Goal: Task Accomplishment & Management: Use online tool/utility

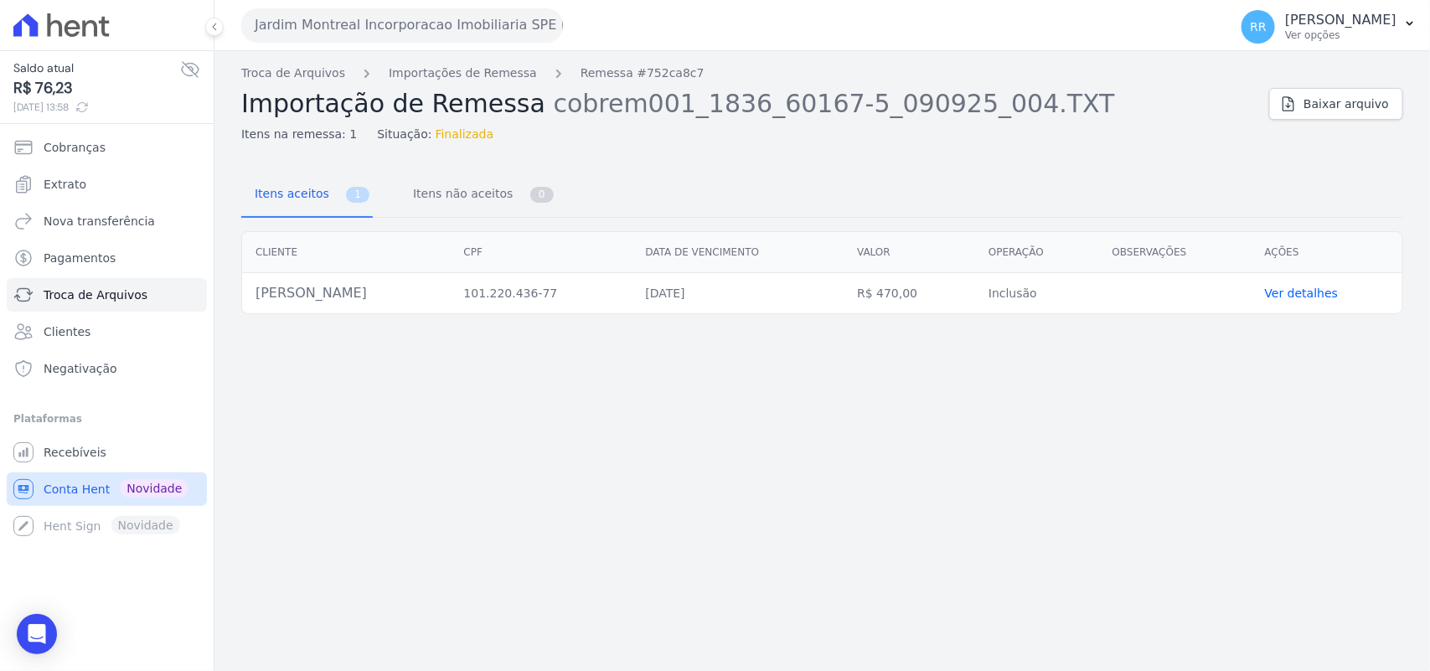
click at [93, 495] on span "Conta Hent" at bounding box center [77, 489] width 66 height 17
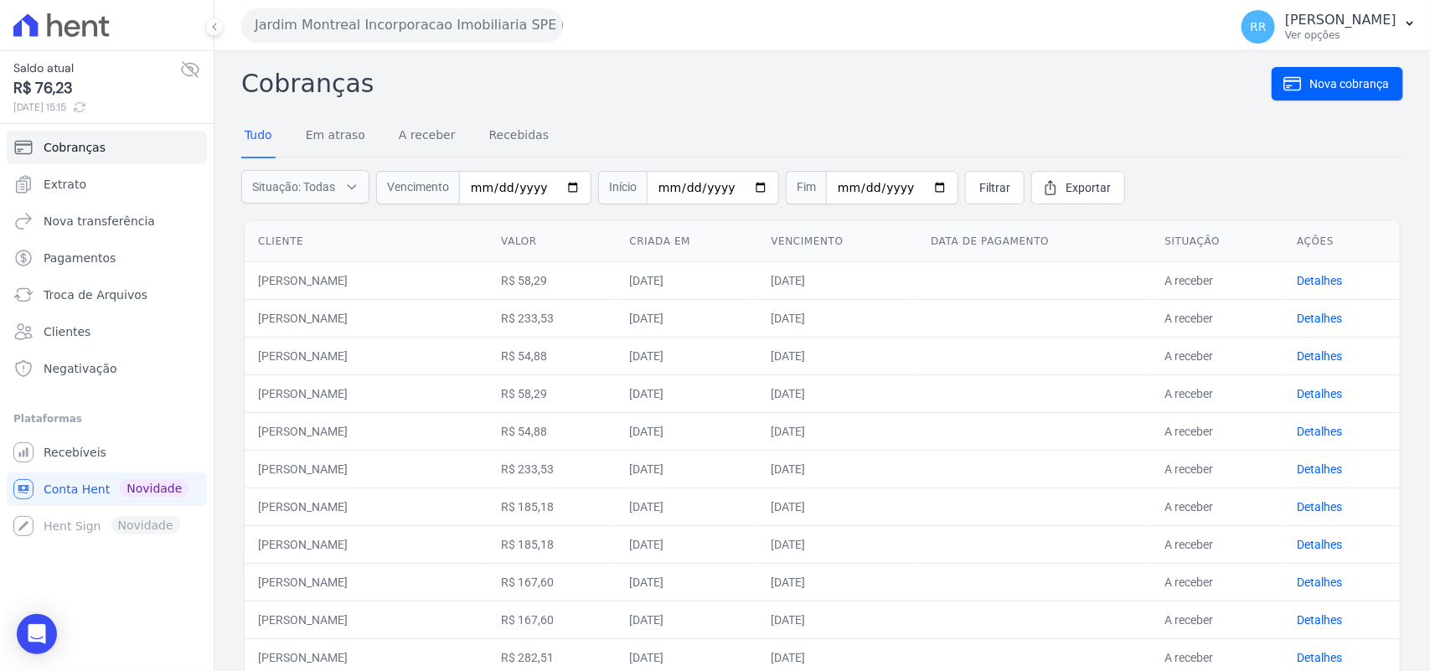
click at [390, 8] on button "Jardim Montreal Incorporacao Imobiliaria SPE LTDA" at bounding box center [402, 25] width 322 height 34
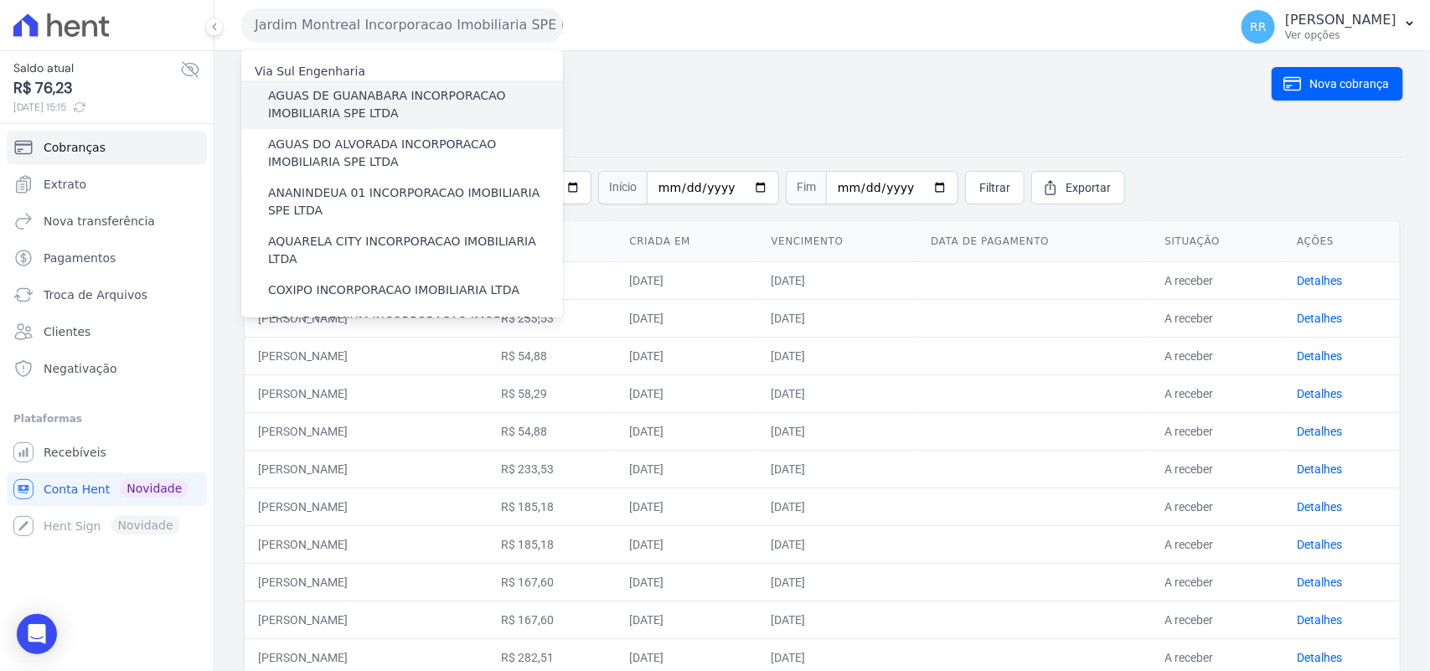
click at [370, 115] on label "AGUAS DE GUANABARA INCORPORACAO IMOBILIARIA SPE LTDA" at bounding box center [415, 104] width 295 height 35
click at [0, 0] on input "AGUAS DE GUANABARA INCORPORACAO IMOBILIARIA SPE LTDA" at bounding box center [0, 0] width 0 height 0
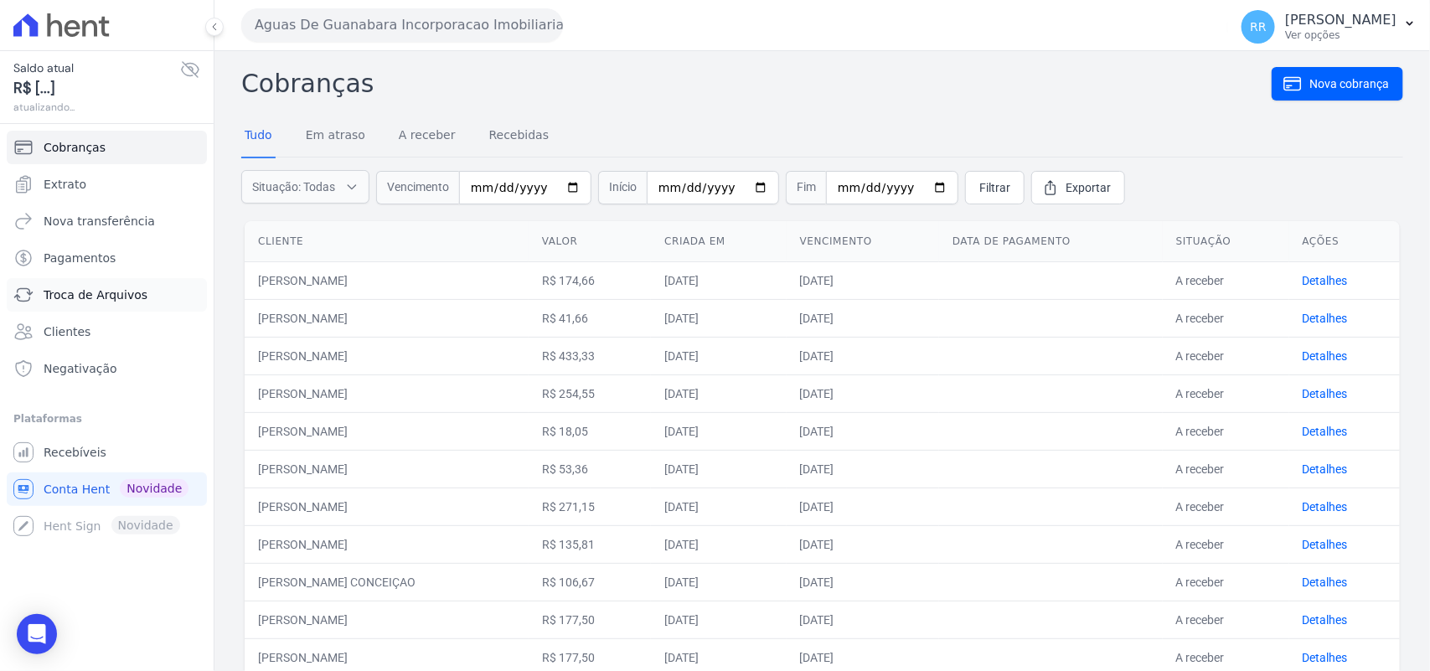
click at [80, 299] on span "Troca de Arquivos" at bounding box center [96, 295] width 104 height 17
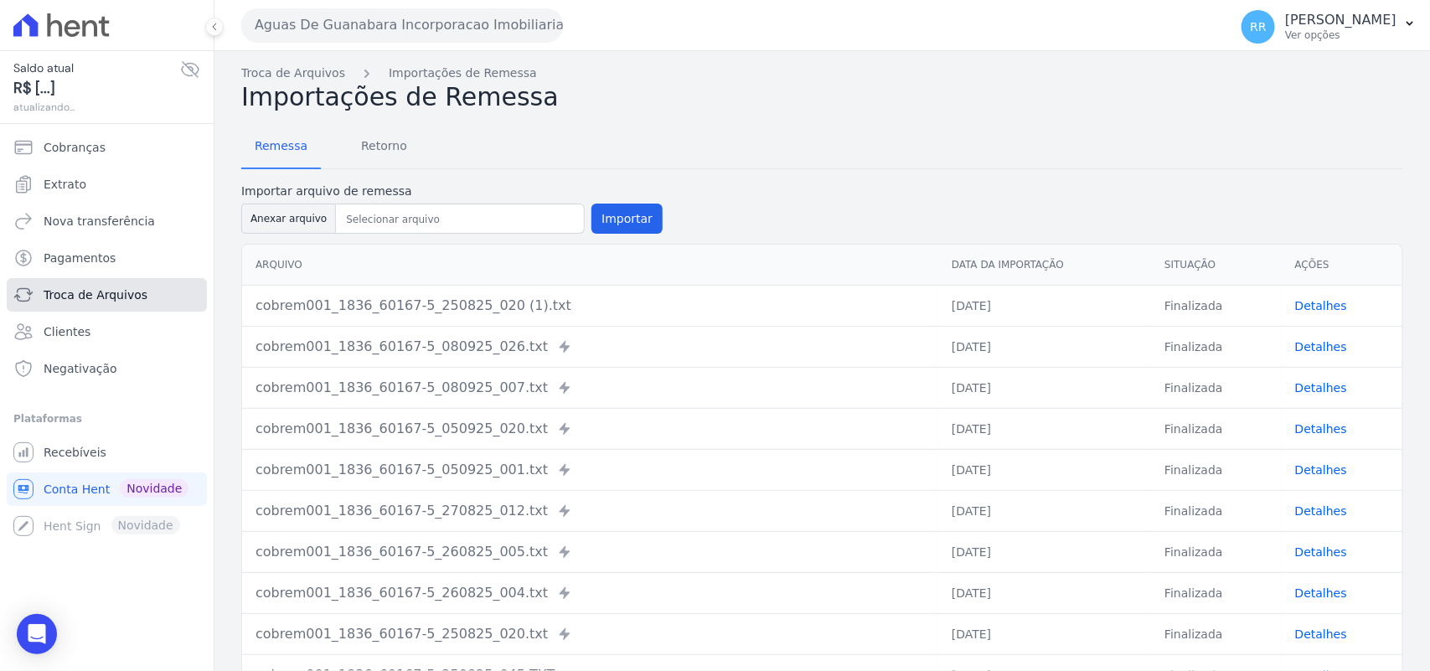
click at [134, 295] on span "Troca de Arquivos" at bounding box center [96, 295] width 104 height 17
click at [375, 135] on span "Retorno" at bounding box center [384, 146] width 66 height 34
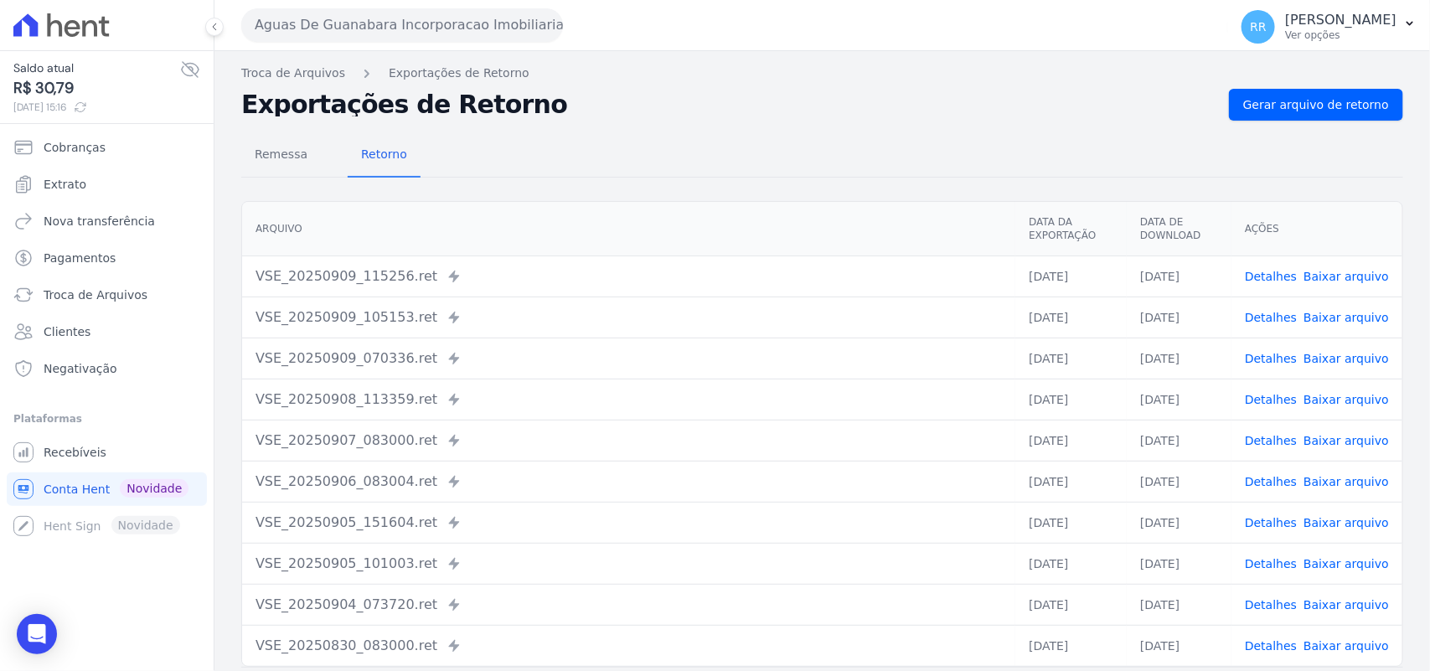
click at [521, 39] on button "Aguas De Guanabara Incorporacao Imobiliaria SPE LTDA" at bounding box center [402, 25] width 322 height 34
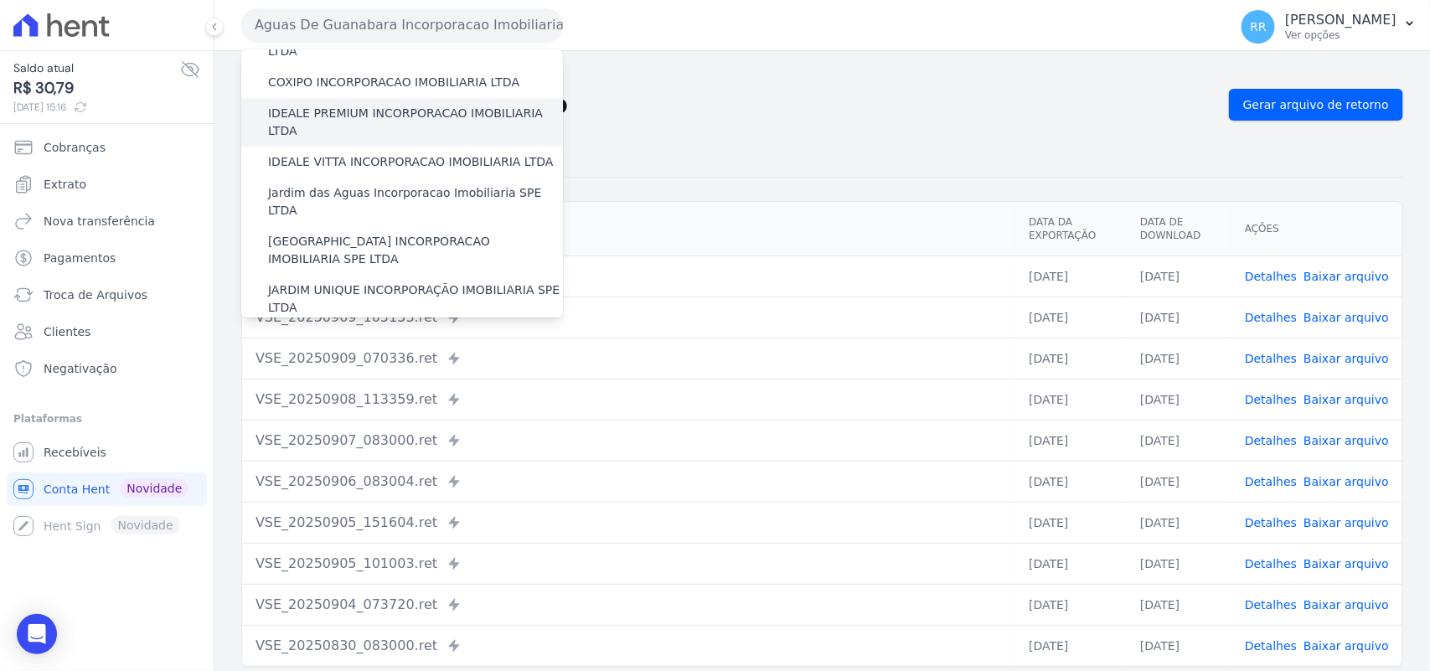
scroll to position [209, 0]
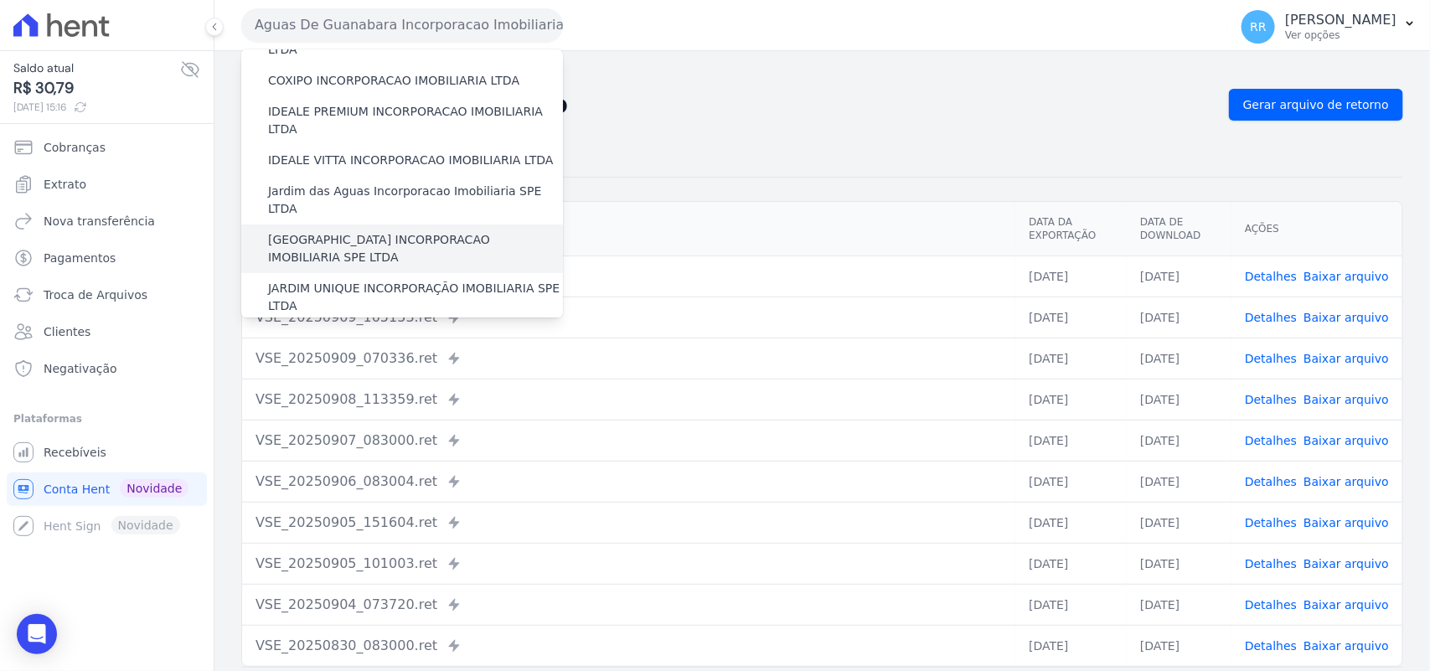
click at [360, 231] on label "[GEOGRAPHIC_DATA] INCORPORACAO IMOBILIARIA SPE LTDA" at bounding box center [415, 248] width 295 height 35
click at [0, 0] on input "[GEOGRAPHIC_DATA] INCORPORACAO IMOBILIARIA SPE LTDA" at bounding box center [0, 0] width 0 height 0
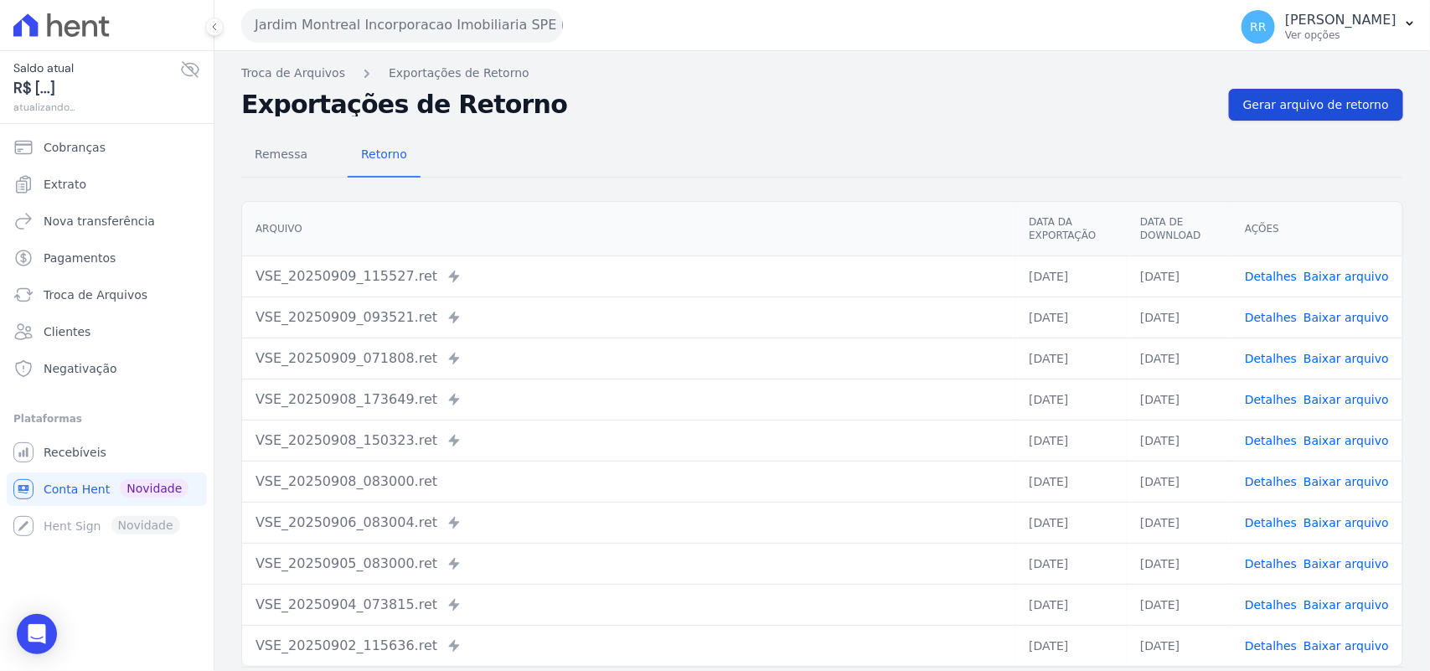
click at [1305, 107] on span "Gerar arquivo de retorno" at bounding box center [1316, 104] width 146 height 17
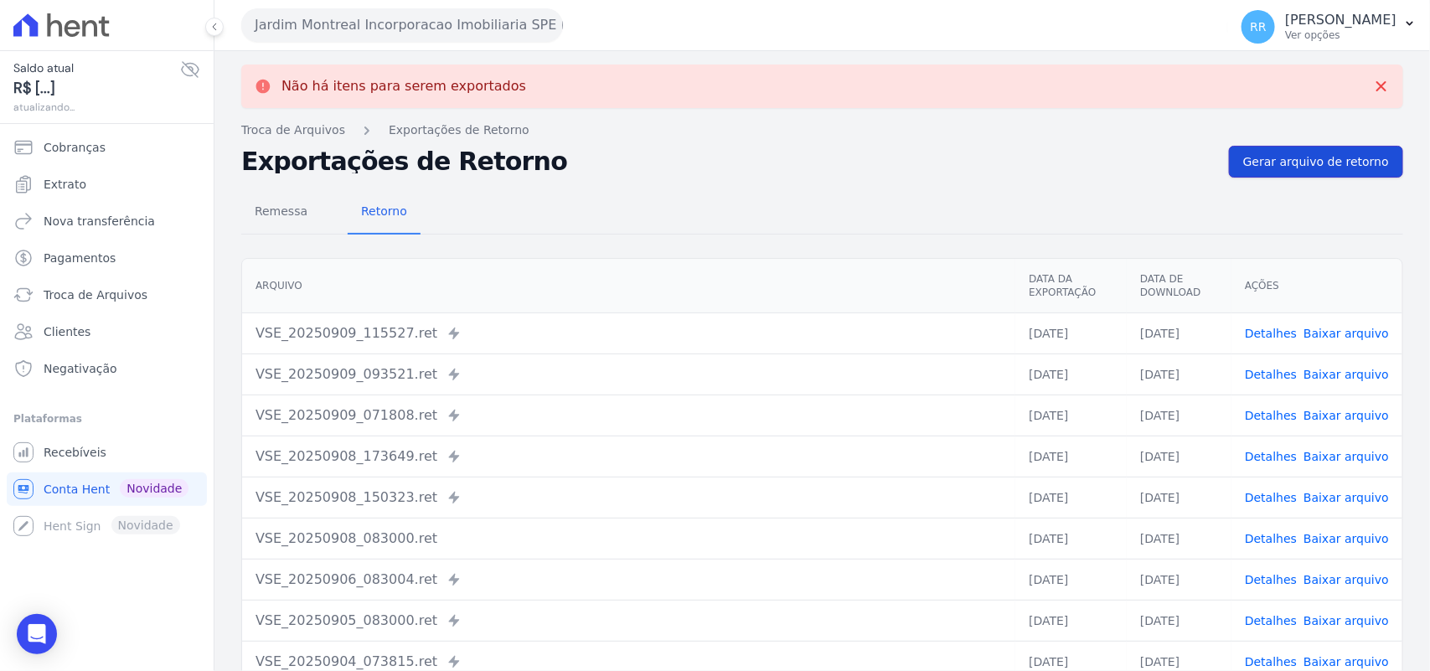
click at [1309, 149] on link "Gerar arquivo de retorno" at bounding box center [1316, 162] width 174 height 32
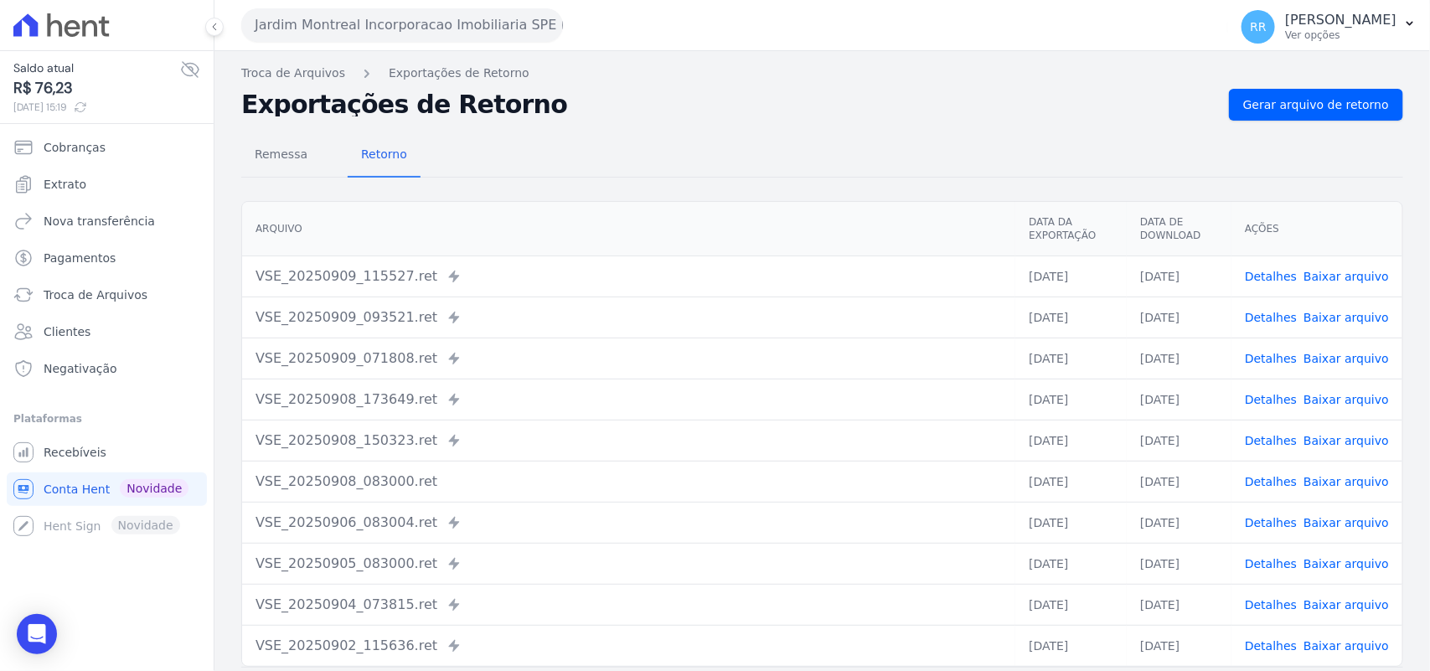
drag, startPoint x: 333, startPoint y: 245, endPoint x: 225, endPoint y: 228, distance: 109.4
click at [225, 228] on div "Arquivo Data da Exportação Data de Download Ações VSE_20250909_115527.ret Envia…" at bounding box center [823, 433] width 1216 height 479
click at [342, 228] on th "Arquivo" at bounding box center [628, 229] width 773 height 54
drag, startPoint x: 323, startPoint y: 228, endPoint x: 235, endPoint y: 235, distance: 89.1
click at [235, 235] on div "Arquivo Data da Exportação Data de Download Ações VSE_20250909_115527.ret Envia…" at bounding box center [823, 433] width 1216 height 479
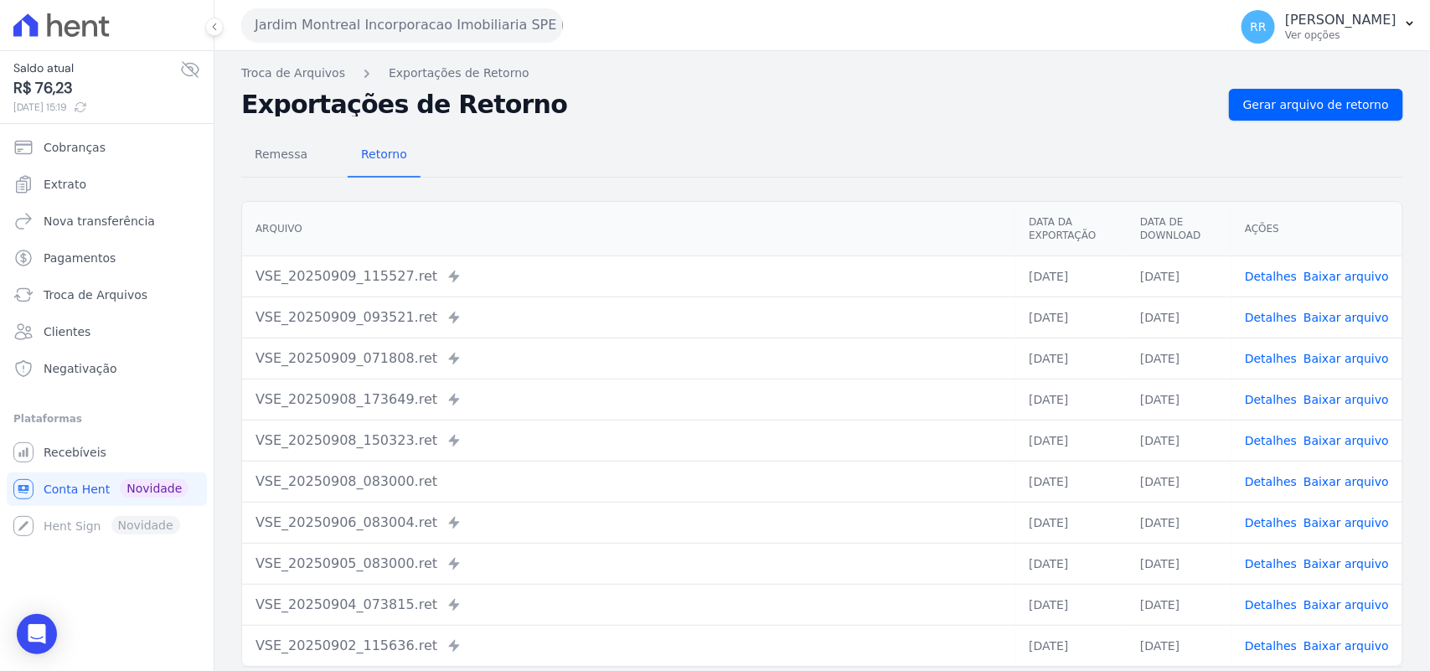
click at [338, 209] on th "Arquivo" at bounding box center [628, 229] width 773 height 54
click at [584, 230] on th "Arquivo" at bounding box center [628, 229] width 773 height 54
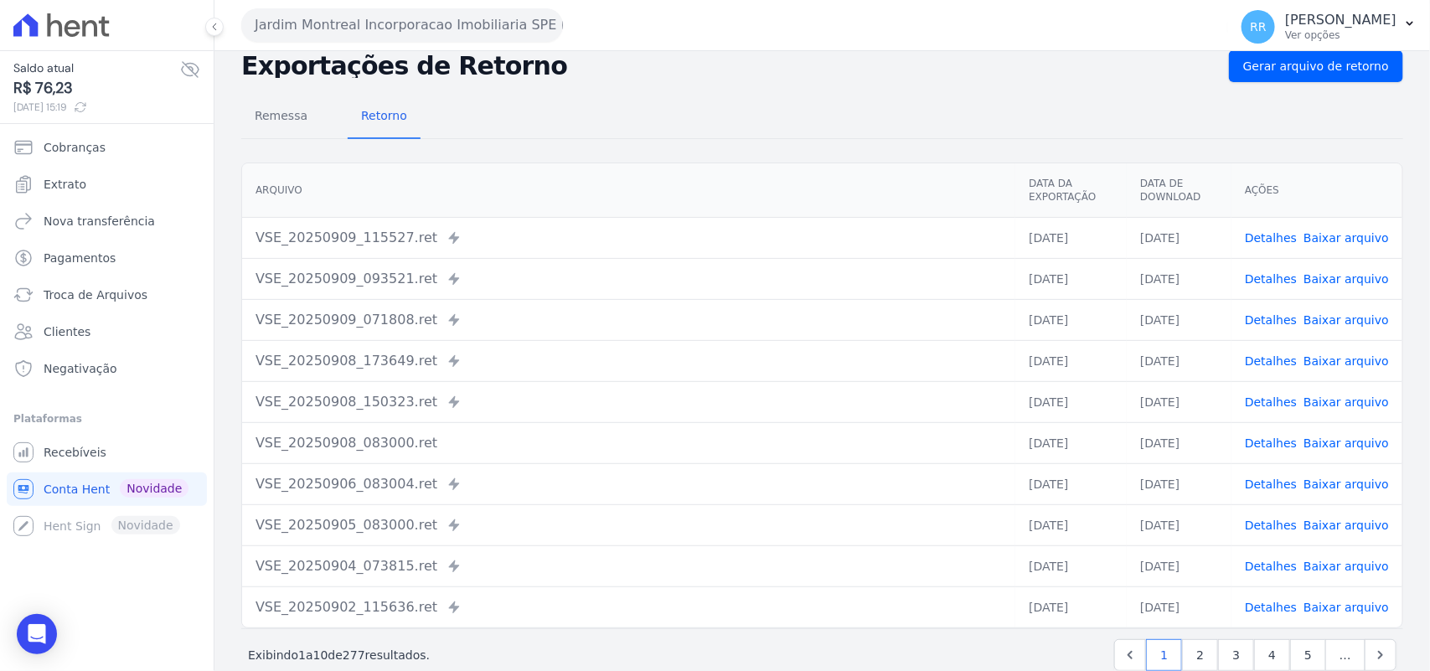
scroll to position [71, 0]
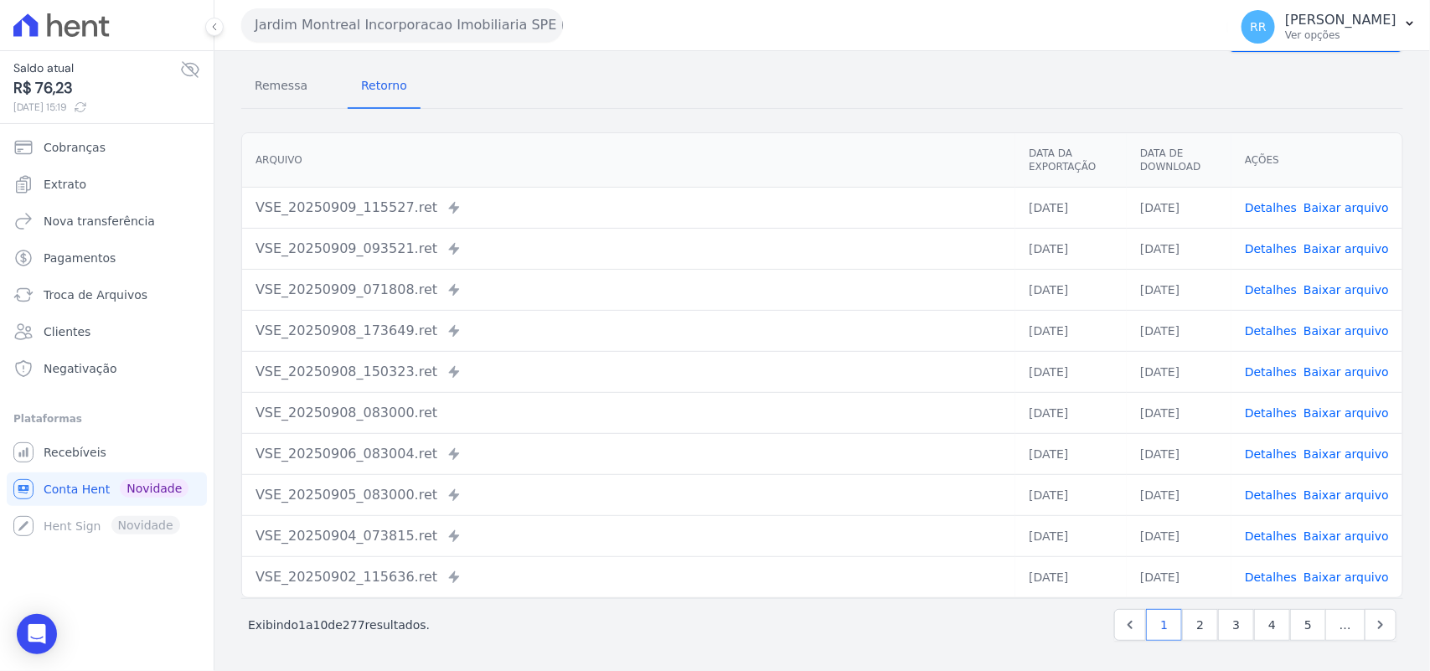
click at [319, 13] on button "Jardim Montreal Incorporacao Imobiliaria SPE LTDA" at bounding box center [402, 25] width 322 height 34
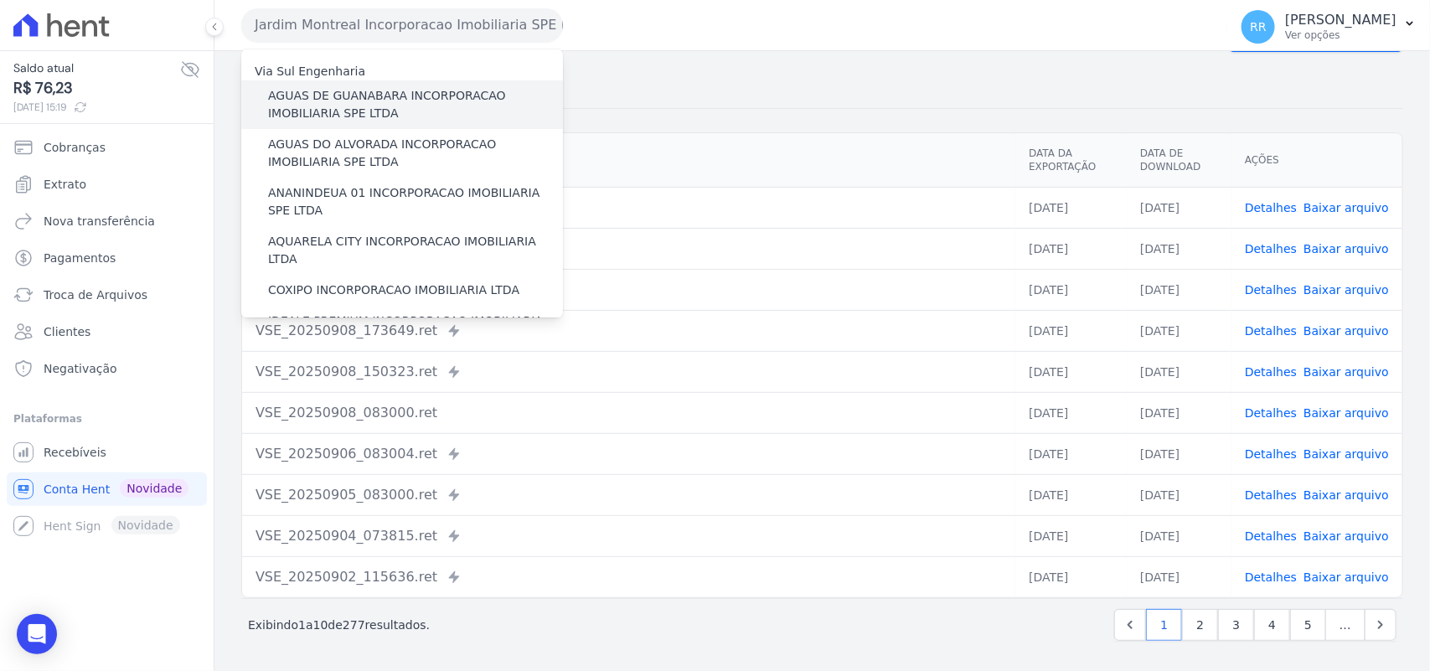
click at [328, 90] on label "AGUAS DE GUANABARA INCORPORACAO IMOBILIARIA SPE LTDA" at bounding box center [415, 104] width 295 height 35
click at [0, 0] on input "AGUAS DE GUANABARA INCORPORACAO IMOBILIARIA SPE LTDA" at bounding box center [0, 0] width 0 height 0
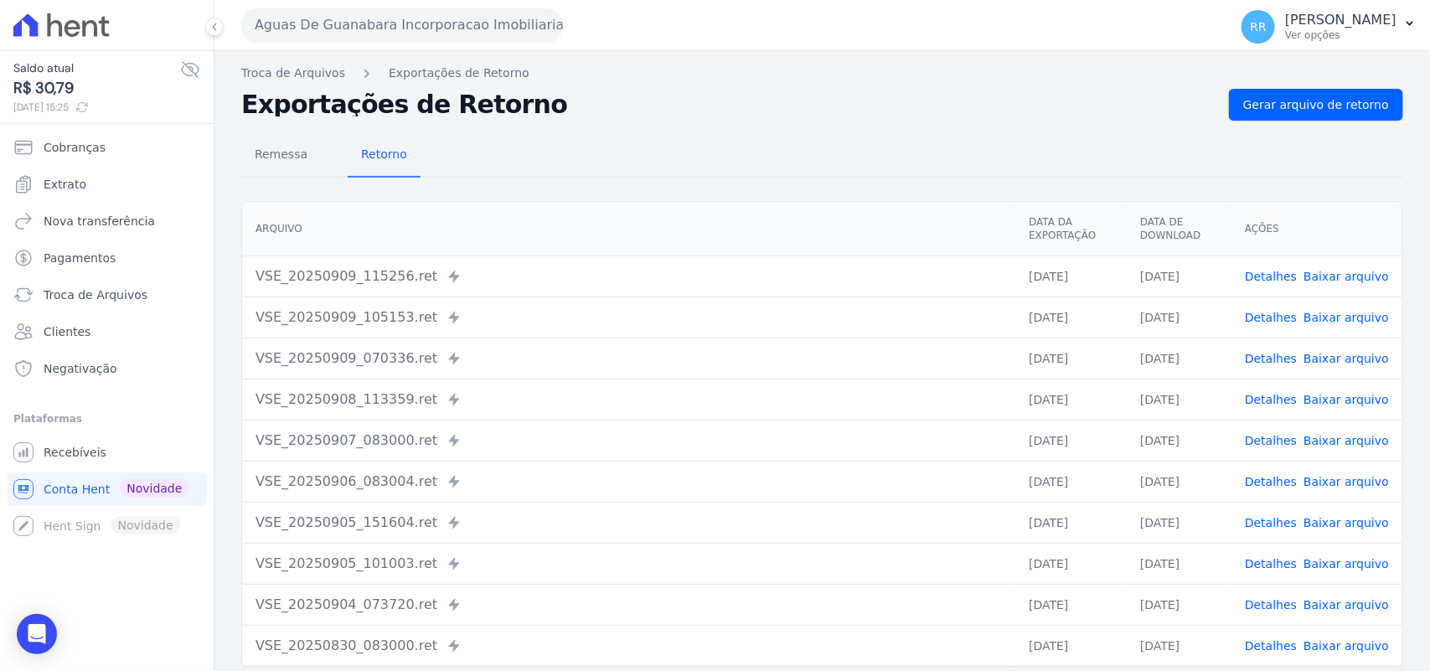
drag, startPoint x: 587, startPoint y: 151, endPoint x: 551, endPoint y: 98, distance: 63.9
click at [587, 151] on div "Remessa Retorno" at bounding box center [822, 156] width 1162 height 44
click at [1326, 111] on span "Gerar arquivo de retorno" at bounding box center [1316, 104] width 146 height 17
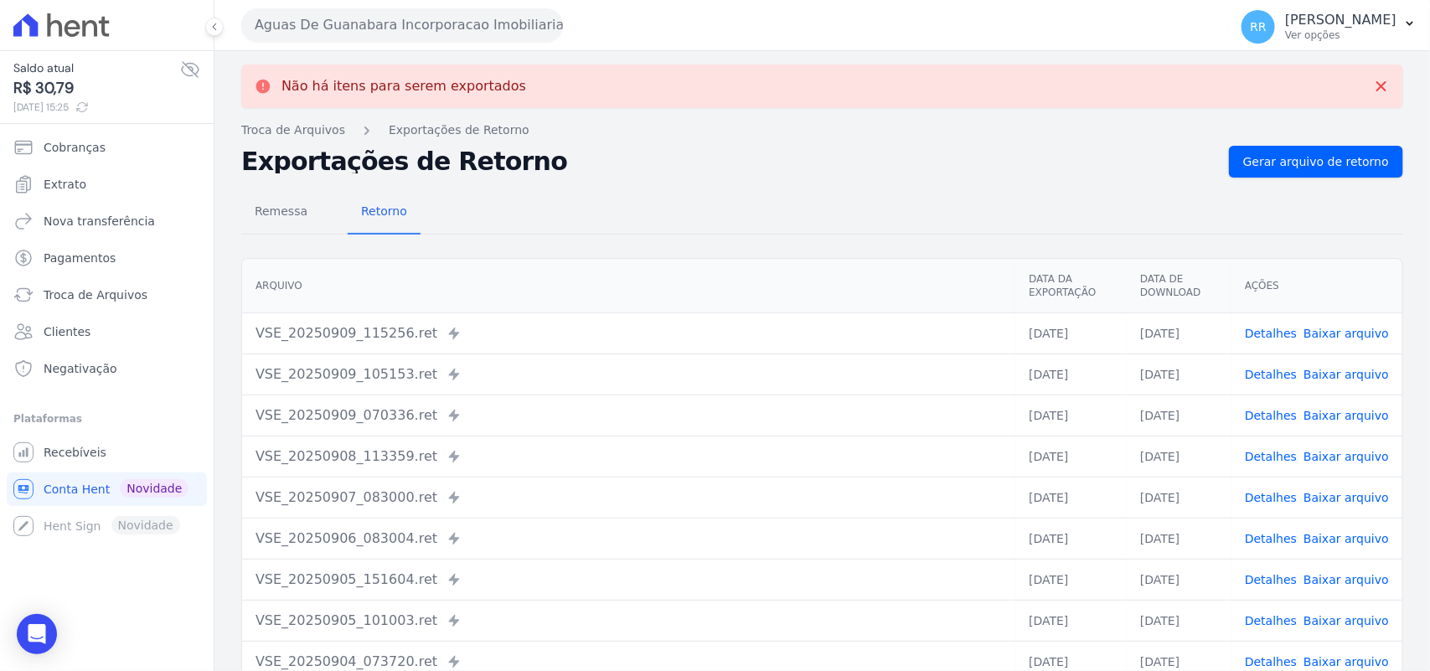
click at [392, 23] on button "Aguas De Guanabara Incorporacao Imobiliaria SPE LTDA" at bounding box center [402, 25] width 322 height 34
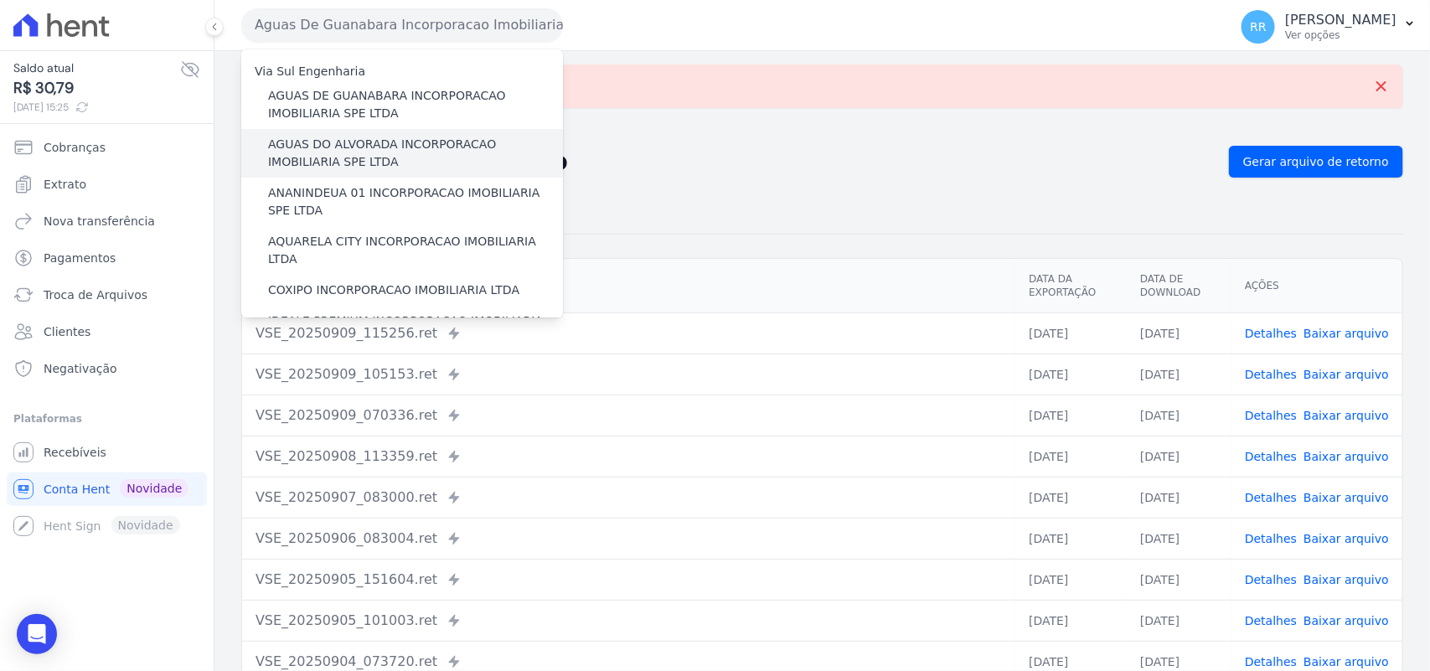
click at [291, 144] on label "AGUAS DO ALVORADA INCORPORACAO IMOBILIARIA SPE LTDA" at bounding box center [415, 153] width 295 height 35
click at [0, 0] on input "AGUAS DO ALVORADA INCORPORACAO IMOBILIARIA SPE LTDA" at bounding box center [0, 0] width 0 height 0
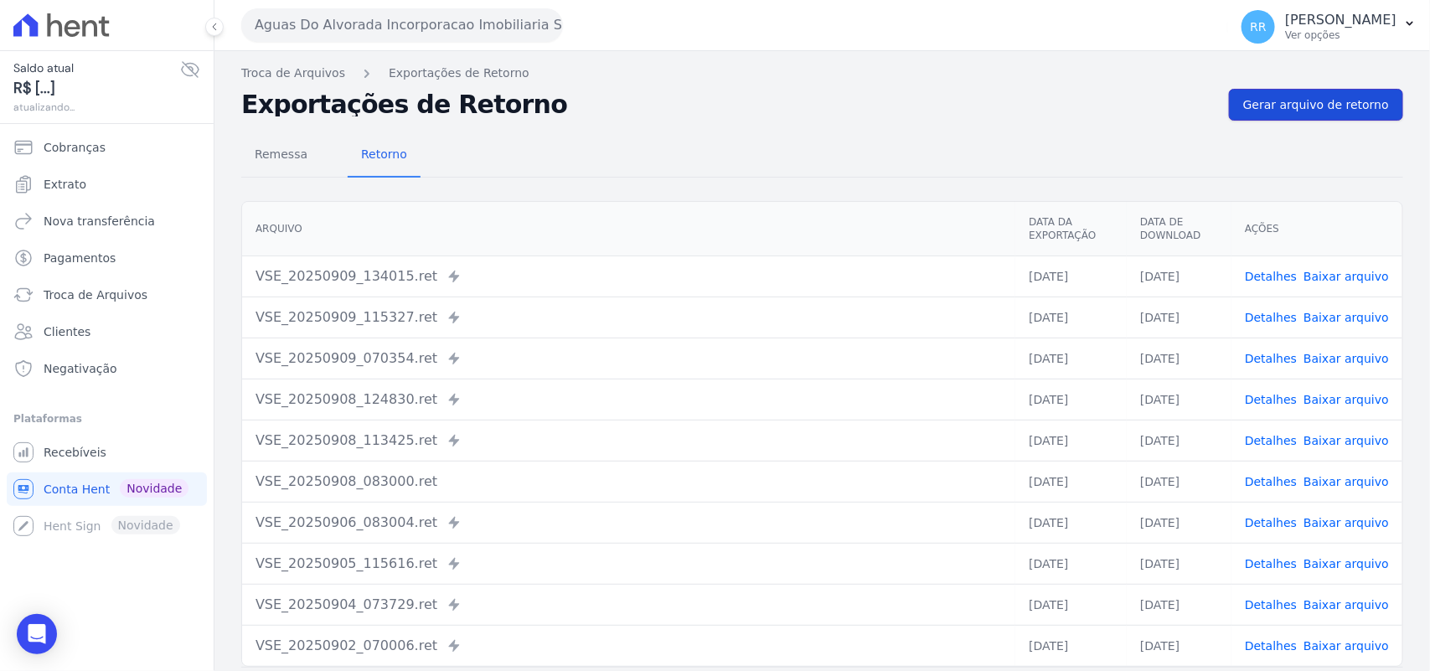
click at [1293, 110] on span "Gerar arquivo de retorno" at bounding box center [1316, 104] width 146 height 17
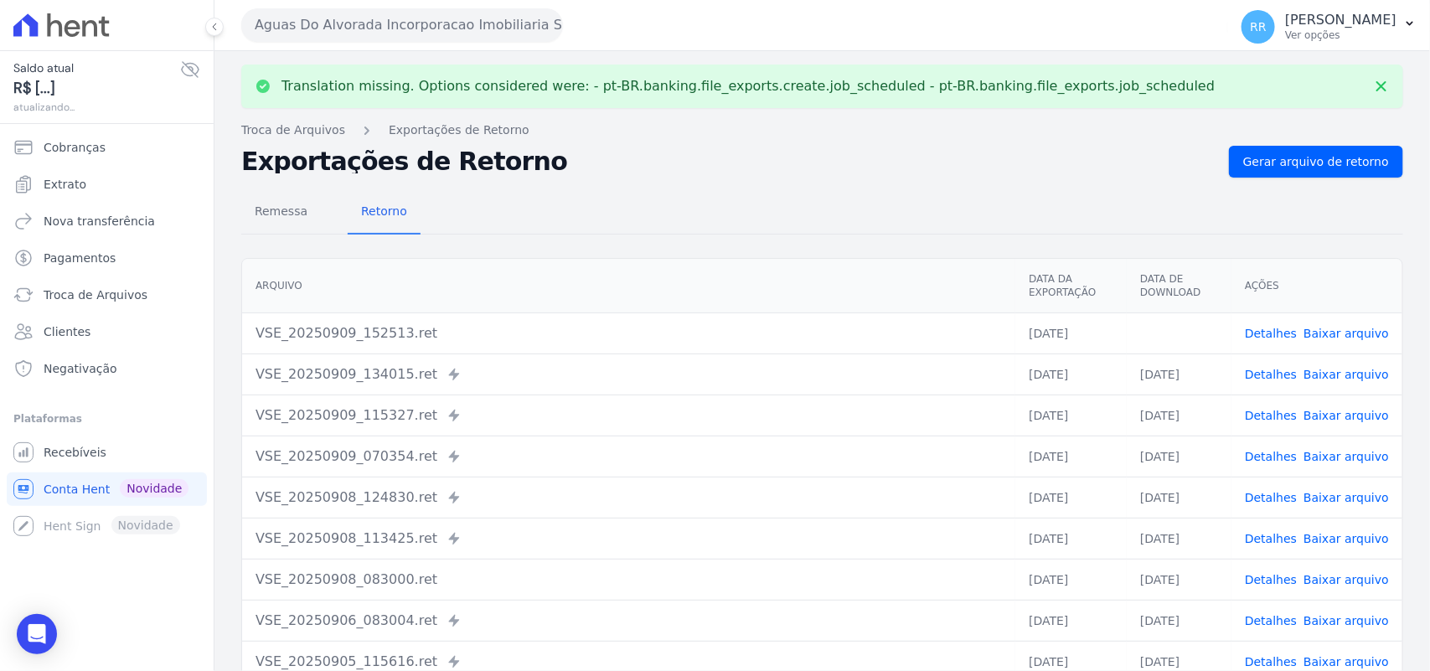
click at [1339, 333] on link "Baixar arquivo" at bounding box center [1346, 333] width 85 height 13
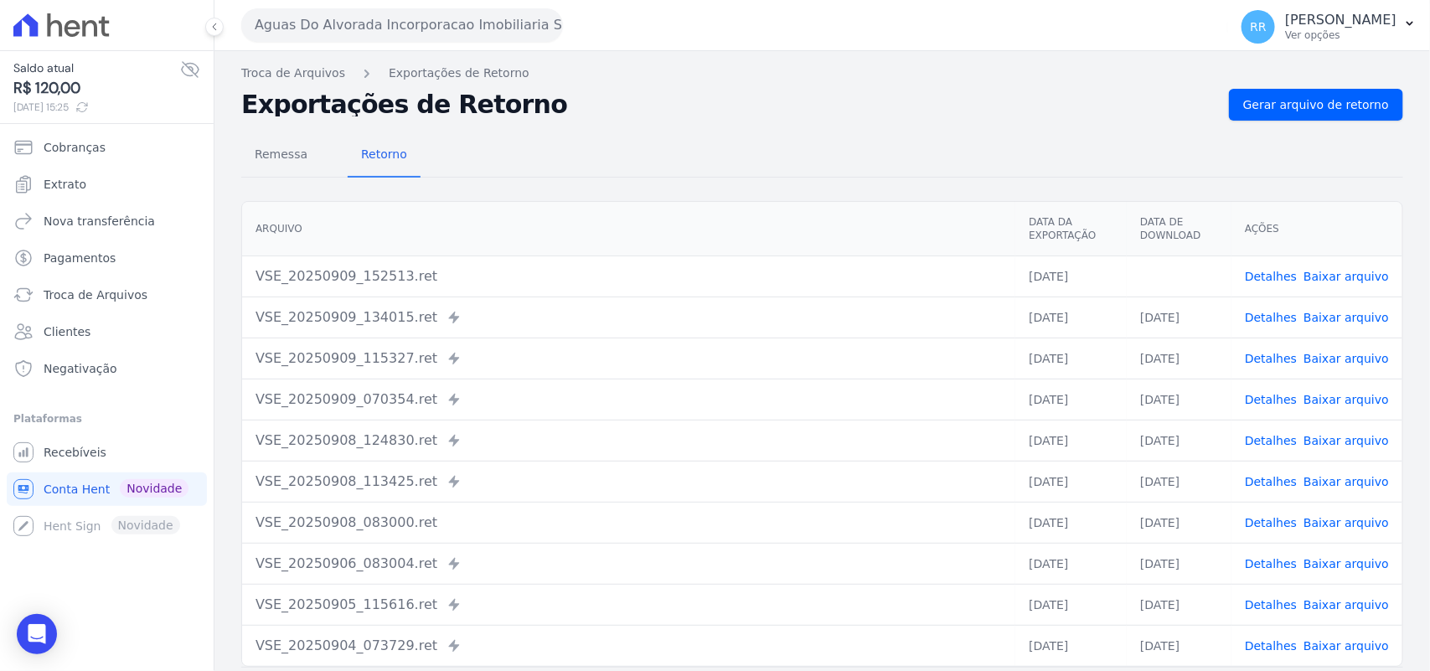
click at [635, 92] on div "Exportações de Retorno Gerar arquivo de retorno" at bounding box center [822, 105] width 1162 height 32
click at [423, 23] on button "Aguas Do Alvorada Incorporacao Imobiliaria SPE LTDA" at bounding box center [402, 25] width 322 height 34
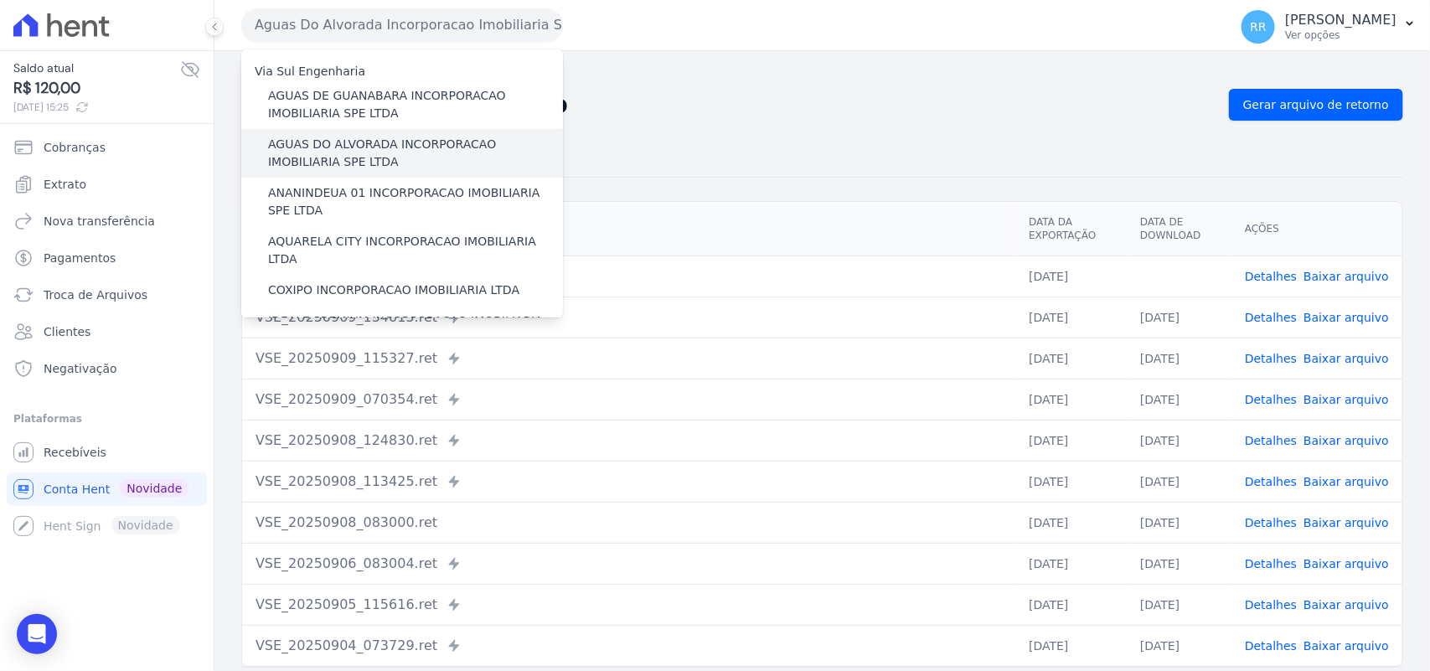
click at [346, 138] on label "AGUAS DO ALVORADA INCORPORACAO IMOBILIARIA SPE LTDA" at bounding box center [415, 153] width 295 height 35
click at [0, 0] on input "AGUAS DO ALVORADA INCORPORACAO IMOBILIARIA SPE LTDA" at bounding box center [0, 0] width 0 height 0
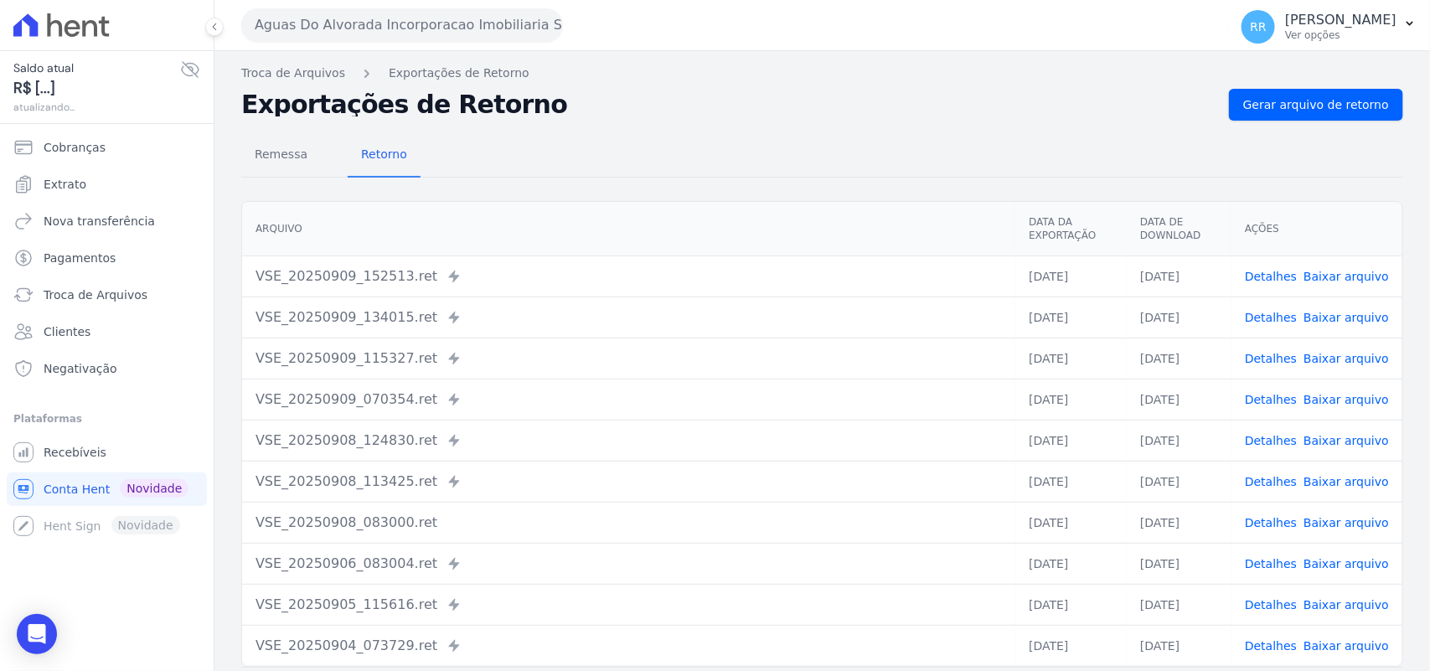
click at [413, 19] on button "Aguas Do Alvorada Incorporacao Imobiliaria SPE LTDA" at bounding box center [402, 25] width 322 height 34
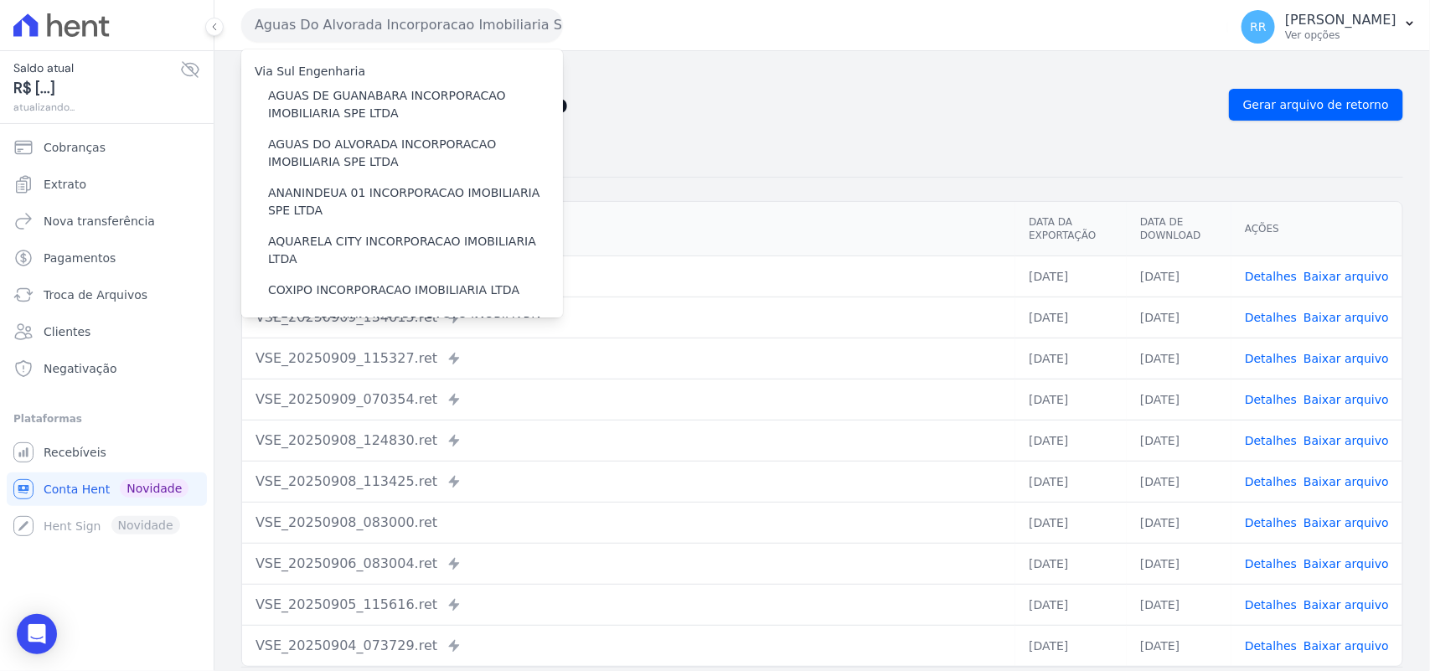
click at [777, 140] on div "Remessa Retorno" at bounding box center [822, 156] width 1162 height 44
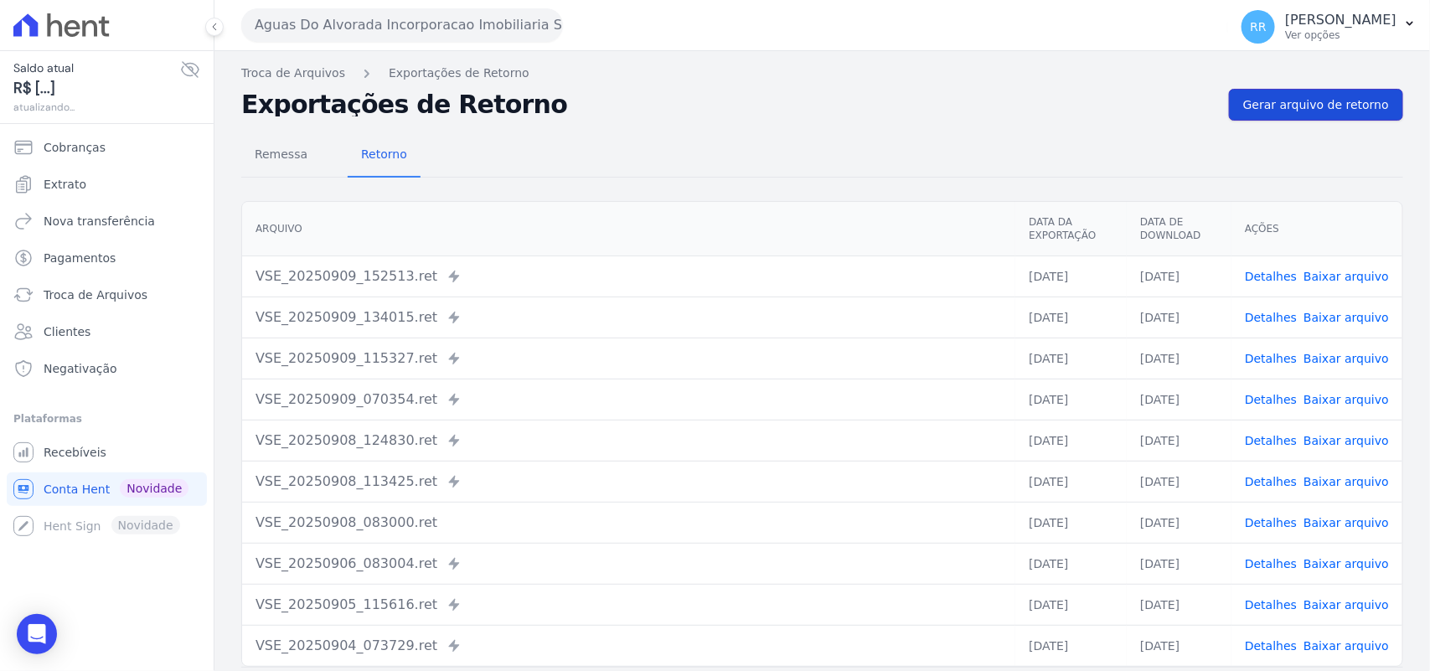
click at [1342, 119] on link "Gerar arquivo de retorno" at bounding box center [1316, 105] width 174 height 32
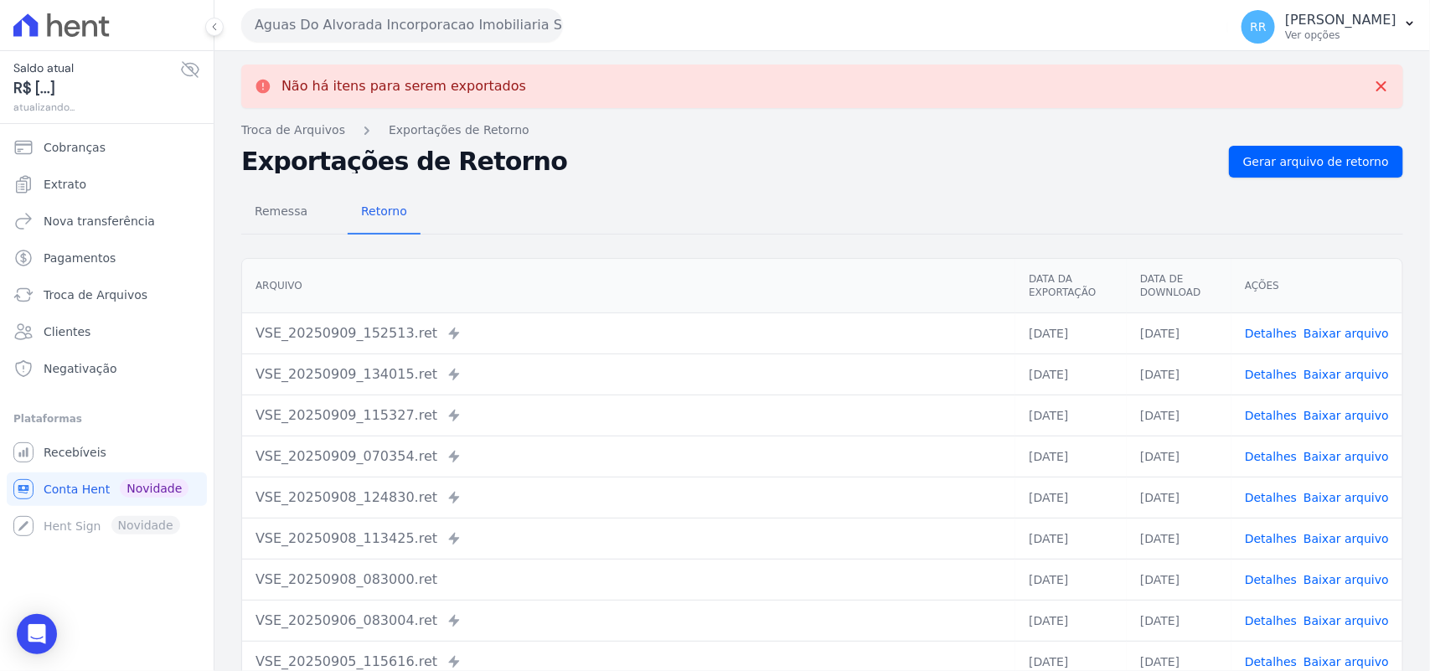
click at [335, 18] on button "Aguas Do Alvorada Incorporacao Imobiliaria SPE LTDA" at bounding box center [402, 25] width 322 height 34
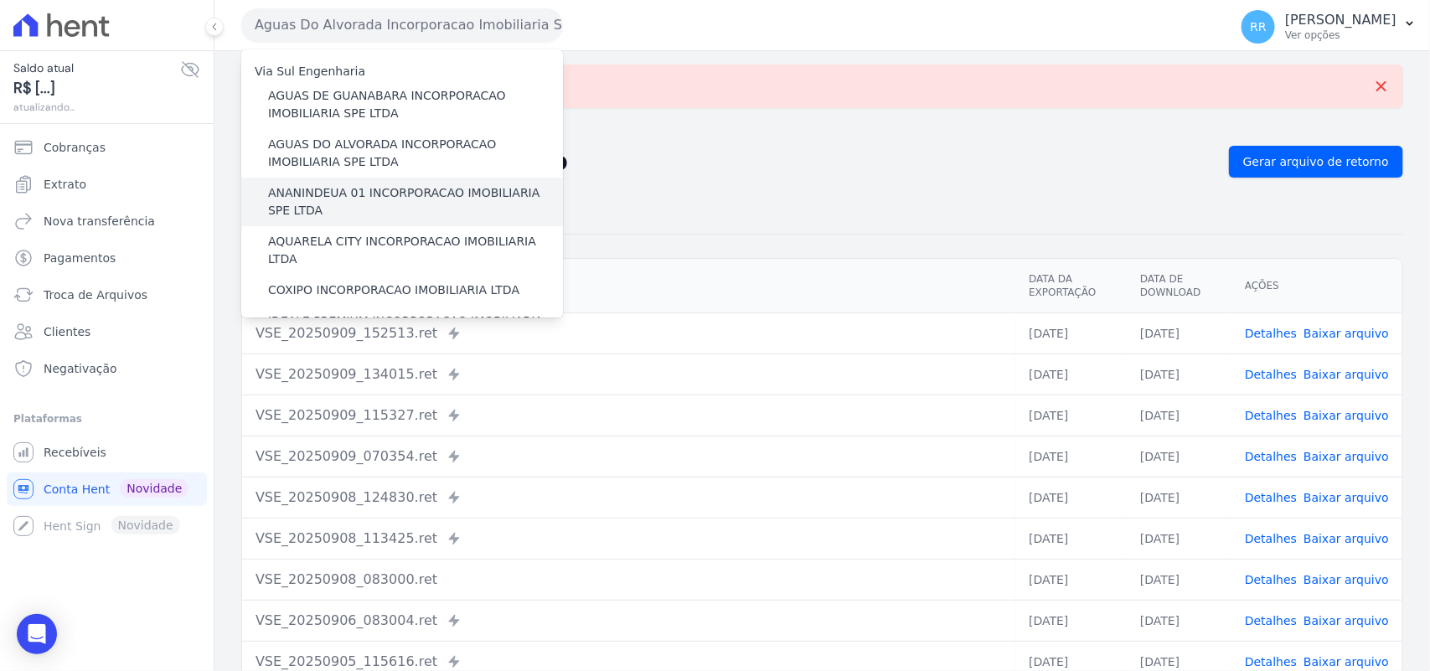
click at [354, 189] on label "ANANINDEUA 01 INCORPORACAO IMOBILIARIA SPE LTDA" at bounding box center [415, 201] width 295 height 35
click at [0, 0] on input "ANANINDEUA 01 INCORPORACAO IMOBILIARIA SPE LTDA" at bounding box center [0, 0] width 0 height 0
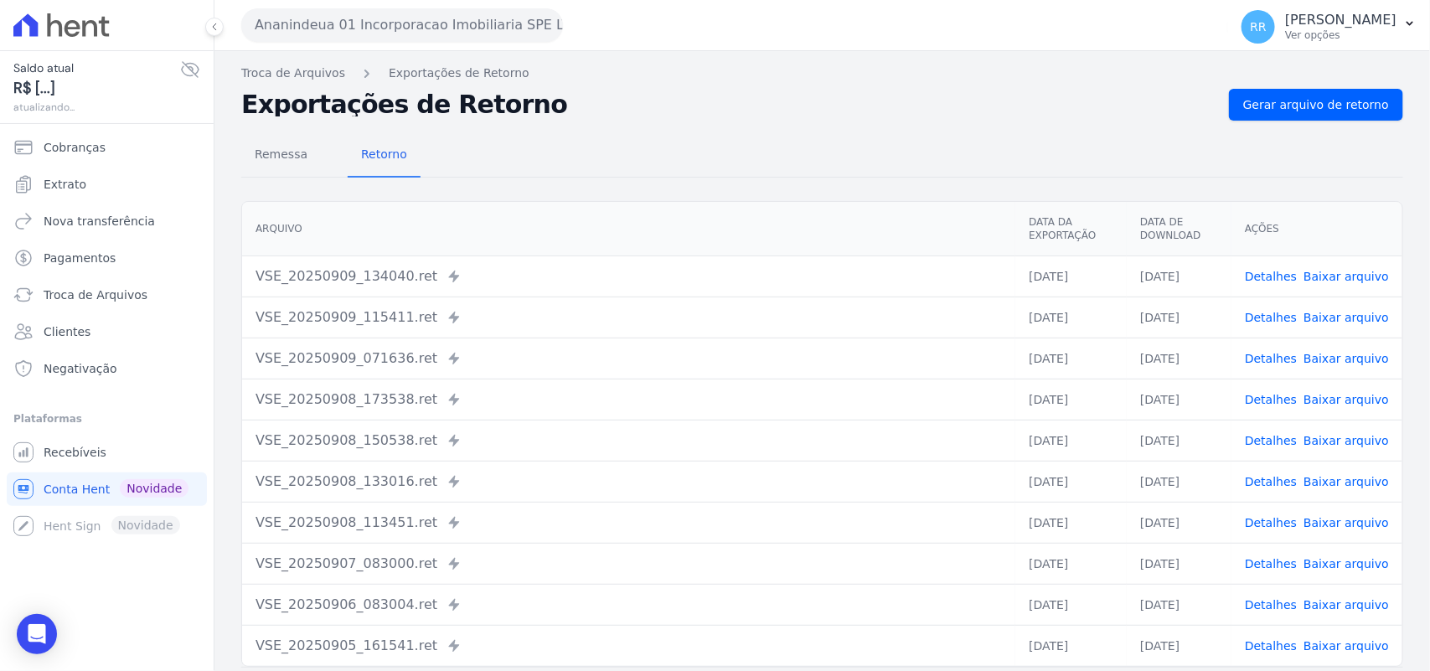
click at [1311, 122] on div "Remessa Retorno [GEOGRAPHIC_DATA] Data da Exportação Data de Download Ações VSE…" at bounding box center [822, 424] width 1162 height 606
click at [1314, 105] on span "Gerar arquivo de retorno" at bounding box center [1316, 104] width 146 height 17
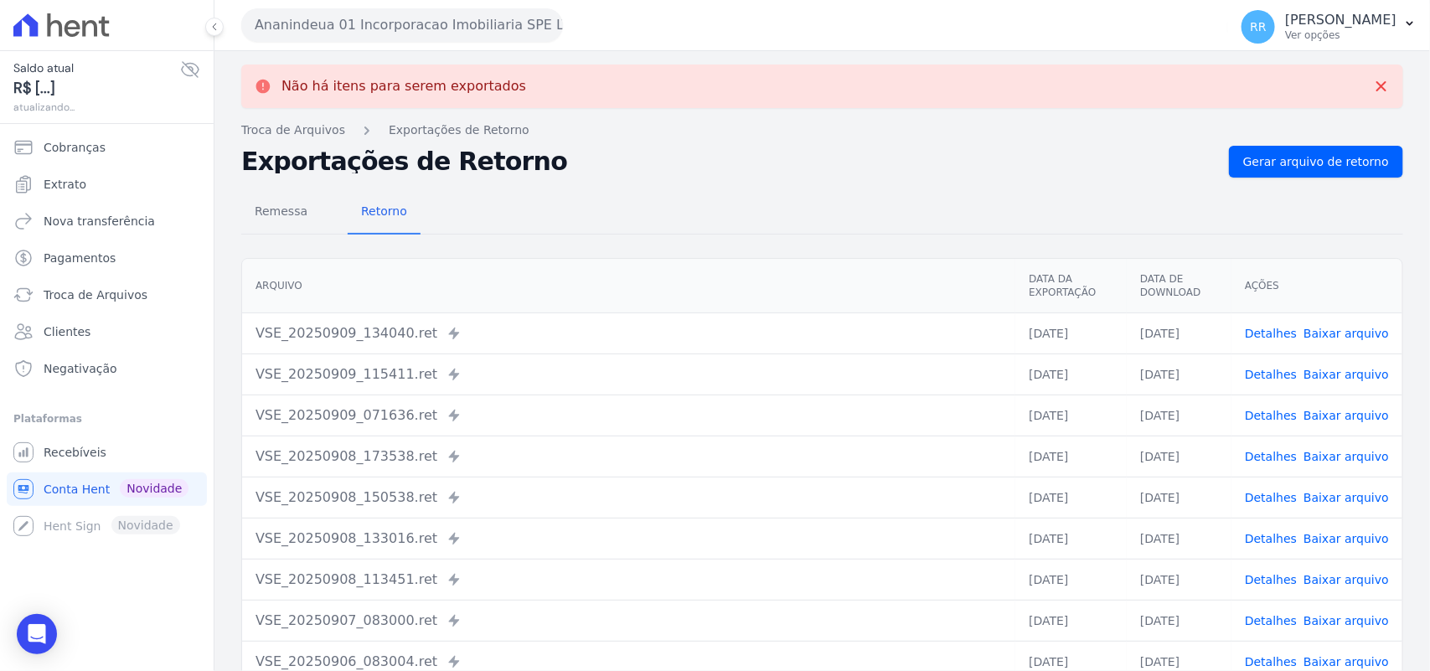
click at [383, 23] on button "Ananindeua 01 Incorporacao Imobiliaria SPE LTDA" at bounding box center [402, 25] width 322 height 34
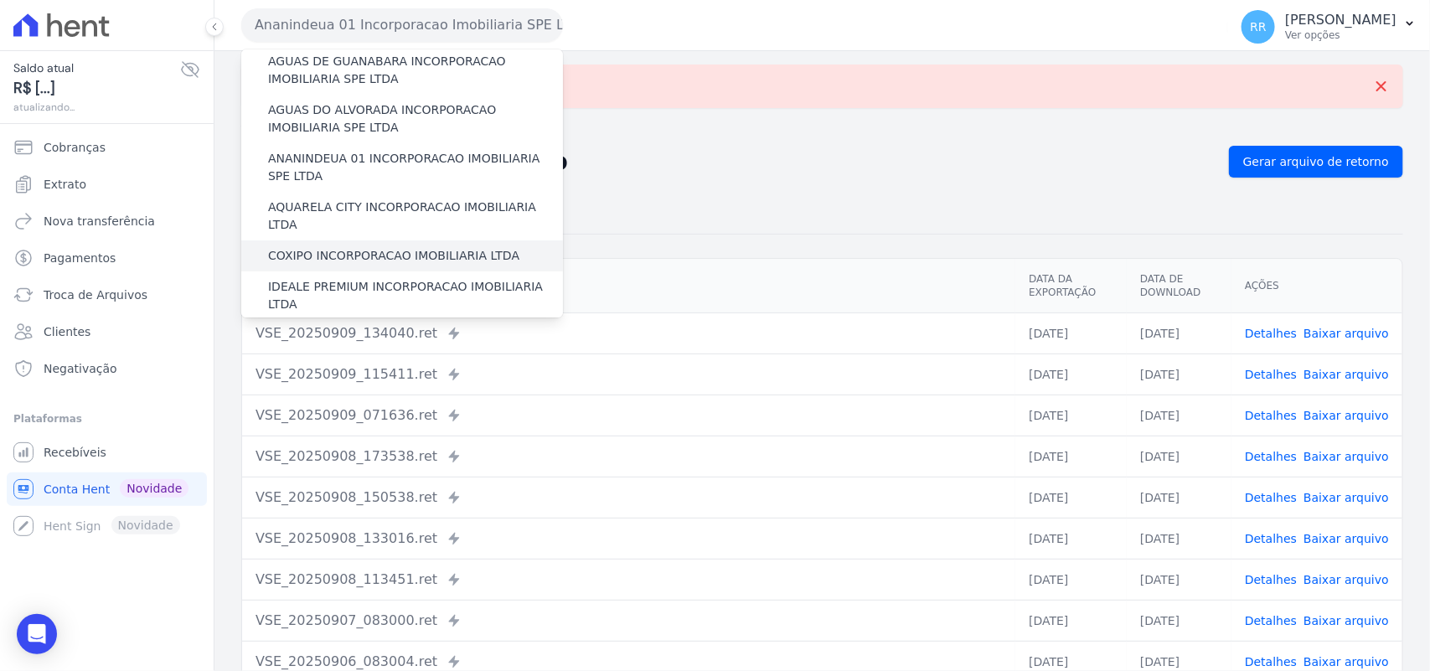
scroll to position [105, 0]
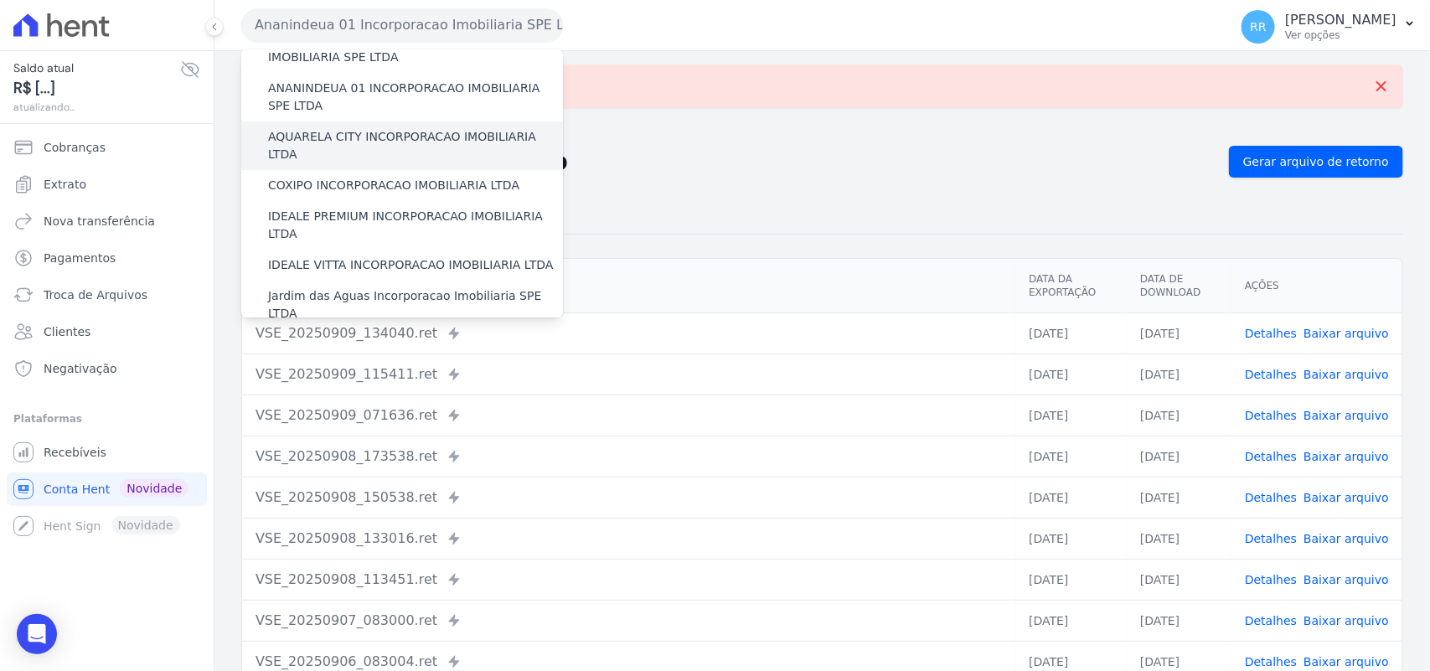
click at [381, 132] on label "AQUARELA CITY INCORPORACAO IMOBILIARIA LTDA" at bounding box center [415, 145] width 295 height 35
click at [0, 0] on input "AQUARELA CITY INCORPORACAO IMOBILIARIA LTDA" at bounding box center [0, 0] width 0 height 0
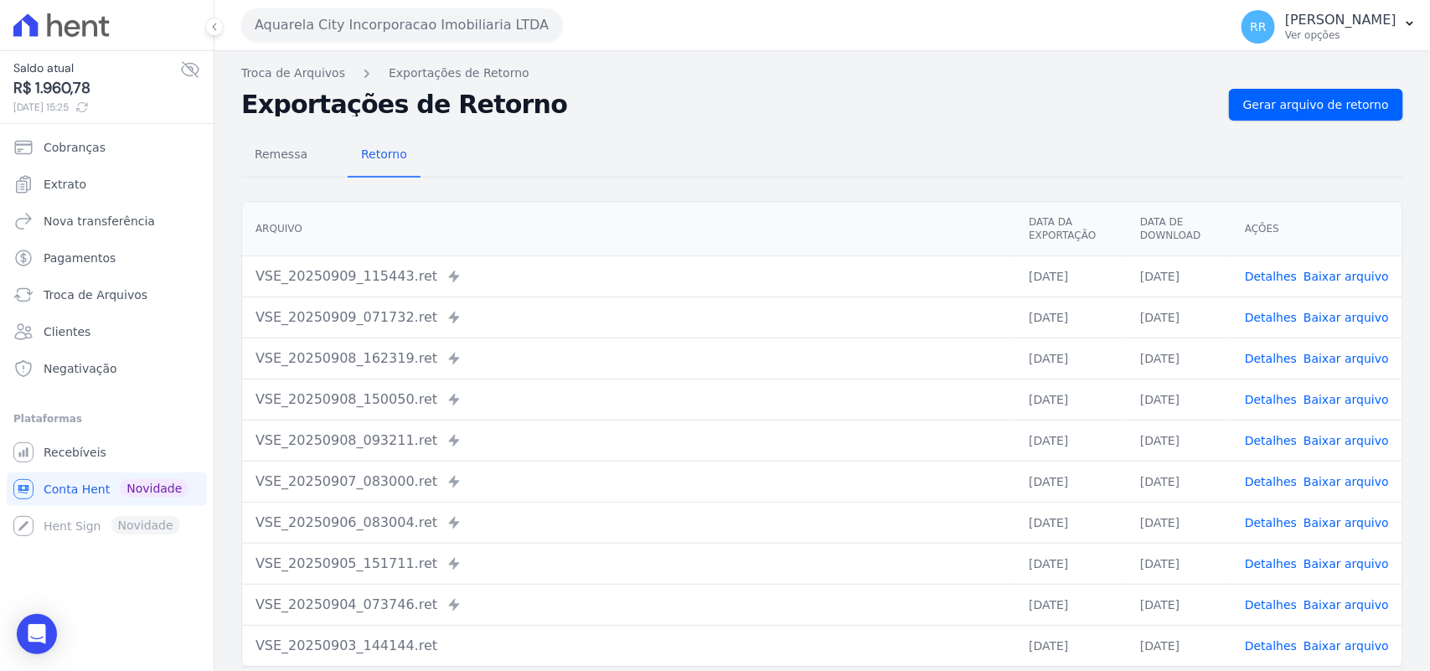
click at [1316, 121] on div "Remessa Retorno [GEOGRAPHIC_DATA] Data da Exportação Data de Download Ações VSE…" at bounding box center [822, 424] width 1162 height 606
click at [1316, 106] on span "Gerar arquivo de retorno" at bounding box center [1316, 104] width 146 height 17
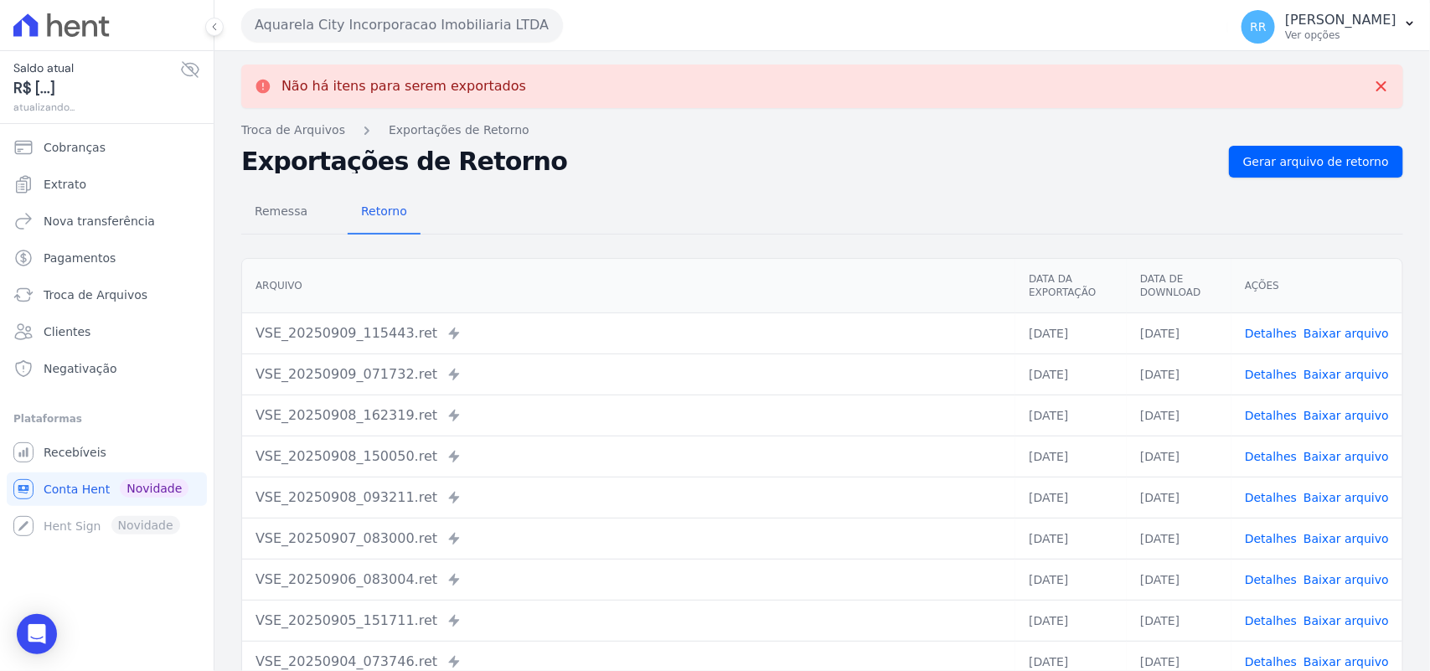
click at [388, 21] on button "Aquarela City Incorporacao Imobiliaria LTDA" at bounding box center [402, 25] width 322 height 34
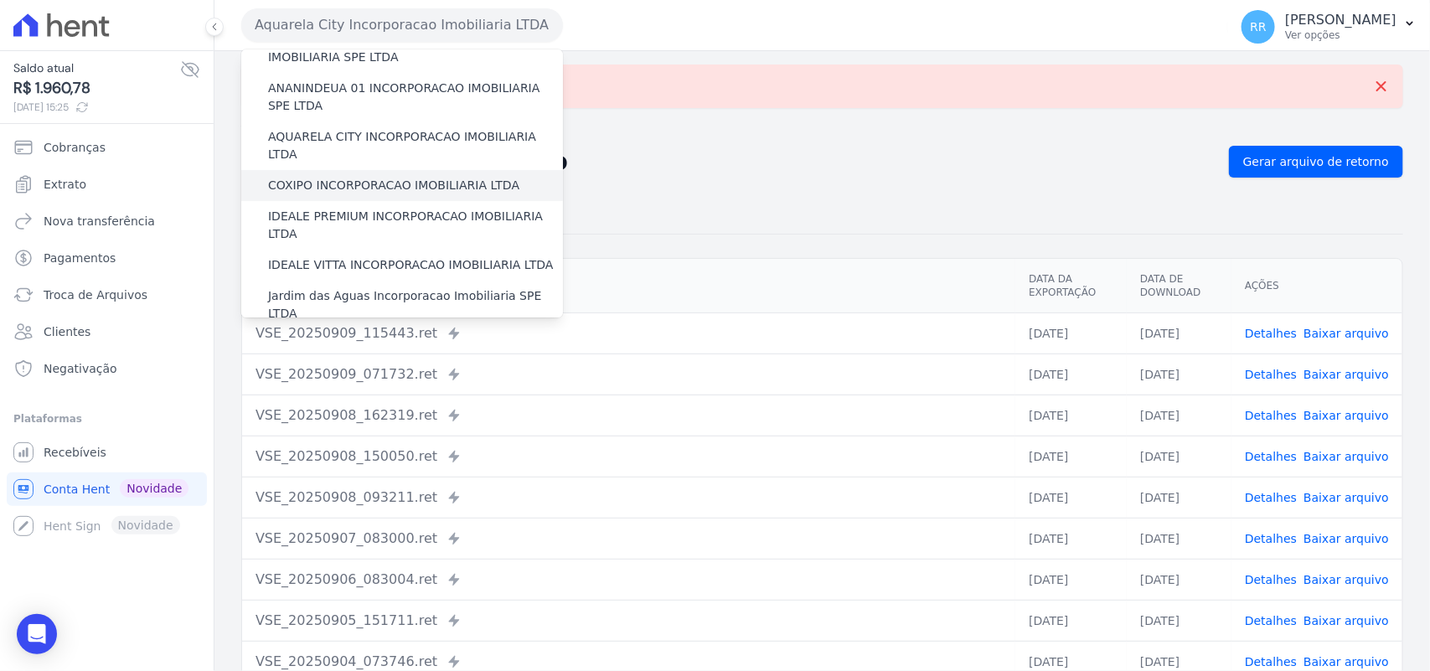
click at [325, 177] on label "COXIPO INCORPORACAO IMOBILIARIA LTDA" at bounding box center [393, 186] width 251 height 18
click at [0, 0] on input "COXIPO INCORPORACAO IMOBILIARIA LTDA" at bounding box center [0, 0] width 0 height 0
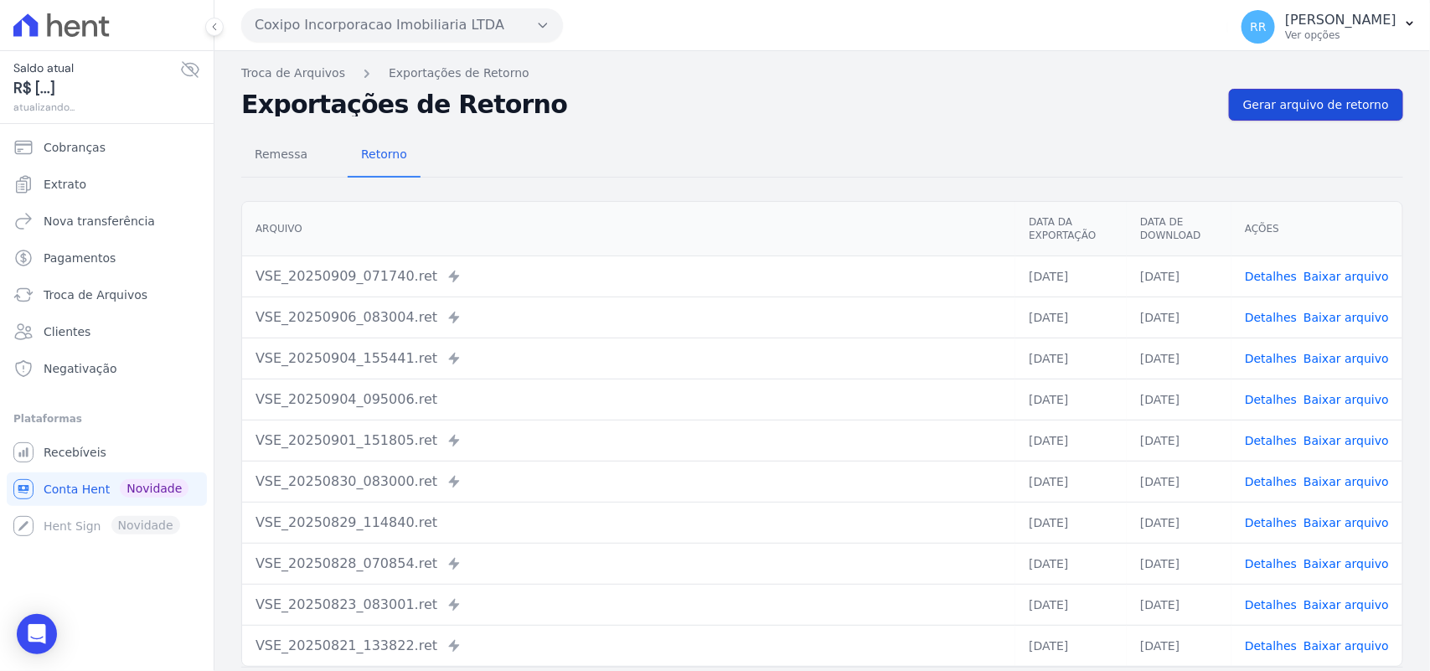
click at [1284, 106] on span "Gerar arquivo de retorno" at bounding box center [1316, 104] width 146 height 17
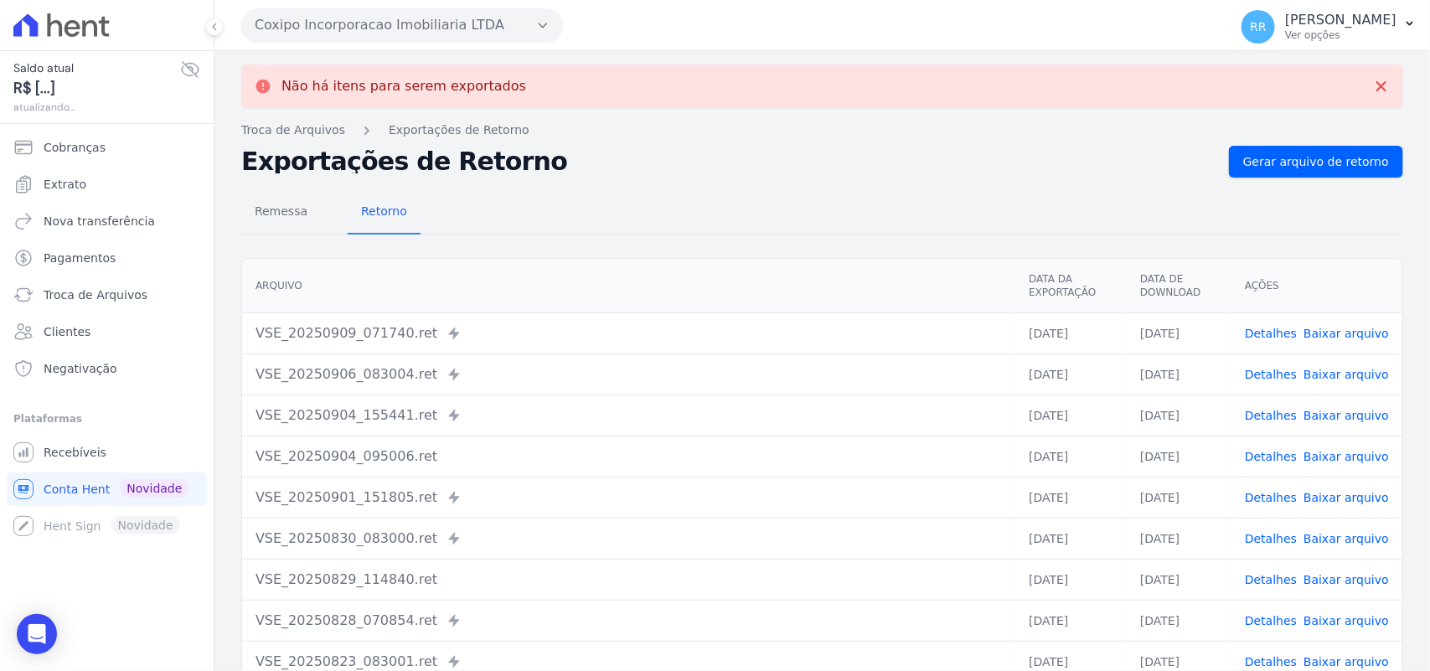
click at [459, 22] on button "Coxipo Incorporacao Imobiliaria LTDA" at bounding box center [402, 25] width 322 height 34
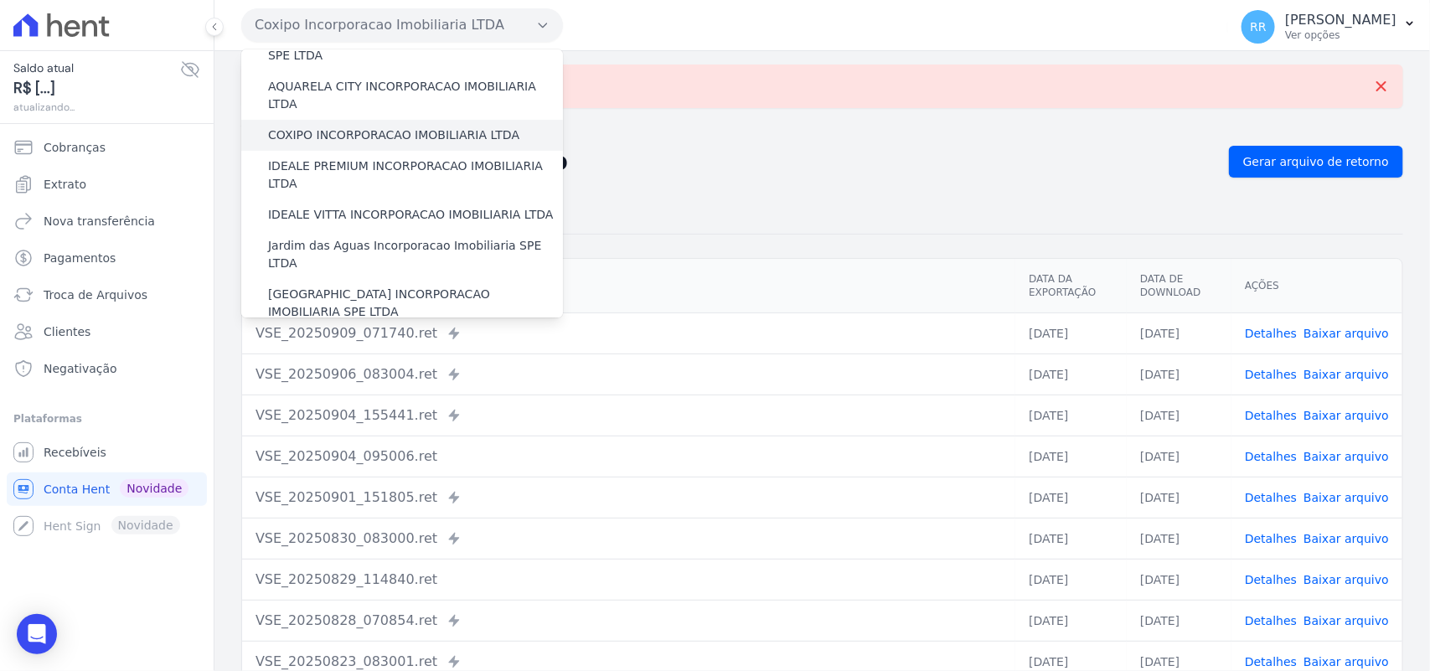
scroll to position [139, 0]
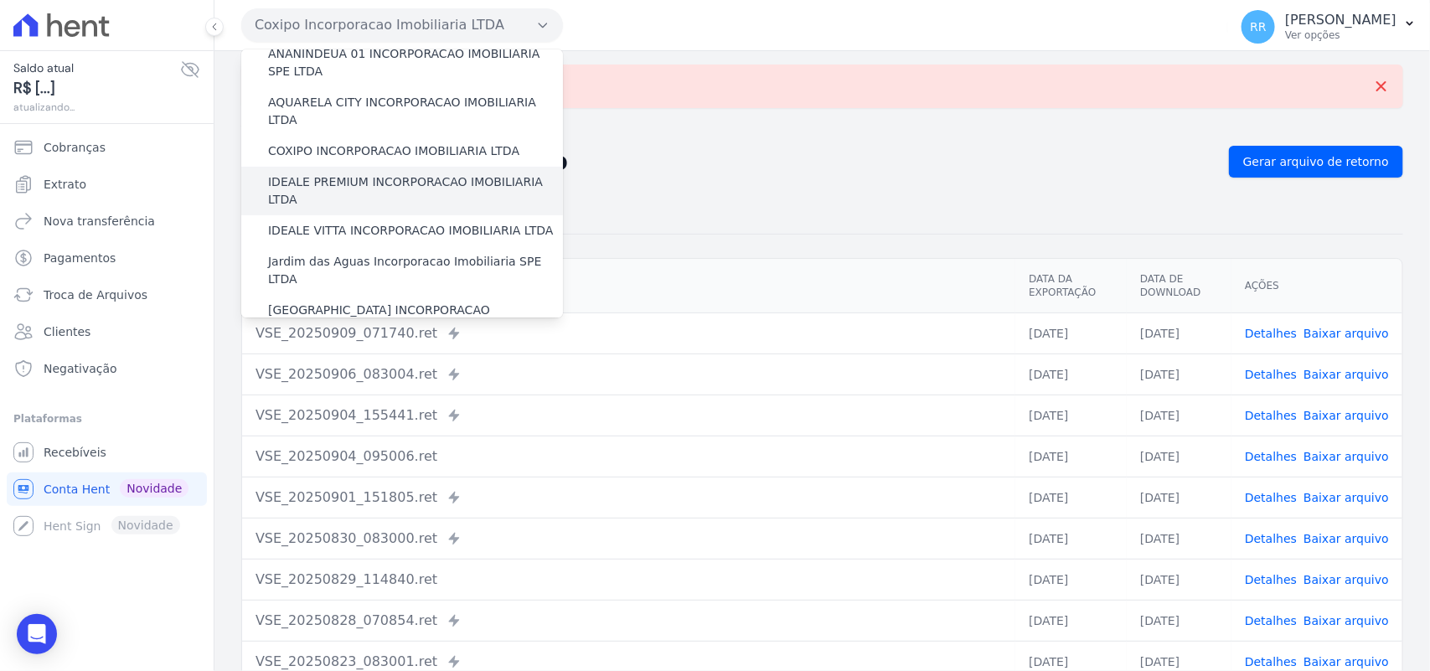
click at [335, 173] on label "IDEALE PREMIUM INCORPORACAO IMOBILIARIA LTDA" at bounding box center [415, 190] width 295 height 35
click at [0, 0] on input "IDEALE PREMIUM INCORPORACAO IMOBILIARIA LTDA" at bounding box center [0, 0] width 0 height 0
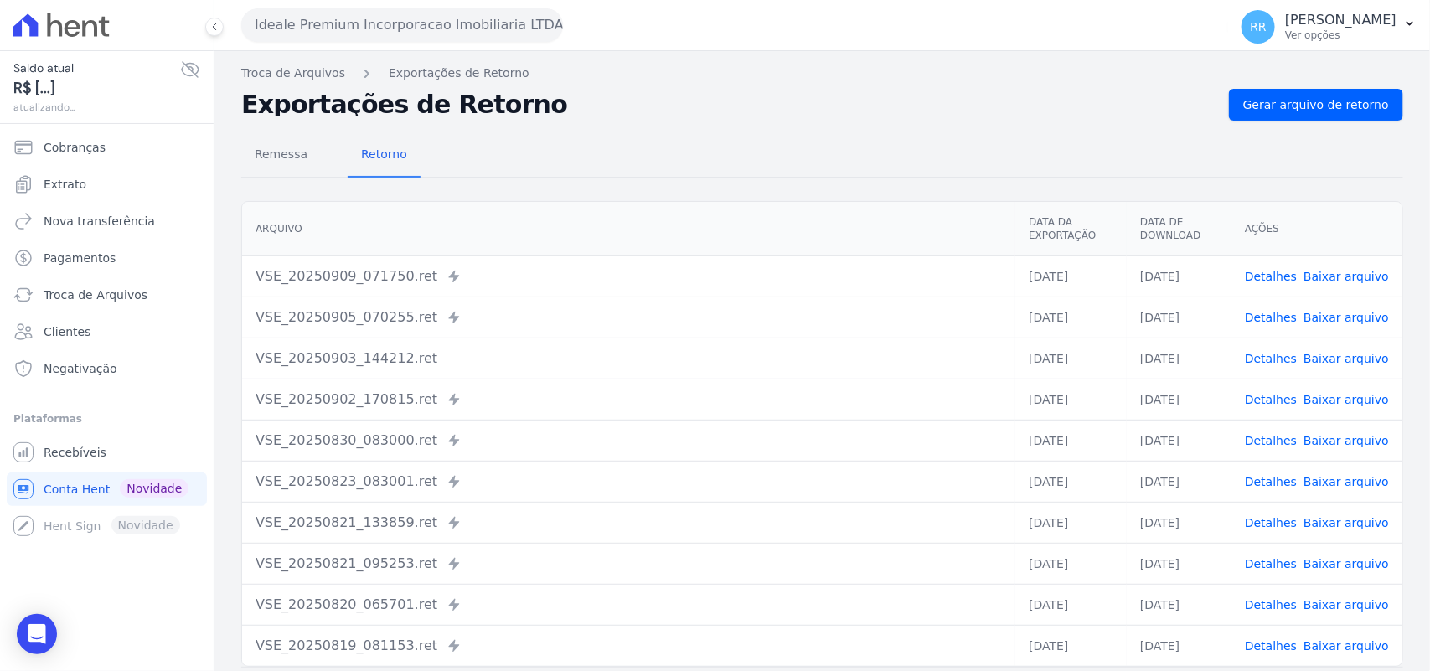
click at [1274, 126] on div "Remessa Retorno [GEOGRAPHIC_DATA] Data da Exportação Data de Download Ações VSE…" at bounding box center [822, 424] width 1162 height 606
click at [1272, 110] on span "Gerar arquivo de retorno" at bounding box center [1316, 104] width 146 height 17
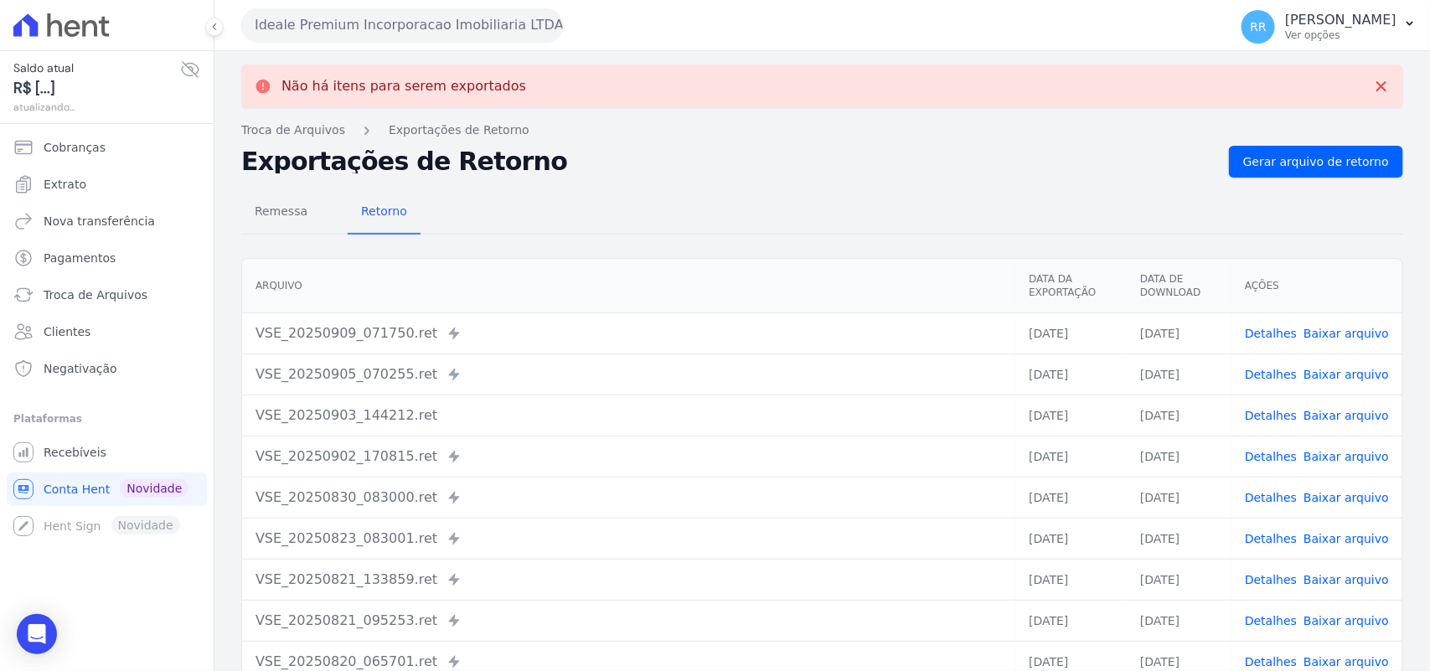
click at [504, 34] on button "Ideale Premium Incorporacao Imobiliaria LTDA" at bounding box center [402, 25] width 322 height 34
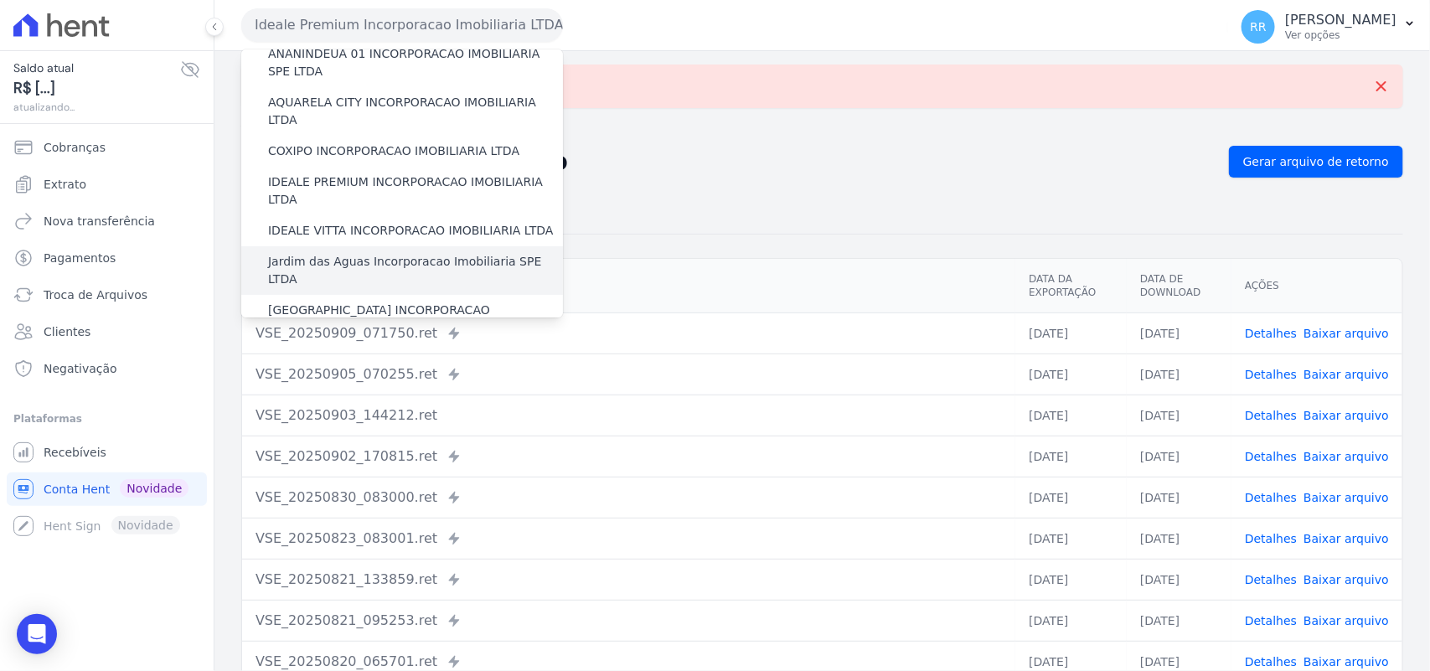
click at [325, 253] on label "Jardim das Aguas Incorporacao Imobiliaria SPE LTDA" at bounding box center [415, 270] width 295 height 35
click at [0, 0] on input "Jardim das Aguas Incorporacao Imobiliaria SPE LTDA" at bounding box center [0, 0] width 0 height 0
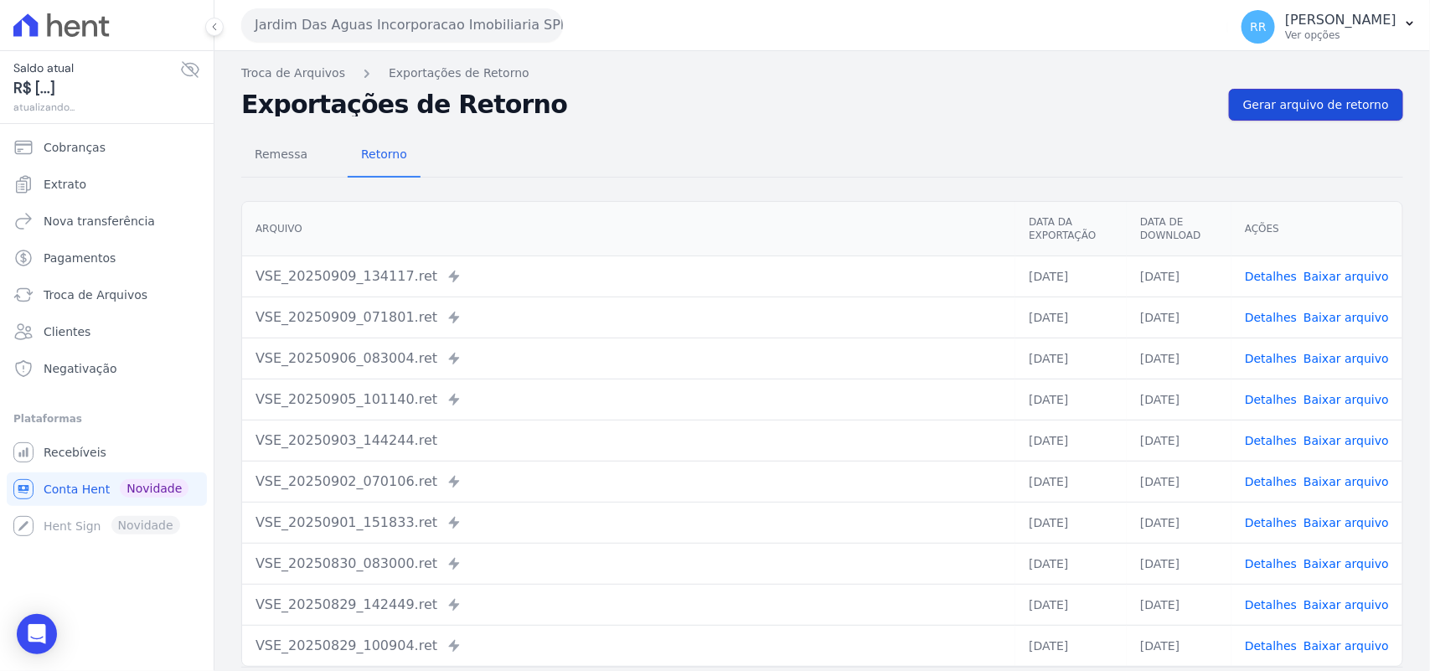
click at [1305, 97] on span "Gerar arquivo de retorno" at bounding box center [1316, 104] width 146 height 17
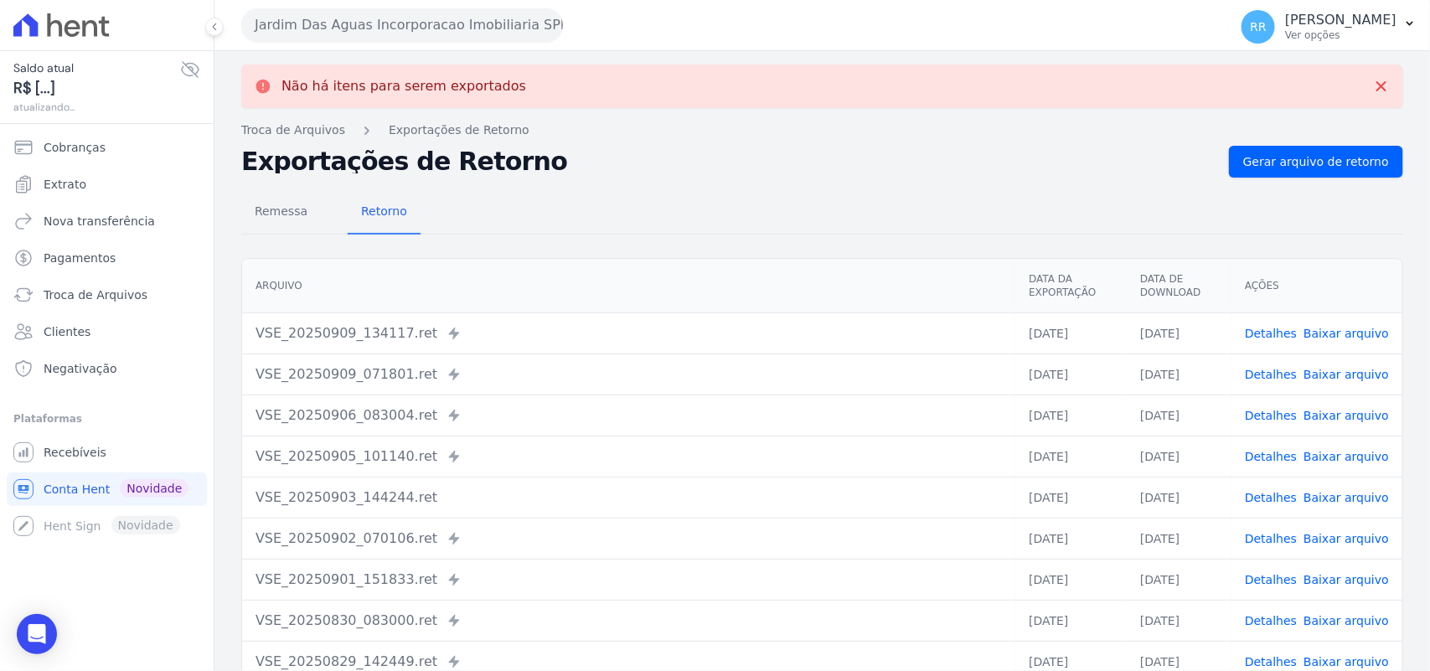
click at [362, 29] on button "Jardim Das Aguas Incorporacao Imobiliaria SPE LTDA" at bounding box center [402, 25] width 322 height 34
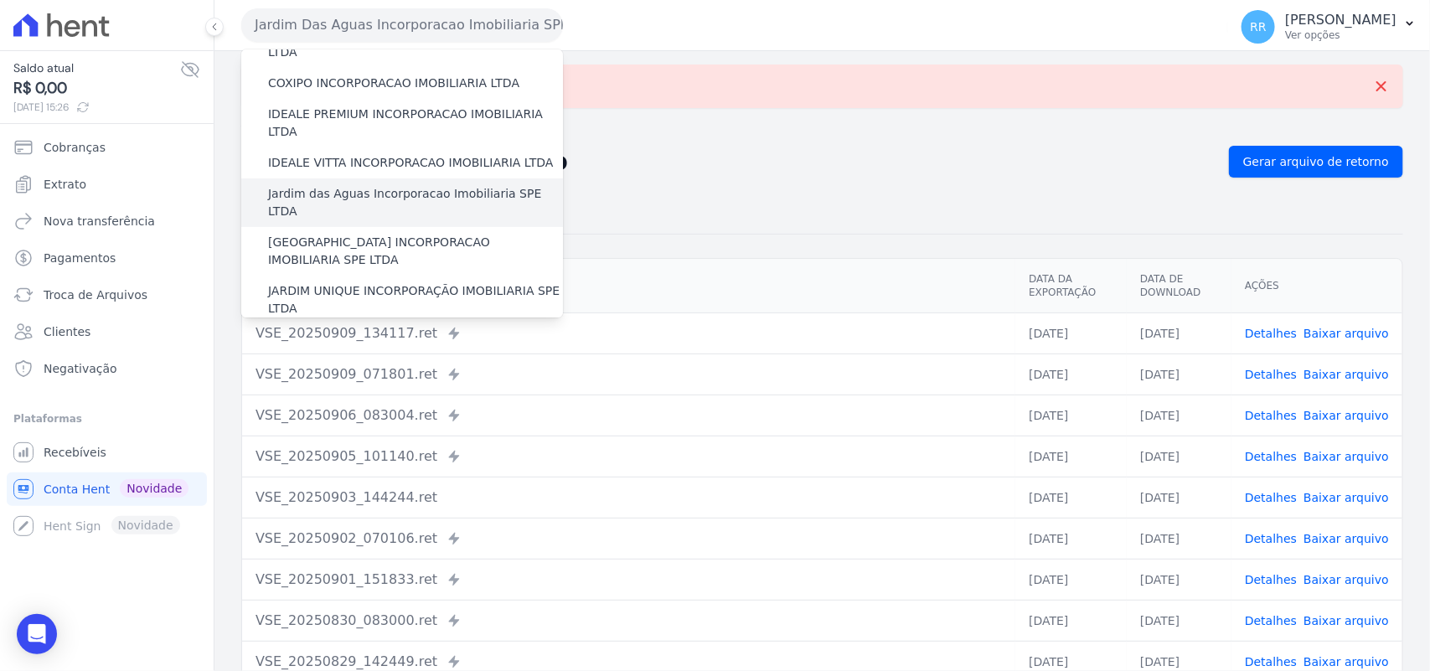
scroll to position [244, 0]
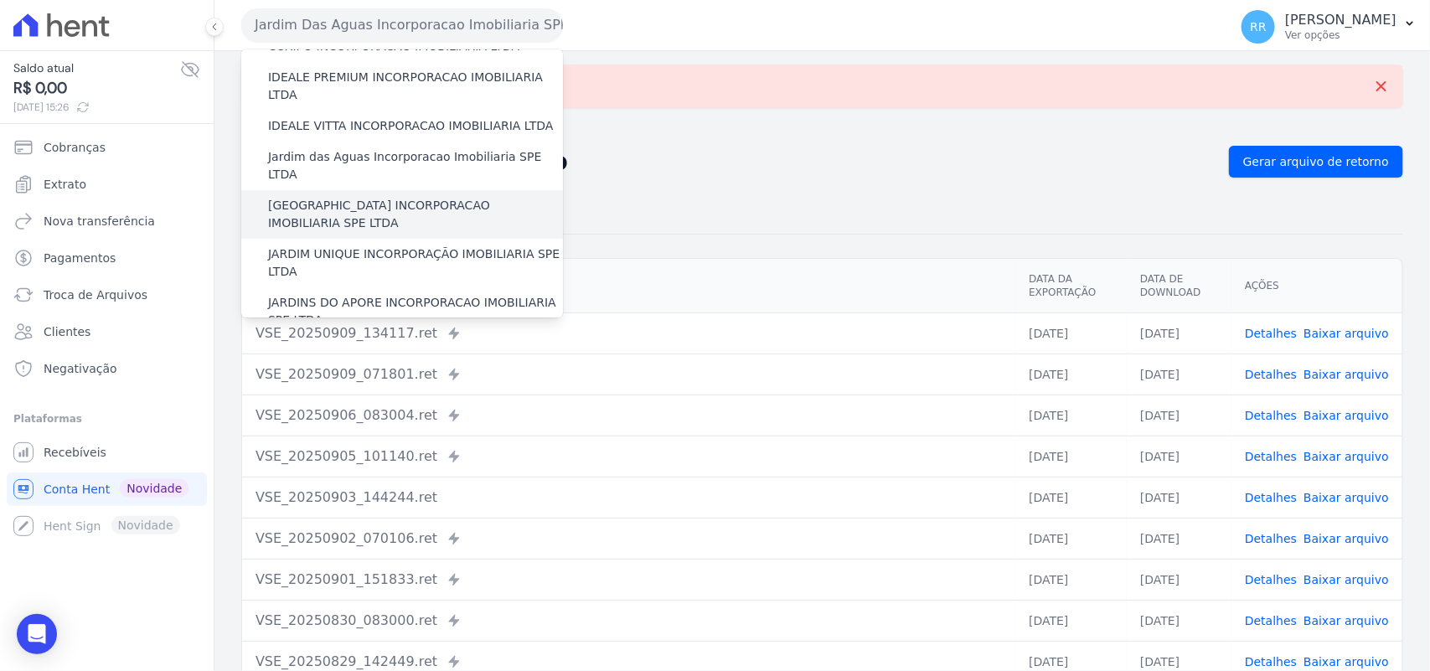
click at [325, 197] on label "[GEOGRAPHIC_DATA] INCORPORACAO IMOBILIARIA SPE LTDA" at bounding box center [415, 214] width 295 height 35
click at [0, 0] on input "[GEOGRAPHIC_DATA] INCORPORACAO IMOBILIARIA SPE LTDA" at bounding box center [0, 0] width 0 height 0
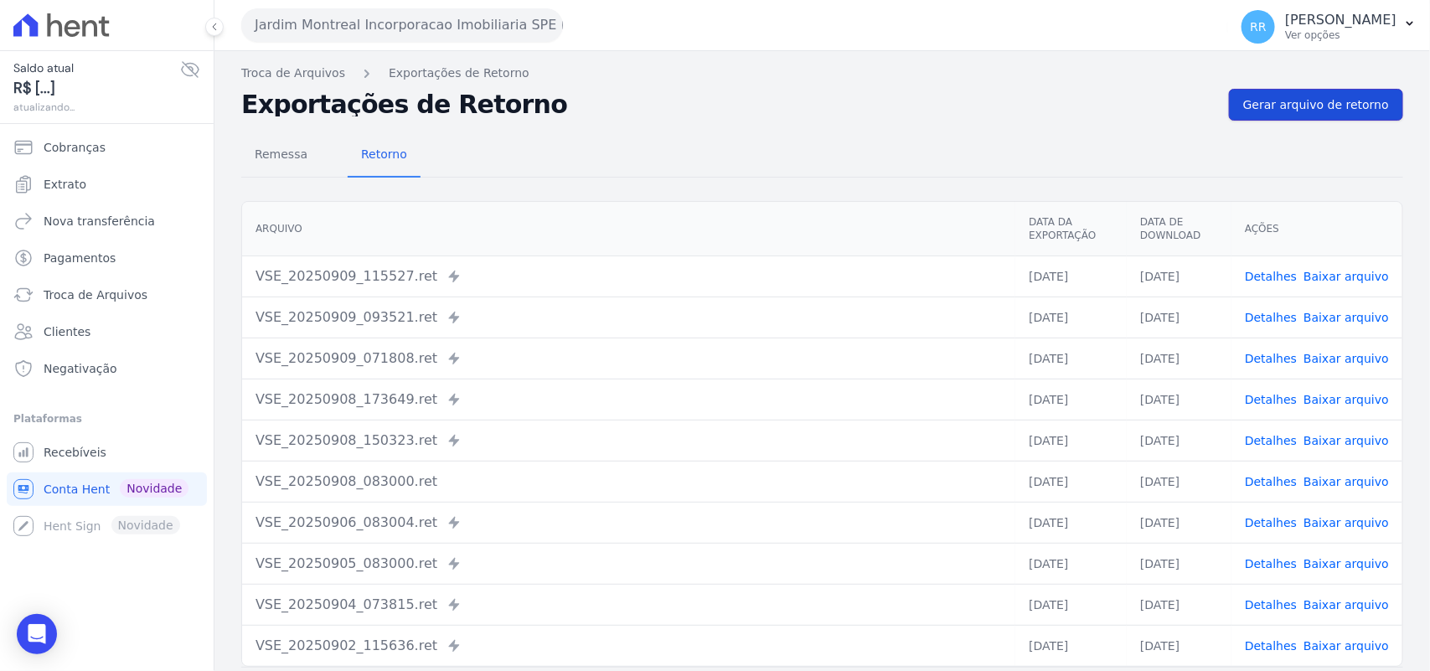
click at [1358, 106] on span "Gerar arquivo de retorno" at bounding box center [1316, 104] width 146 height 17
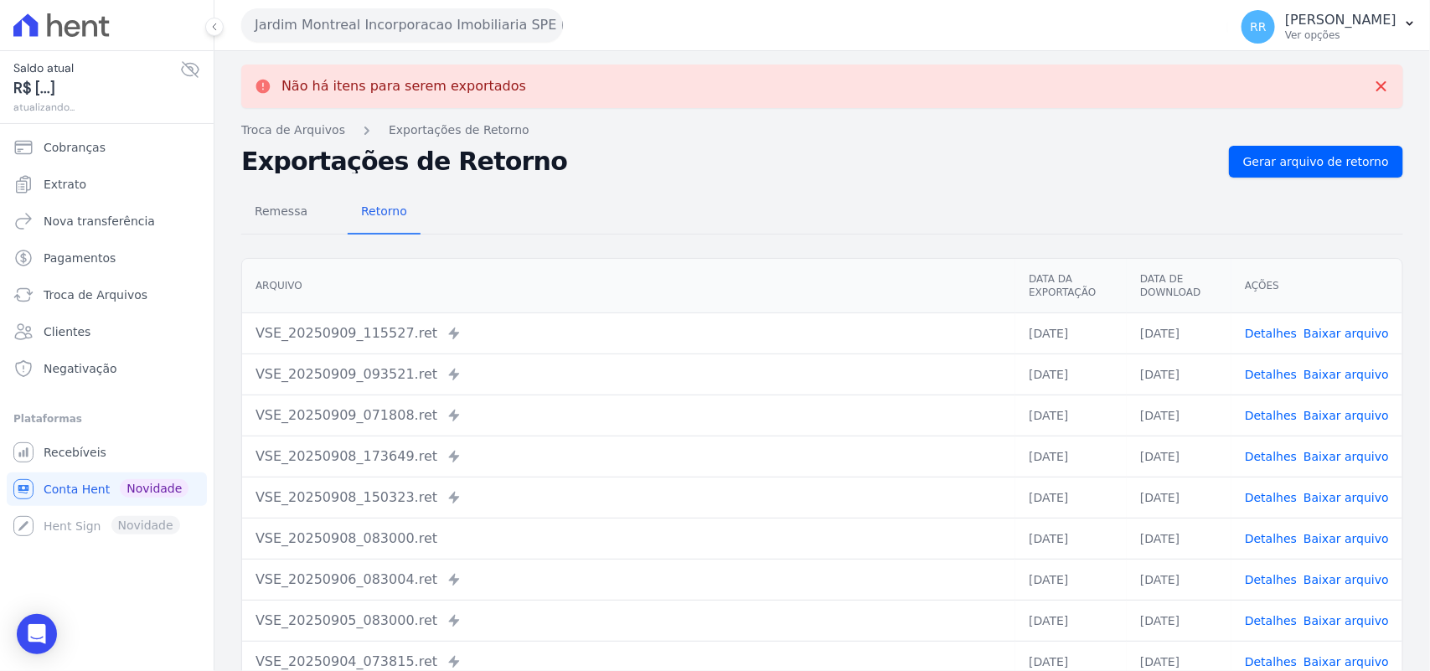
click at [333, 17] on button "Jardim Montreal Incorporacao Imobiliaria SPE LTDA" at bounding box center [402, 25] width 322 height 34
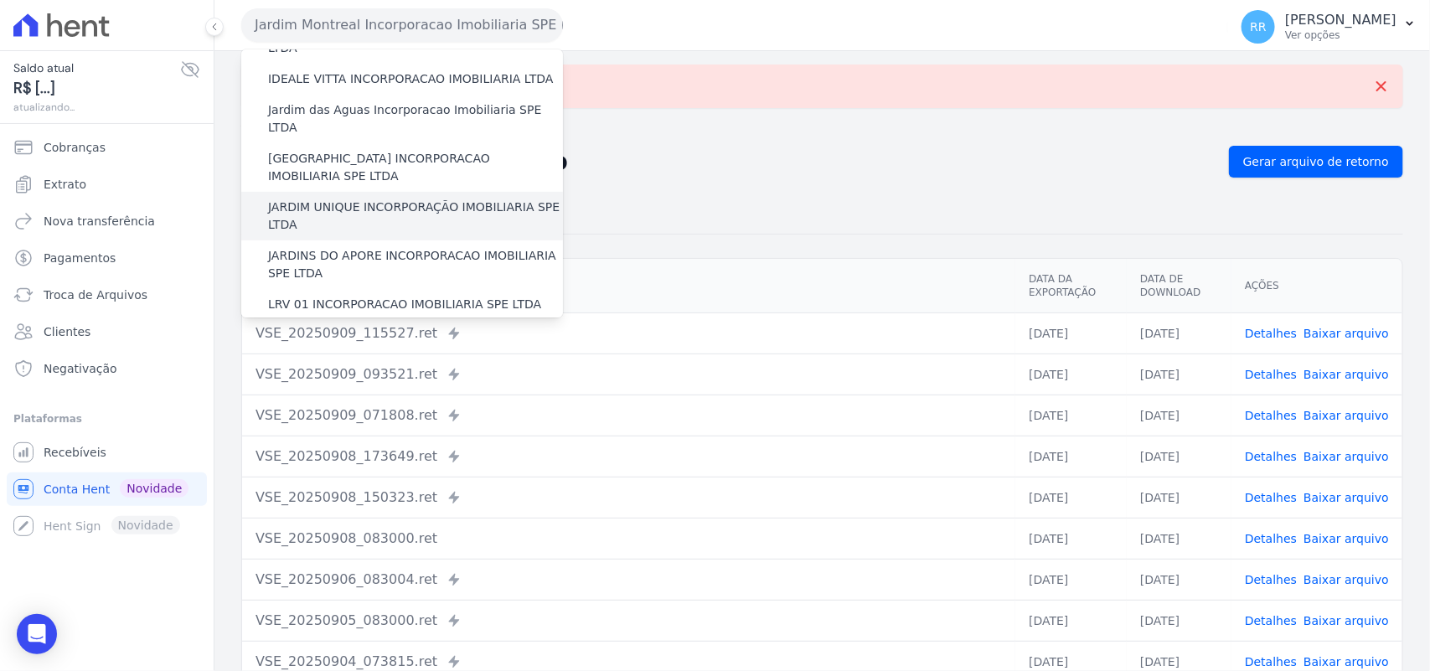
scroll to position [314, 0]
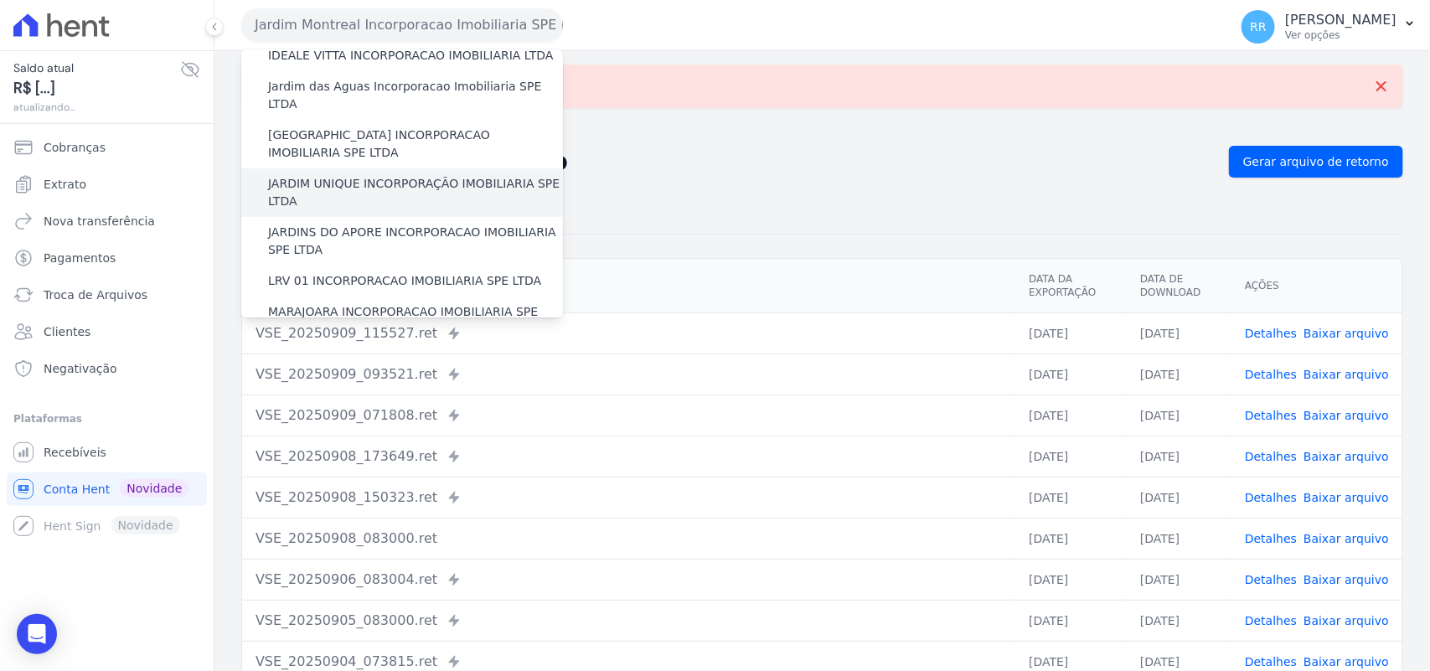
click at [384, 175] on label "JARDIM UNIQUE INCORPORAÇÃO IMOBILIARIA SPE LTDA" at bounding box center [415, 192] width 295 height 35
click at [0, 0] on input "JARDIM UNIQUE INCORPORAÇÃO IMOBILIARIA SPE LTDA" at bounding box center [0, 0] width 0 height 0
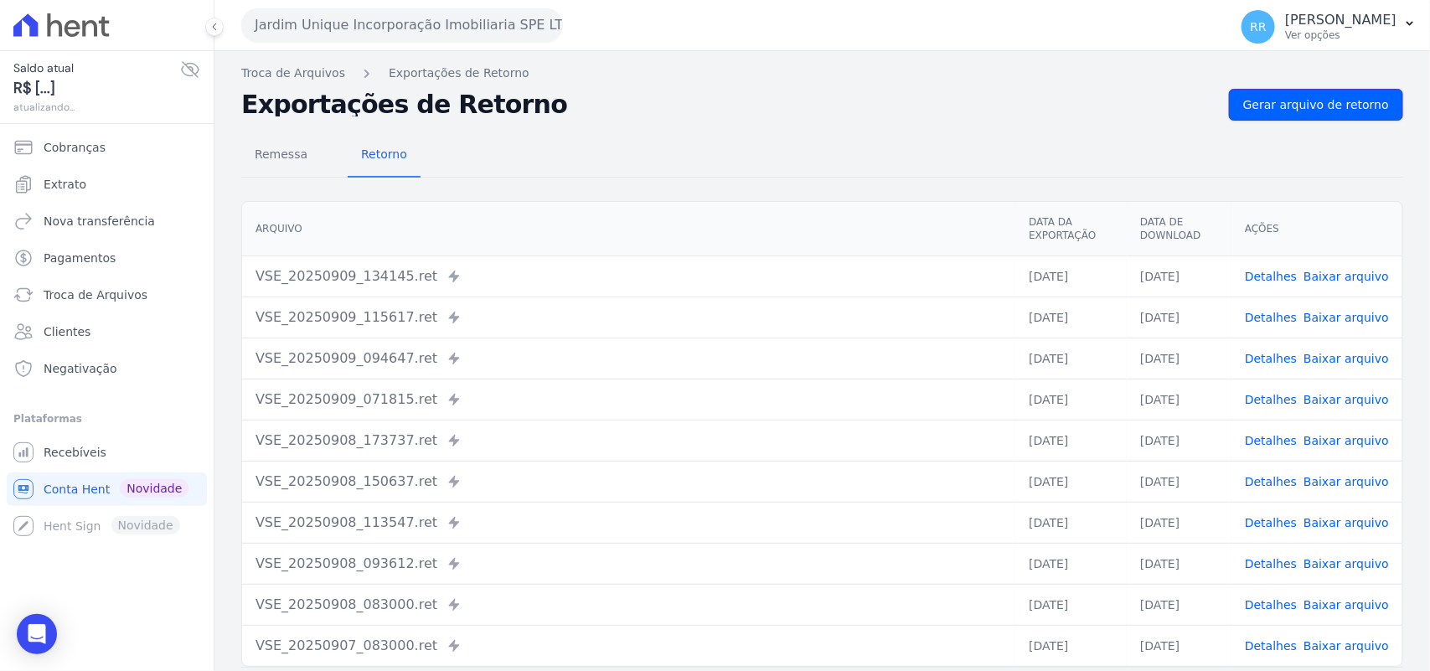
click at [1313, 109] on span "Gerar arquivo de retorno" at bounding box center [1316, 104] width 146 height 17
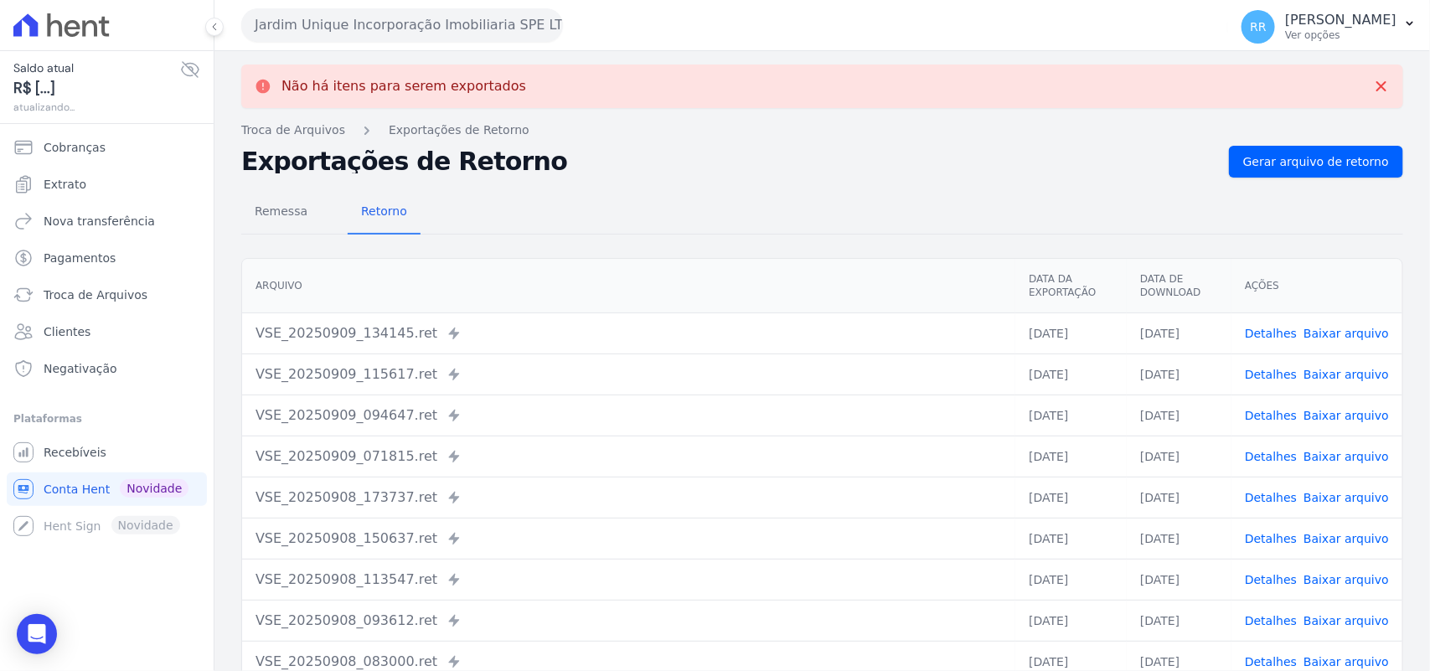
click at [335, 14] on button "Jardim Unique Incorporação Imobiliaria SPE LTDA" at bounding box center [402, 25] width 322 height 34
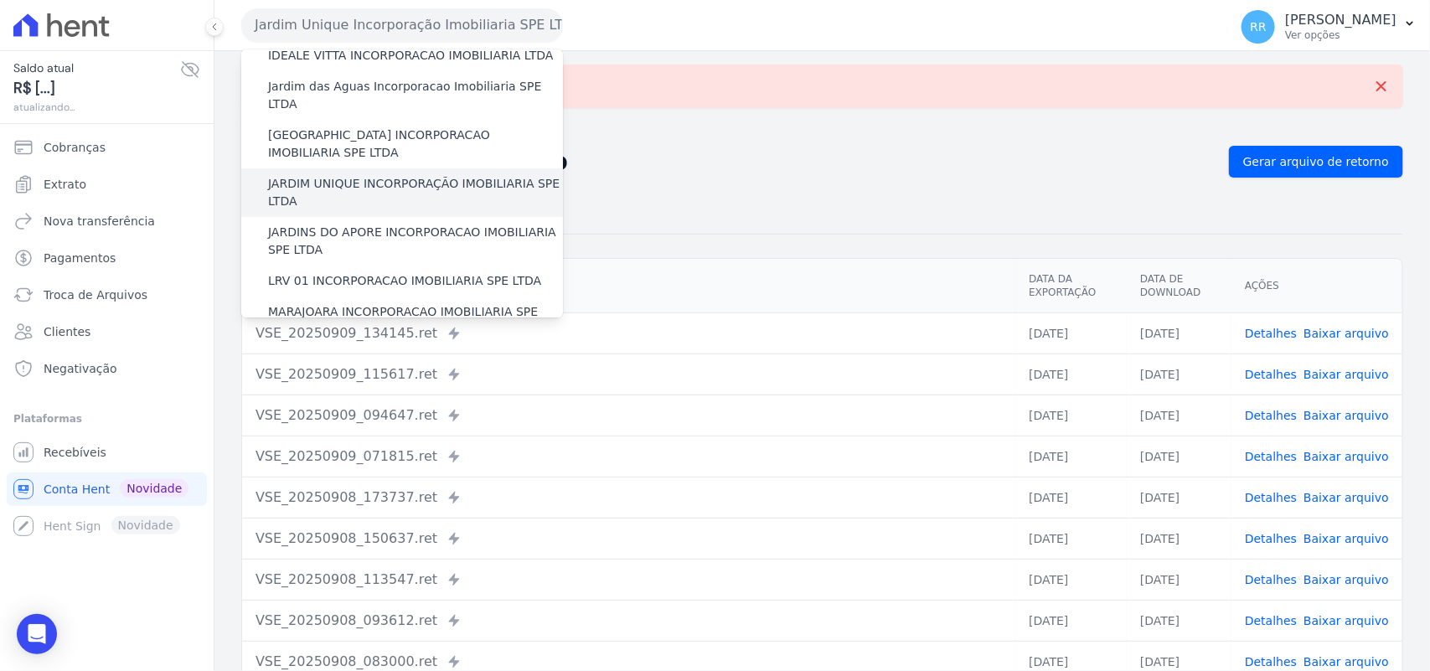
drag, startPoint x: 348, startPoint y: 178, endPoint x: 340, endPoint y: 190, distance: 13.9
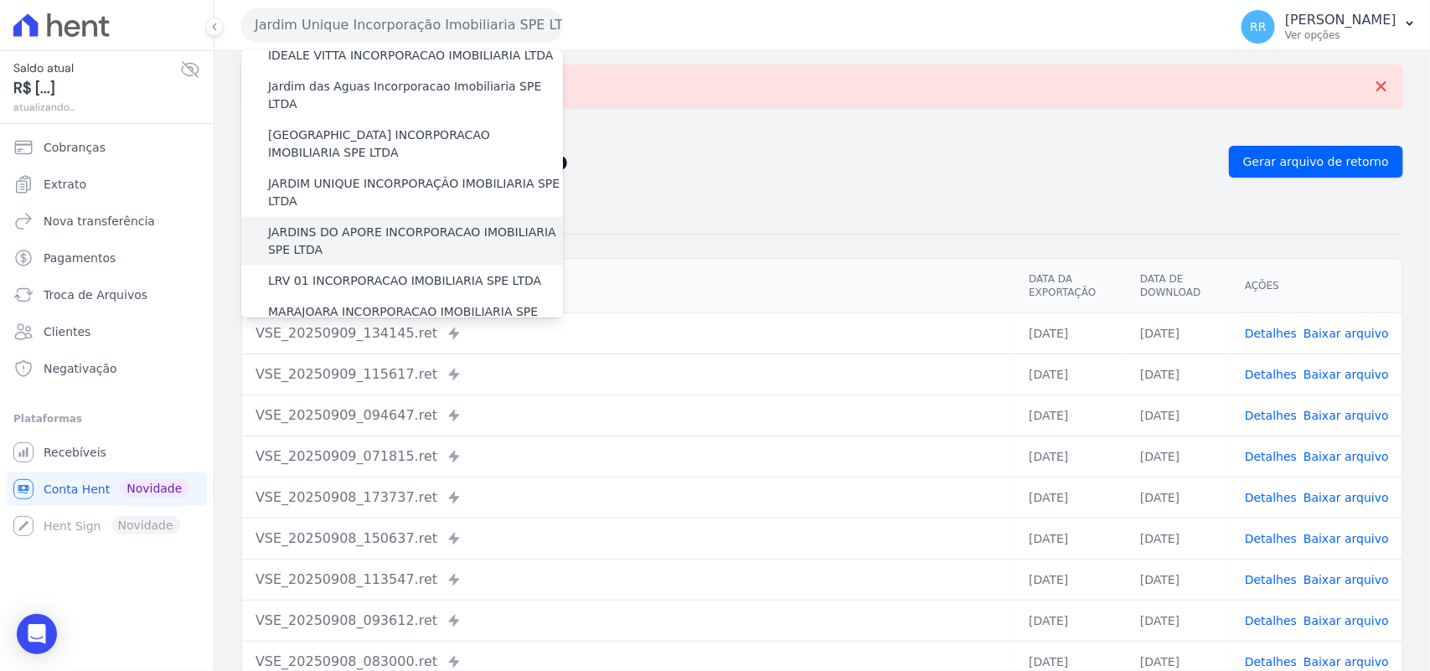
click at [348, 180] on div "JARDIM UNIQUE INCORPORAÇÃO IMOBILIARIA SPE LTDA" at bounding box center [402, 192] width 322 height 49
click at [340, 224] on label "JARDINS DO APORE INCORPORACAO IMOBILIARIA SPE LTDA" at bounding box center [415, 241] width 295 height 35
click at [0, 0] on input "JARDINS DO APORE INCORPORACAO IMOBILIARIA SPE LTDA" at bounding box center [0, 0] width 0 height 0
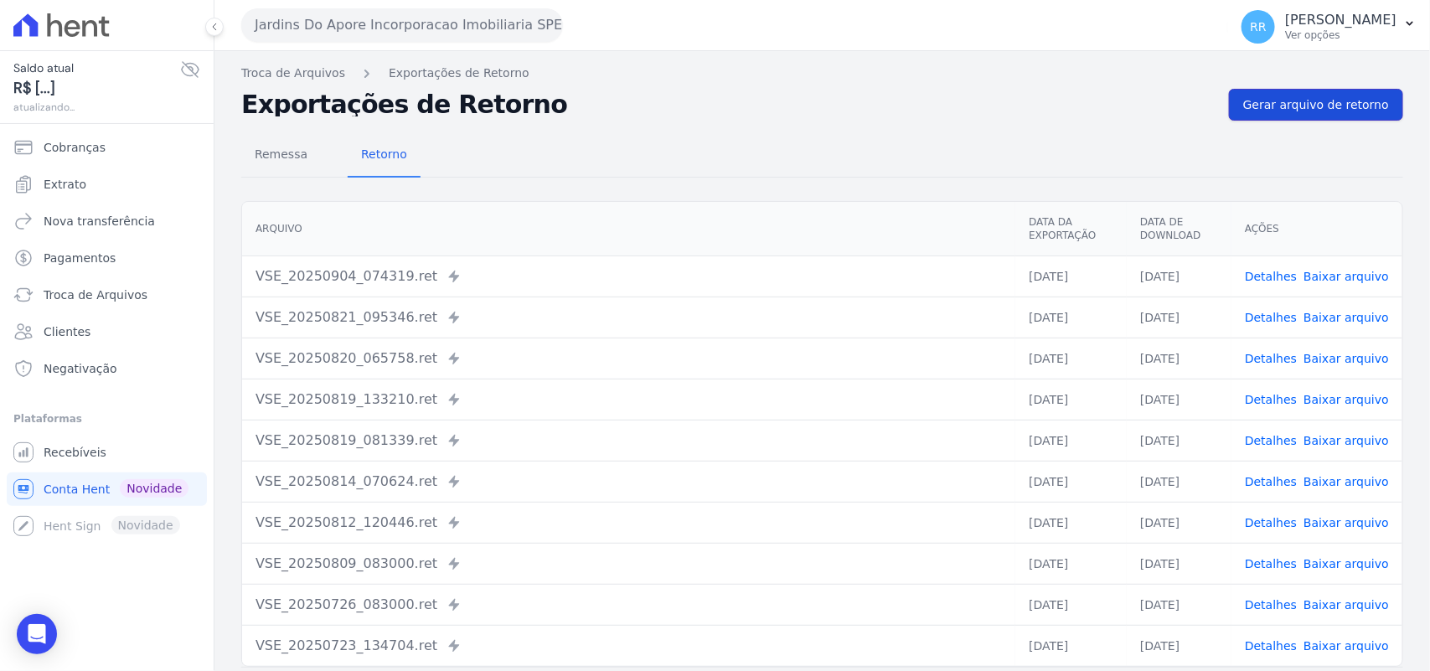
click at [1304, 109] on span "Gerar arquivo de retorno" at bounding box center [1316, 104] width 146 height 17
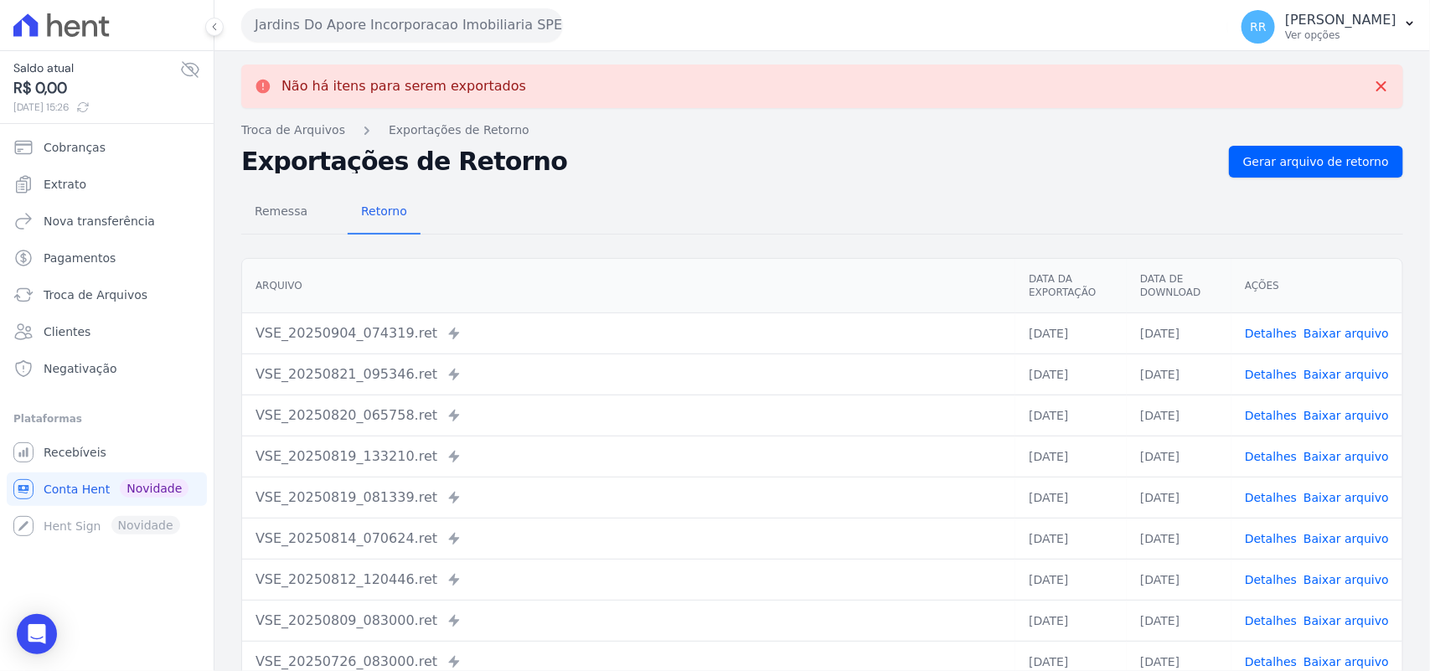
click at [378, 21] on button "Jardins Do Apore Incorporacao Imobiliaria SPE LTDA" at bounding box center [402, 25] width 322 height 34
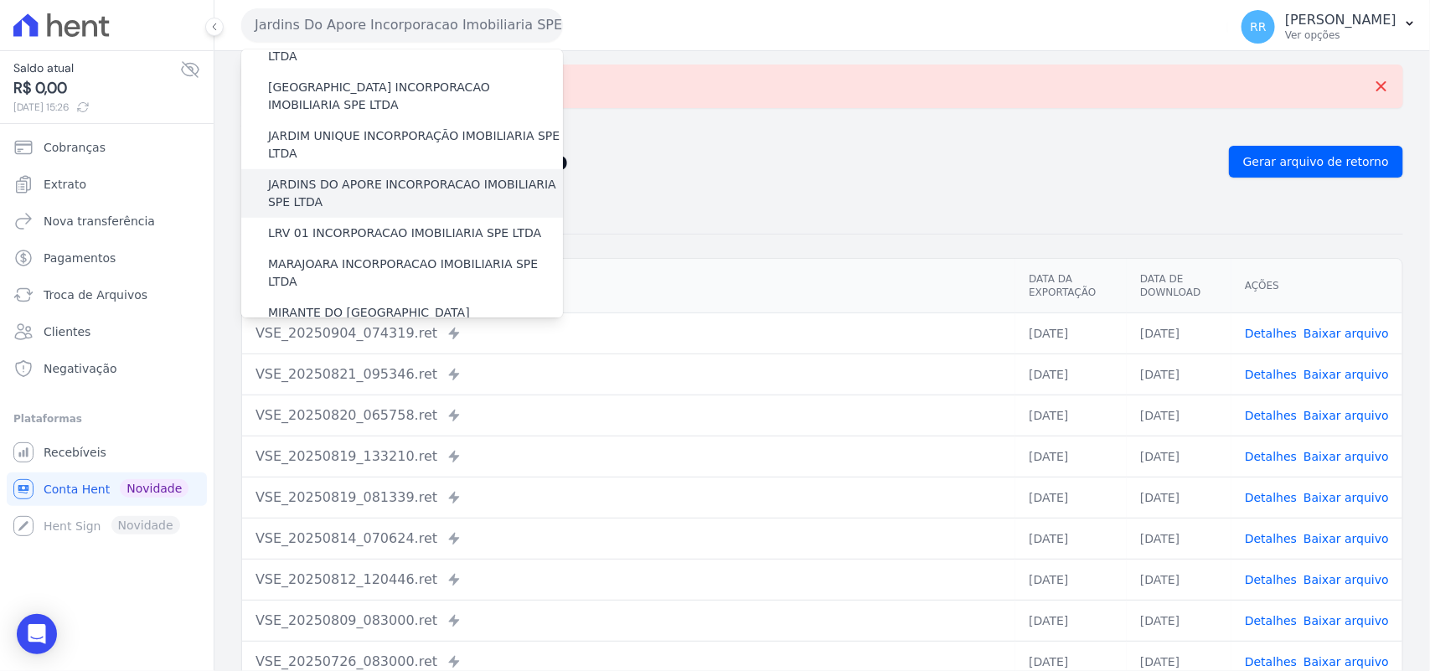
scroll to position [384, 0]
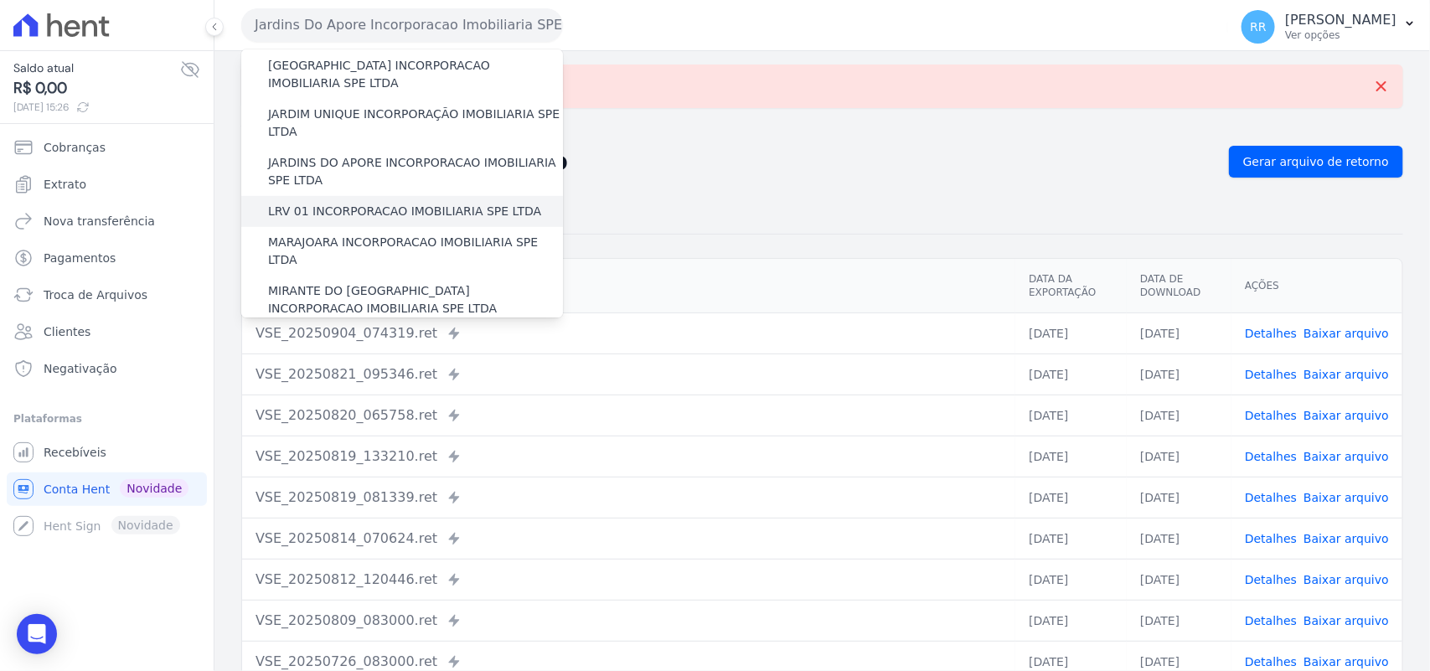
click at [375, 203] on label "LRV 01 INCORPORACAO IMOBILIARIA SPE LTDA" at bounding box center [404, 212] width 273 height 18
click at [0, 0] on input "LRV 01 INCORPORACAO IMOBILIARIA SPE LTDA" at bounding box center [0, 0] width 0 height 0
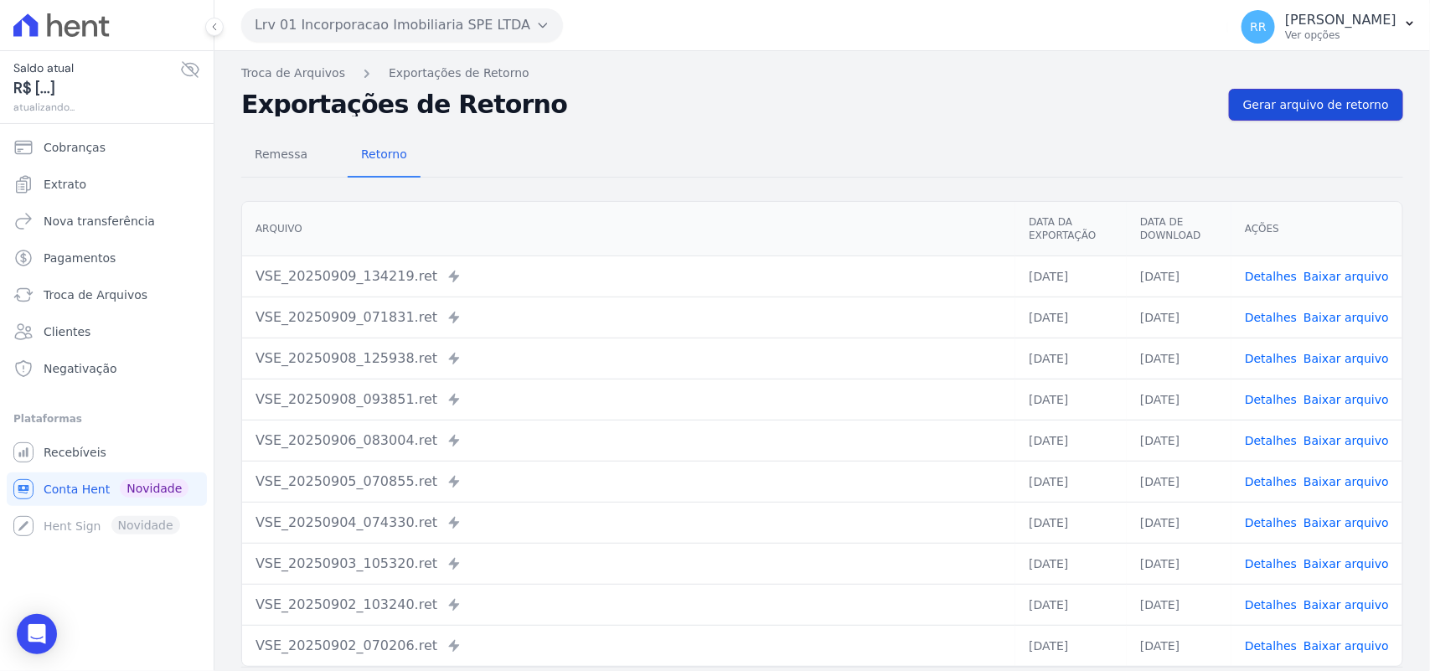
click at [1286, 95] on link "Gerar arquivo de retorno" at bounding box center [1316, 105] width 174 height 32
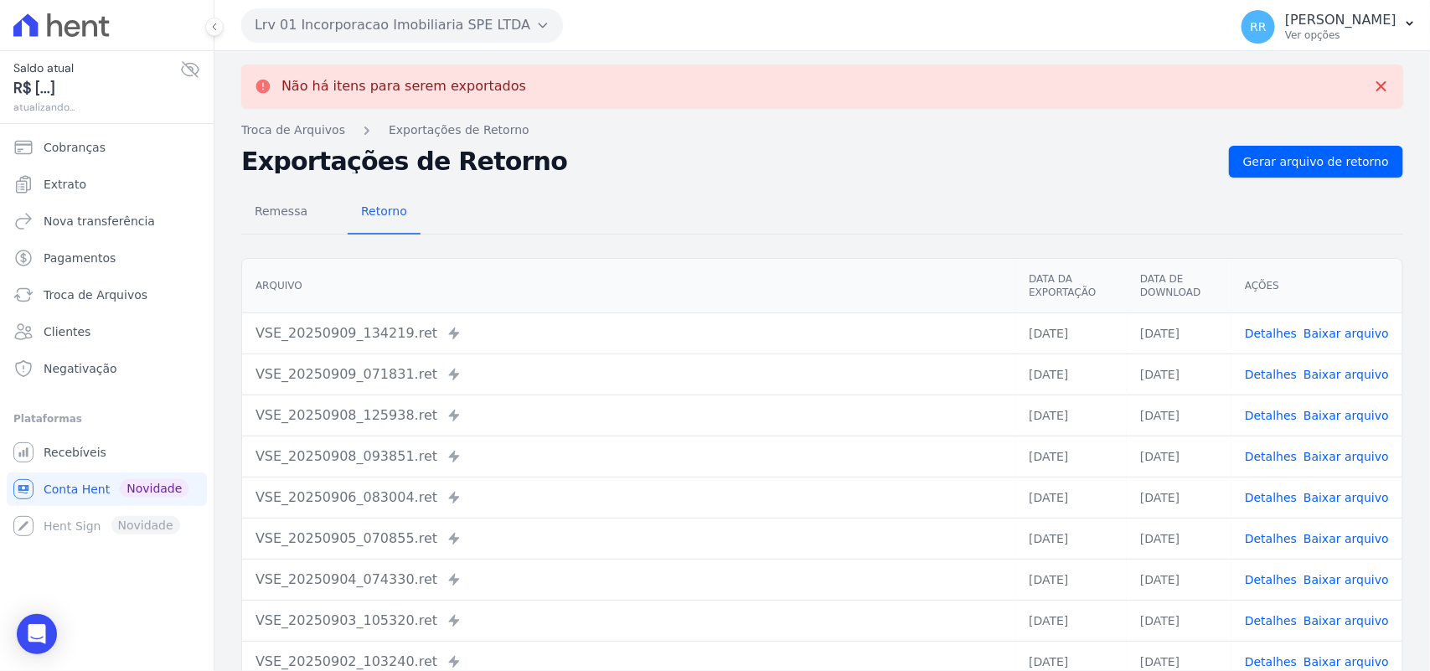
click at [479, 23] on button "Lrv 01 Incorporacao Imobiliaria SPE LTDA" at bounding box center [402, 25] width 322 height 34
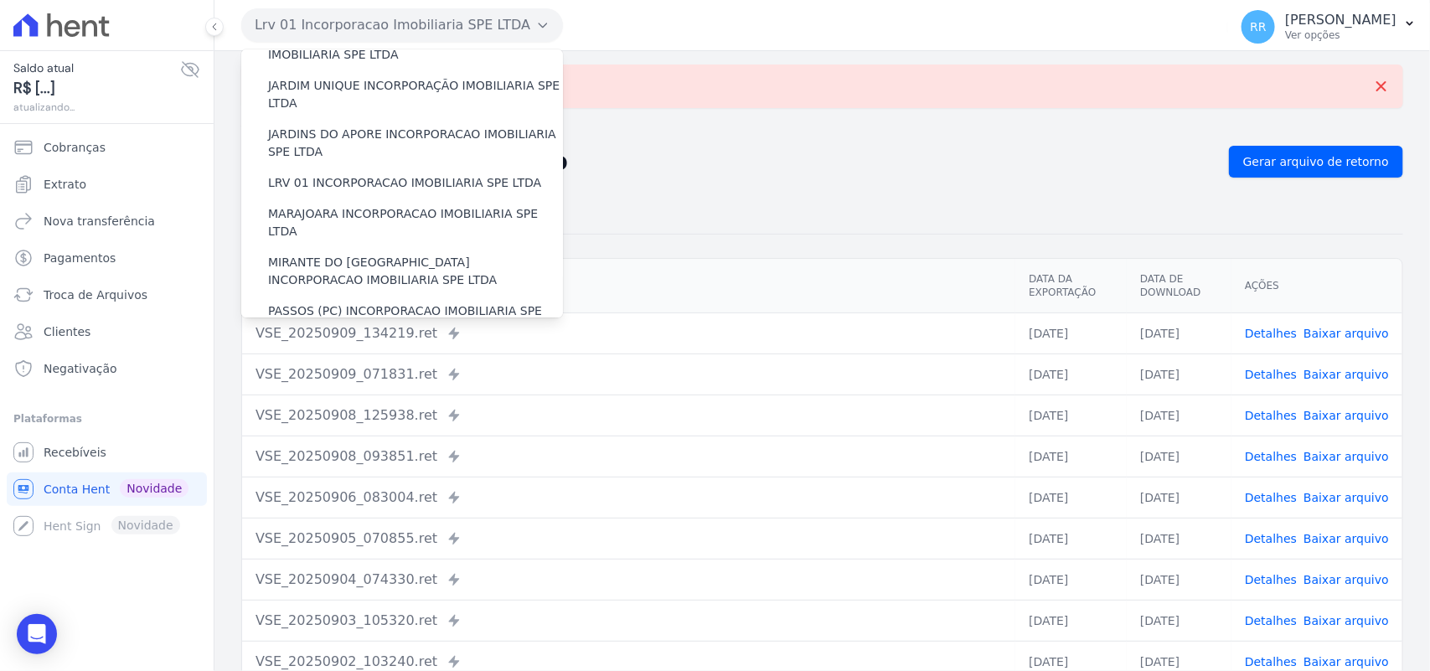
scroll to position [419, 0]
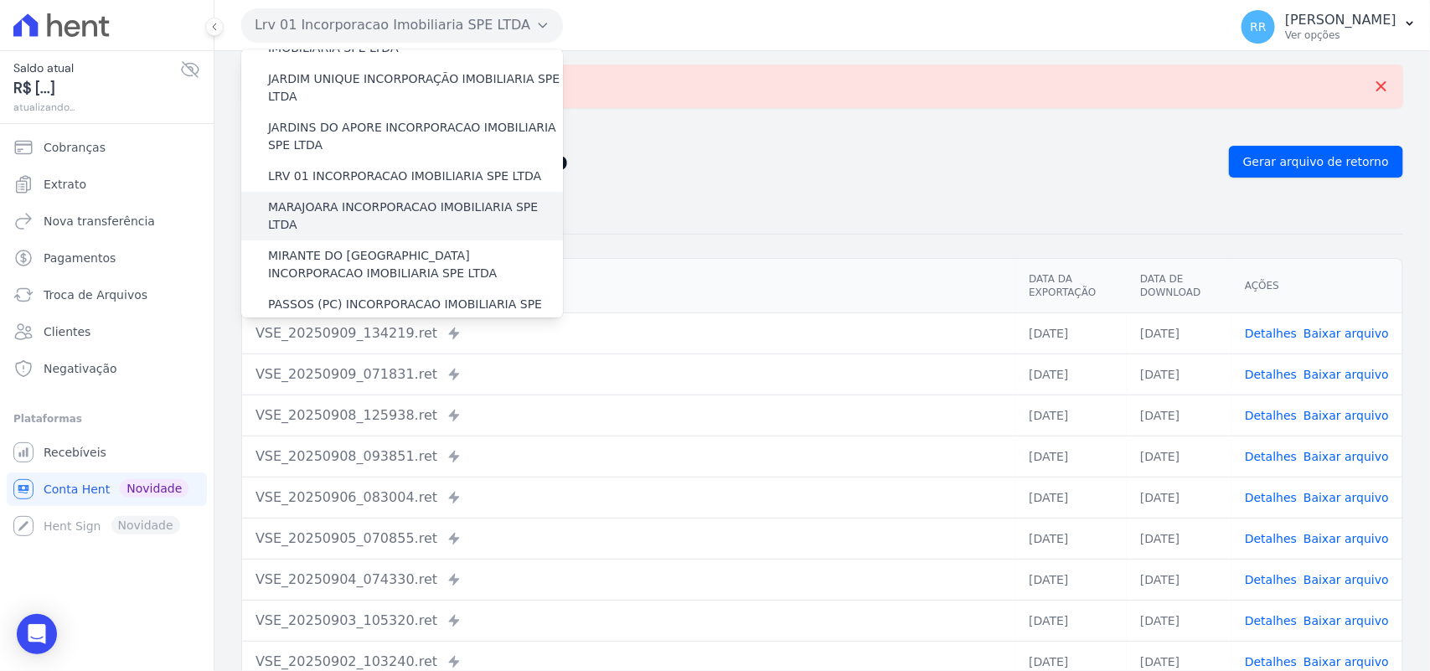
click at [398, 199] on label "MARAJOARA INCORPORACAO IMOBILIARIA SPE LTDA" at bounding box center [415, 216] width 295 height 35
click at [0, 0] on input "MARAJOARA INCORPORACAO IMOBILIARIA SPE LTDA" at bounding box center [0, 0] width 0 height 0
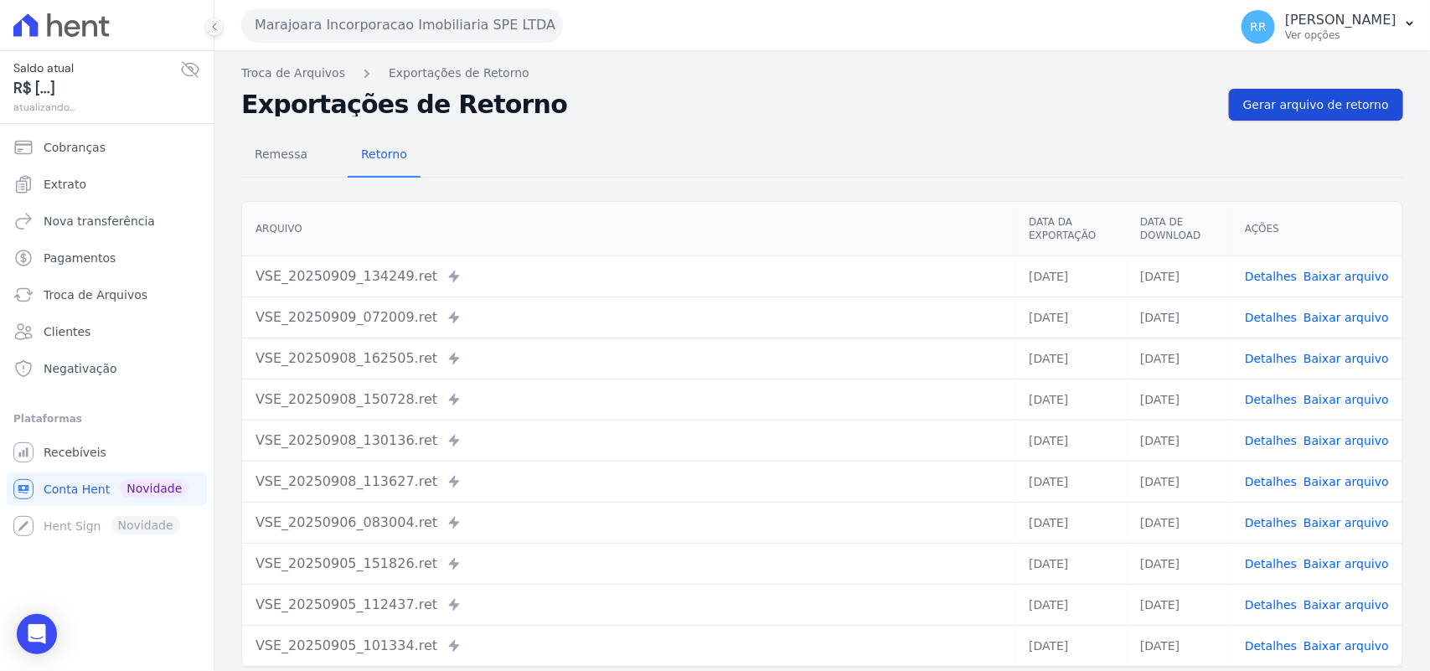
click at [1251, 105] on span "Gerar arquivo de retorno" at bounding box center [1316, 104] width 146 height 17
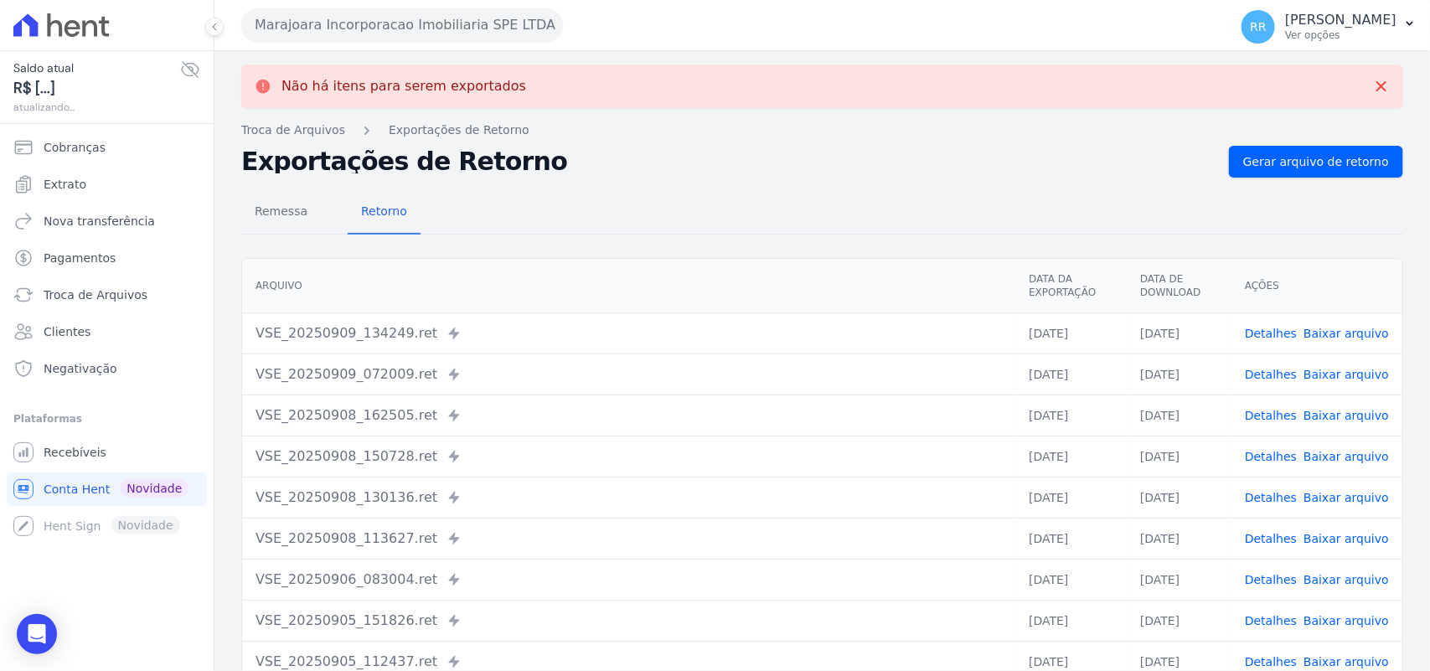
click at [425, 23] on button "Marajoara Incorporacao Imobiliaria SPE LTDA" at bounding box center [402, 25] width 322 height 34
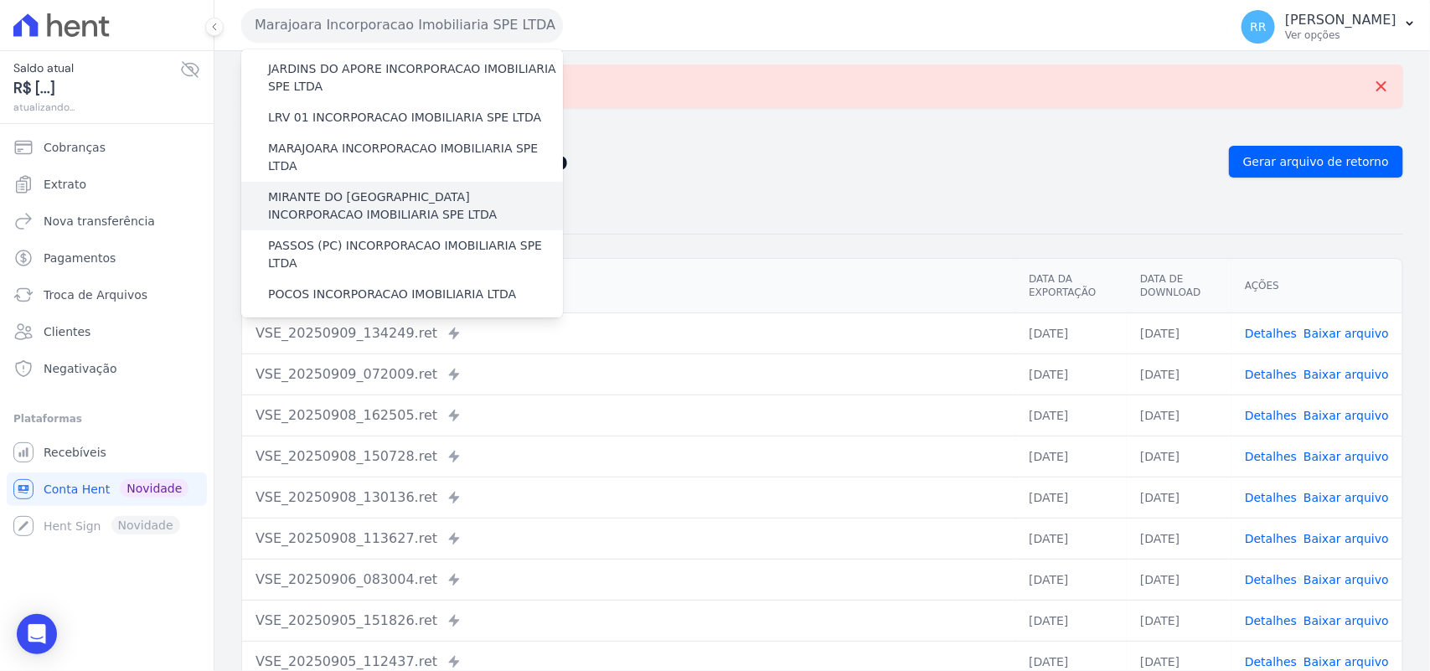
scroll to position [489, 0]
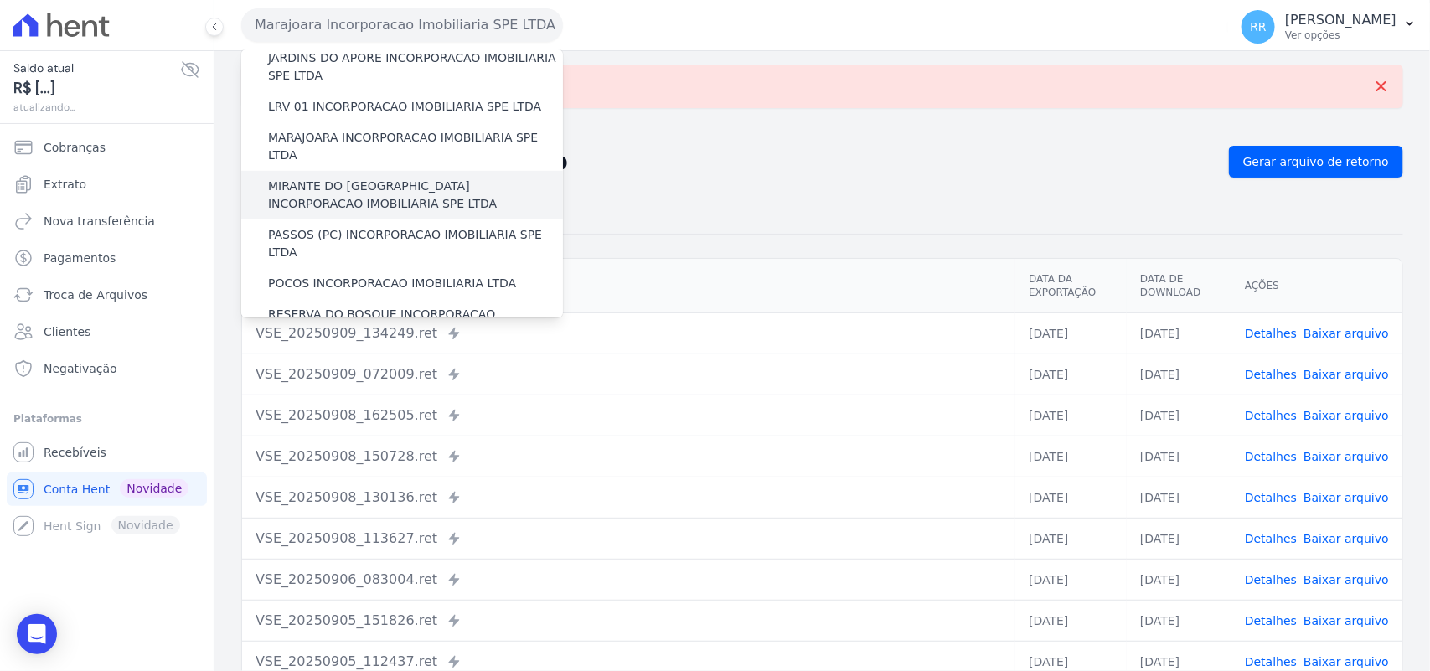
click at [333, 178] on label "MIRANTE DO [GEOGRAPHIC_DATA] INCORPORACAO IMOBILIARIA SPE LTDA" at bounding box center [415, 195] width 295 height 35
click at [0, 0] on input "MIRANTE DO [GEOGRAPHIC_DATA] INCORPORACAO IMOBILIARIA SPE LTDA" at bounding box center [0, 0] width 0 height 0
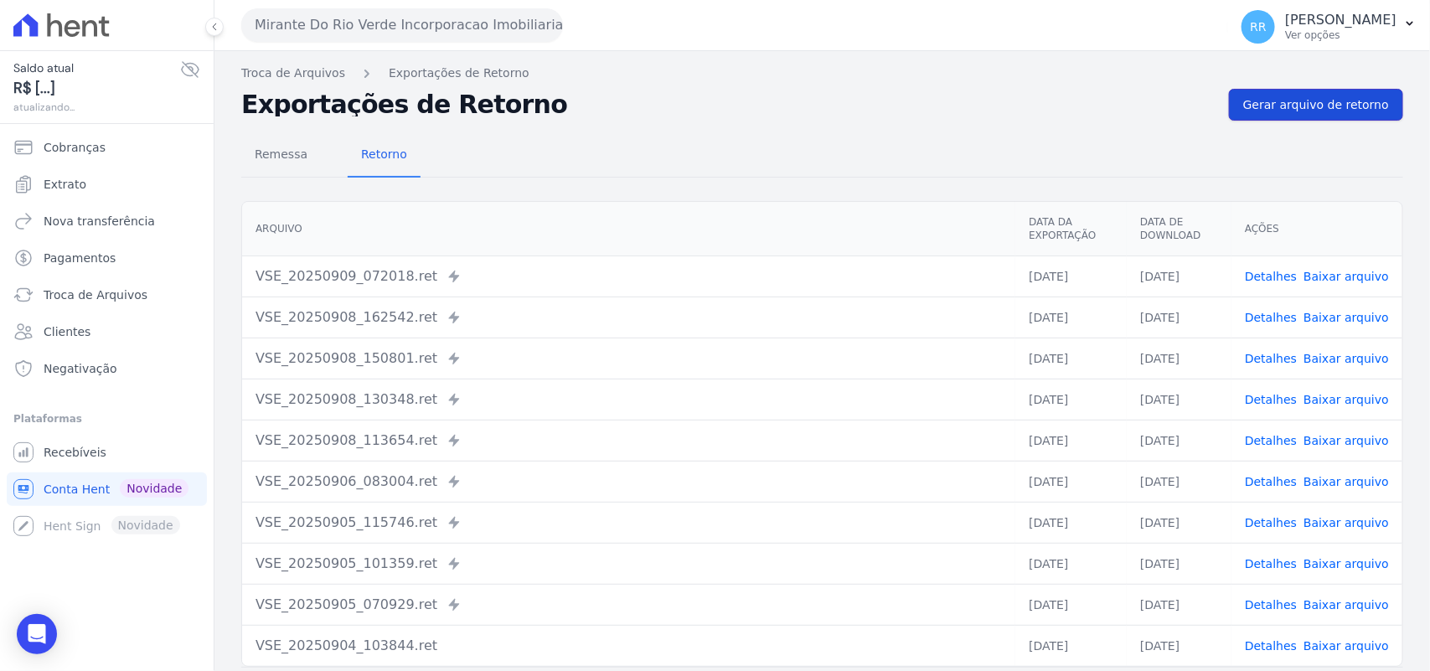
click at [1316, 115] on link "Gerar arquivo de retorno" at bounding box center [1316, 105] width 174 height 32
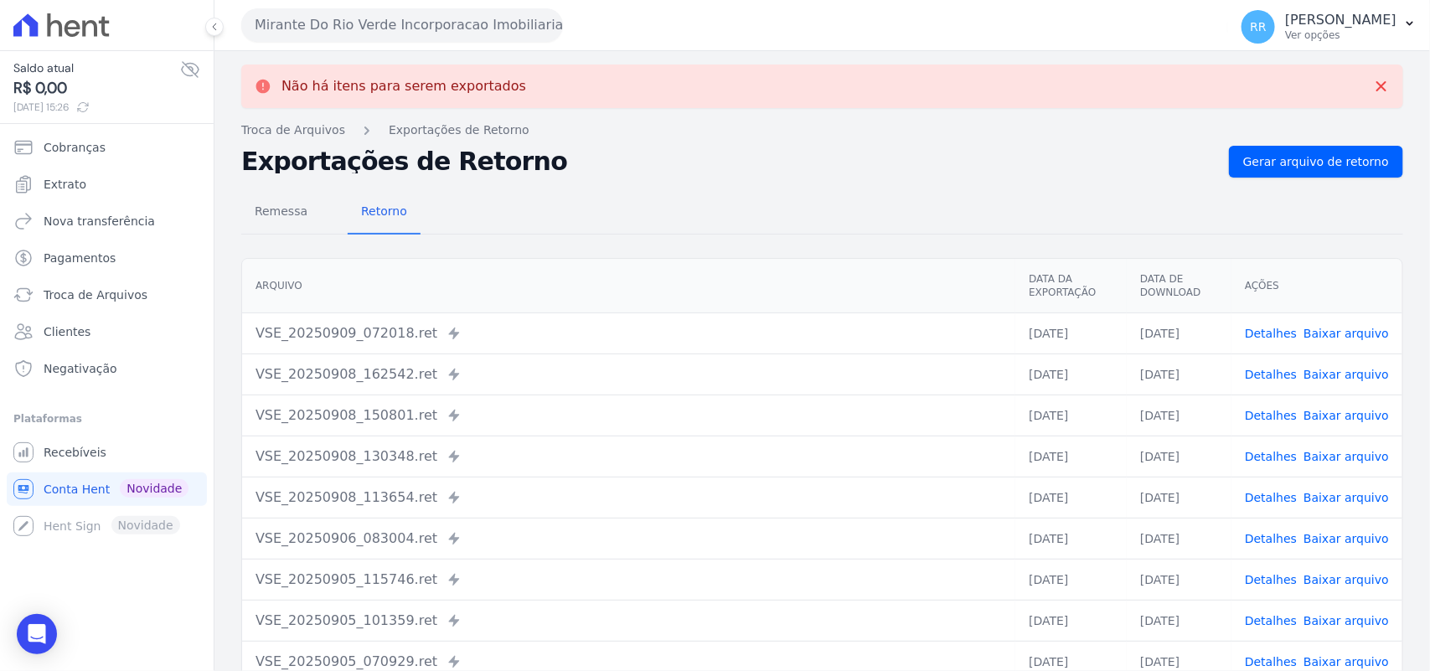
click at [403, 25] on button "Mirante Do Rio Verde Incorporacao Imobiliaria SPE LTDA" at bounding box center [402, 25] width 322 height 34
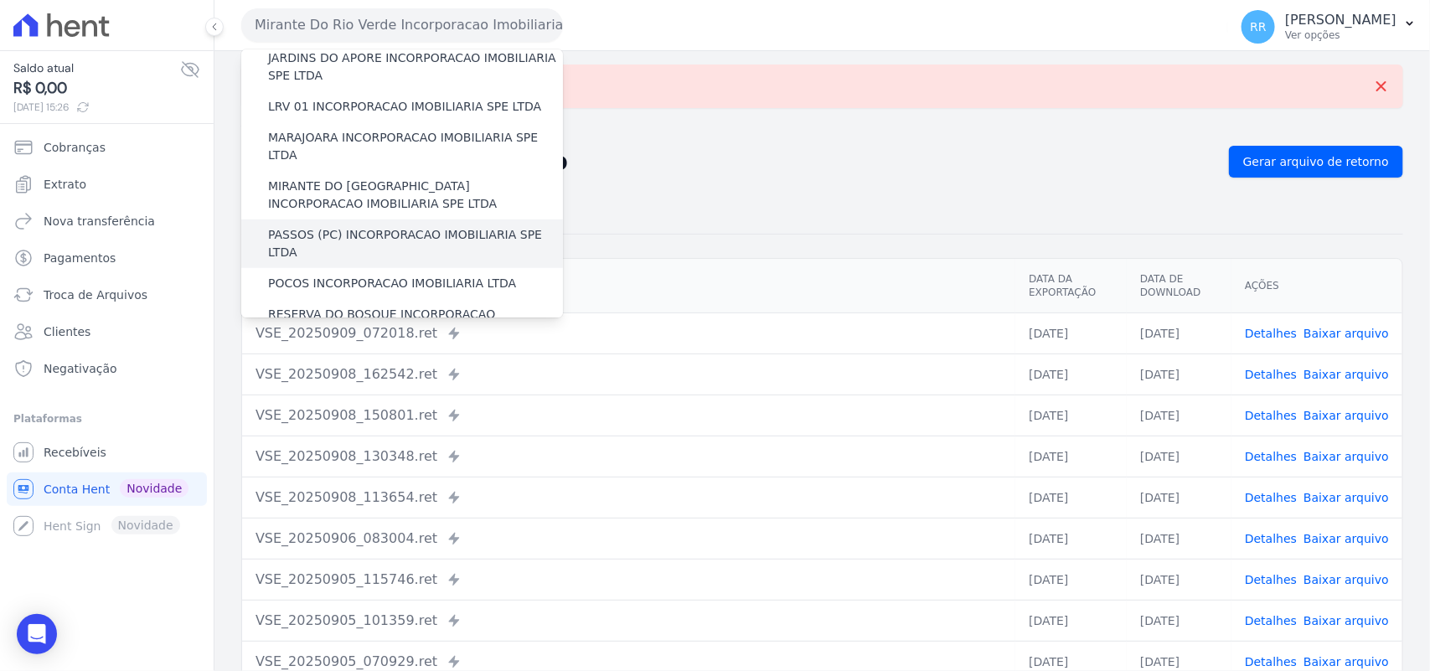
click at [337, 226] on label "PASSOS (PC) INCORPORACAO IMOBILIARIA SPE LTDA" at bounding box center [415, 243] width 295 height 35
click at [0, 0] on input "PASSOS (PC) INCORPORACAO IMOBILIARIA SPE LTDA" at bounding box center [0, 0] width 0 height 0
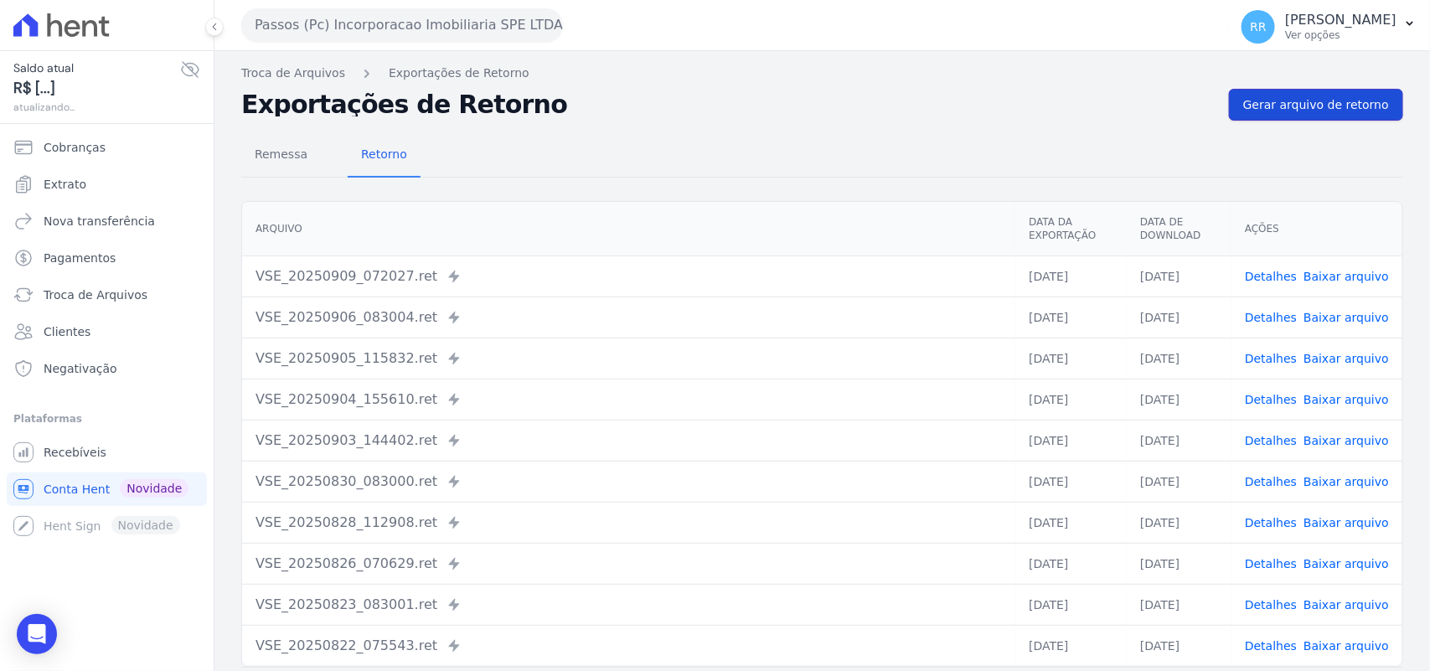
click at [1276, 109] on span "Gerar arquivo de retorno" at bounding box center [1316, 104] width 146 height 17
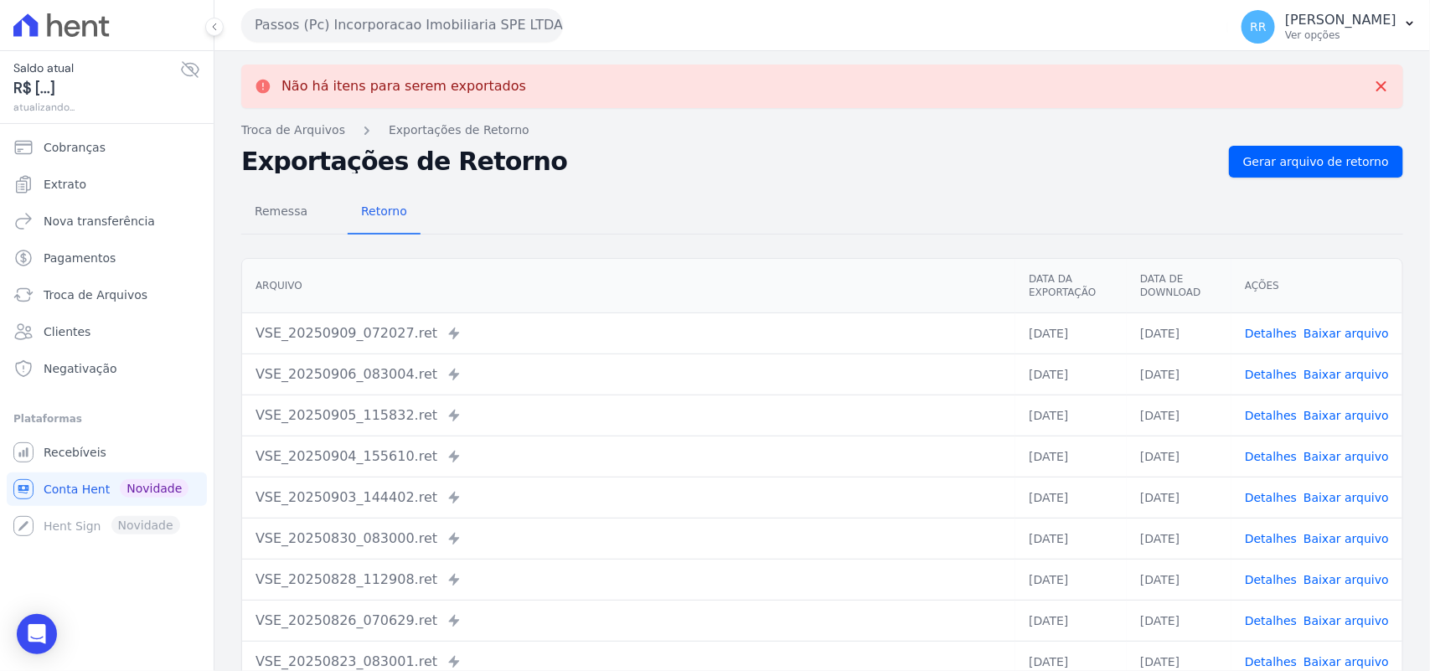
click at [428, 34] on button "Passos (Pc) Incorporacao Imobiliaria SPE LTDA" at bounding box center [402, 25] width 322 height 34
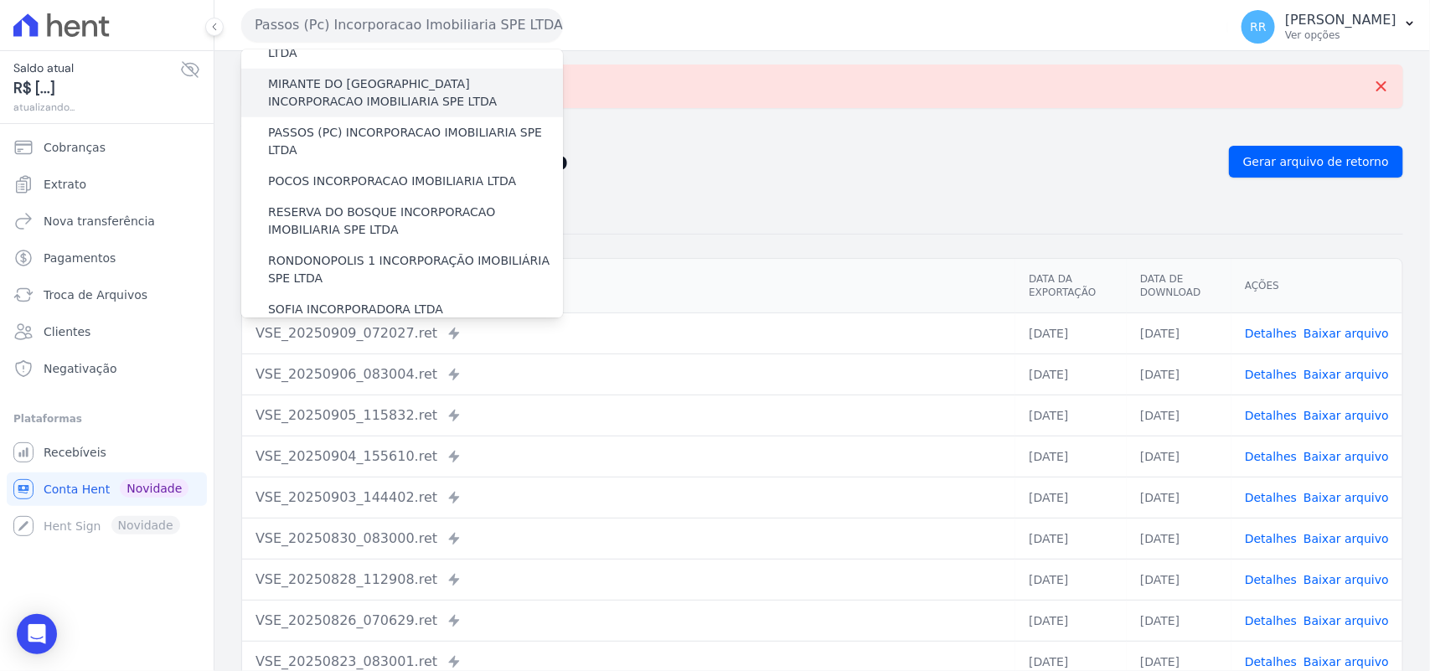
scroll to position [593, 0]
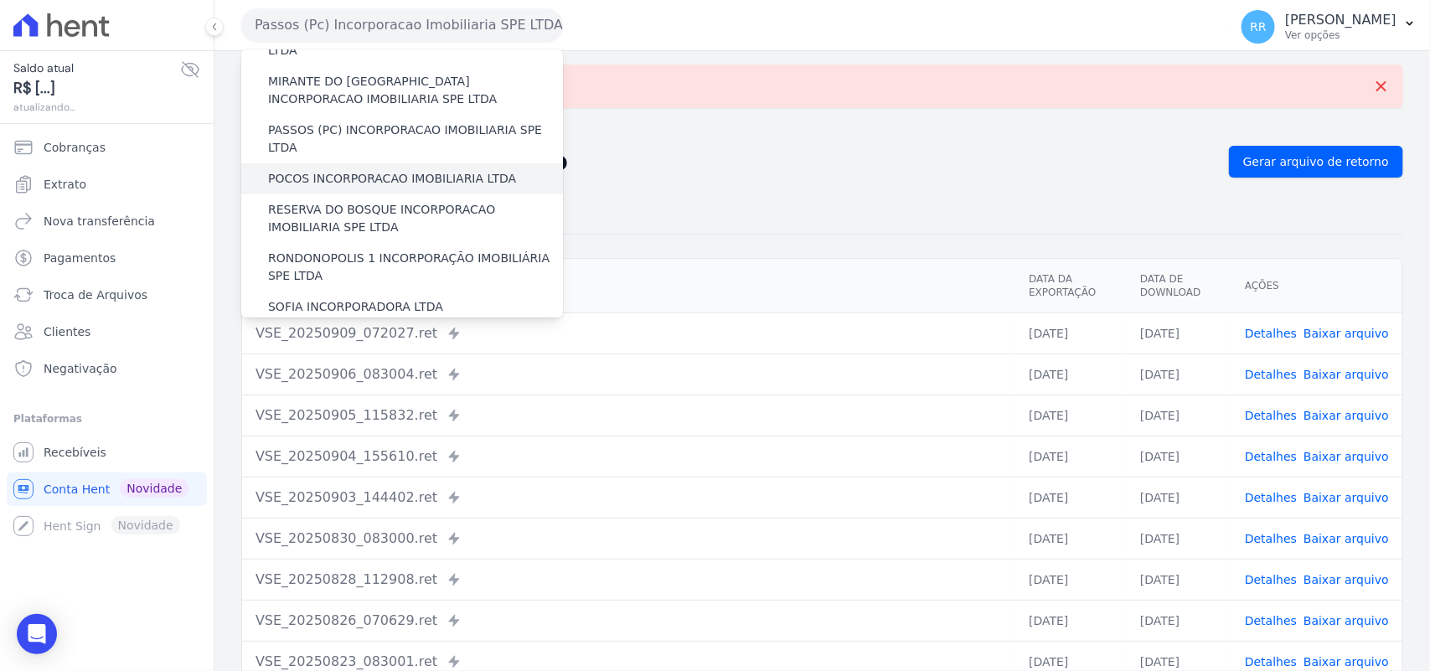
click at [292, 170] on label "POCOS INCORPORACAO IMOBILIARIA LTDA" at bounding box center [392, 179] width 248 height 18
click at [0, 0] on input "POCOS INCORPORACAO IMOBILIARIA LTDA" at bounding box center [0, 0] width 0 height 0
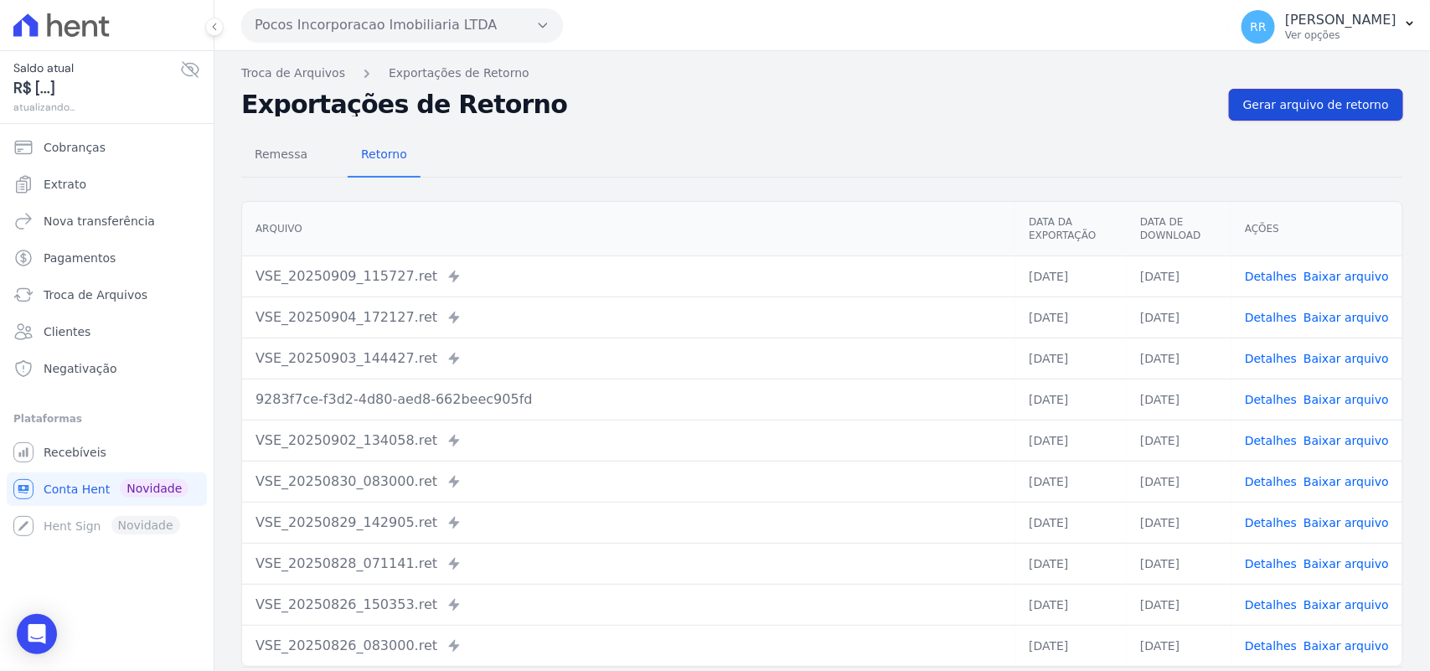
click at [1318, 95] on link "Gerar arquivo de retorno" at bounding box center [1316, 105] width 174 height 32
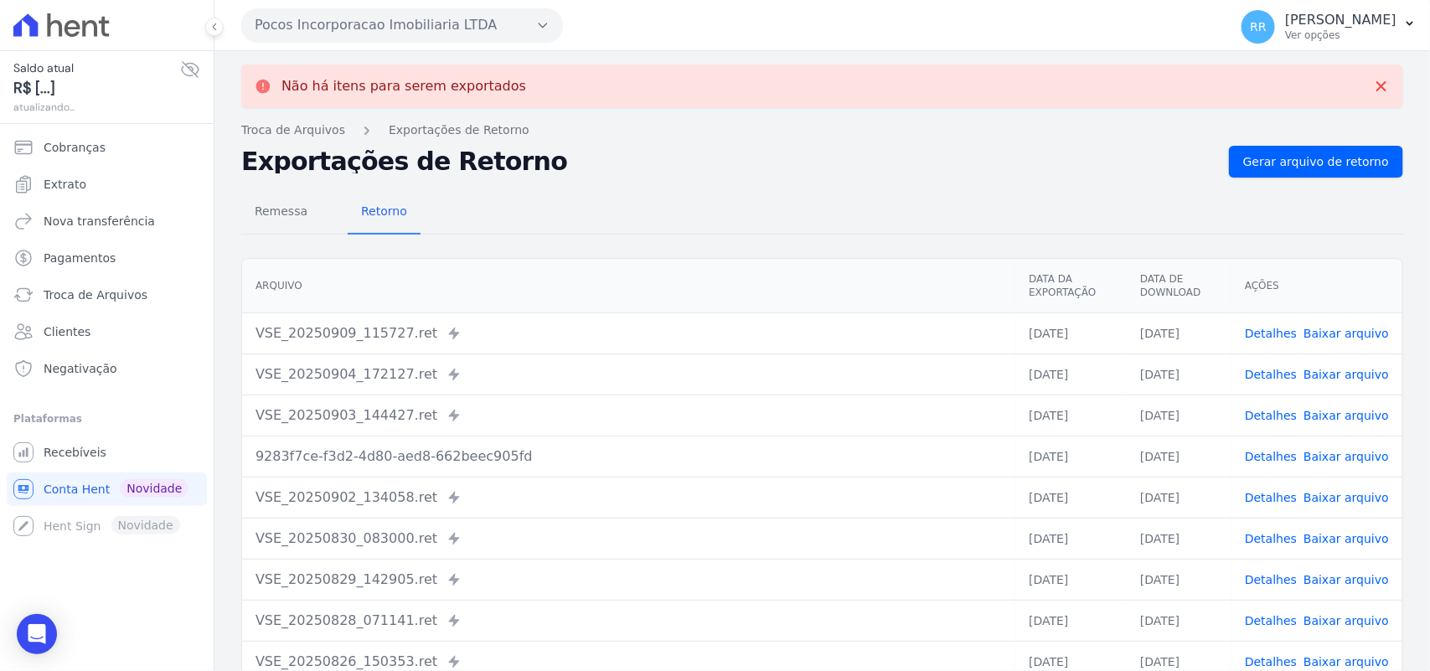
click at [344, 32] on button "Pocos Incorporacao Imobiliaria LTDA" at bounding box center [402, 25] width 322 height 34
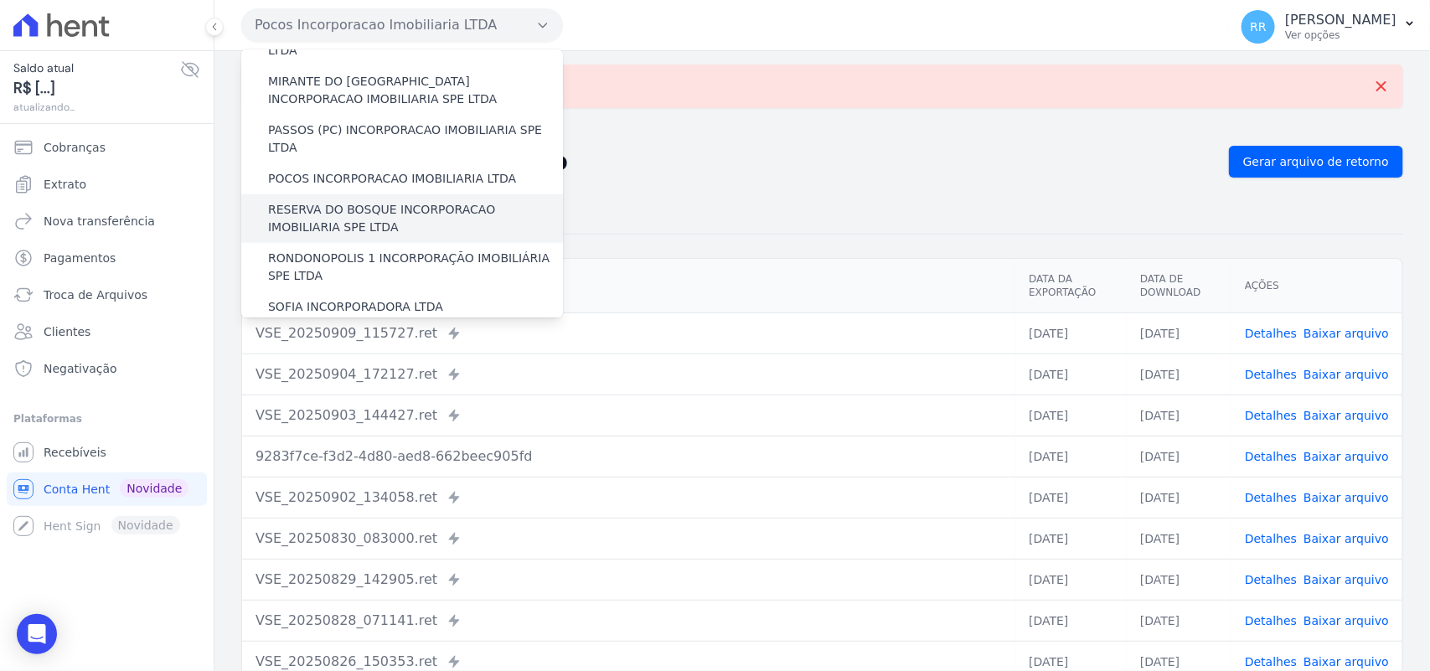
click at [331, 201] on label "RESERVA DO BOSQUE INCORPORACAO IMOBILIARIA SPE LTDA" at bounding box center [415, 218] width 295 height 35
click at [0, 0] on input "RESERVA DO BOSQUE INCORPORACAO IMOBILIARIA SPE LTDA" at bounding box center [0, 0] width 0 height 0
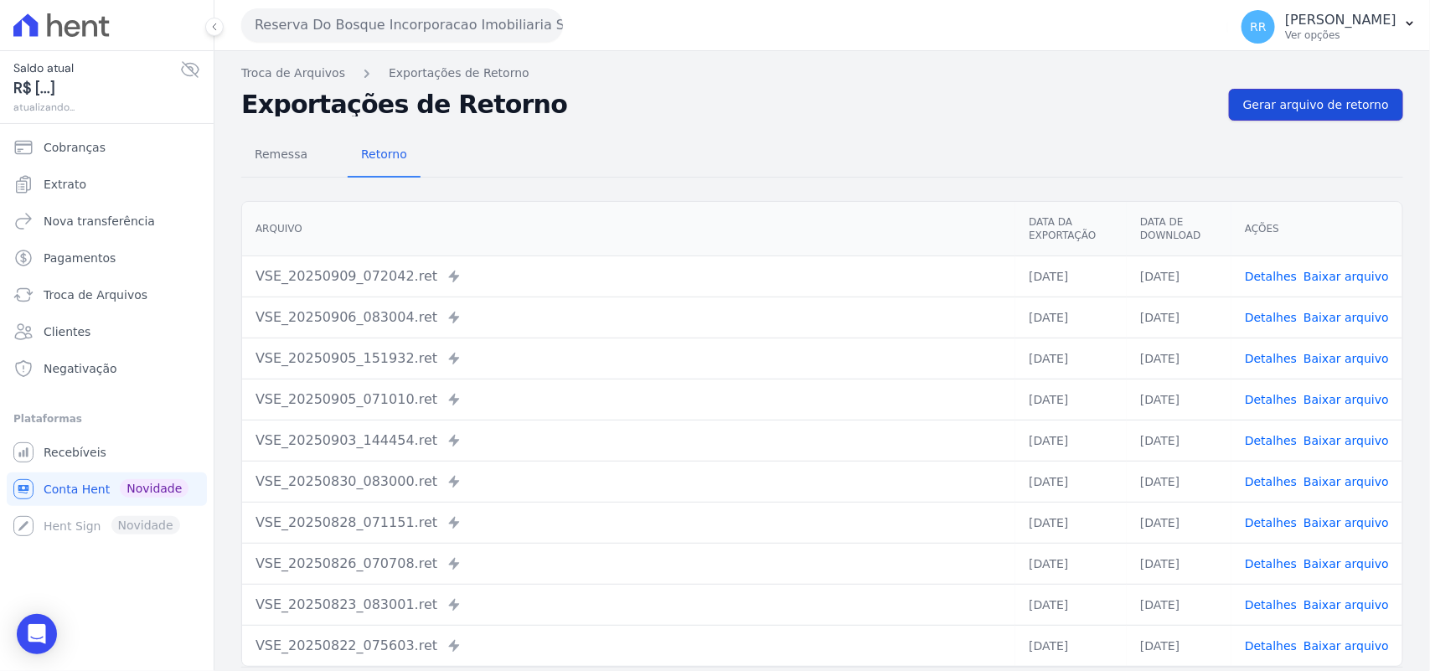
click at [1328, 96] on span "Gerar arquivo de retorno" at bounding box center [1316, 104] width 146 height 17
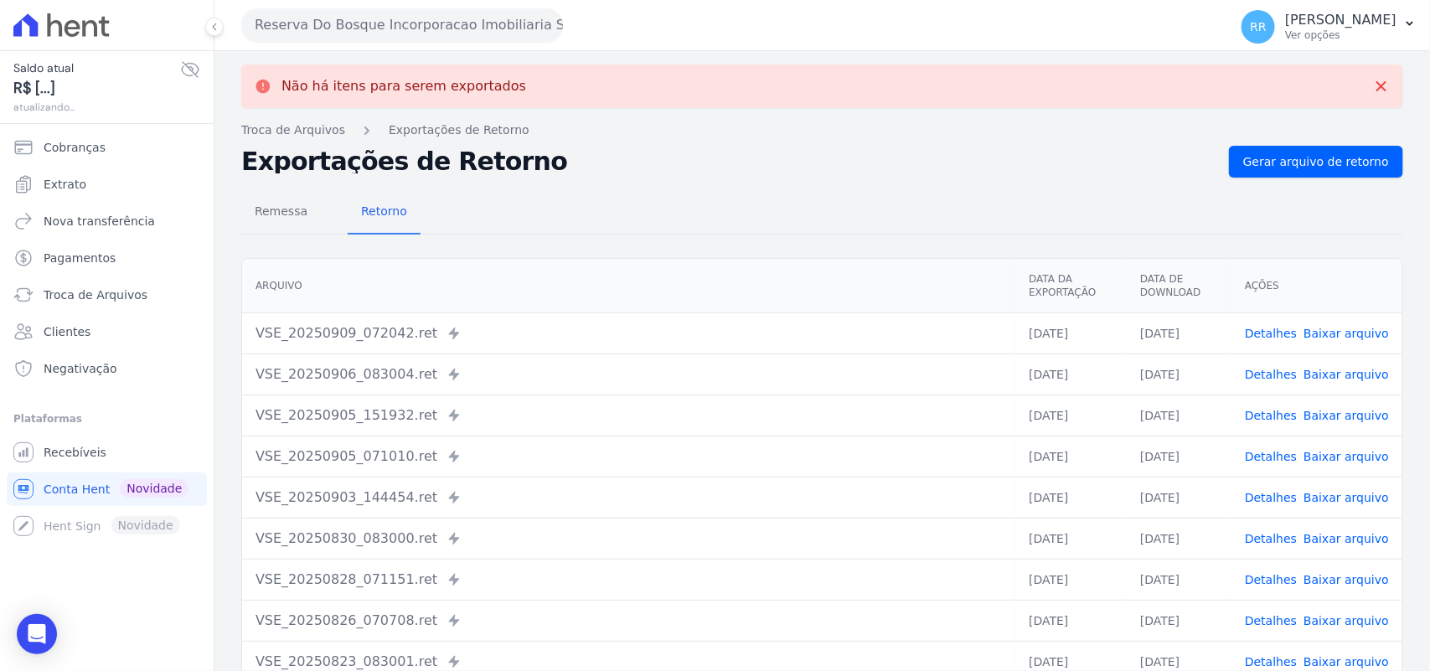
click at [342, 23] on button "Reserva Do Bosque Incorporacao Imobiliaria SPE LTDA" at bounding box center [402, 25] width 322 height 34
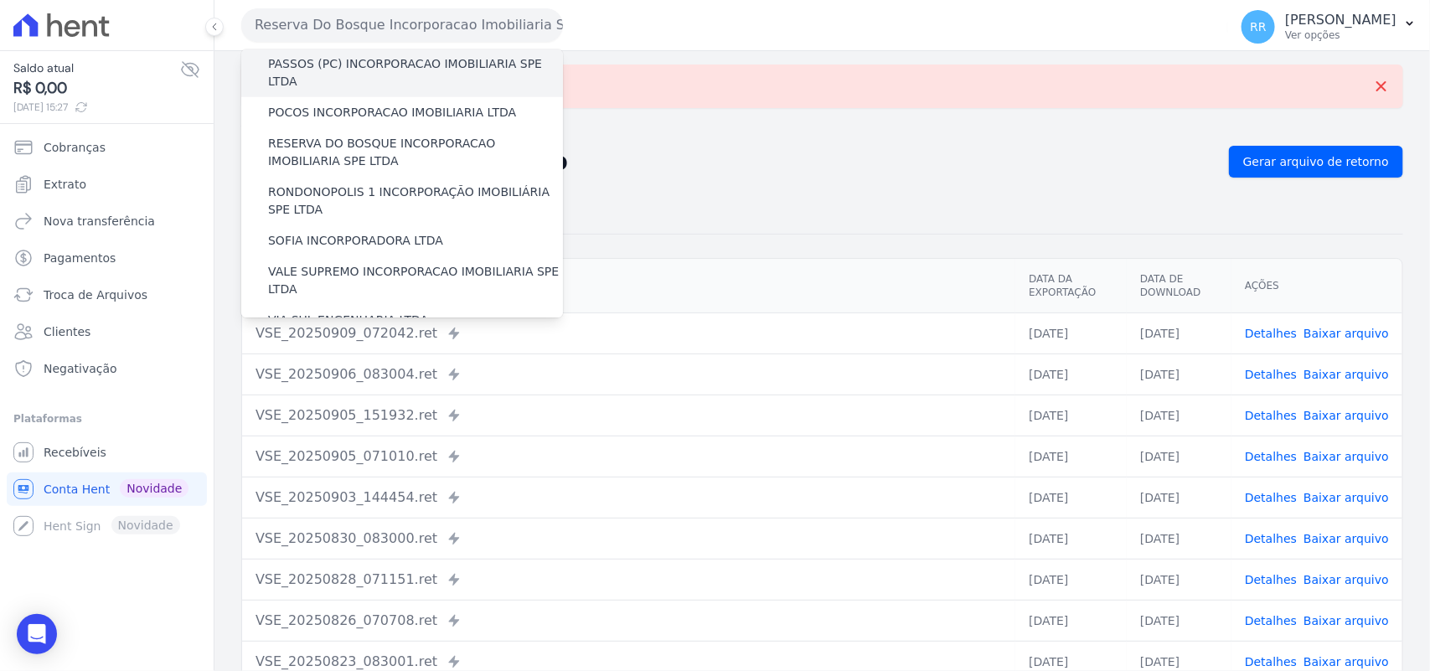
scroll to position [663, 0]
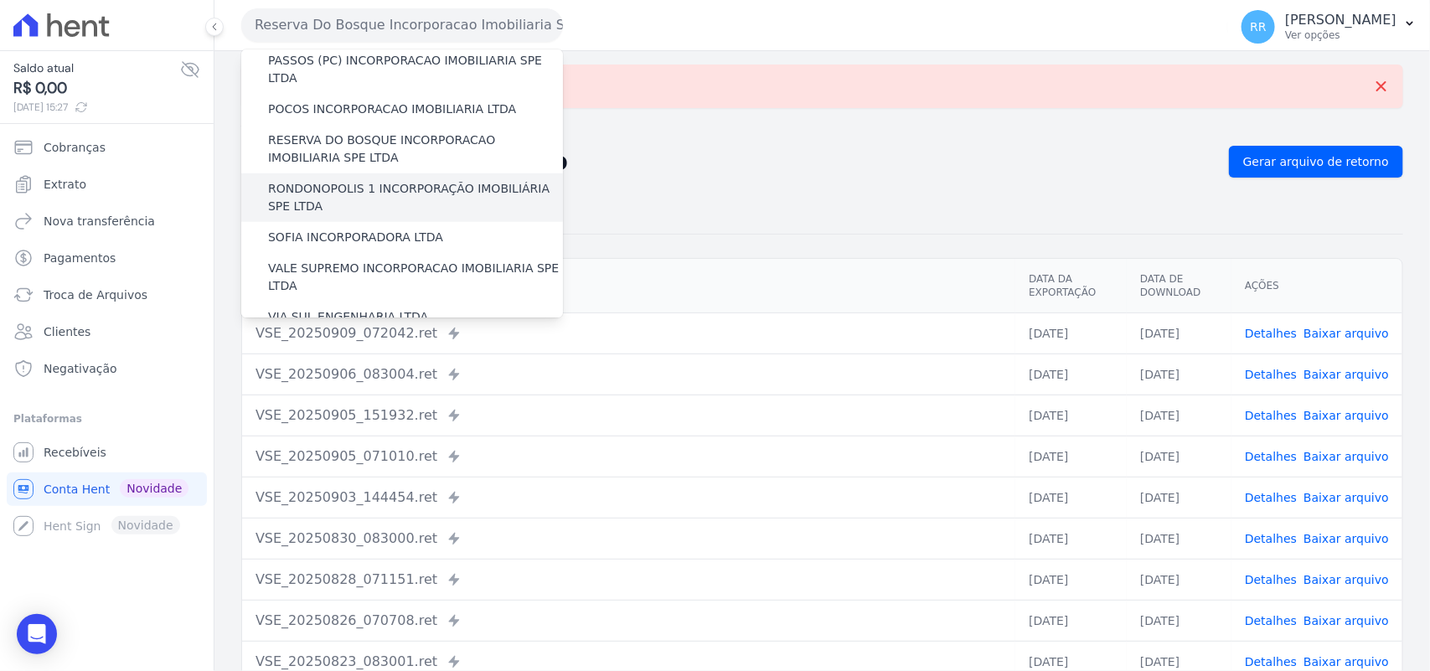
click at [345, 180] on label "RONDONOPOLIS 1 INCORPORAÇÃO IMOBILIÁRIA SPE LTDA" at bounding box center [415, 197] width 295 height 35
click at [0, 0] on input "RONDONOPOLIS 1 INCORPORAÇÃO IMOBILIÁRIA SPE LTDA" at bounding box center [0, 0] width 0 height 0
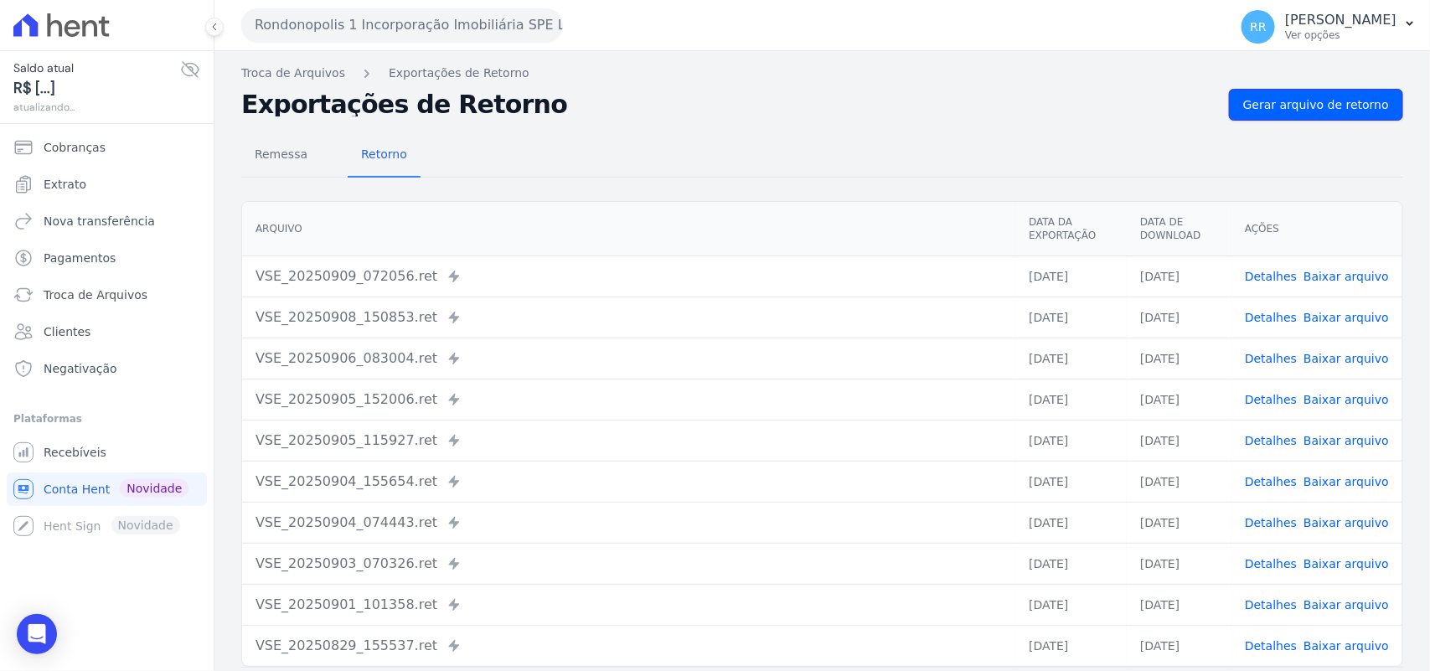
click at [1318, 97] on span "Gerar arquivo de retorno" at bounding box center [1316, 104] width 146 height 17
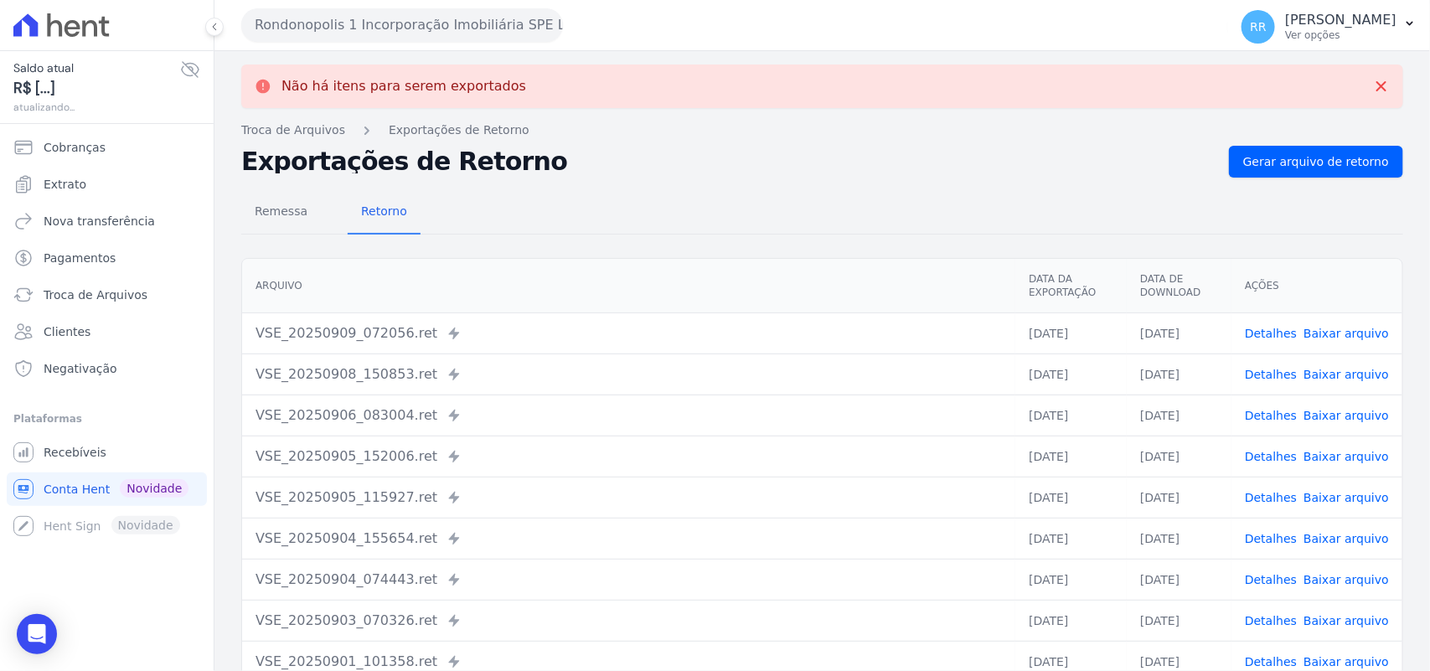
click at [365, 35] on button "Rondonopolis 1 Incorporação Imobiliária SPE LTDA" at bounding box center [402, 25] width 322 height 34
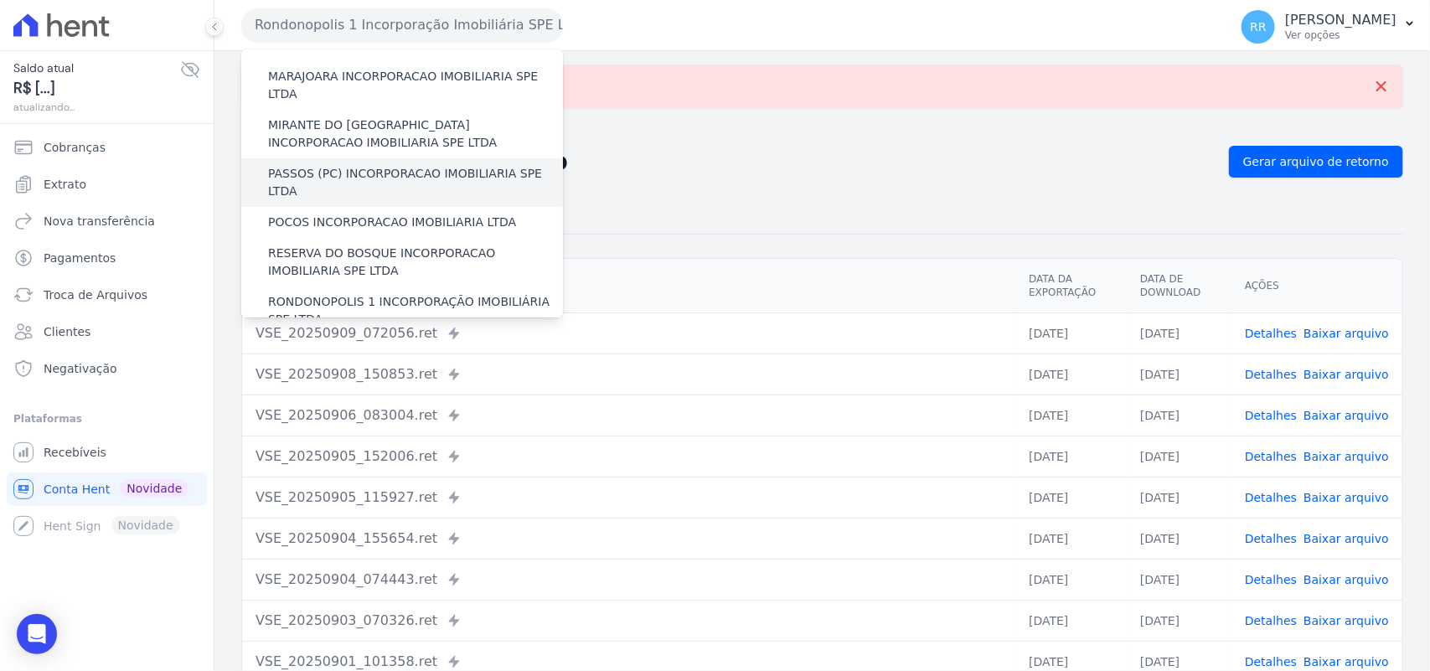
scroll to position [558, 0]
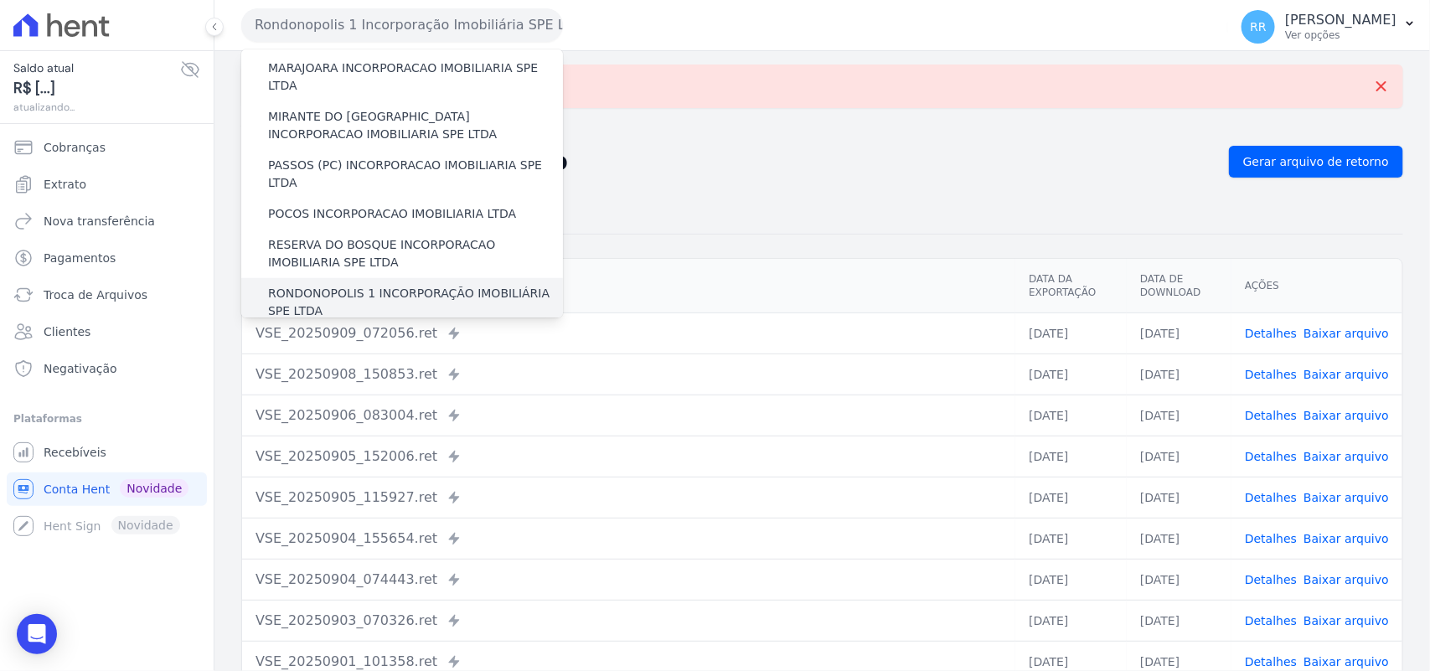
click at [337, 278] on div "RONDONOPOLIS 1 INCORPORAÇÃO IMOBILIÁRIA SPE LTDA" at bounding box center [402, 302] width 322 height 49
click at [314, 333] on label "SOFIA INCORPORADORA LTDA" at bounding box center [355, 342] width 175 height 18
click at [0, 0] on input "SOFIA INCORPORADORA LTDA" at bounding box center [0, 0] width 0 height 0
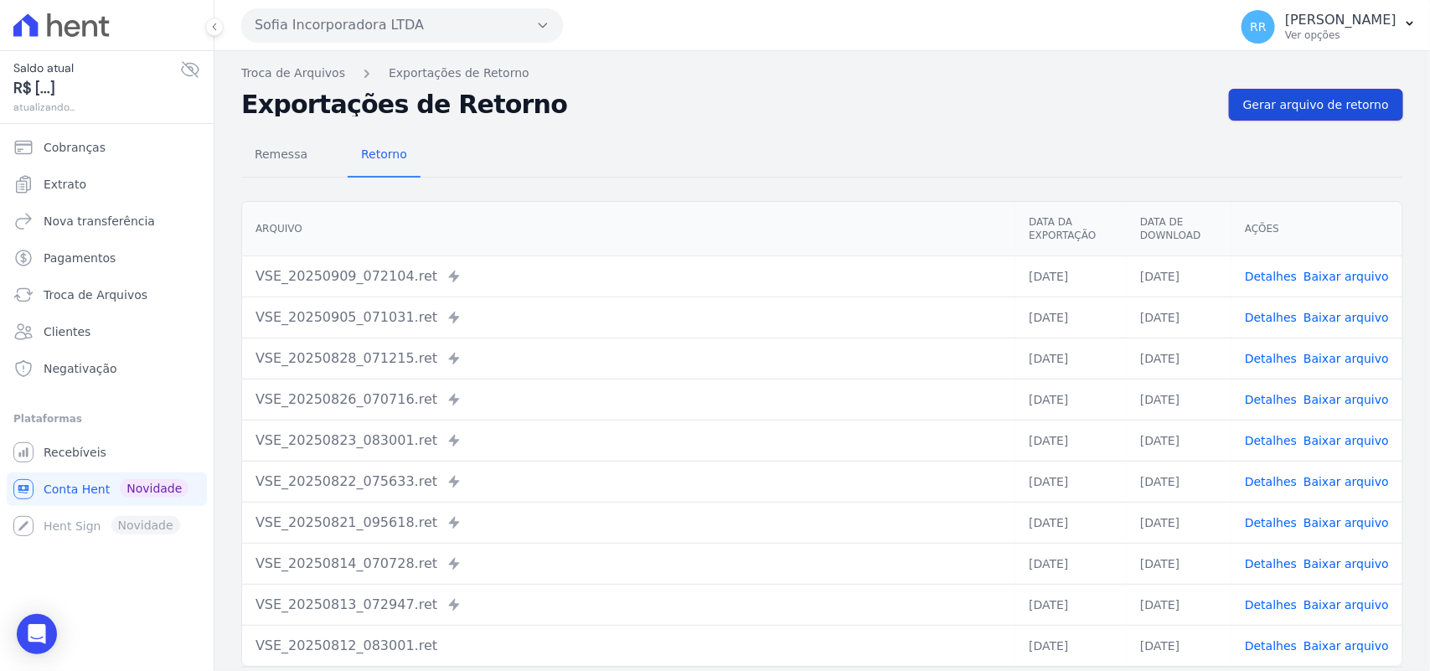
click at [1257, 114] on link "Gerar arquivo de retorno" at bounding box center [1316, 105] width 174 height 32
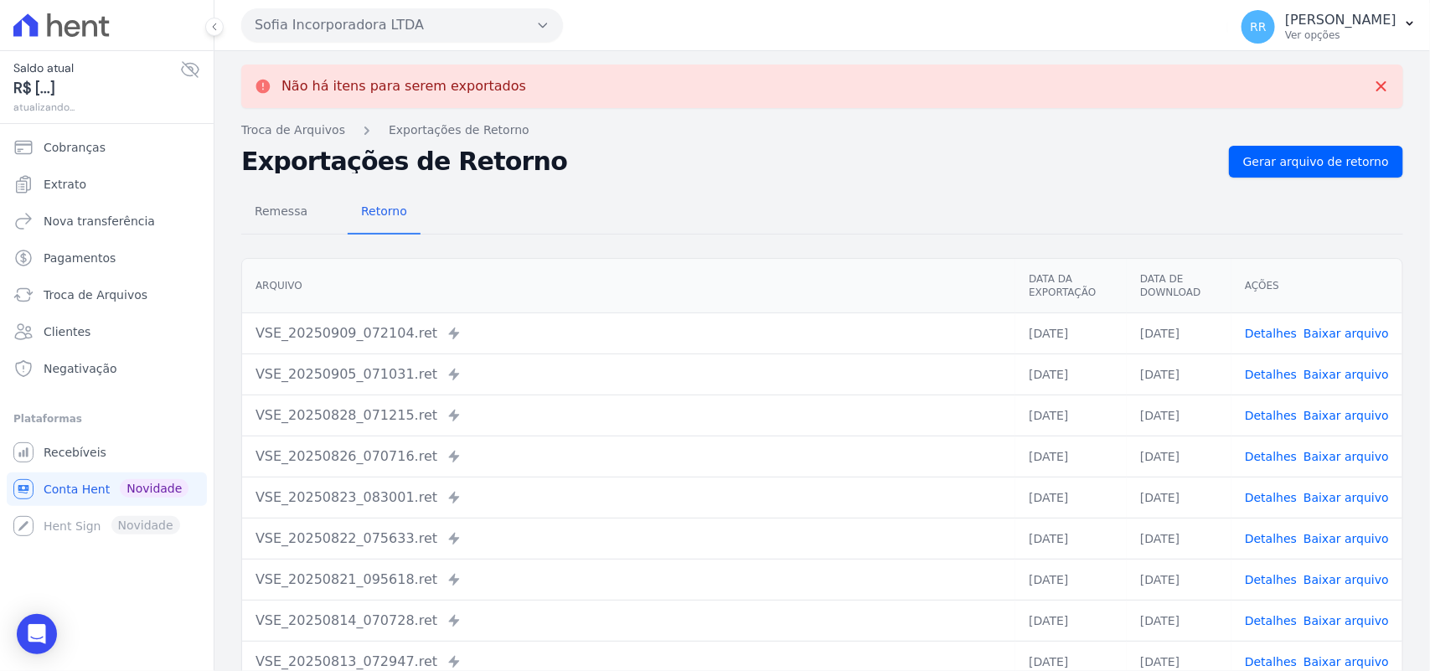
click at [419, 8] on button "Sofia Incorporadora LTDA" at bounding box center [402, 25] width 322 height 34
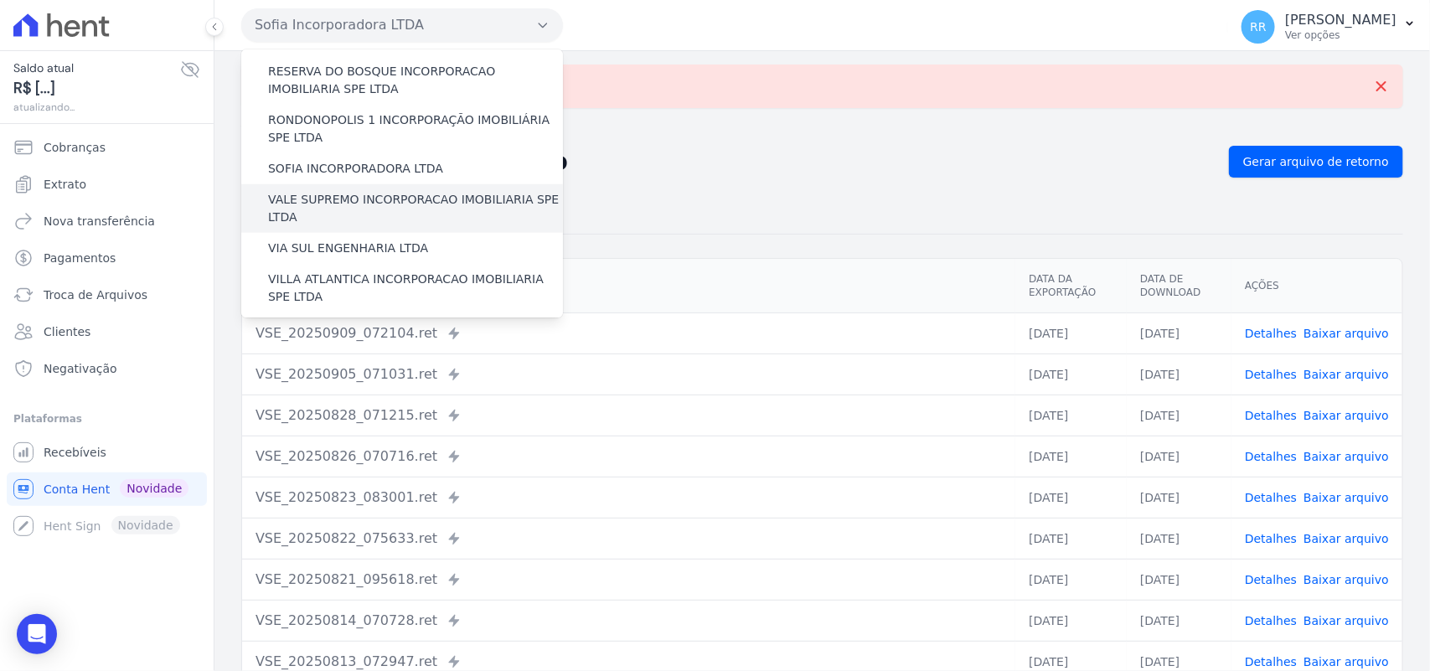
scroll to position [733, 0]
click at [333, 183] on div "VALE SUPREMO INCORPORACAO IMOBILIARIA SPE LTDA" at bounding box center [402, 207] width 322 height 49
click at [308, 189] on label "VALE SUPREMO INCORPORACAO IMOBILIARIA SPE LTDA" at bounding box center [415, 206] width 295 height 35
click at [0, 0] on input "VALE SUPREMO INCORPORACAO IMOBILIARIA SPE LTDA" at bounding box center [0, 0] width 0 height 0
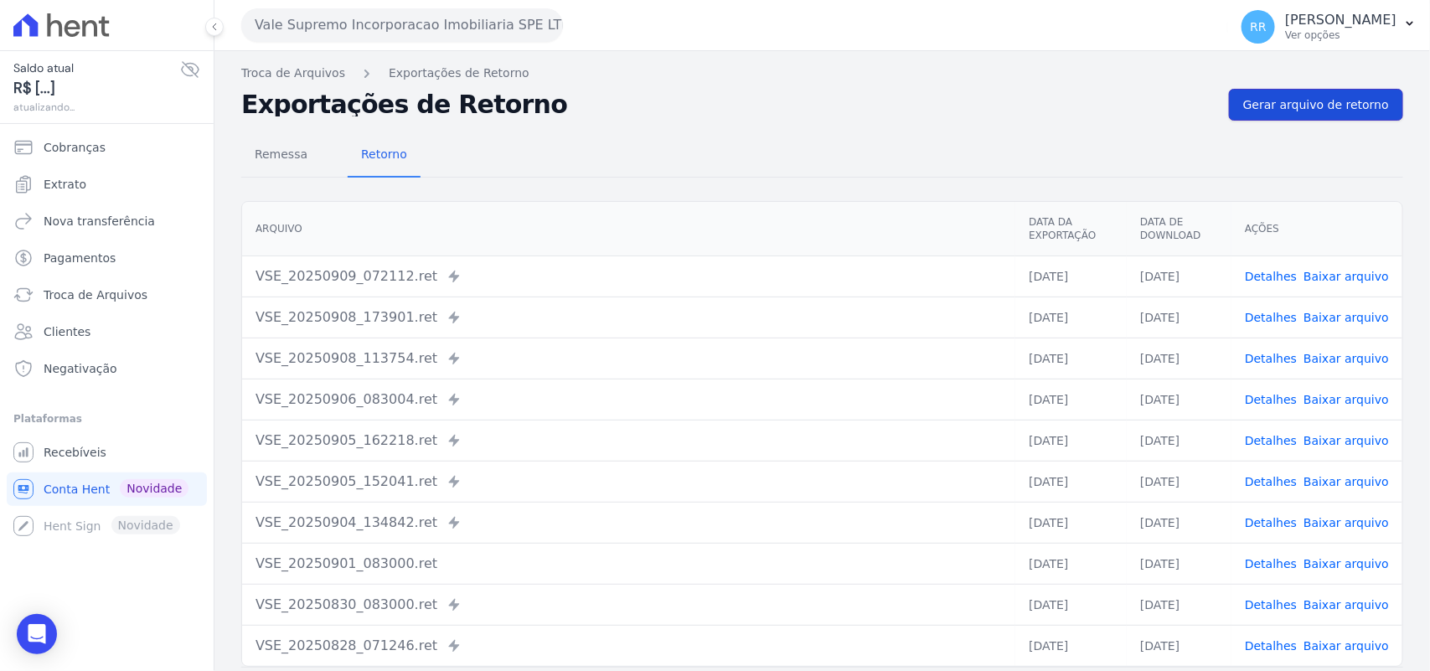
click at [1316, 103] on span "Gerar arquivo de retorno" at bounding box center [1316, 104] width 146 height 17
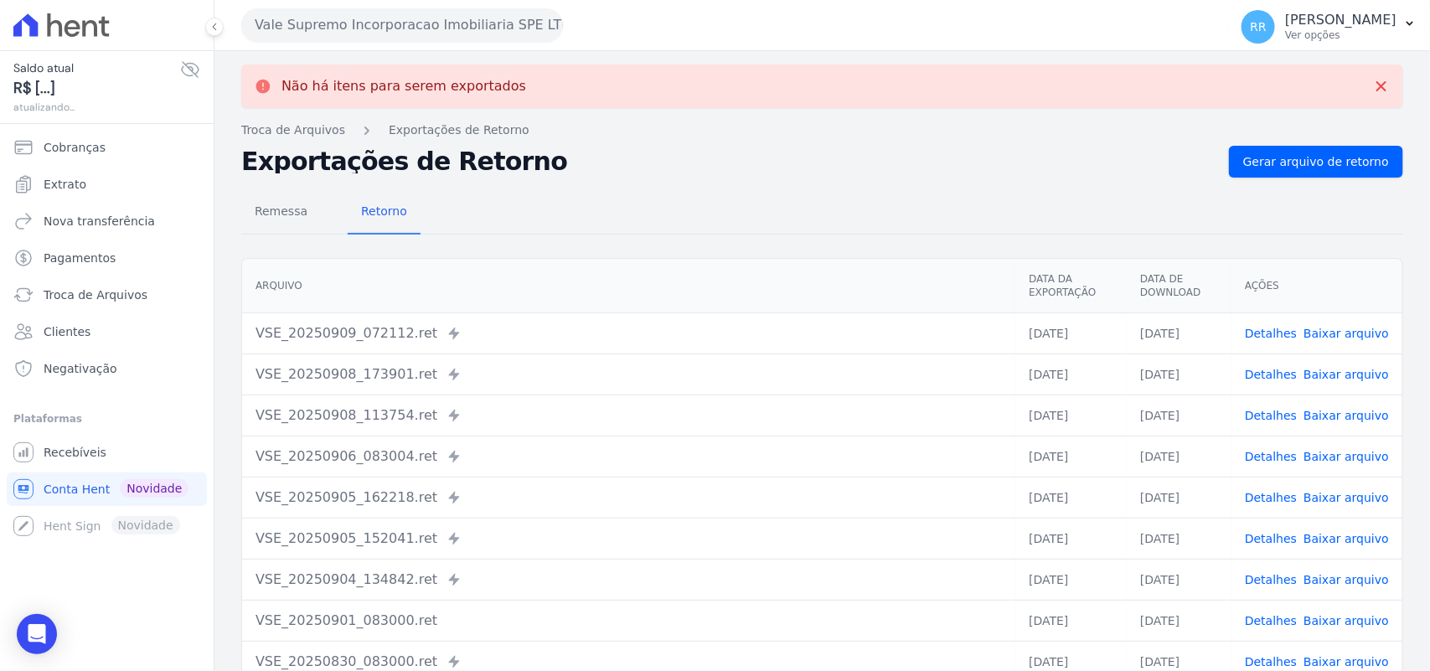
click at [339, 29] on button "Vale Supremo Incorporacao Imobiliaria SPE LTDA" at bounding box center [402, 25] width 322 height 34
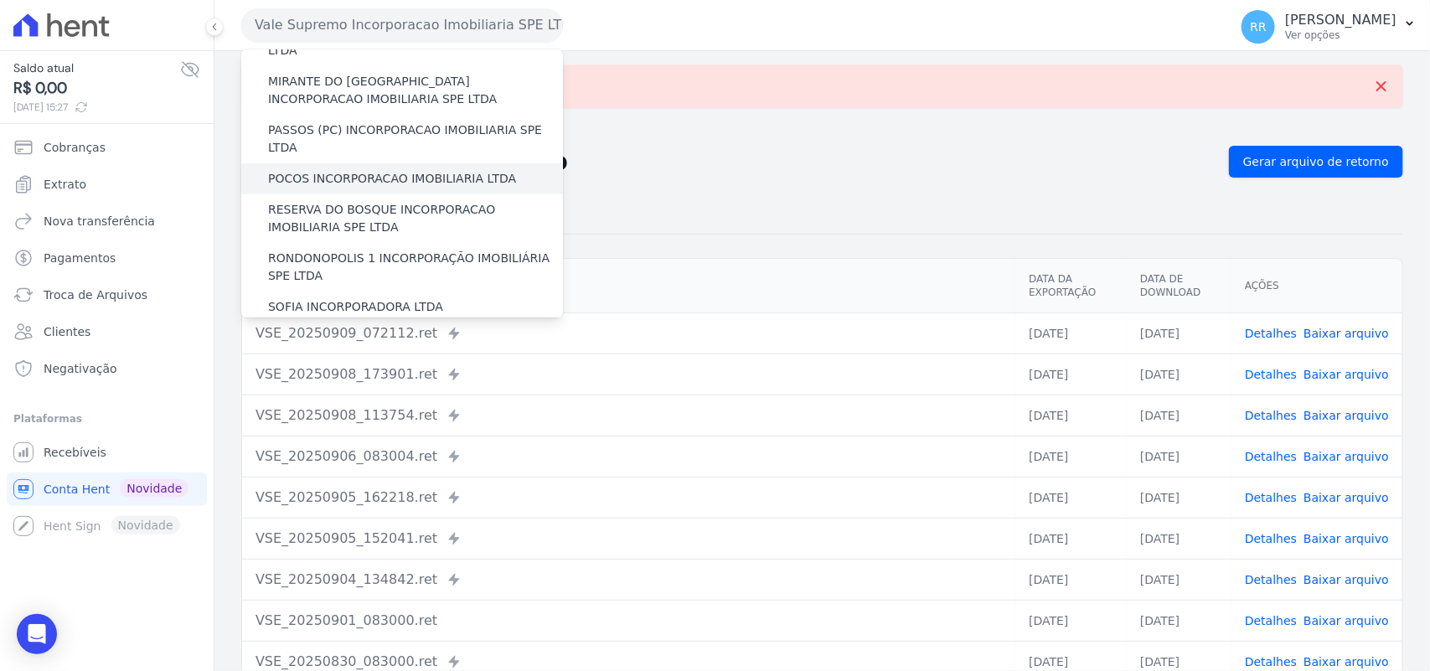
scroll to position [765, 0]
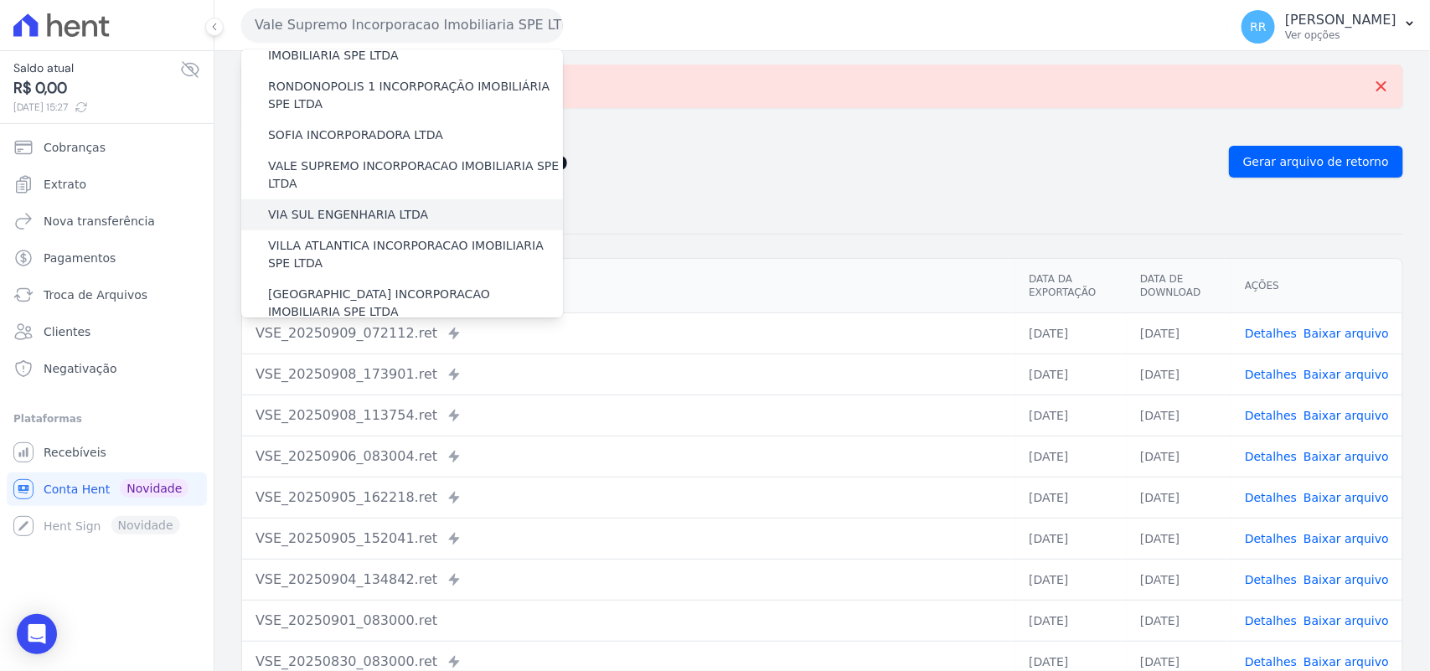
click at [315, 206] on label "VIA SUL ENGENHARIA LTDA" at bounding box center [348, 215] width 160 height 18
click at [0, 0] on input "VIA SUL ENGENHARIA LTDA" at bounding box center [0, 0] width 0 height 0
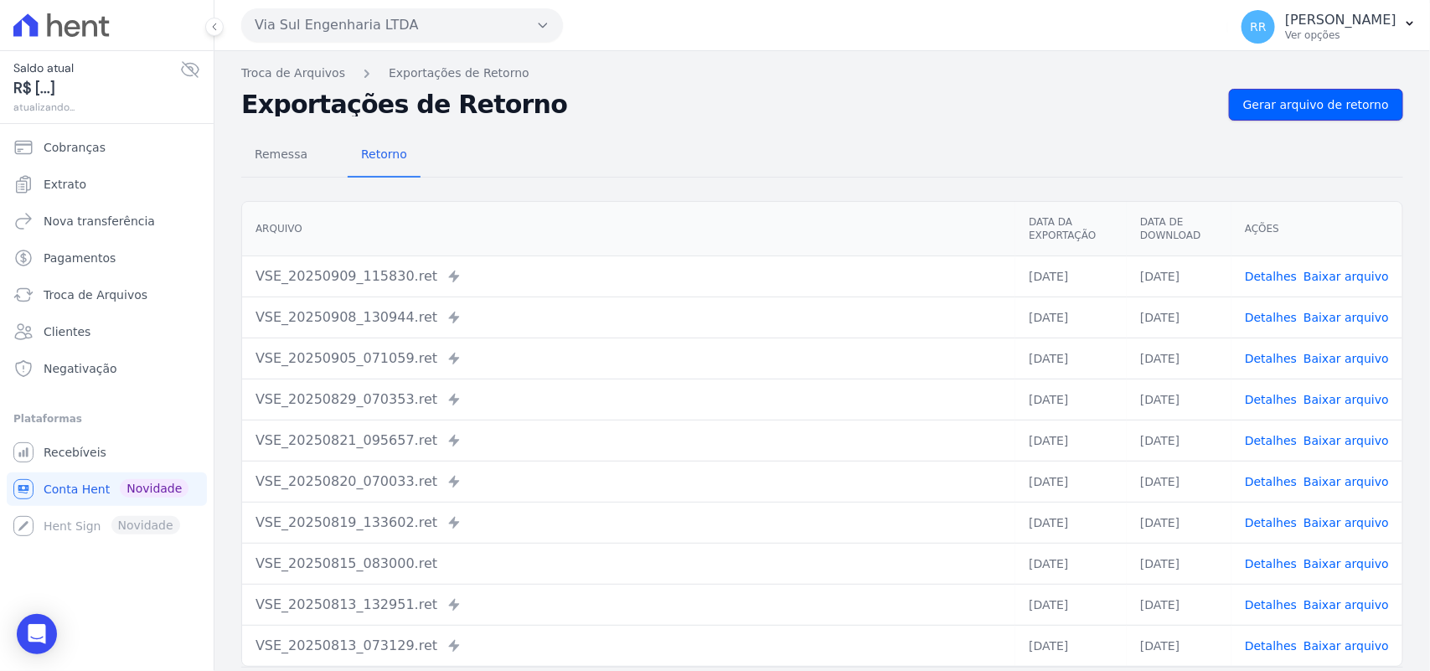
click at [1282, 111] on span "Gerar arquivo de retorno" at bounding box center [1316, 104] width 146 height 17
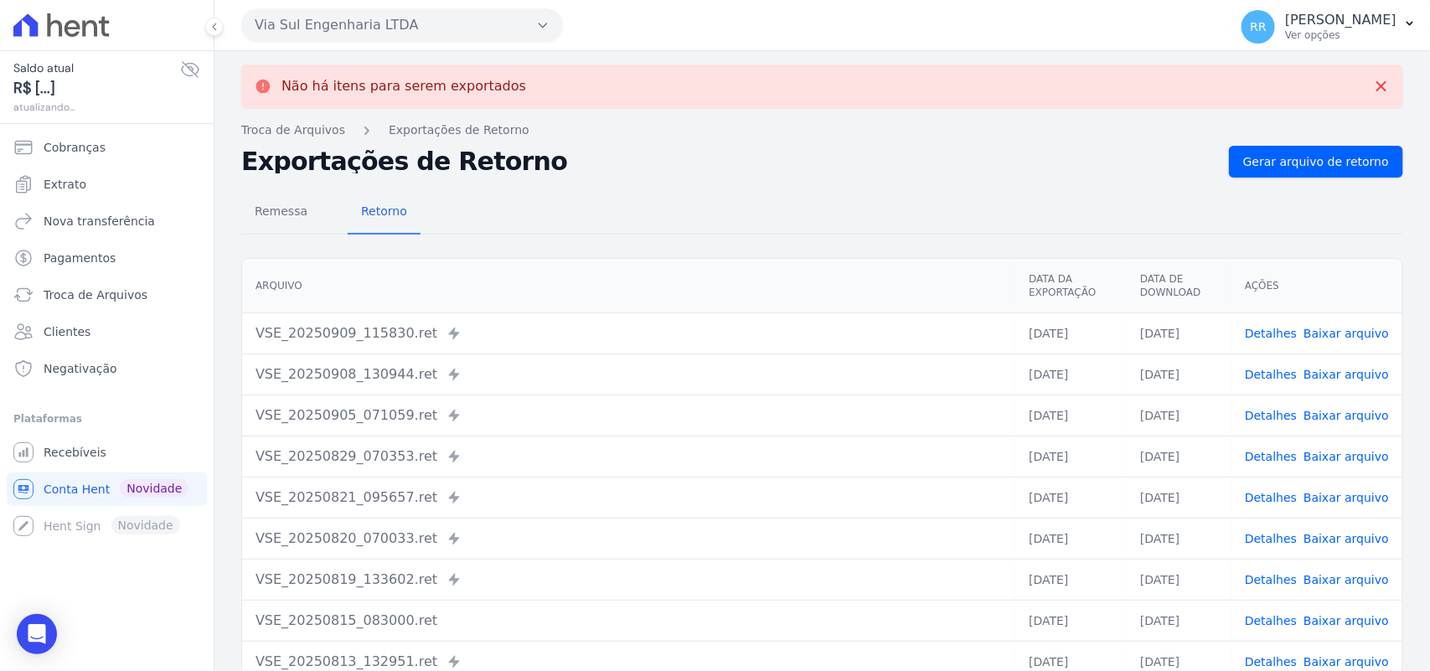
click at [341, 25] on button "Via Sul Engenharia LTDA" at bounding box center [402, 25] width 322 height 34
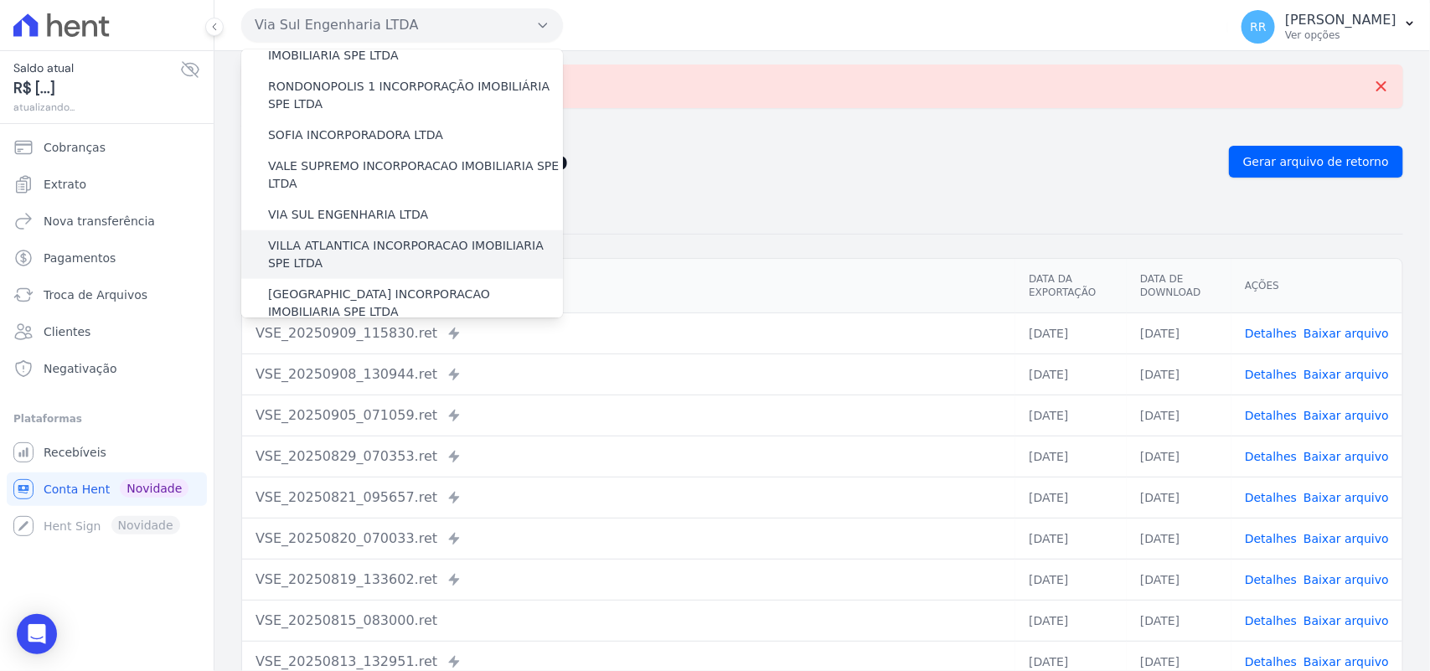
click at [344, 237] on label "VILLA ATLANTICA INCORPORACAO IMOBILIARIA SPE LTDA" at bounding box center [415, 254] width 295 height 35
click at [0, 0] on input "VILLA ATLANTICA INCORPORACAO IMOBILIARIA SPE LTDA" at bounding box center [0, 0] width 0 height 0
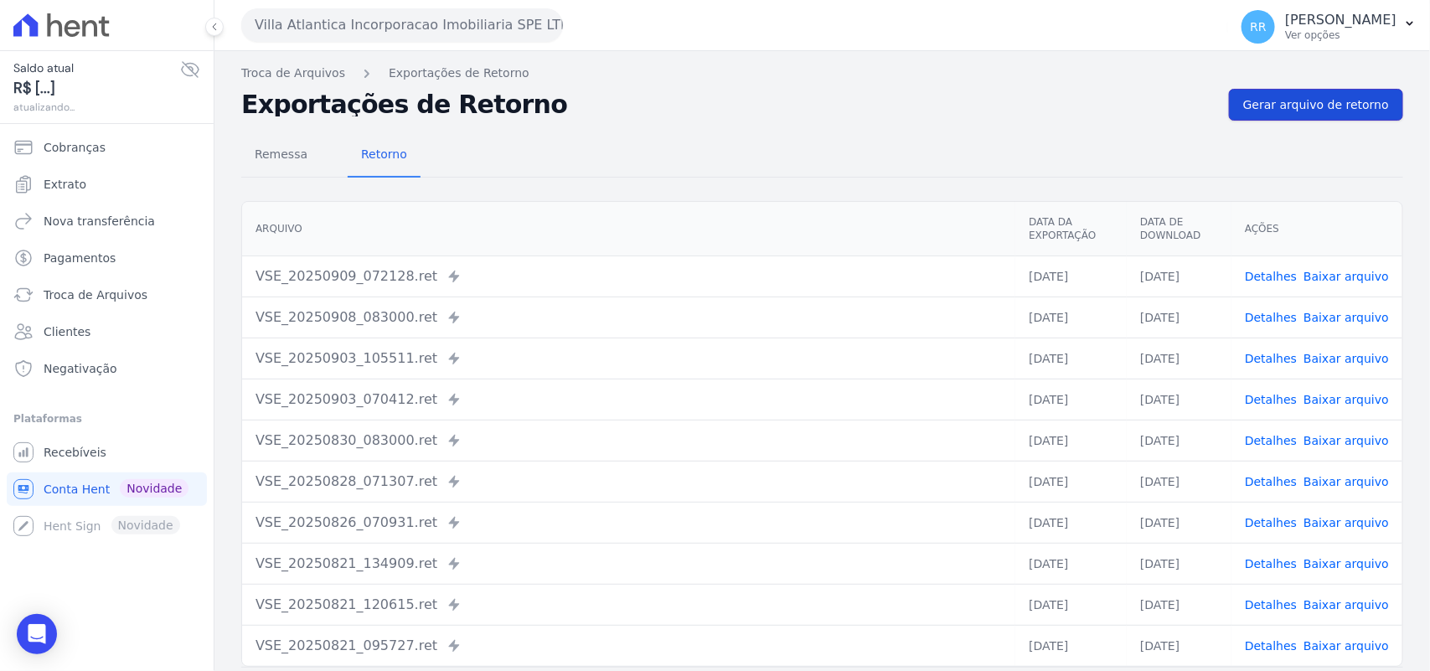
click at [1258, 107] on span "Gerar arquivo de retorno" at bounding box center [1316, 104] width 146 height 17
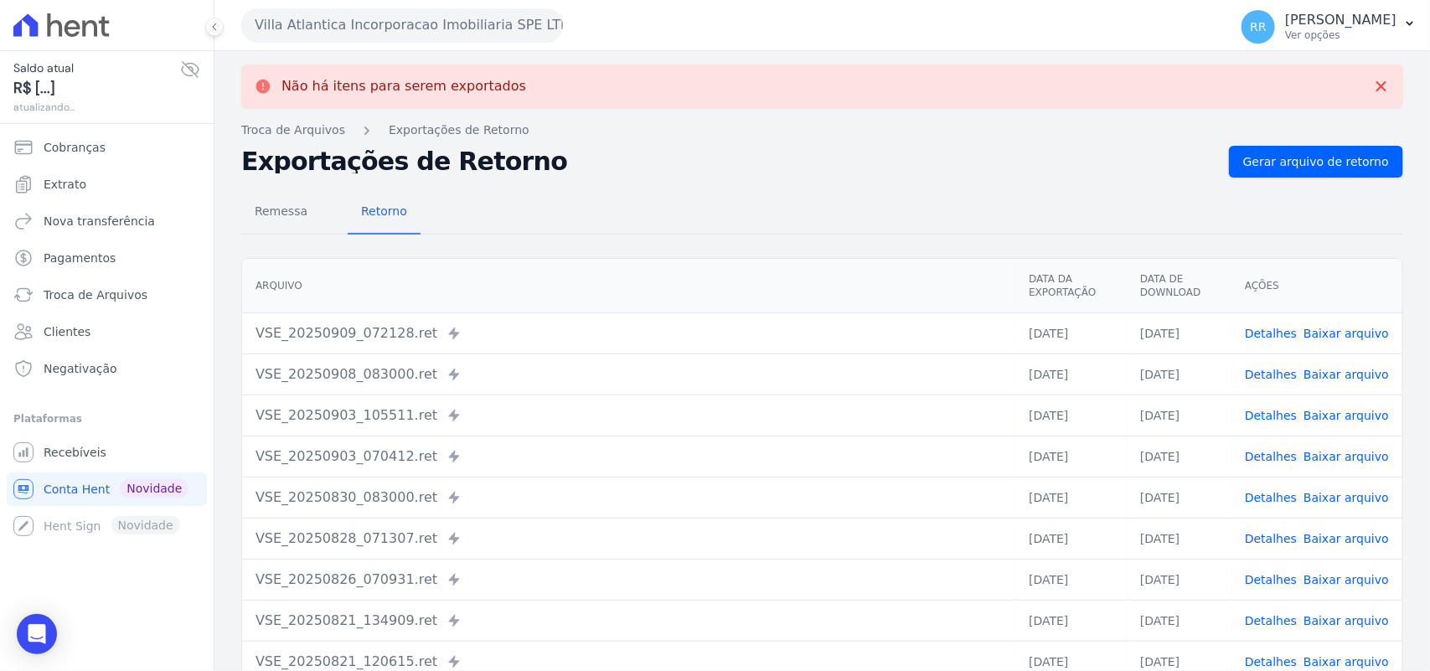
click at [436, 25] on button "Villa Atlantica Incorporacao Imobiliaria SPE LTDA" at bounding box center [402, 25] width 322 height 34
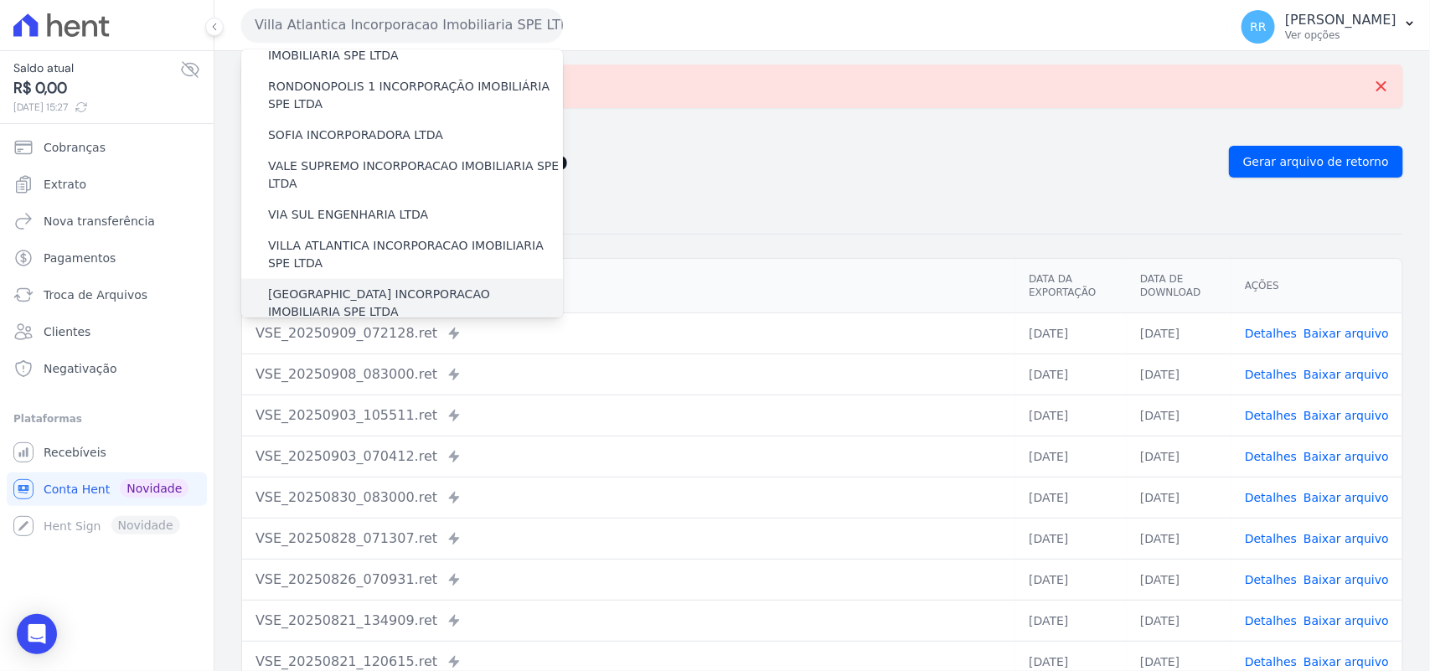
click at [324, 279] on div "[GEOGRAPHIC_DATA] INCORPORACAO IMOBILIARIA SPE LTDA" at bounding box center [402, 303] width 322 height 49
click at [314, 286] on label "[GEOGRAPHIC_DATA] INCORPORACAO IMOBILIARIA SPE LTDA" at bounding box center [415, 303] width 295 height 35
click at [0, 0] on input "[GEOGRAPHIC_DATA] INCORPORACAO IMOBILIARIA SPE LTDA" at bounding box center [0, 0] width 0 height 0
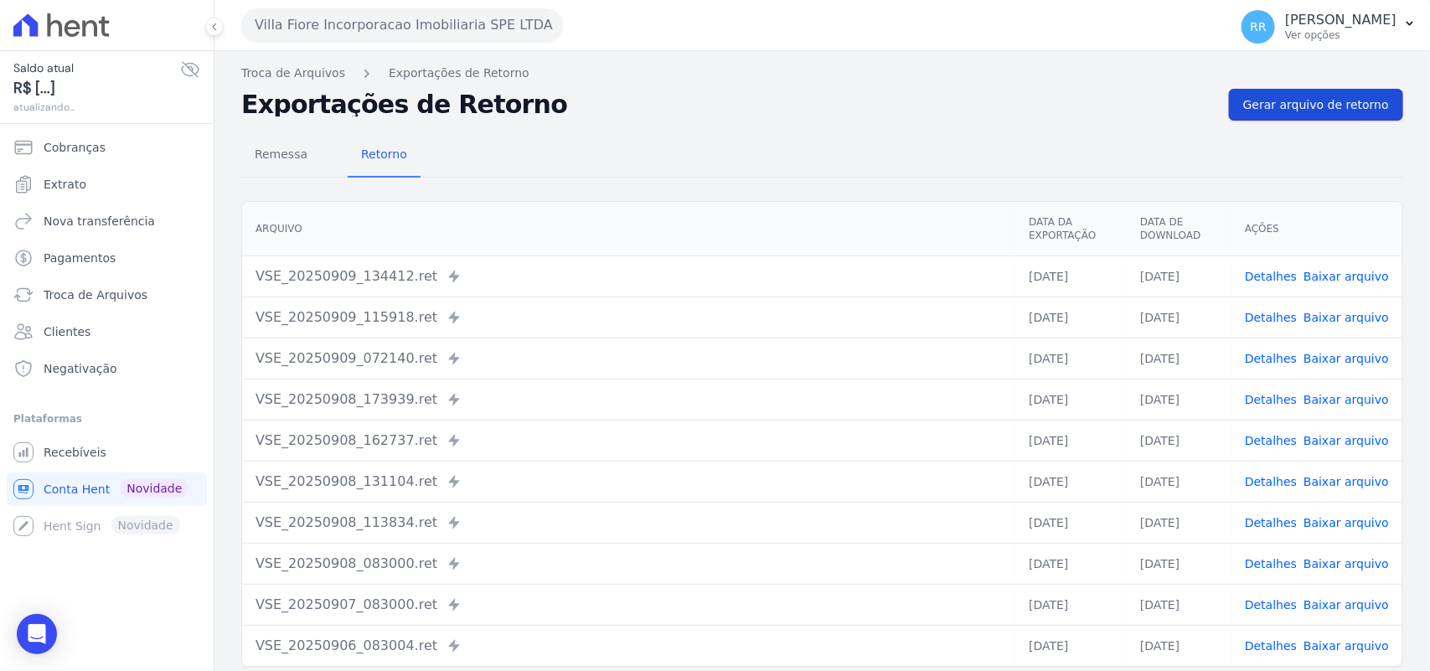
click at [1296, 106] on span "Gerar arquivo de retorno" at bounding box center [1316, 104] width 146 height 17
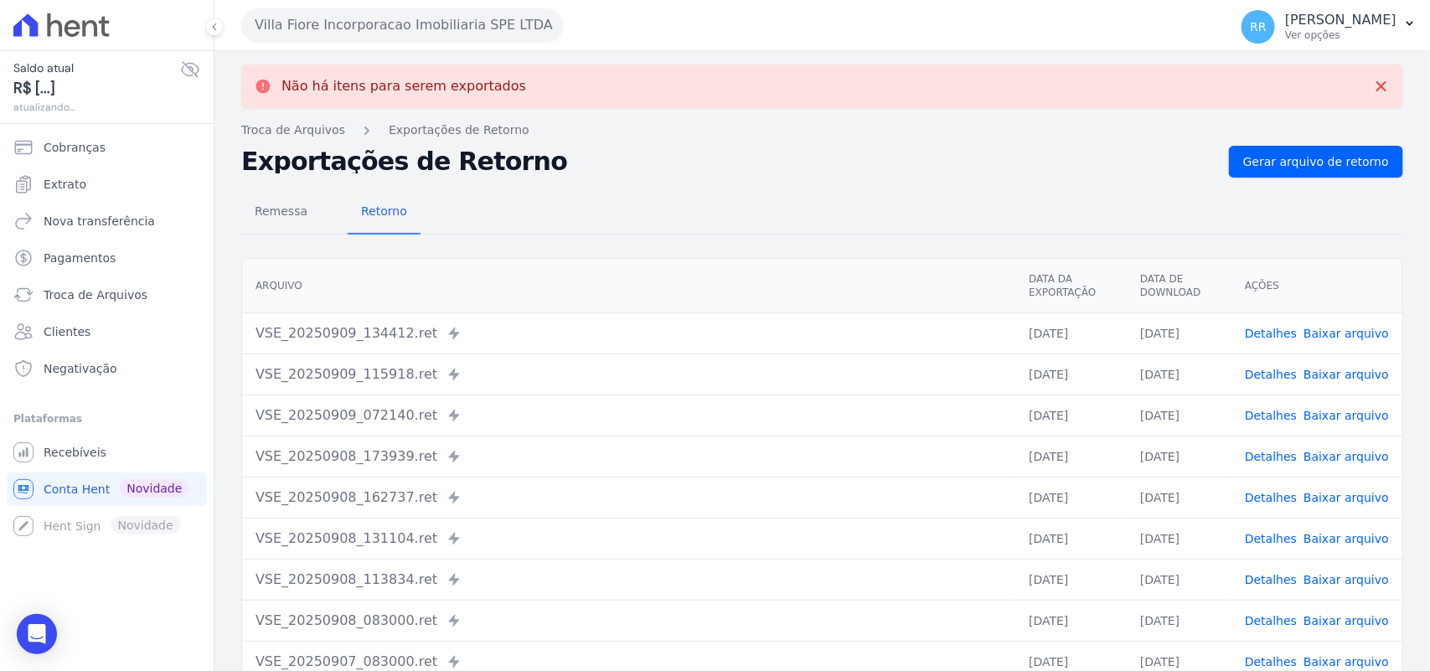
click at [447, 17] on button "Villa Fiore Incorporacao Imobiliaria SPE LTDA" at bounding box center [402, 25] width 322 height 34
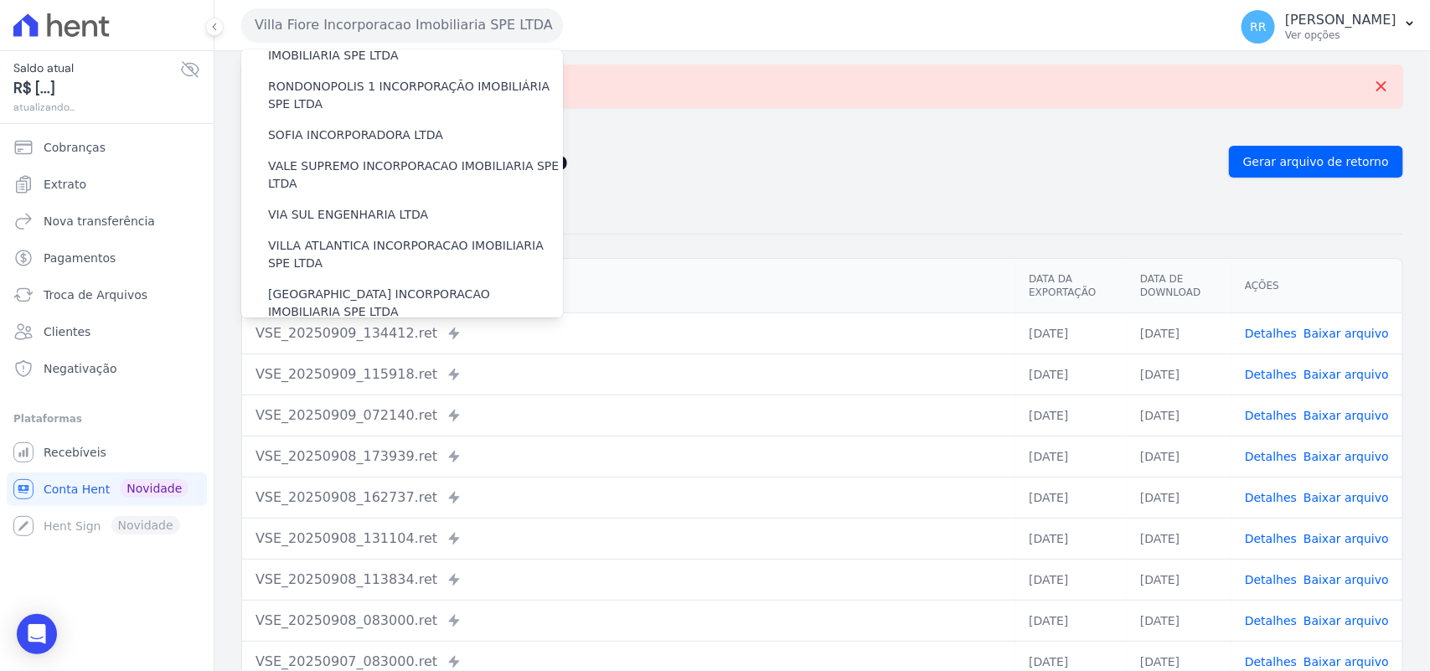
click at [317, 334] on label "VILLA TROPICAL INCORPORAÇÃO IMOBILIÁRIA SPE LTDA" at bounding box center [415, 351] width 295 height 35
click at [0, 0] on input "VILLA TROPICAL INCORPORAÇÃO IMOBILIÁRIA SPE LTDA" at bounding box center [0, 0] width 0 height 0
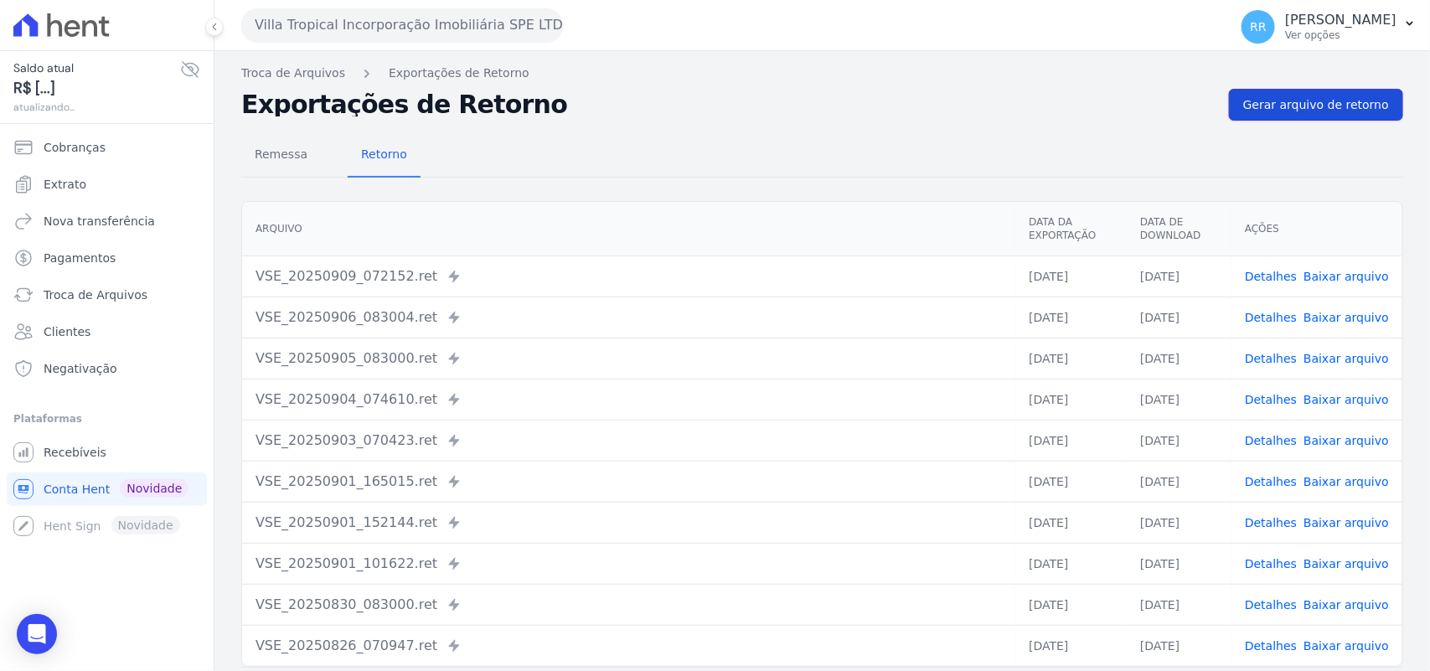
click at [1284, 96] on span "Gerar arquivo de retorno" at bounding box center [1316, 104] width 146 height 17
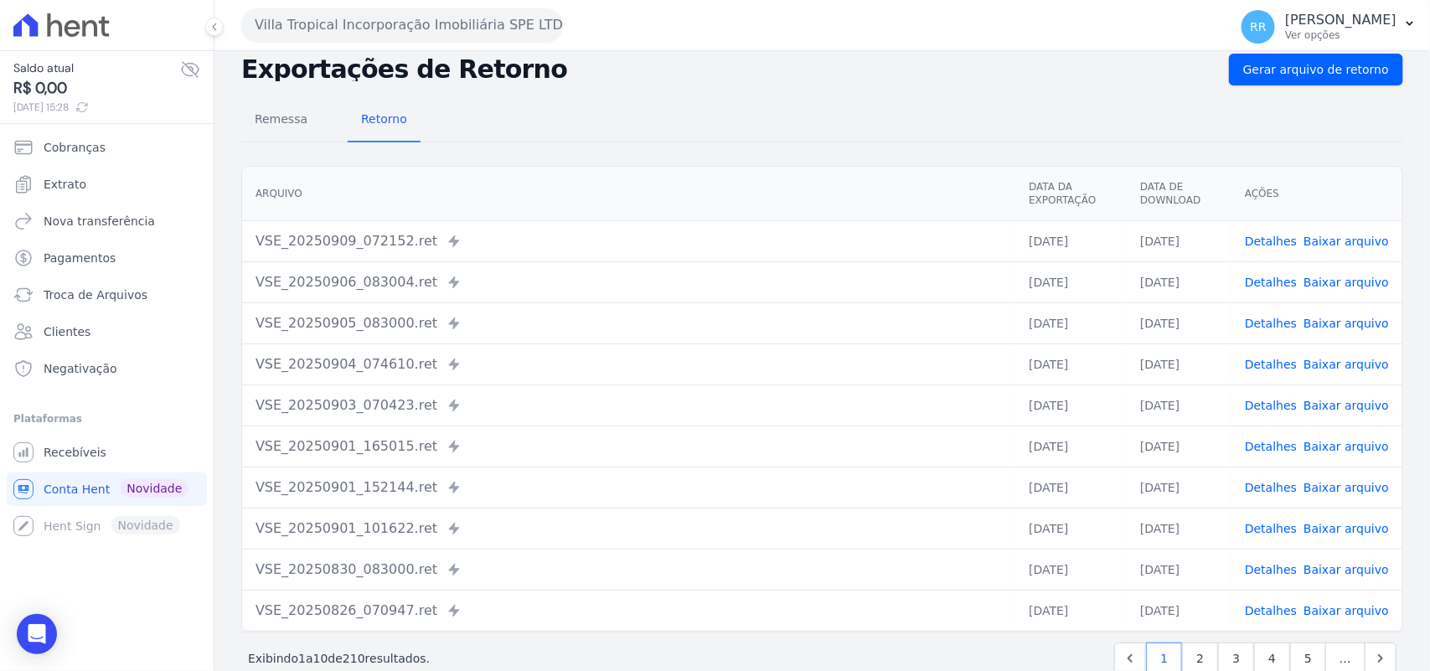
scroll to position [71, 0]
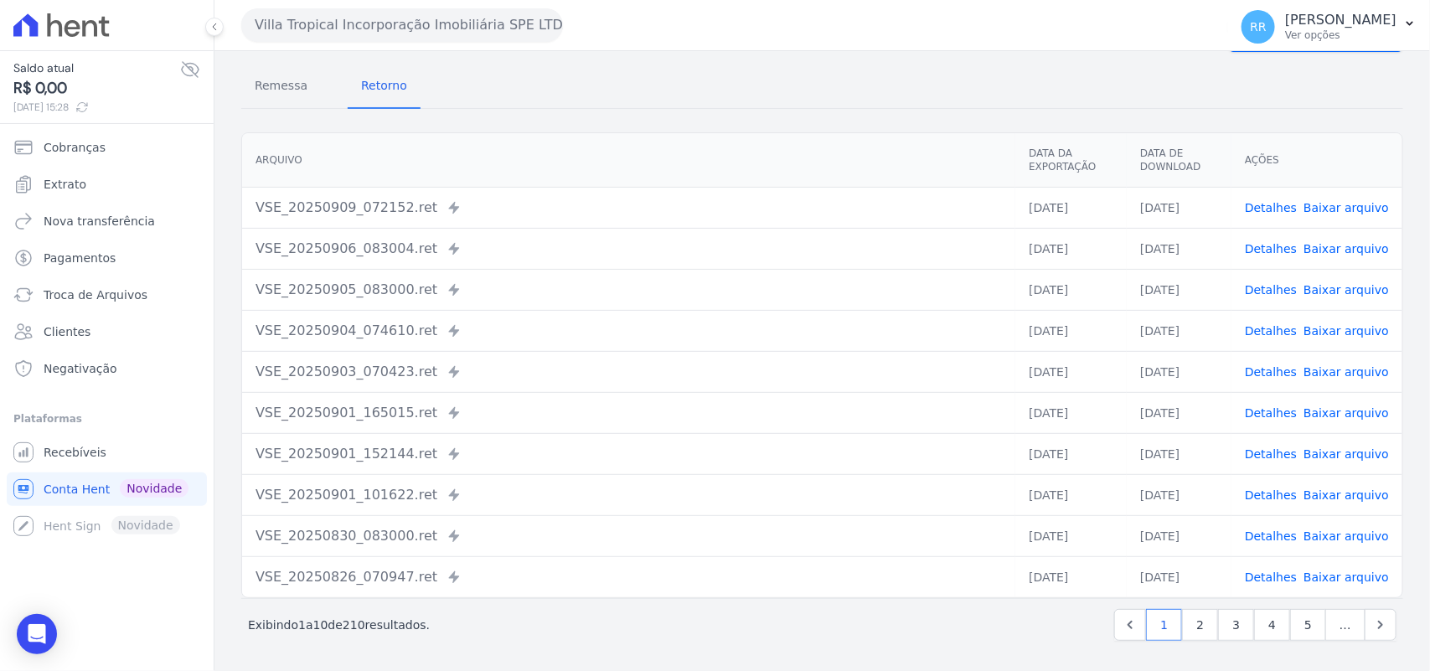
click at [545, 239] on div "VSE_20250906_083004.ret Enviado para Nexxera em: [DATE] 08:32" at bounding box center [629, 249] width 747 height 20
click at [495, 22] on button "Villa Tropical Incorporação Imobiliária SPE LTDA" at bounding box center [402, 25] width 322 height 34
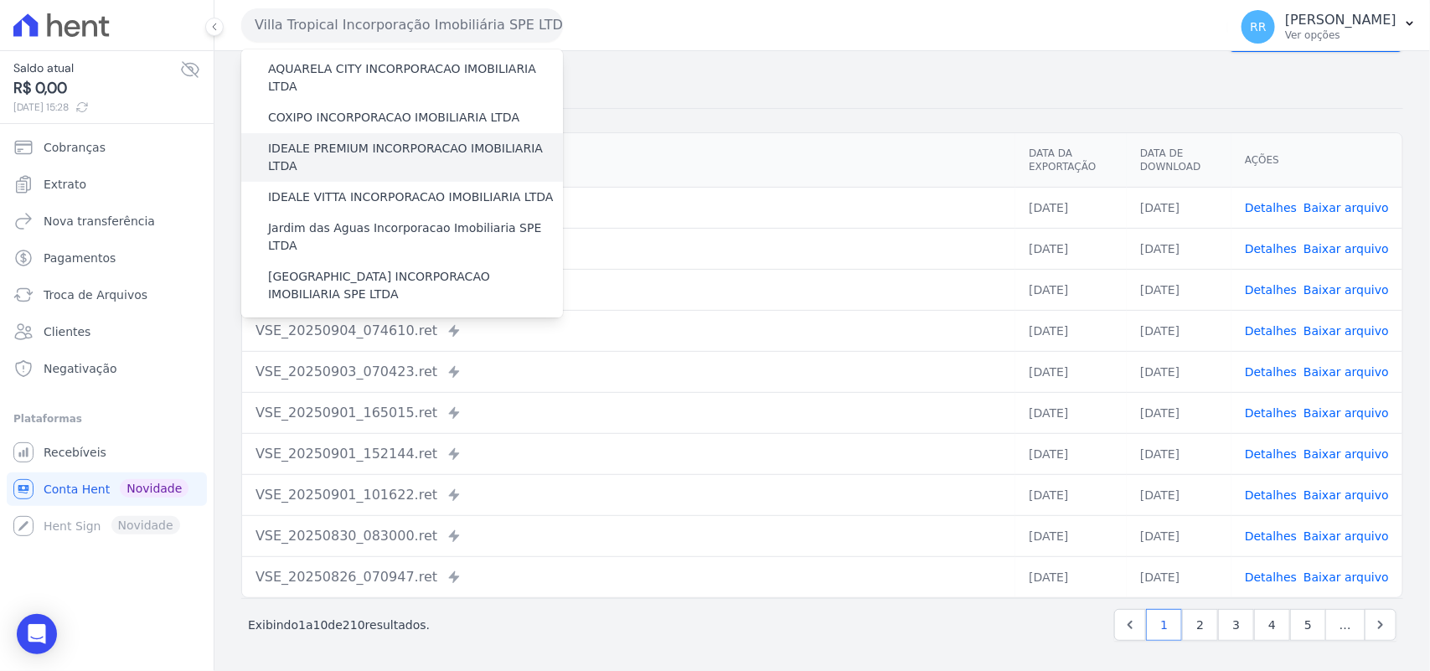
scroll to position [174, 0]
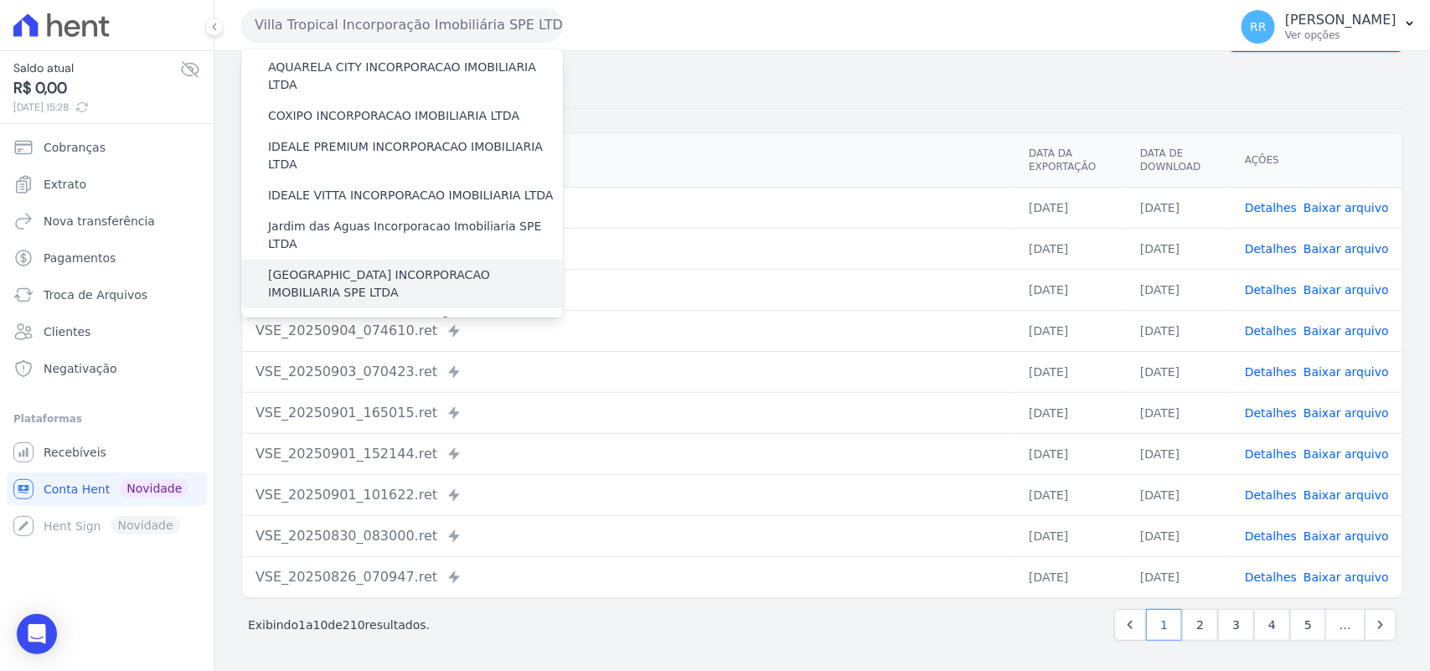
click at [360, 260] on div "[GEOGRAPHIC_DATA] INCORPORACAO IMOBILIARIA SPE LTDA" at bounding box center [402, 284] width 322 height 49
click at [349, 266] on label "[GEOGRAPHIC_DATA] INCORPORACAO IMOBILIARIA SPE LTDA" at bounding box center [415, 283] width 295 height 35
click at [0, 0] on input "[GEOGRAPHIC_DATA] INCORPORACAO IMOBILIARIA SPE LTDA" at bounding box center [0, 0] width 0 height 0
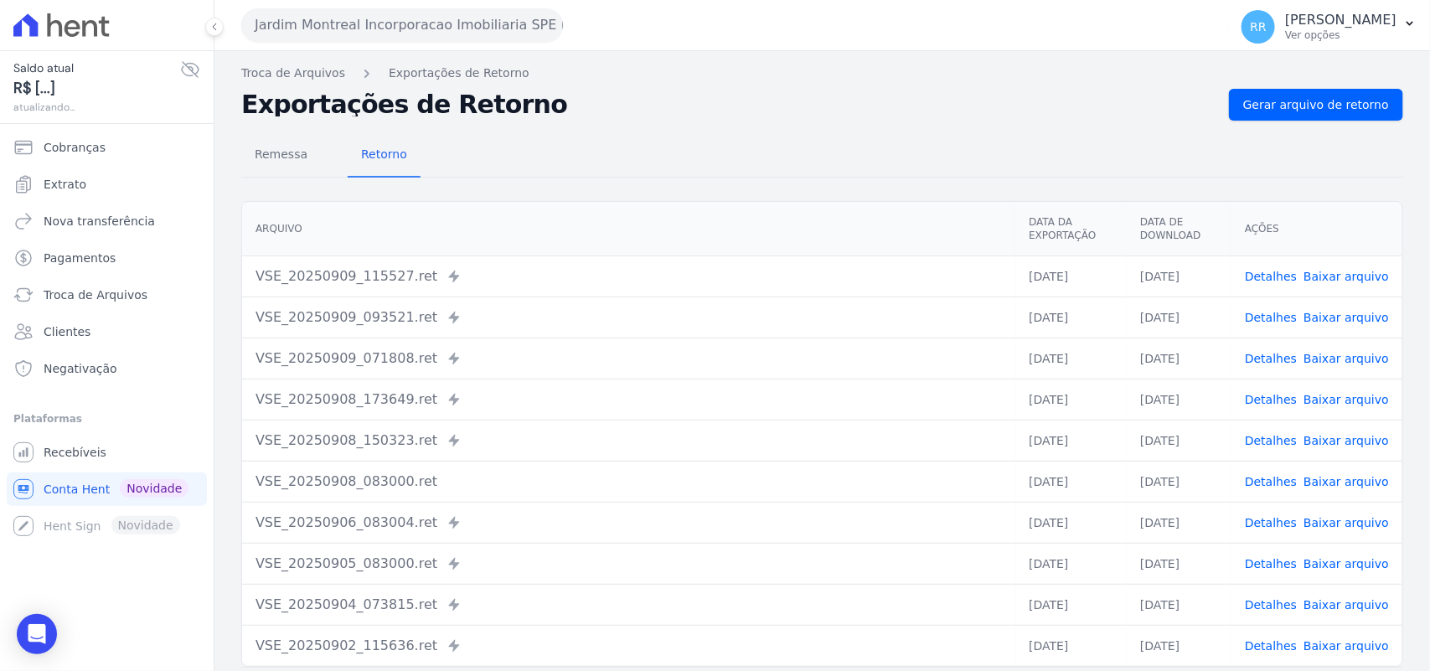
click at [1311, 121] on div "Remessa Retorno [GEOGRAPHIC_DATA] Data da Exportação Data de Download Ações VSE…" at bounding box center [822, 424] width 1162 height 606
click at [1337, 98] on span "Gerar arquivo de retorno" at bounding box center [1316, 104] width 146 height 17
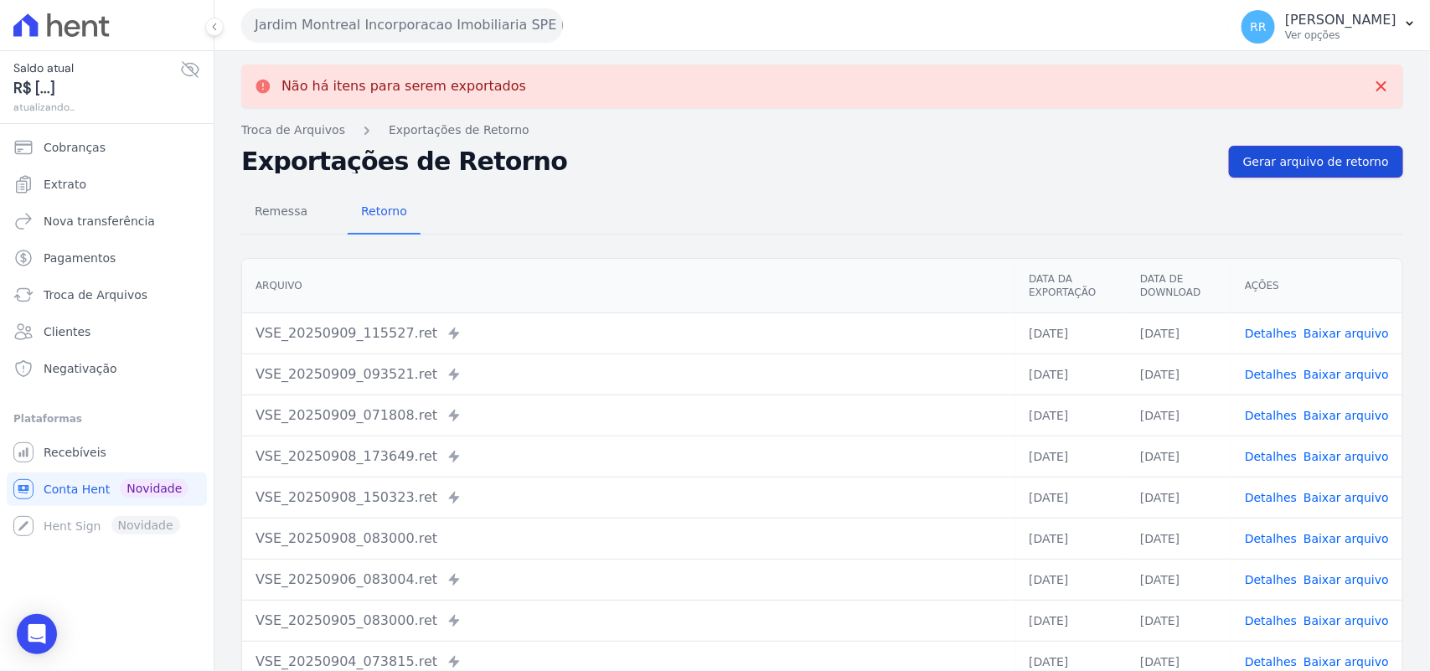
click at [1293, 147] on link "Gerar arquivo de retorno" at bounding box center [1316, 162] width 174 height 32
click at [1254, 327] on link "Detalhes" at bounding box center [1271, 333] width 52 height 13
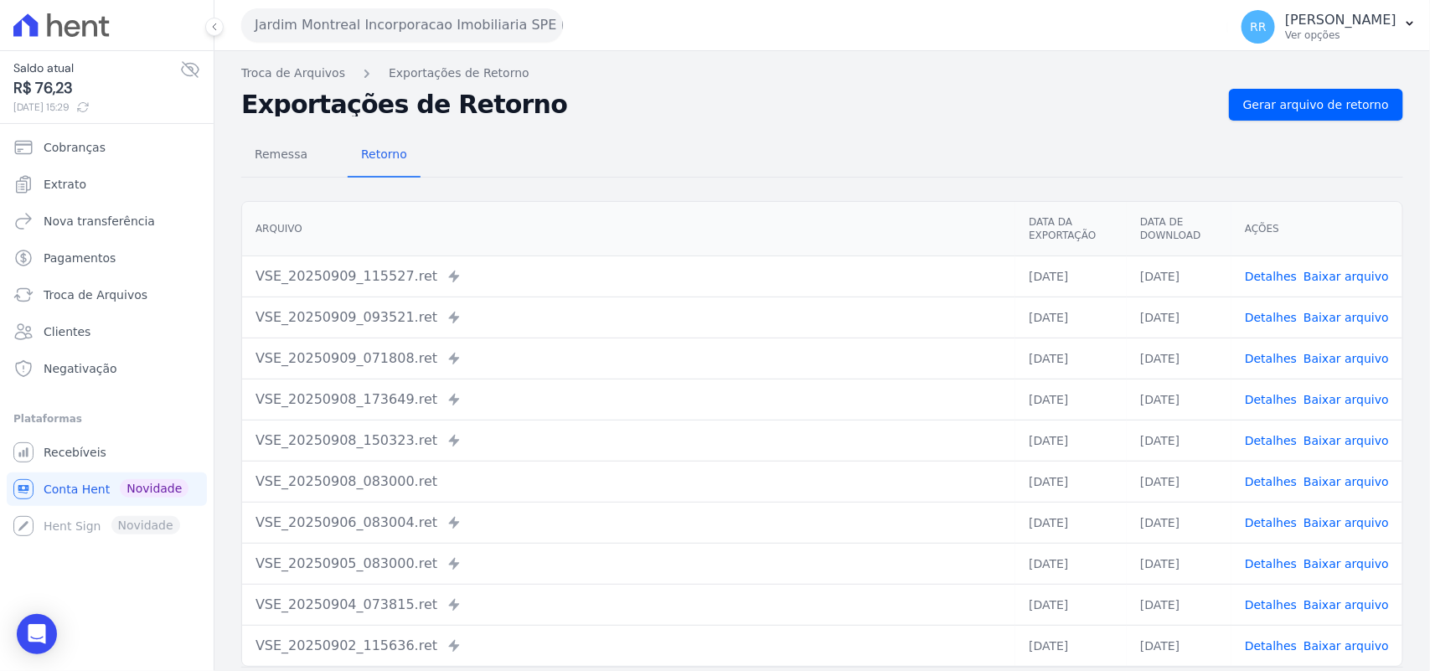
click at [547, 178] on div "Remessa Retorno [GEOGRAPHIC_DATA] Data da Exportação Data de Download Ações VSE…" at bounding box center [822, 424] width 1162 height 606
click at [306, 29] on button "Jardim Montreal Incorporacao Imobiliaria SPE LTDA" at bounding box center [402, 25] width 322 height 34
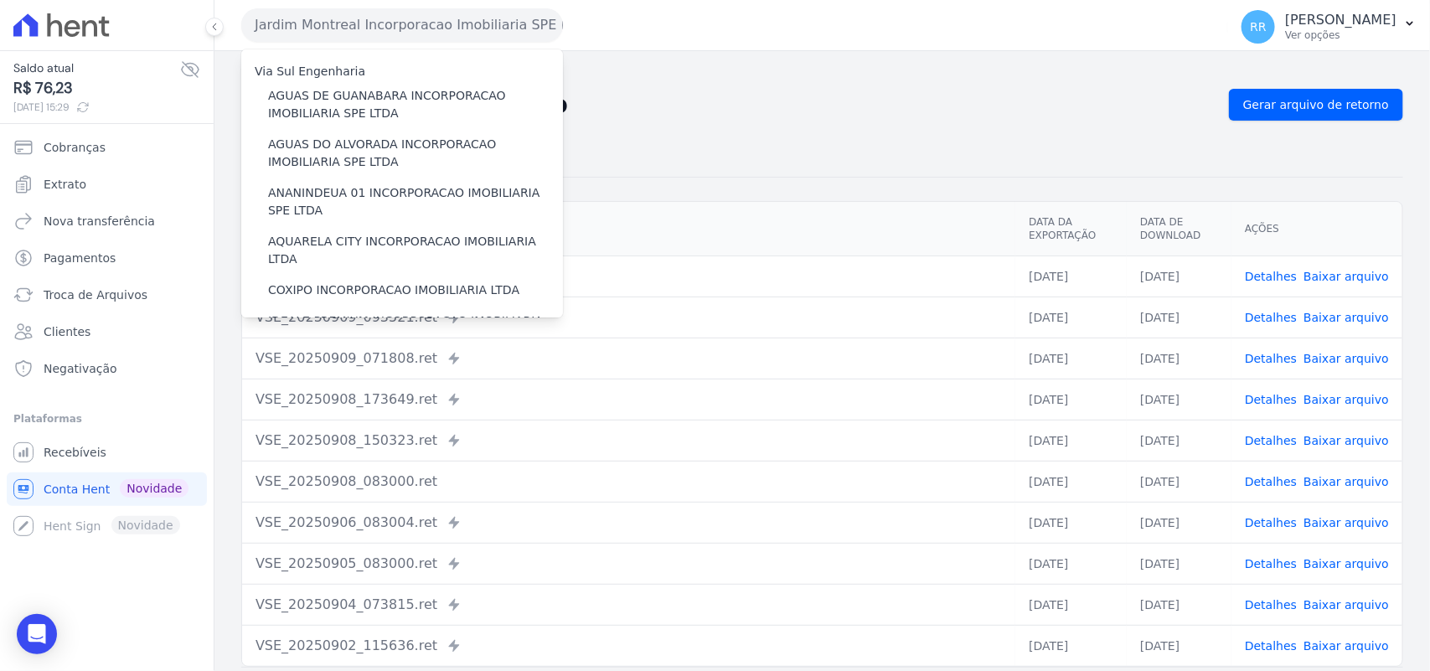
click at [639, 85] on div "Não há itens para serem exportados Troca de [GEOGRAPHIC_DATA] Exportações de Re…" at bounding box center [823, 395] width 1216 height 689
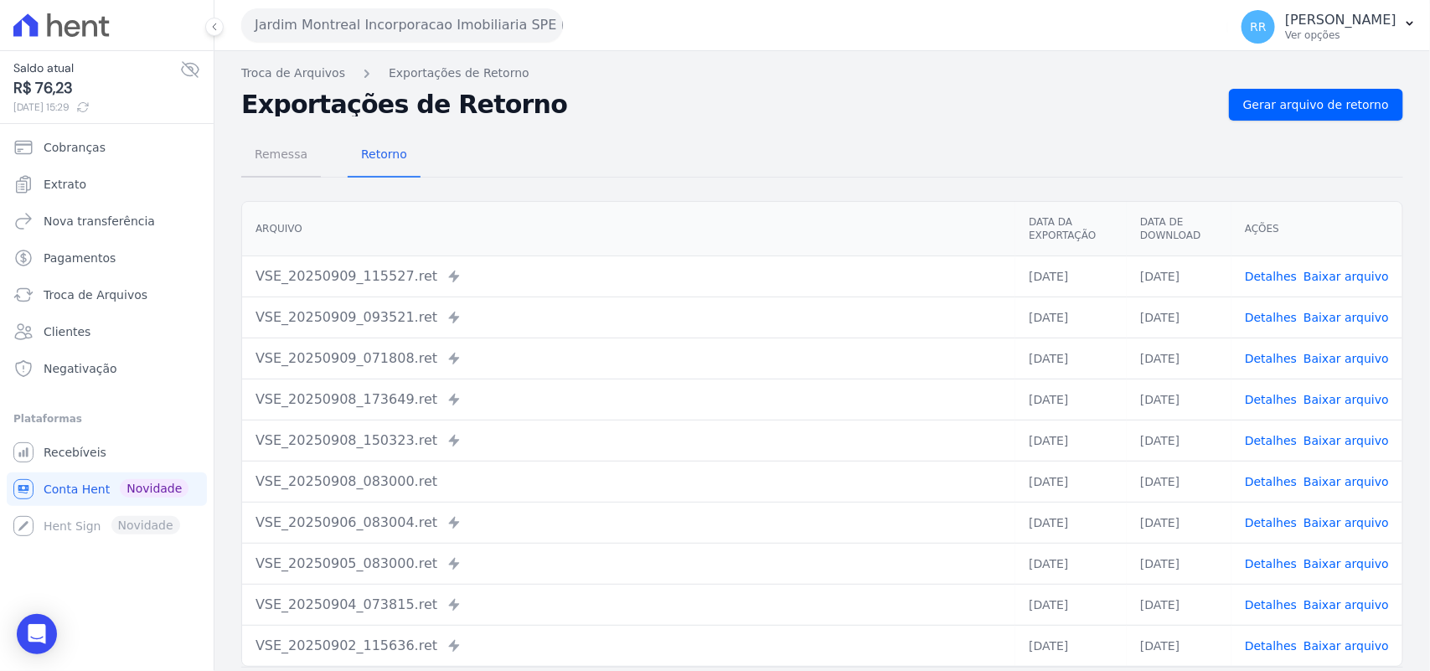
click at [270, 147] on span "Remessa" at bounding box center [281, 154] width 73 height 34
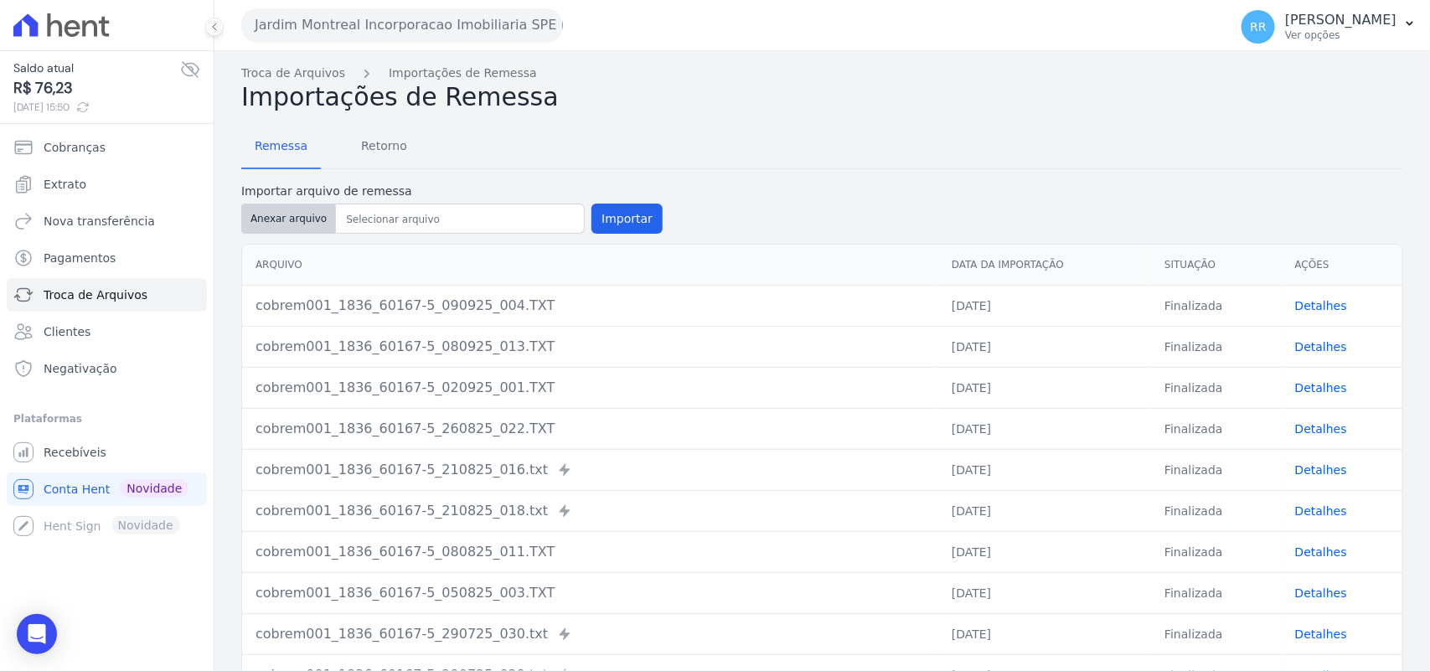
click at [292, 225] on button "Anexar arquivo" at bounding box center [288, 219] width 95 height 30
type input "cobrem001_1836_60167-5_090925_033.TXT"
click at [618, 206] on button "Importar" at bounding box center [627, 219] width 71 height 30
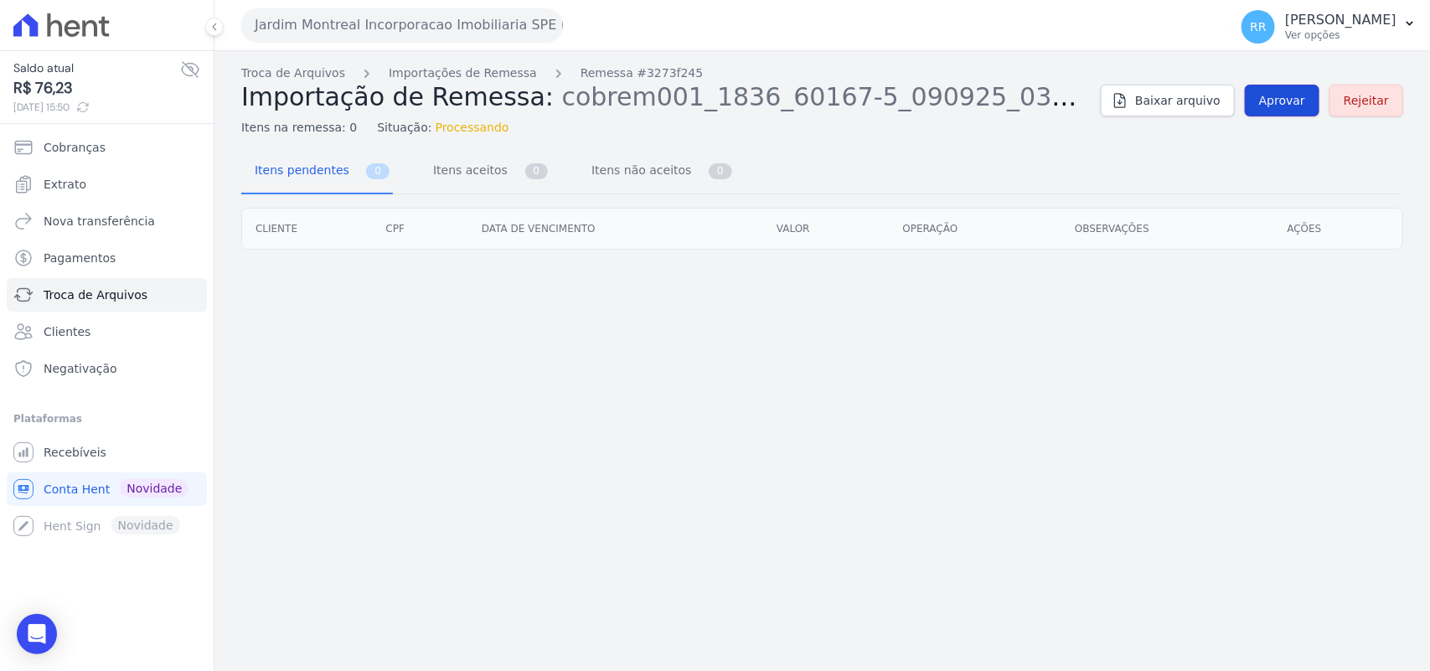
click at [1287, 93] on span "Aprovar" at bounding box center [1282, 100] width 46 height 17
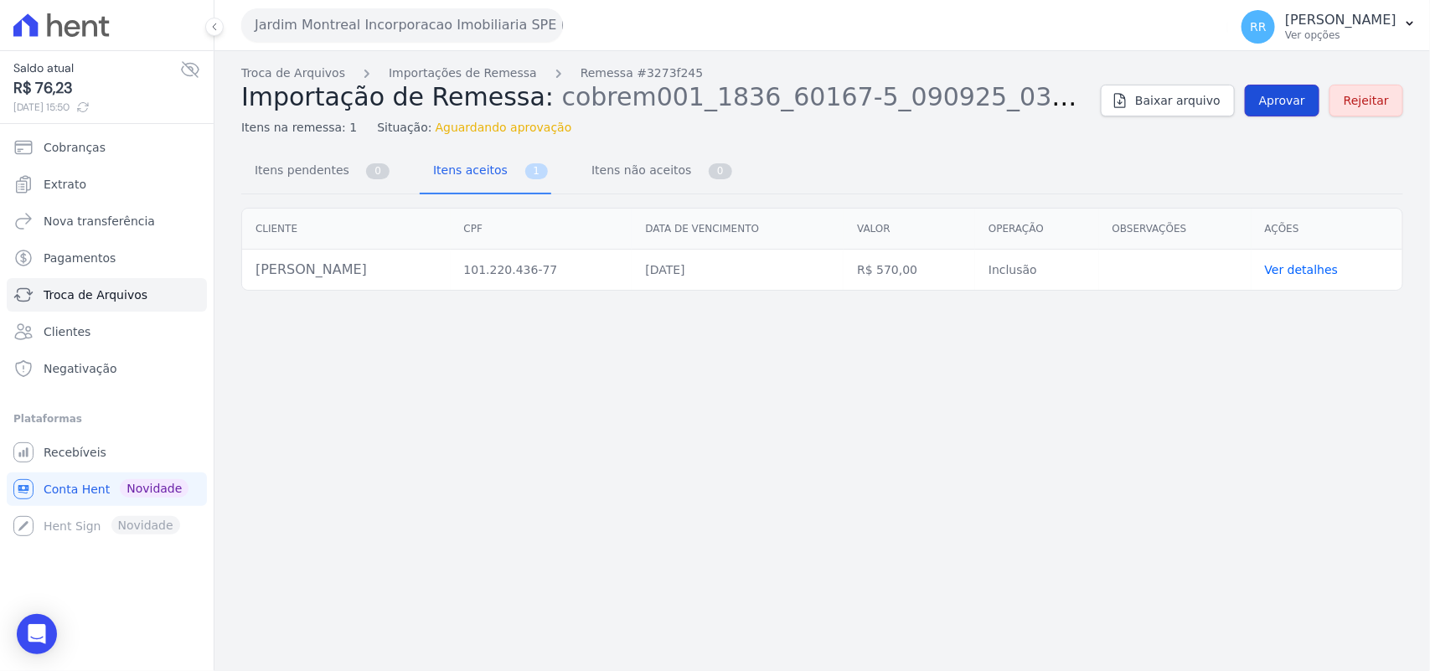
click at [1291, 109] on span "Aprovar" at bounding box center [1282, 100] width 46 height 17
click at [1289, 102] on span "Aprovar" at bounding box center [1282, 100] width 46 height 17
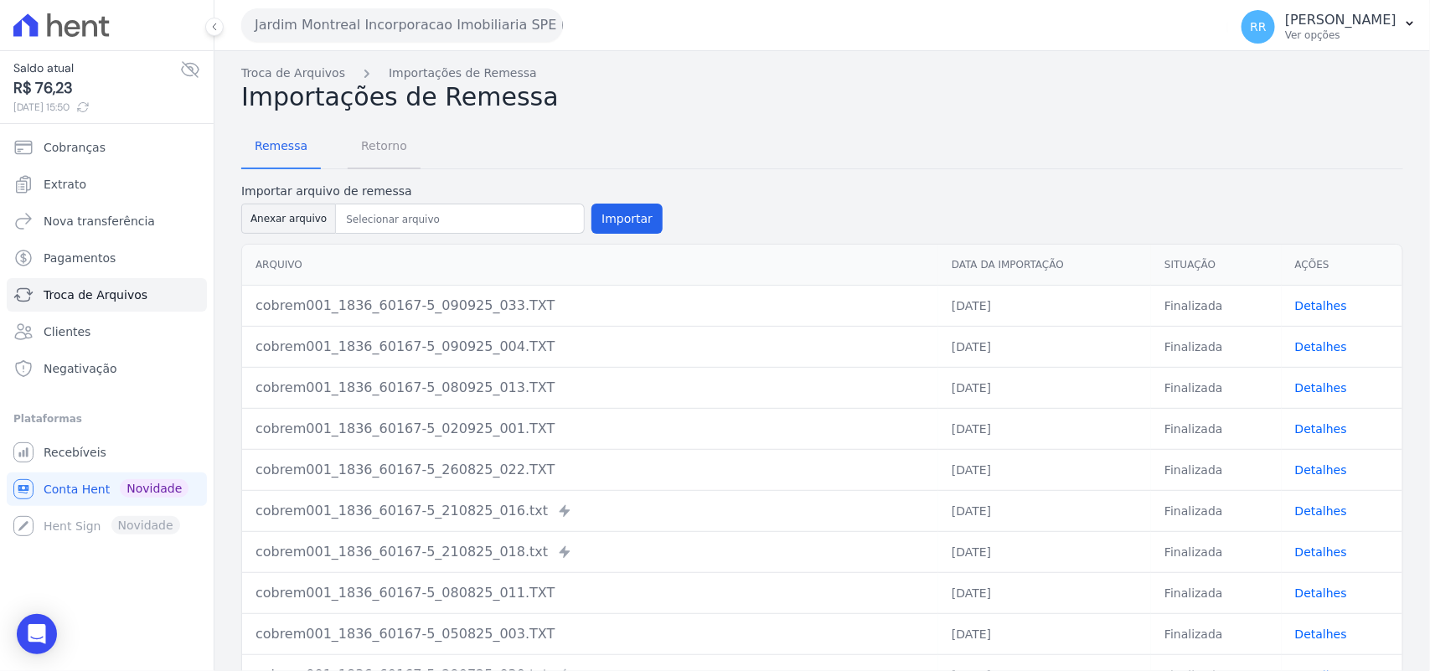
click at [369, 153] on span "Retorno" at bounding box center [384, 146] width 66 height 34
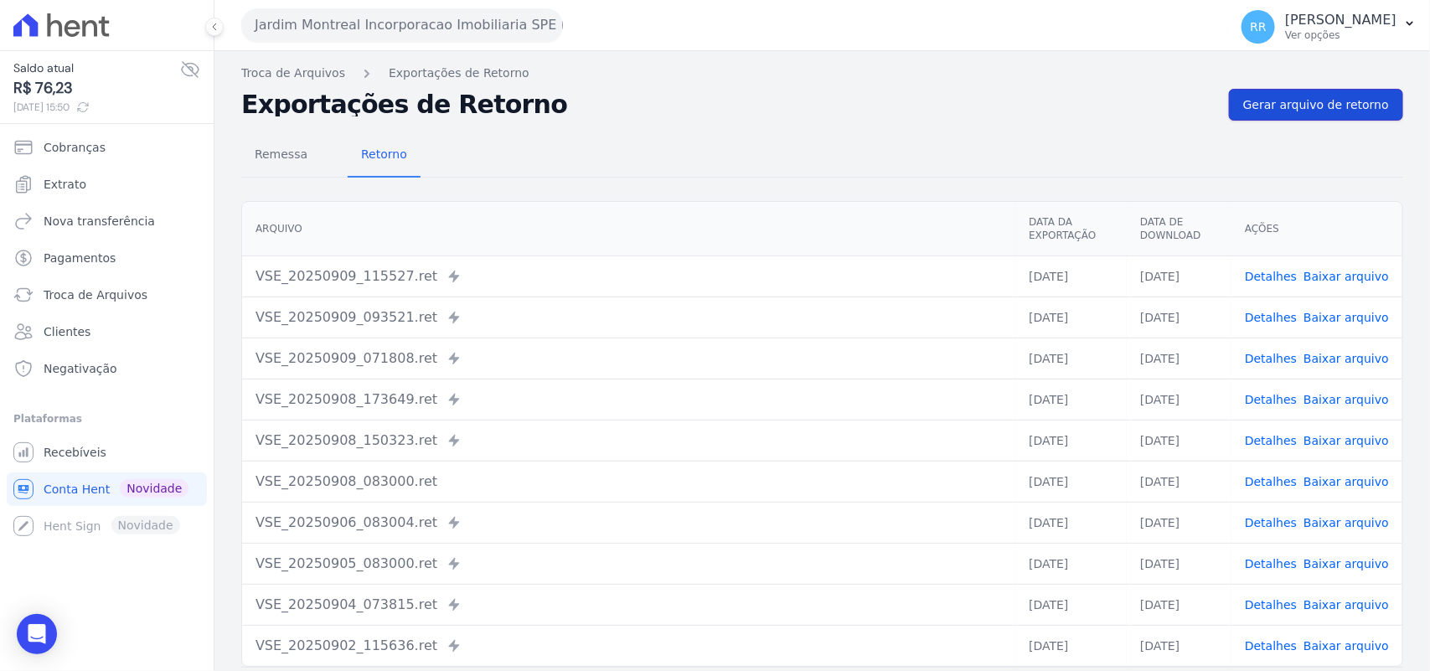
click at [1339, 107] on span "Gerar arquivo de retorno" at bounding box center [1316, 104] width 146 height 17
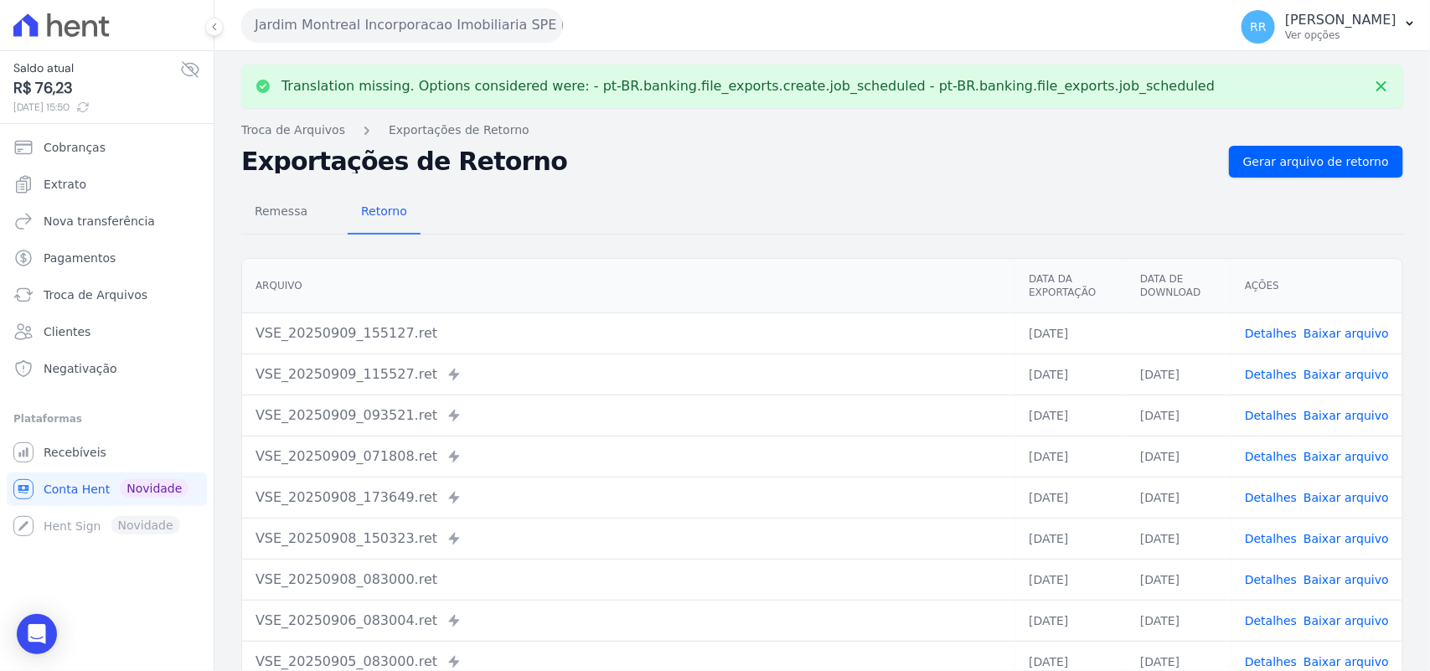
click at [1337, 329] on link "Baixar arquivo" at bounding box center [1346, 333] width 85 height 13
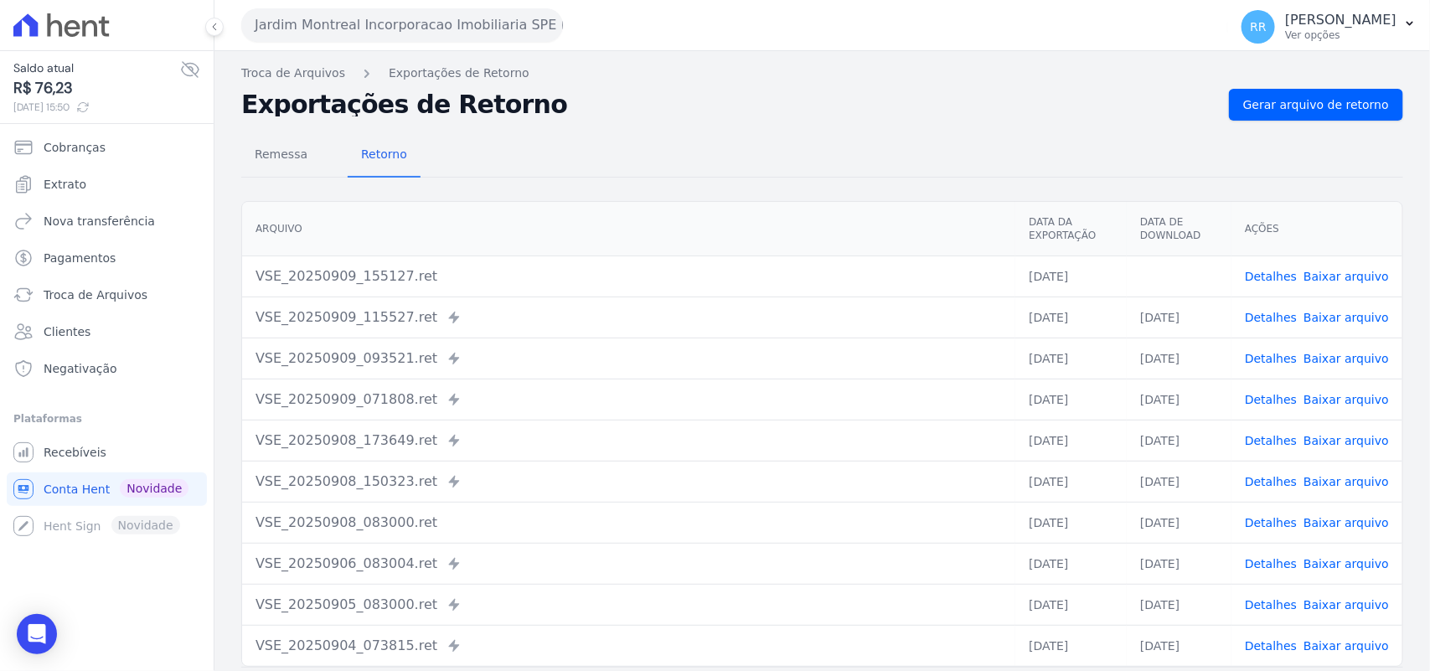
drag, startPoint x: 608, startPoint y: 176, endPoint x: 582, endPoint y: 153, distance: 35.0
click at [608, 176] on div "Remessa Retorno" at bounding box center [822, 156] width 1162 height 44
click at [566, 140] on div "Remessa Retorno" at bounding box center [822, 156] width 1162 height 44
drag, startPoint x: 1115, startPoint y: 273, endPoint x: 1012, endPoint y: 273, distance: 103.1
click at [1016, 273] on td "[DATE]" at bounding box center [1071, 276] width 111 height 41
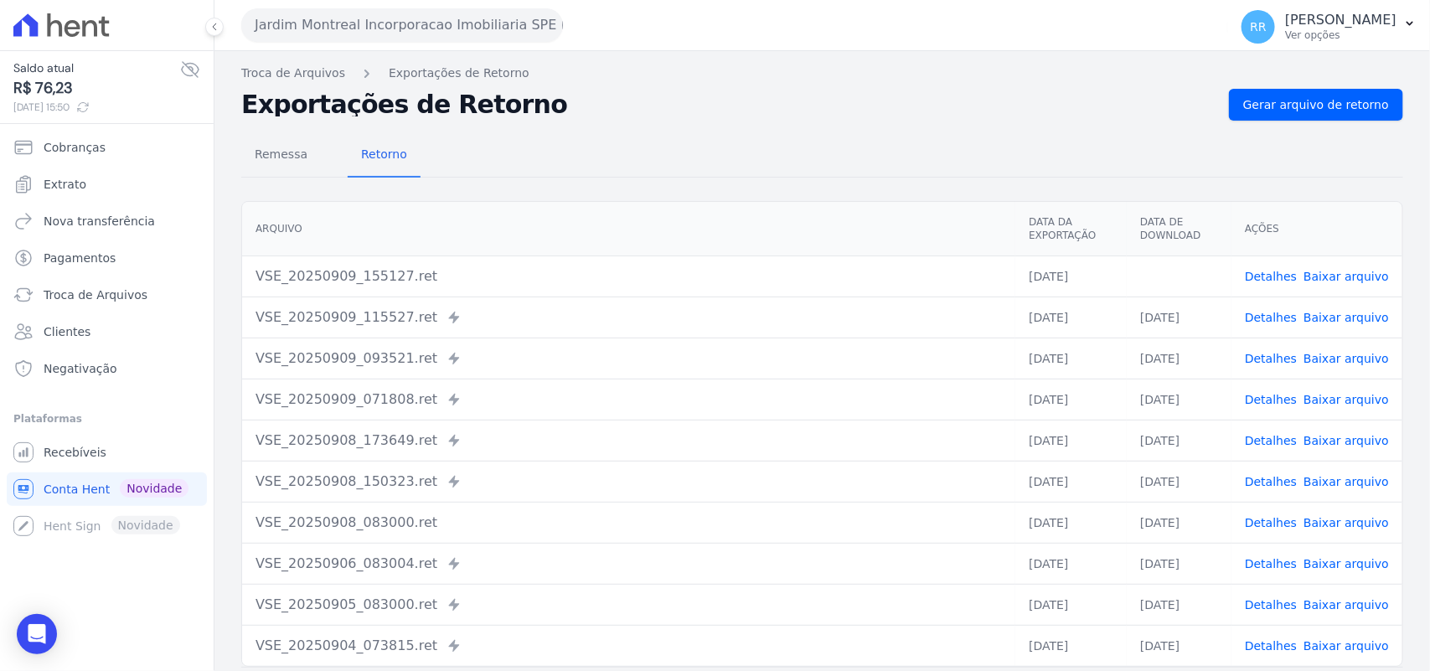
click at [985, 220] on th "Arquivo" at bounding box center [628, 229] width 773 height 54
drag, startPoint x: 1018, startPoint y: 224, endPoint x: 1081, endPoint y: 235, distance: 63.8
click at [1081, 235] on th "Data da Exportação" at bounding box center [1071, 229] width 111 height 54
click at [809, 194] on div "Arquivo Data da Exportação Data de Download Ações VSE_20250909_155127.ret [DATE…" at bounding box center [823, 433] width 1216 height 479
drag, startPoint x: 1135, startPoint y: 216, endPoint x: 1200, endPoint y: 230, distance: 66.1
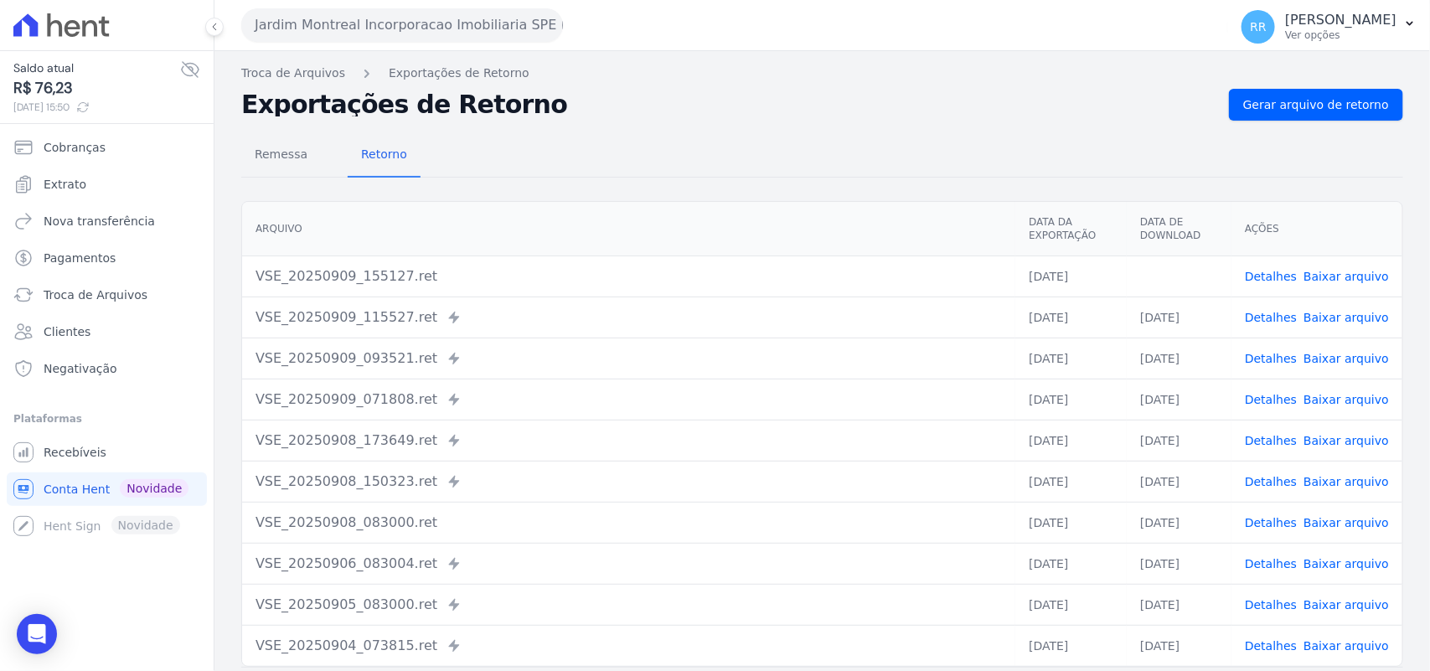
click at [1200, 230] on th "Data de Download" at bounding box center [1179, 229] width 105 height 54
drag, startPoint x: 1244, startPoint y: 220, endPoint x: 1293, endPoint y: 224, distance: 48.7
click at [1293, 224] on th "Ações" at bounding box center [1317, 229] width 171 height 54
drag, startPoint x: 1287, startPoint y: 224, endPoint x: 1247, endPoint y: 229, distance: 40.5
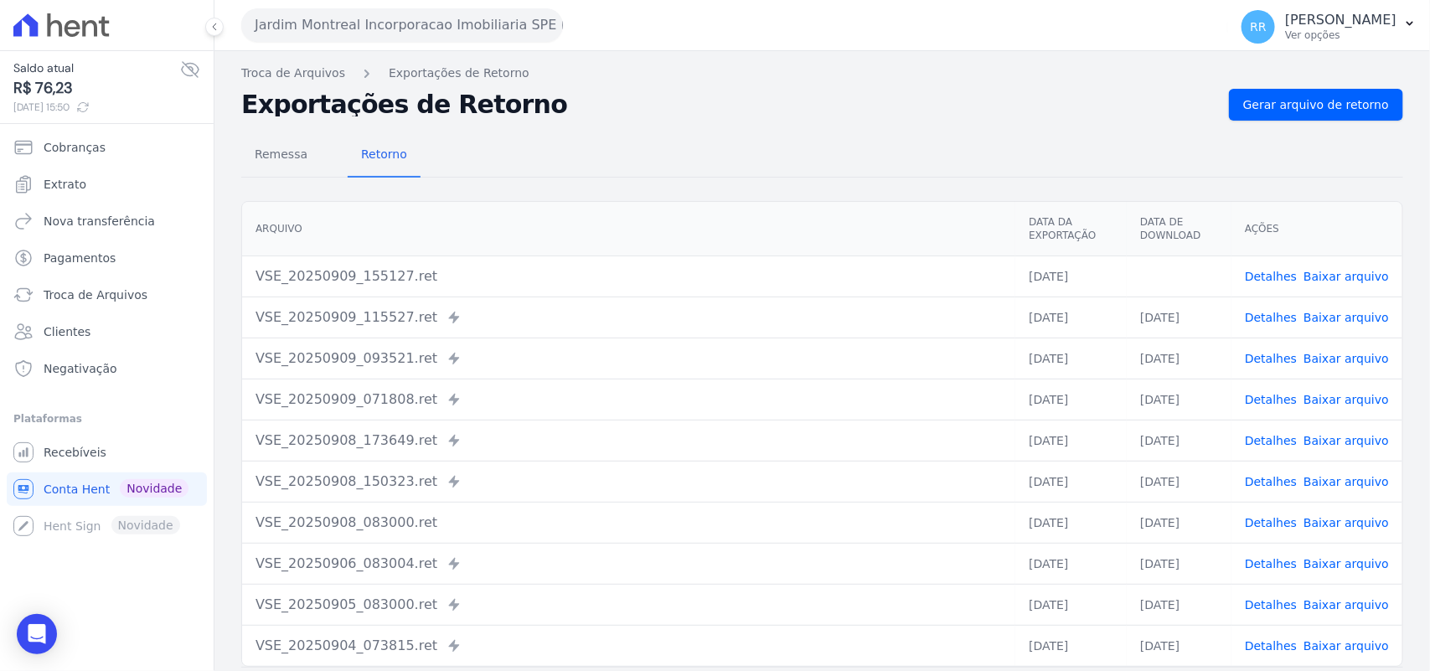
click at [1247, 229] on th "Ações" at bounding box center [1317, 229] width 171 height 54
drag, startPoint x: 1215, startPoint y: 235, endPoint x: 1119, endPoint y: 227, distance: 95.9
click at [1121, 227] on tr "Arquivo Data da Exportação Data de Download Ações" at bounding box center [822, 229] width 1161 height 54
click at [1104, 225] on th "Data da Exportação" at bounding box center [1071, 229] width 111 height 54
drag, startPoint x: 1099, startPoint y: 244, endPoint x: 1023, endPoint y: 215, distance: 81.7
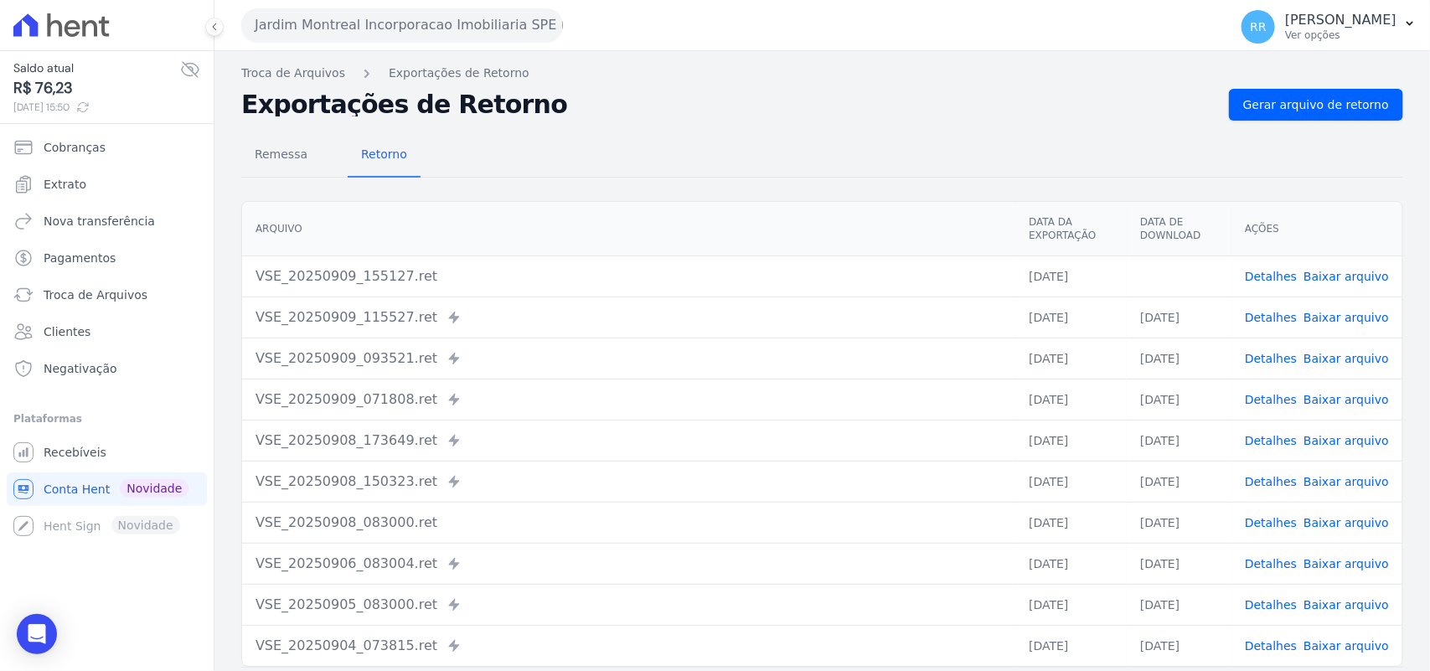
click at [1023, 215] on th "Data da Exportação" at bounding box center [1071, 229] width 111 height 54
click at [1042, 211] on th "Data da Exportação" at bounding box center [1071, 229] width 111 height 54
click at [962, 215] on th "Arquivo" at bounding box center [628, 229] width 773 height 54
click at [668, 184] on div "Remessa Retorno [GEOGRAPHIC_DATA] Data da Exportação Data de Download Ações VSE…" at bounding box center [822, 424] width 1162 height 606
click at [597, 89] on div "Exportações de Retorno Gerar arquivo de retorno" at bounding box center [822, 105] width 1162 height 32
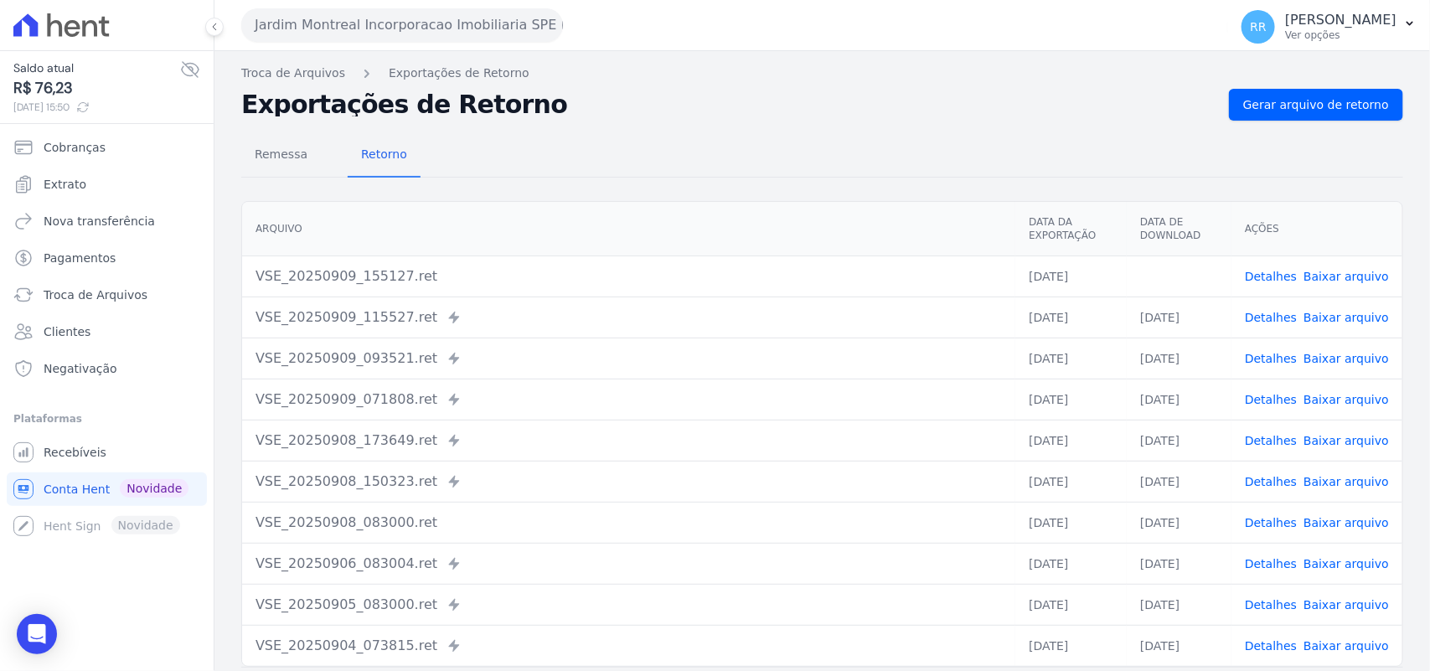
click at [684, 189] on div "Remessa Retorno [GEOGRAPHIC_DATA] Data da Exportação Data de Download Ações VSE…" at bounding box center [822, 424] width 1162 height 606
click at [287, 31] on button "Jardim Montreal Incorporacao Imobiliaria SPE LTDA" at bounding box center [402, 25] width 322 height 34
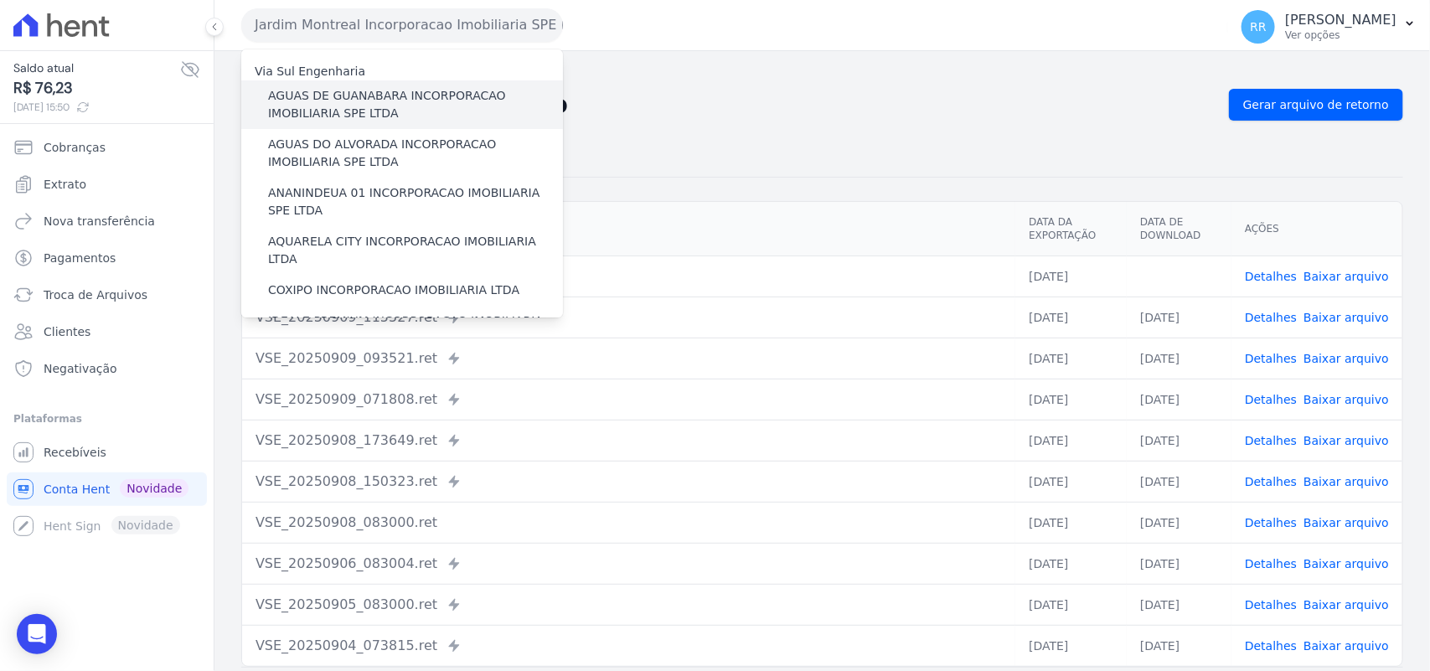
click at [352, 103] on label "AGUAS DE GUANABARA INCORPORACAO IMOBILIARIA SPE LTDA" at bounding box center [415, 104] width 295 height 35
click at [0, 0] on input "AGUAS DE GUANABARA INCORPORACAO IMOBILIARIA SPE LTDA" at bounding box center [0, 0] width 0 height 0
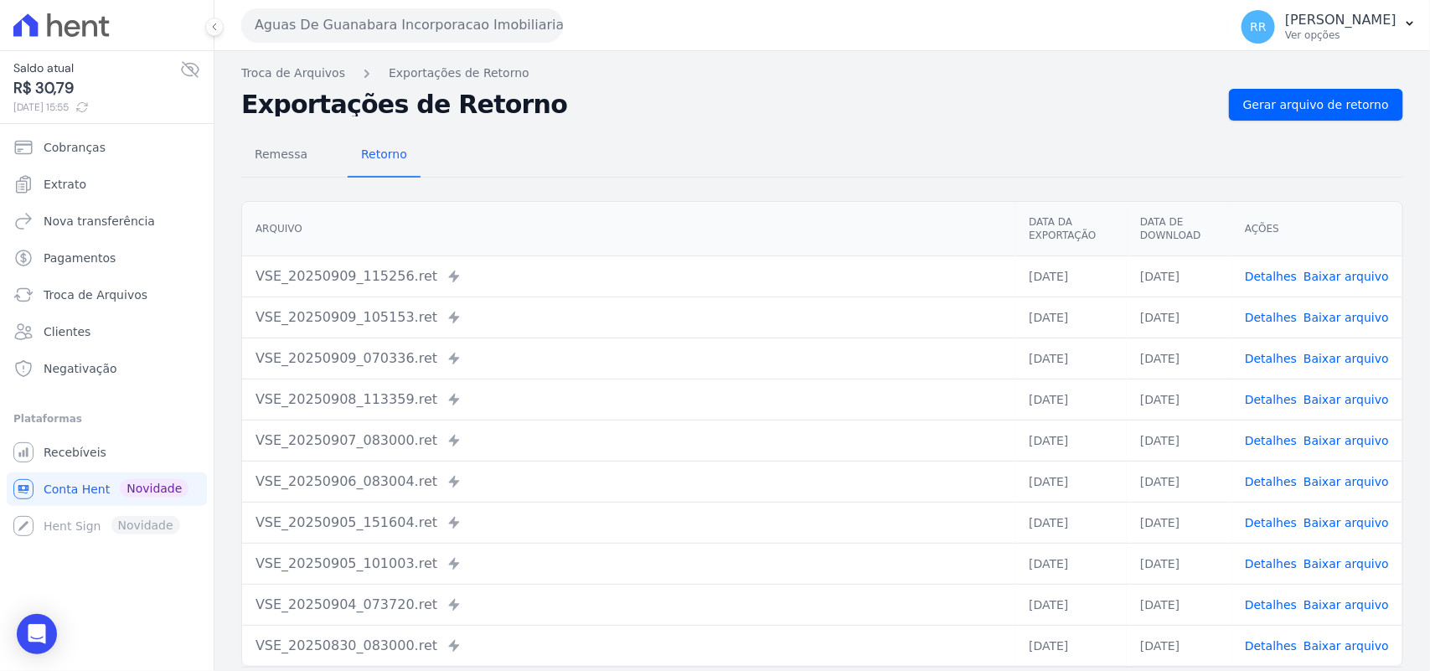
click at [317, 46] on div "Aguas De Guanabara Incorporacao Imobiliaria SPE LTDA Via Sul Engenharia AGUAS D…" at bounding box center [731, 25] width 980 height 52
click at [354, 11] on button "Aguas De Guanabara Incorporacao Imobiliaria SPE LTDA" at bounding box center [402, 25] width 322 height 34
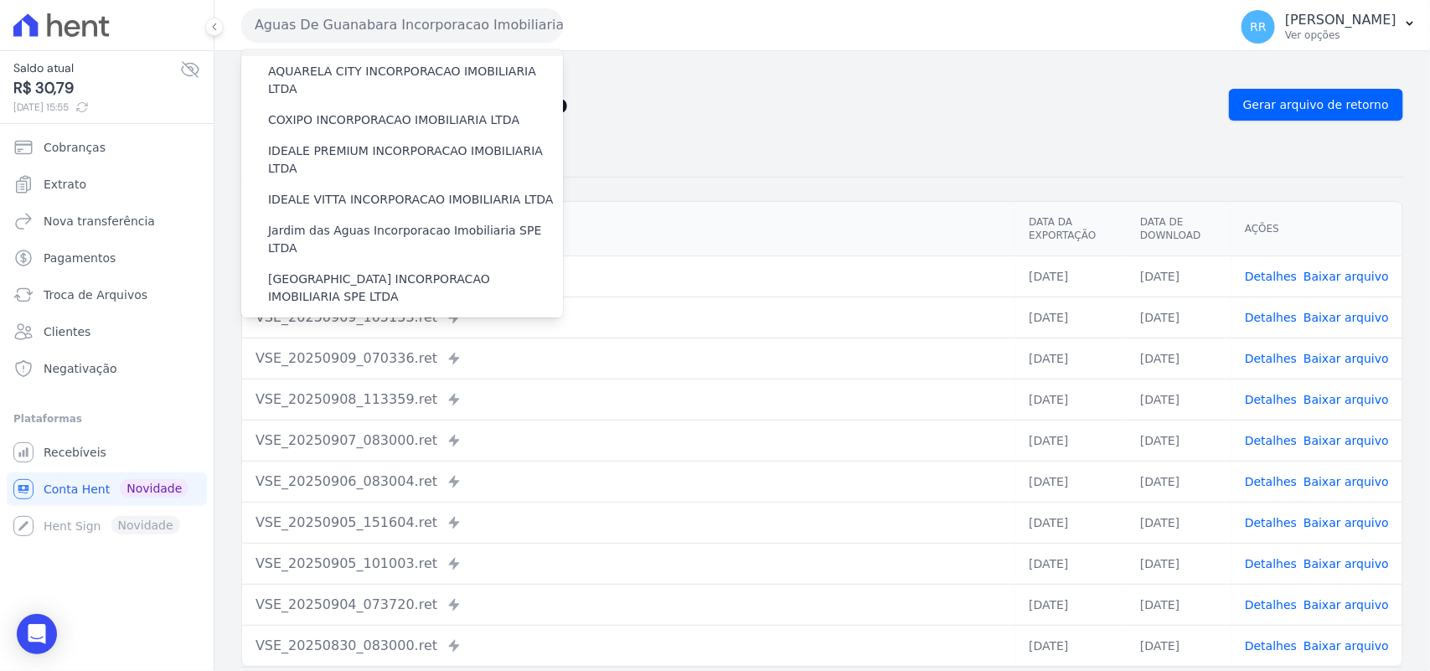
scroll to position [209, 0]
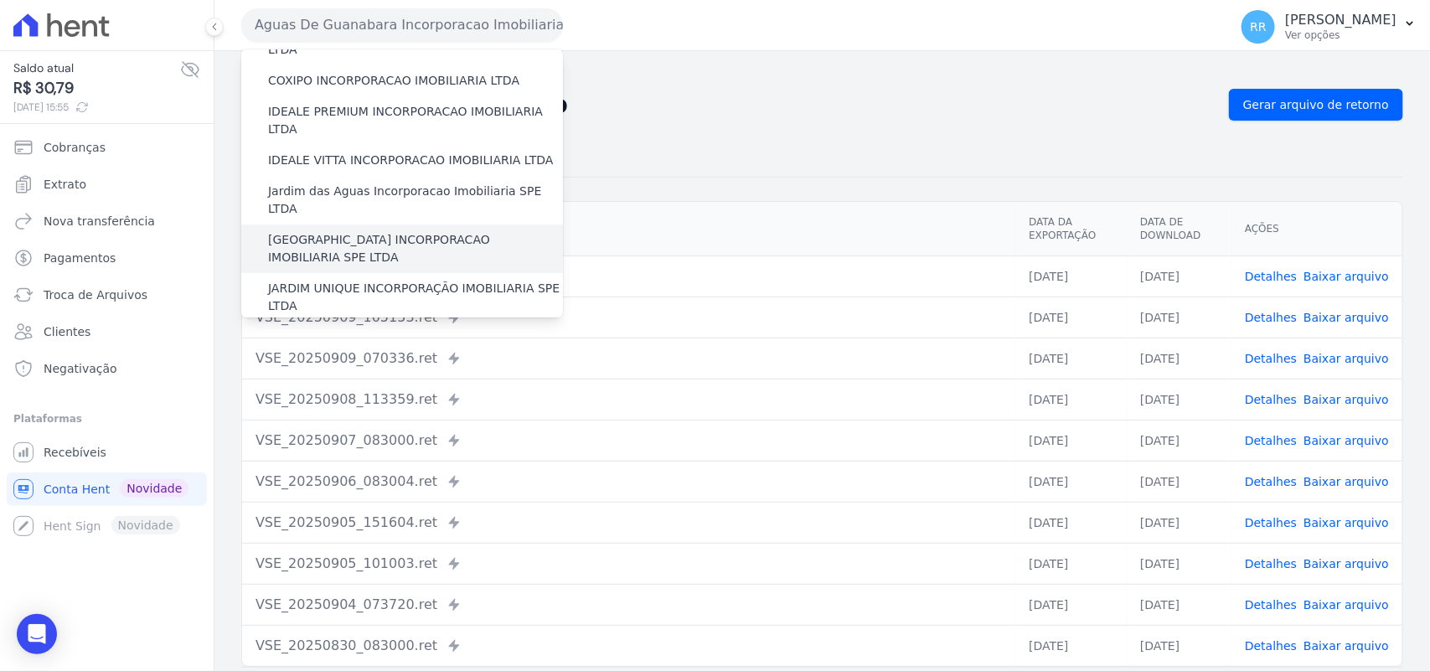
click at [354, 231] on label "[GEOGRAPHIC_DATA] INCORPORACAO IMOBILIARIA SPE LTDA" at bounding box center [415, 248] width 295 height 35
click at [0, 0] on input "[GEOGRAPHIC_DATA] INCORPORACAO IMOBILIARIA SPE LTDA" at bounding box center [0, 0] width 0 height 0
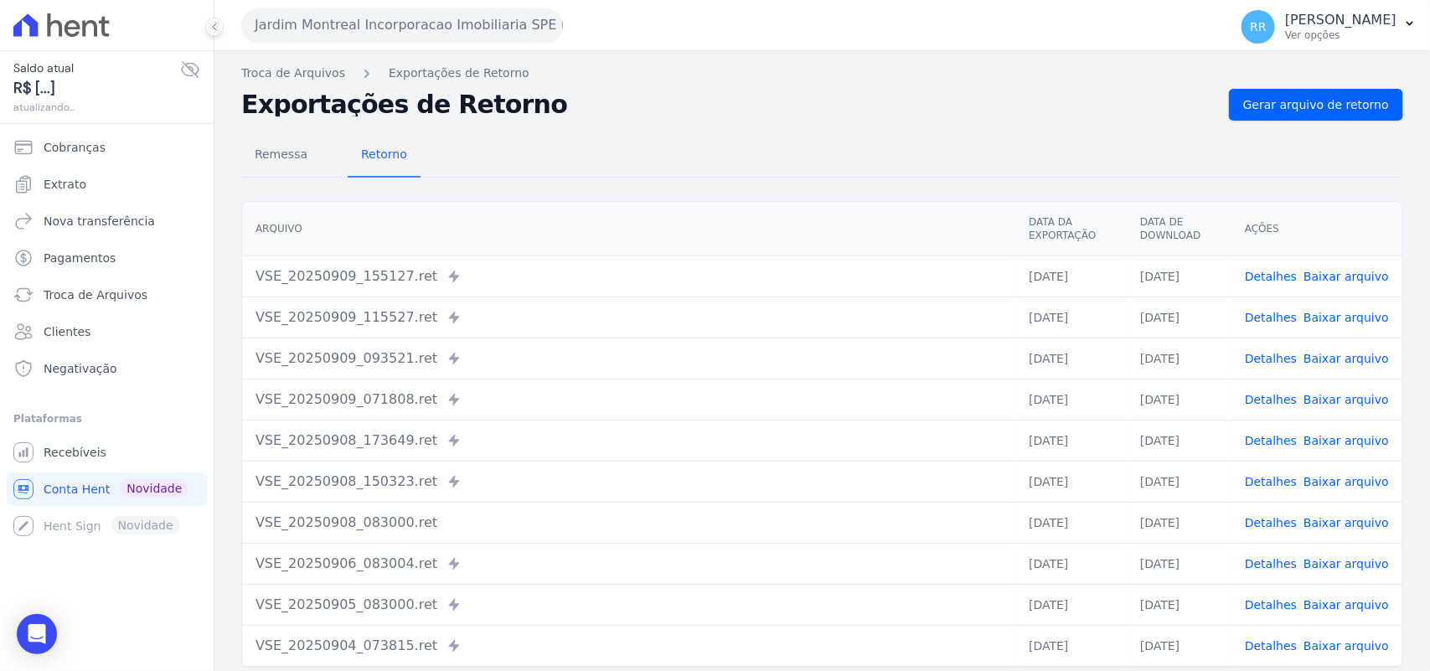
click at [282, 105] on h2 "Exportações de Retorno" at bounding box center [728, 104] width 975 height 23
click at [282, 143] on span "Remessa" at bounding box center [281, 154] width 73 height 34
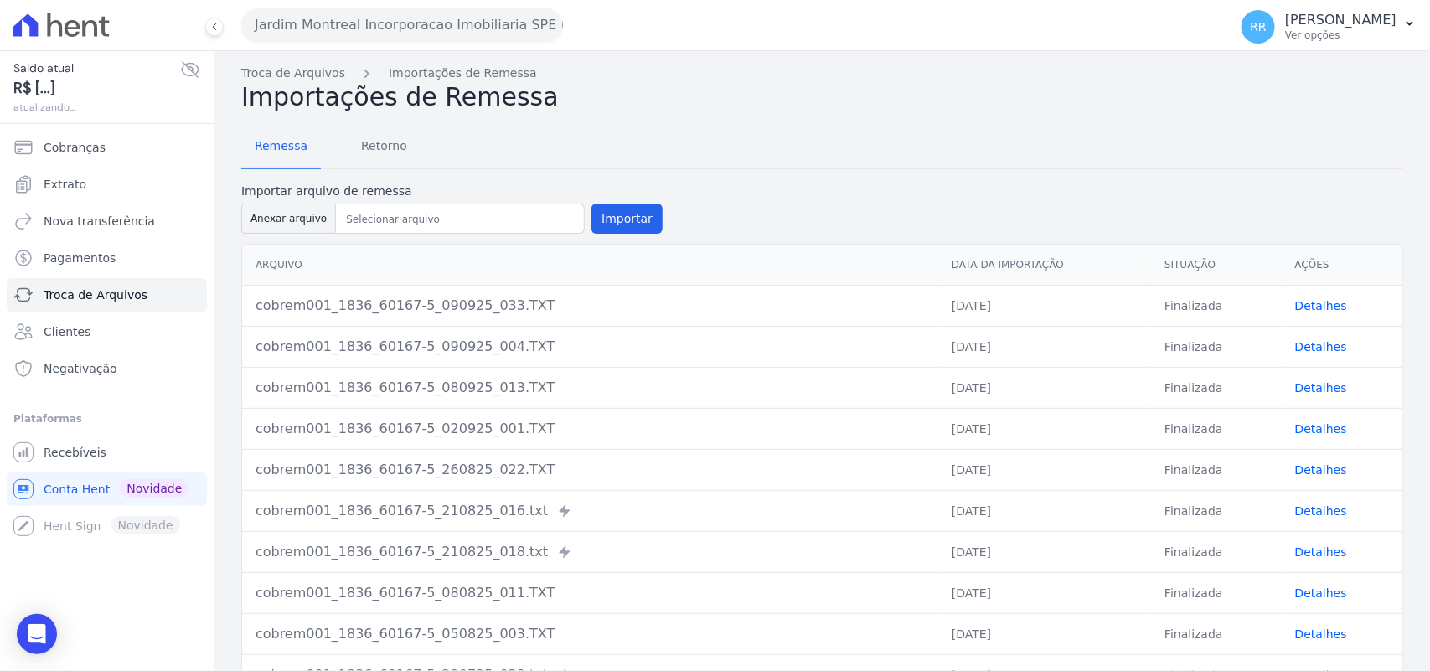
click at [236, 220] on div "Troca de Arquivos Importações de Remessa Importações de Remessa Remessa Retorno…" at bounding box center [823, 410] width 1216 height 718
click at [270, 208] on button "Anexar arquivo" at bounding box center [288, 219] width 95 height 30
type input "cobrem001_1836_60167-5_090925_034.TXT"
click at [639, 232] on button "Importar" at bounding box center [627, 219] width 71 height 30
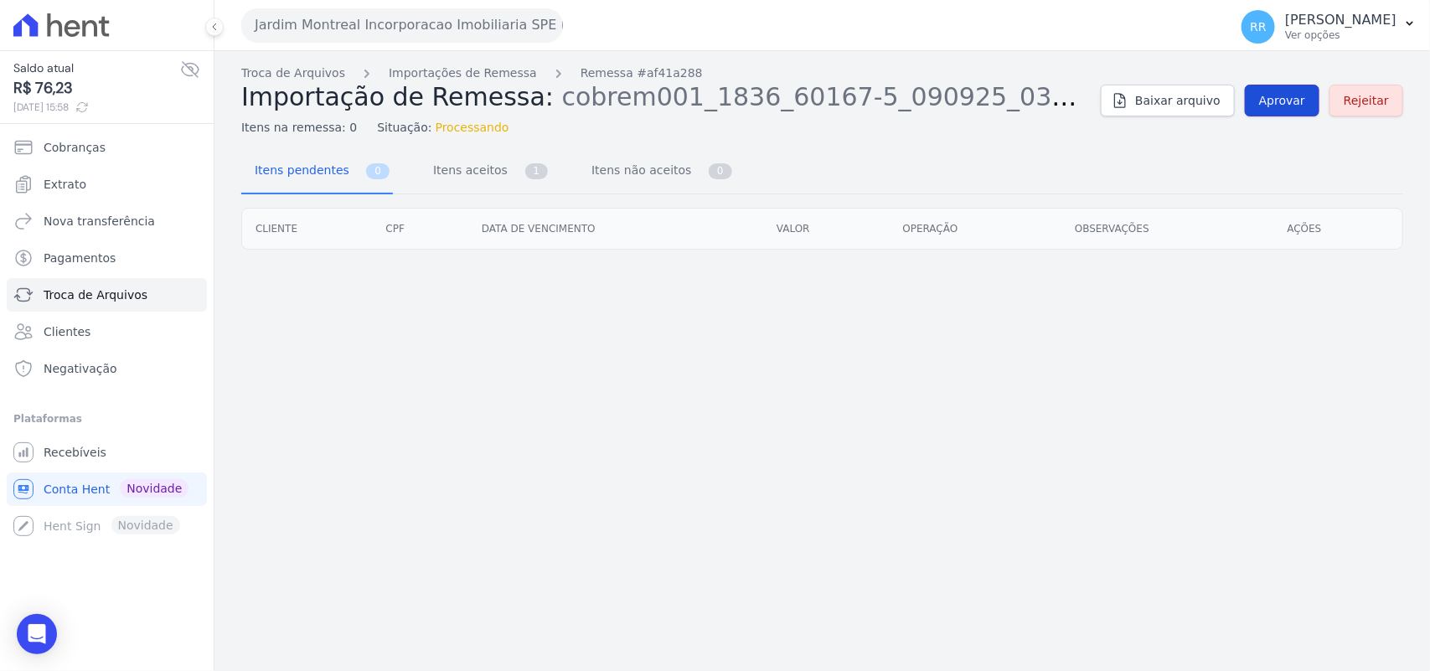
click at [1280, 101] on span "Aprovar" at bounding box center [1282, 100] width 46 height 17
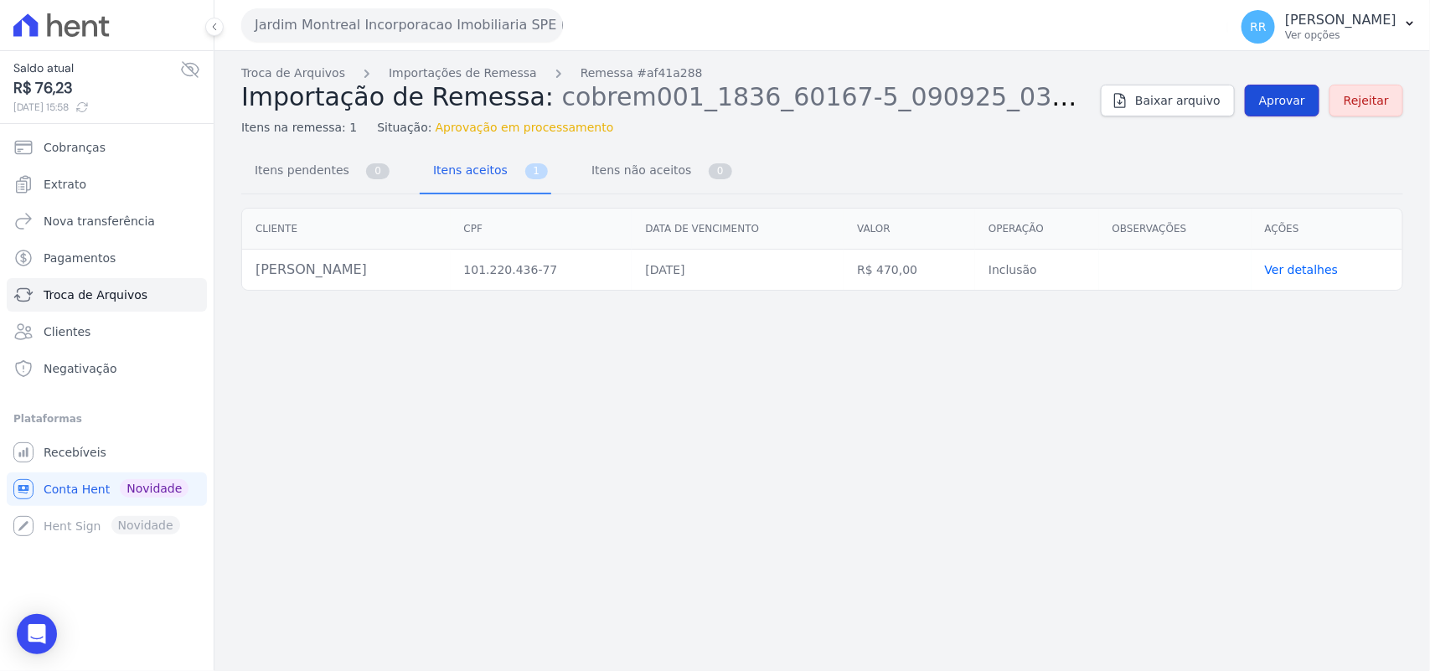
click at [1288, 99] on span "Aprovar" at bounding box center [1282, 100] width 46 height 17
click at [1301, 110] on link "Aprovar" at bounding box center [1282, 101] width 75 height 32
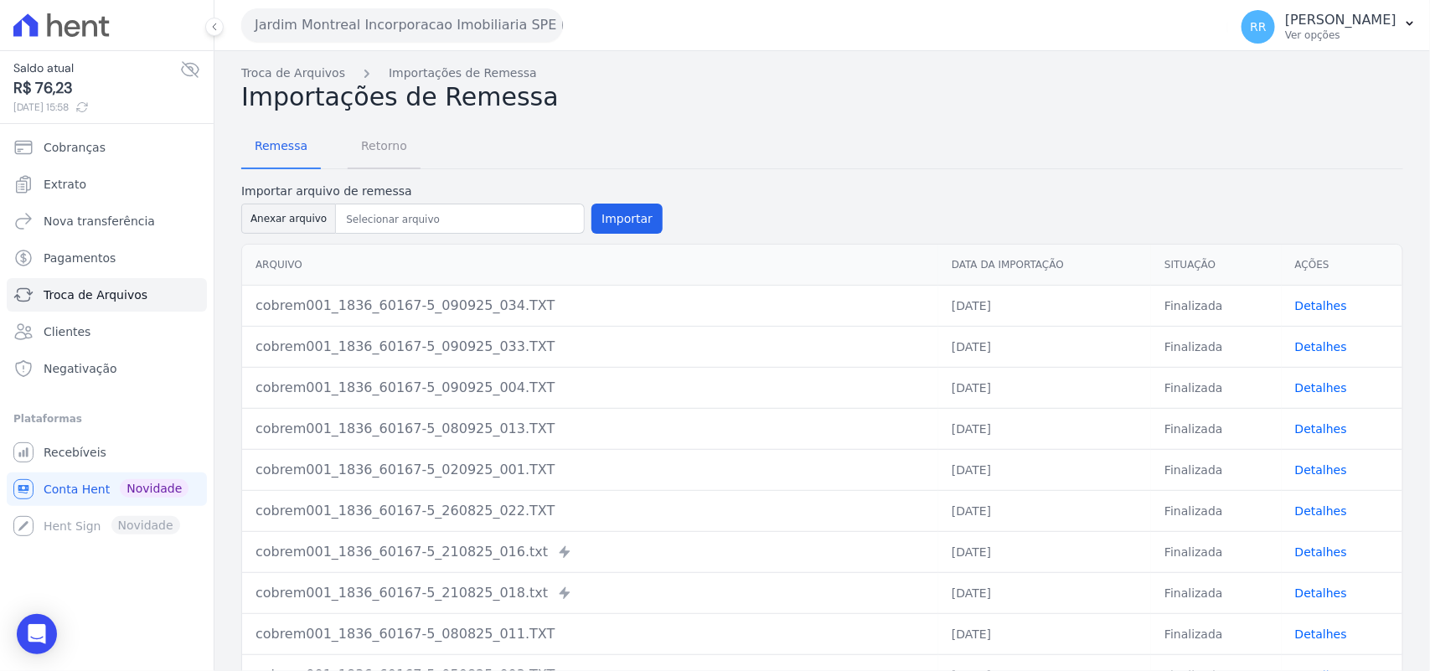
click at [384, 147] on span "Retorno" at bounding box center [384, 146] width 66 height 34
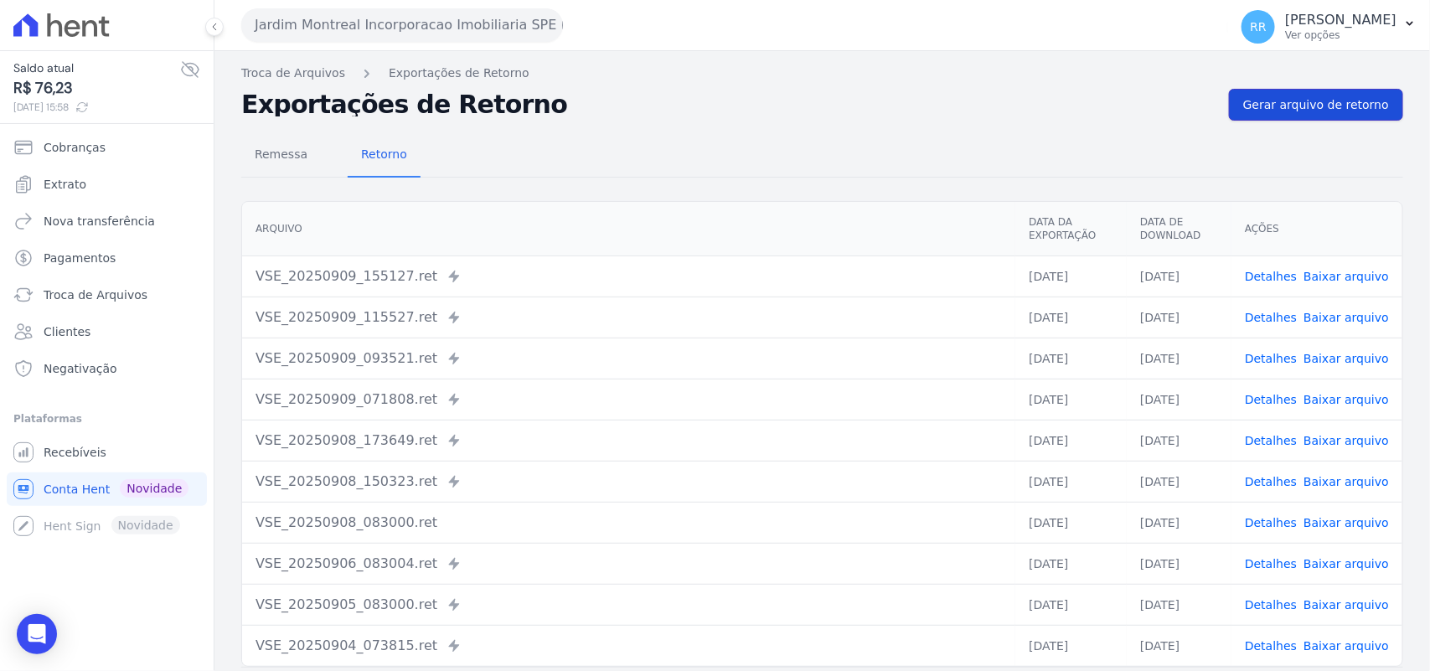
click at [1311, 115] on link "Gerar arquivo de retorno" at bounding box center [1316, 105] width 174 height 32
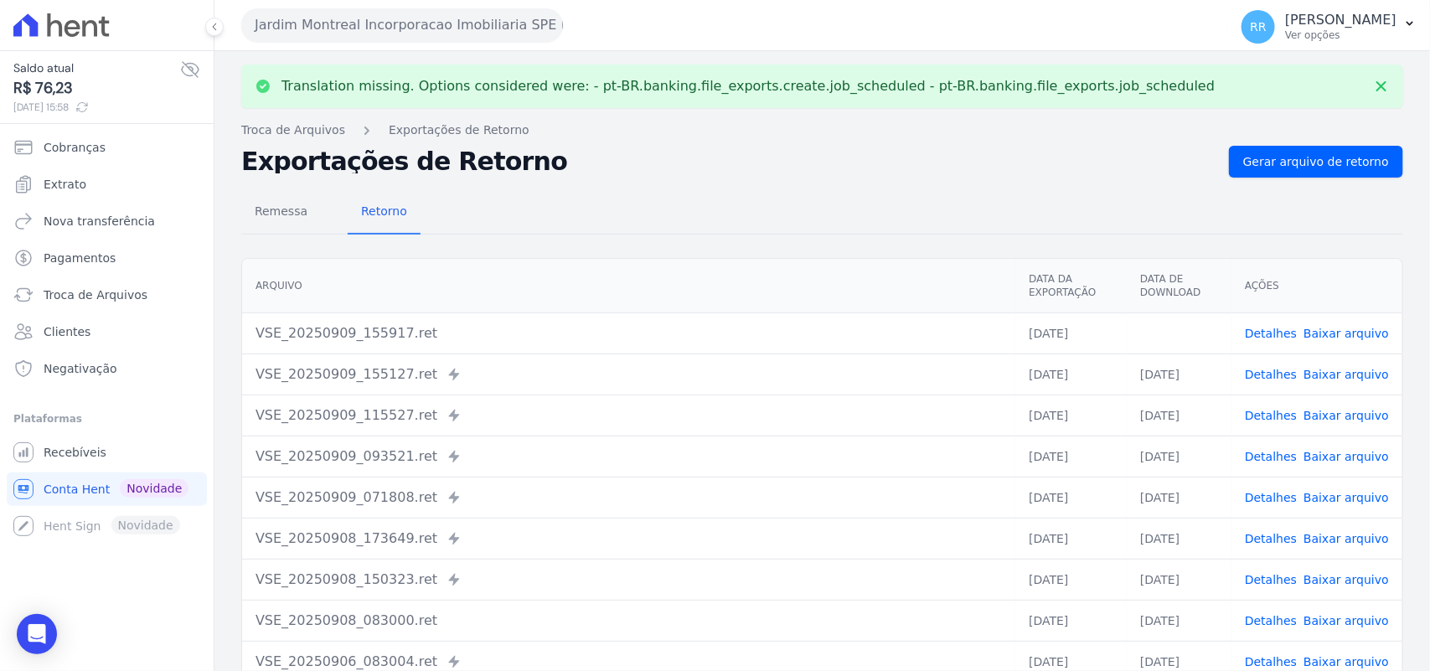
click at [1339, 329] on link "Baixar arquivo" at bounding box center [1346, 333] width 85 height 13
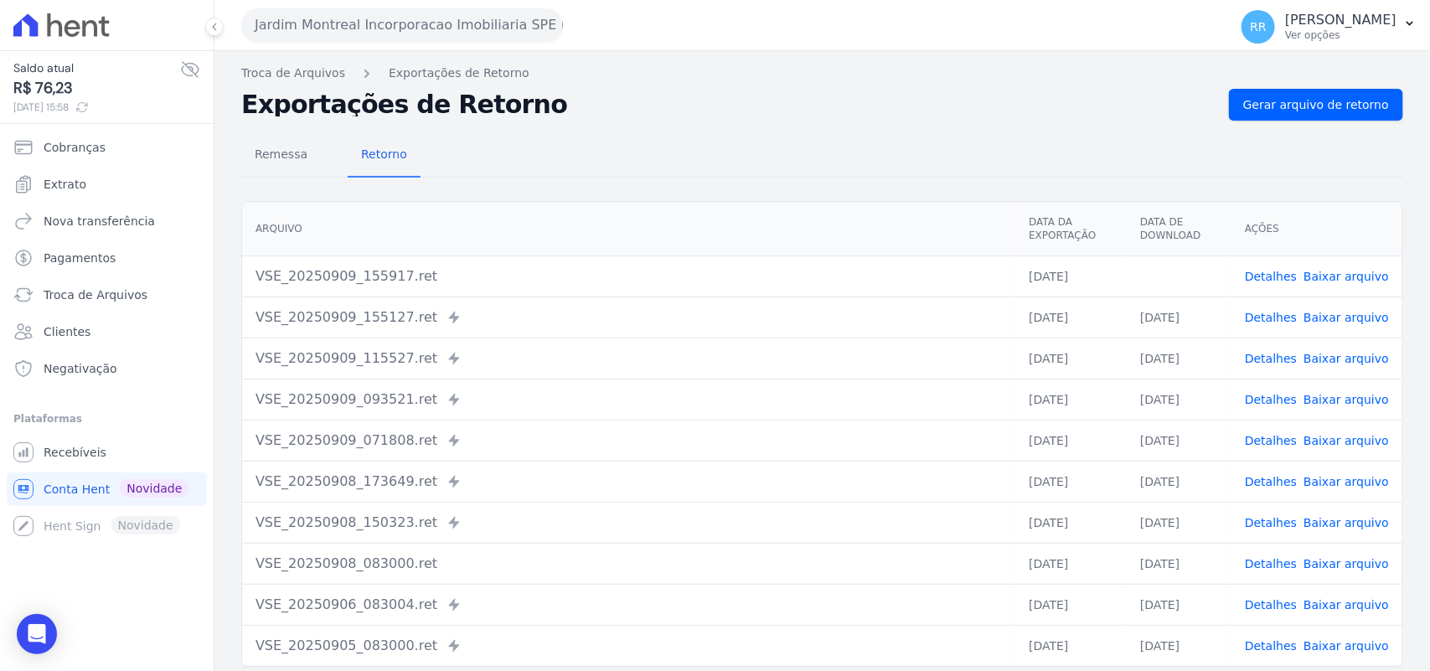
click at [691, 131] on div "Remessa Retorno [GEOGRAPHIC_DATA] Data da Exportação Data de Download Ações VSE…" at bounding box center [822, 424] width 1162 height 606
click at [1280, 101] on span "Gerar arquivo de retorno" at bounding box center [1316, 104] width 146 height 17
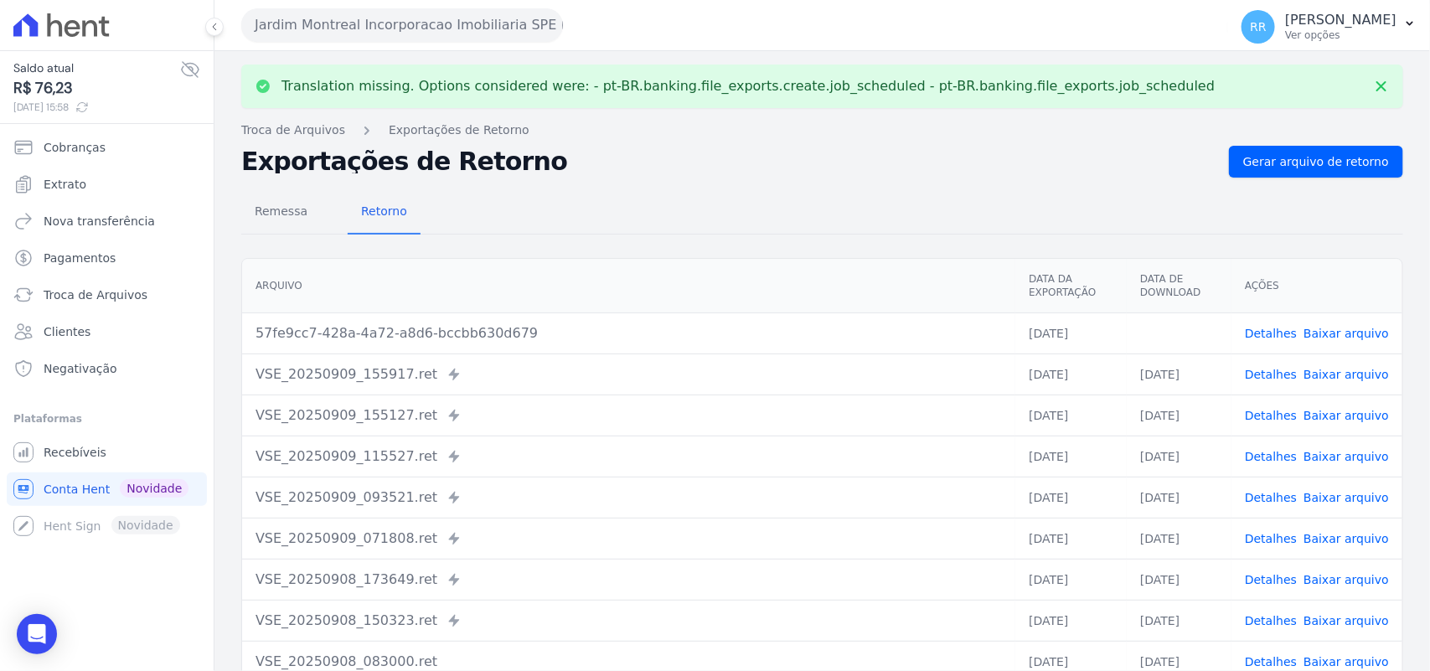
click at [1276, 323] on td "Detalhes Baixar arquivo" at bounding box center [1317, 333] width 171 height 41
click at [1275, 331] on link "Detalhes" at bounding box center [1271, 333] width 52 height 13
click at [1352, 328] on link "Baixar arquivo" at bounding box center [1346, 333] width 85 height 13
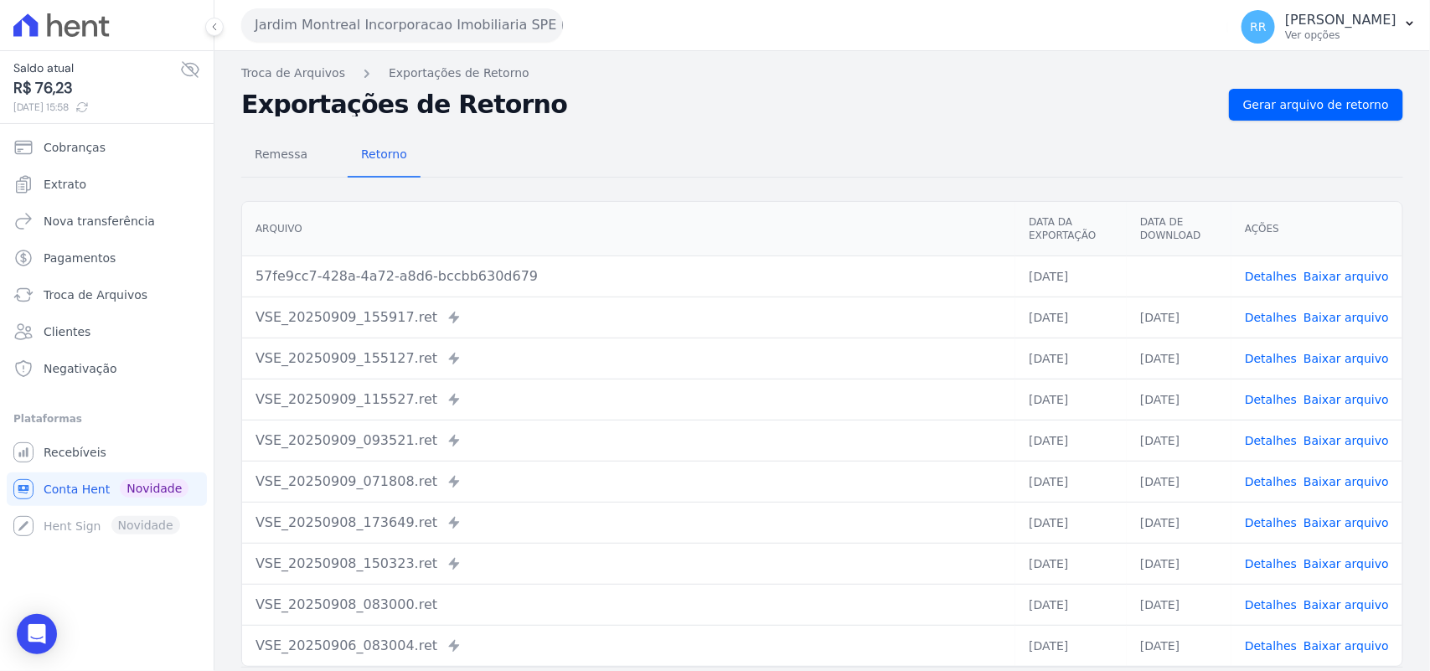
click at [861, 123] on div "Remessa Retorno [GEOGRAPHIC_DATA] Data da Exportação Data de Download Ações 57f…" at bounding box center [822, 424] width 1162 height 606
click at [287, 25] on button "Jardim Montreal Incorporacao Imobiliaria SPE LTDA" at bounding box center [402, 25] width 322 height 34
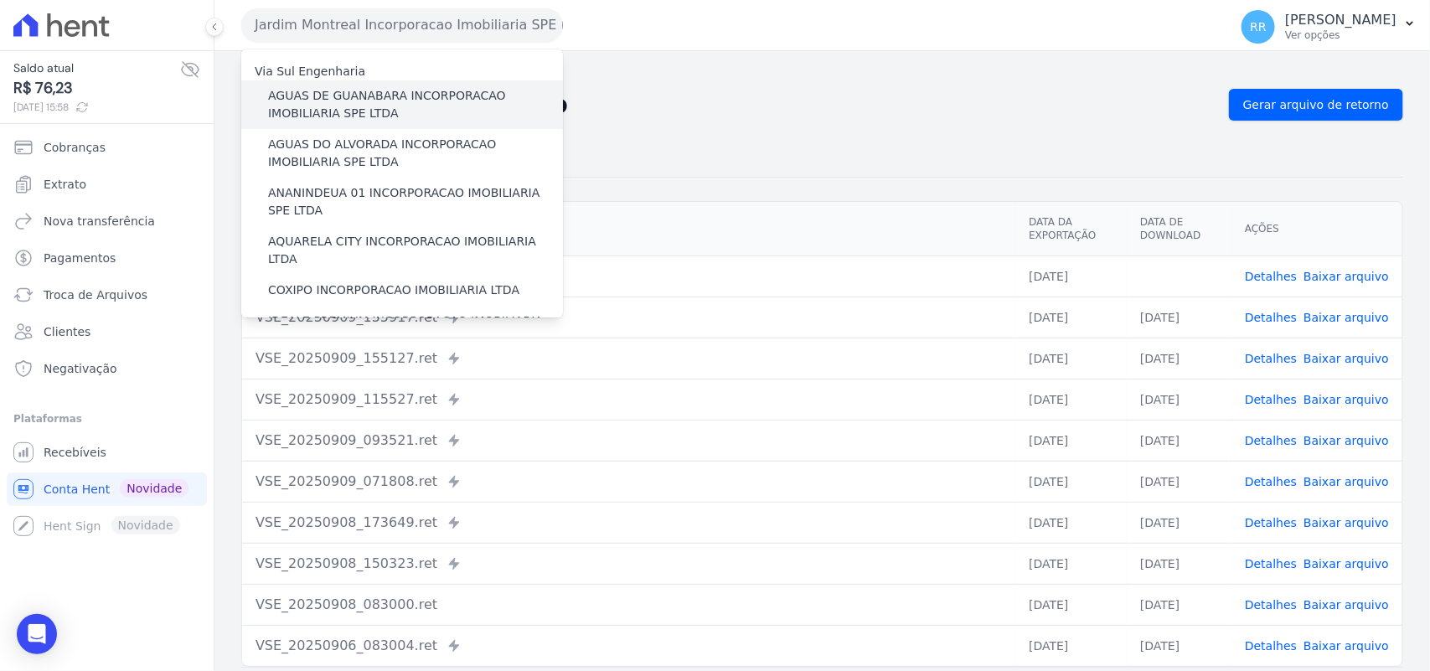
click at [363, 109] on label "AGUAS DE GUANABARA INCORPORACAO IMOBILIARIA SPE LTDA" at bounding box center [415, 104] width 295 height 35
click at [0, 0] on input "AGUAS DE GUANABARA INCORPORACAO IMOBILIARIA SPE LTDA" at bounding box center [0, 0] width 0 height 0
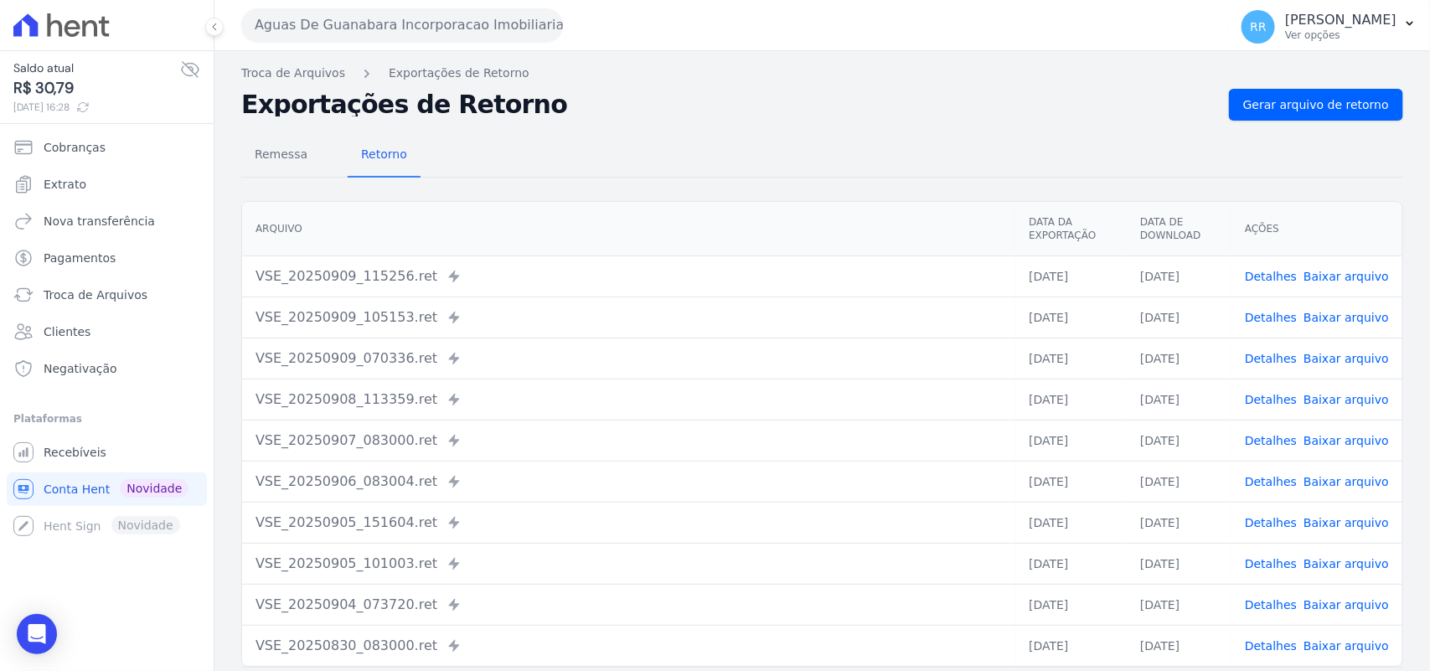
click at [335, 11] on button "Aguas De Guanabara Incorporacao Imobiliaria SPE LTDA" at bounding box center [402, 25] width 322 height 34
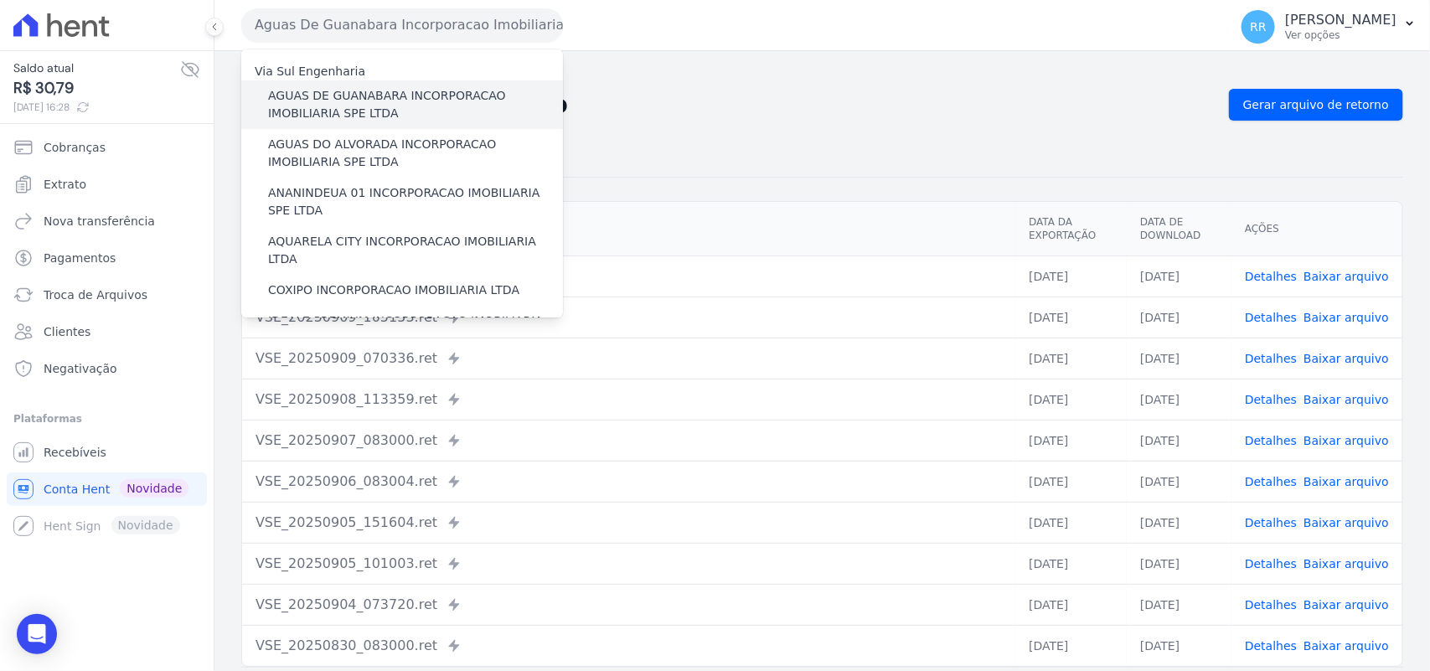
click at [370, 106] on label "AGUAS DE GUANABARA INCORPORACAO IMOBILIARIA SPE LTDA" at bounding box center [415, 104] width 295 height 35
click at [0, 0] on input "AGUAS DE GUANABARA INCORPORACAO IMOBILIARIA SPE LTDA" at bounding box center [0, 0] width 0 height 0
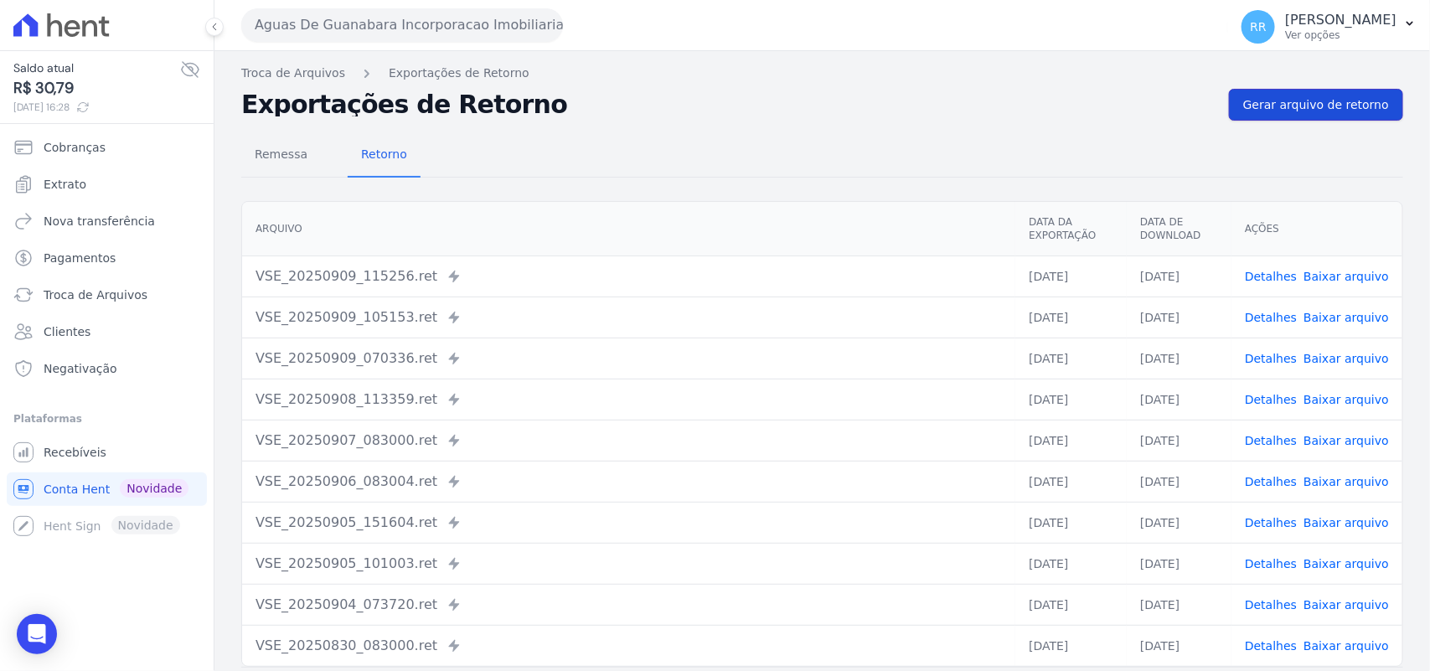
click at [1258, 106] on span "Gerar arquivo de retorno" at bounding box center [1316, 104] width 146 height 17
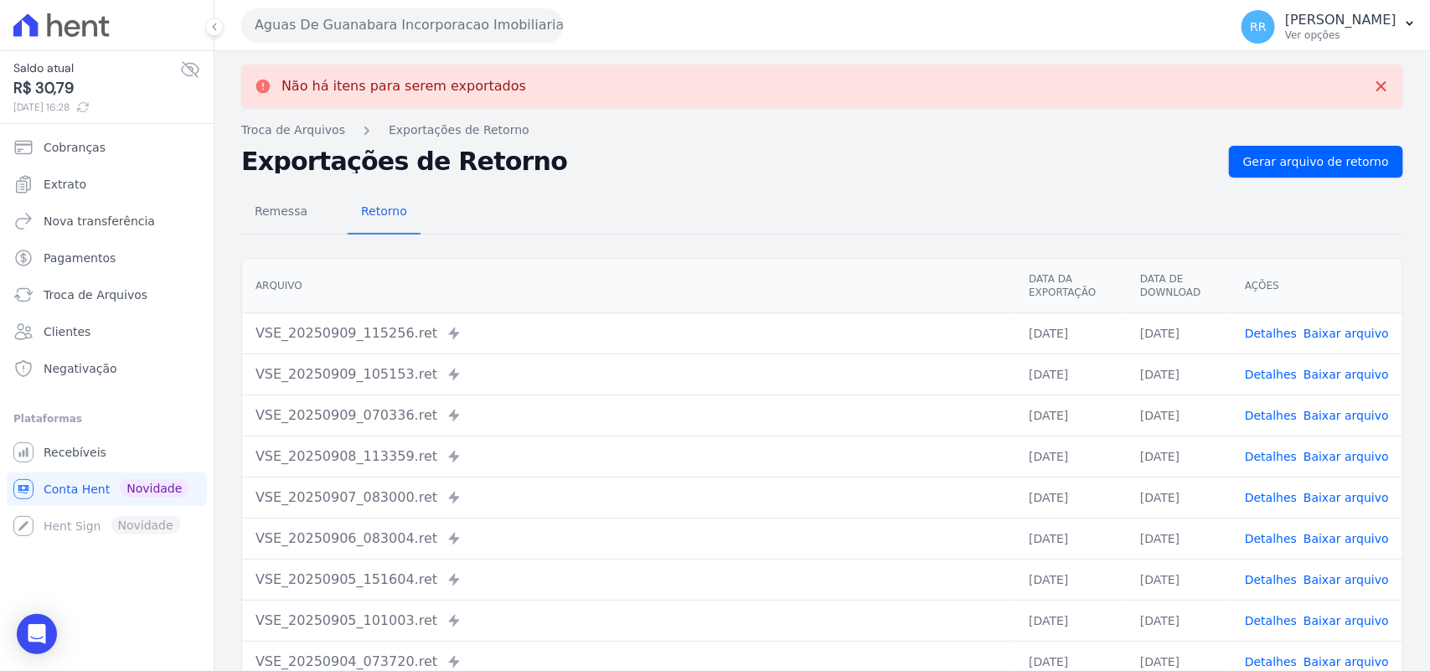
click at [388, 39] on button "Aguas De Guanabara Incorporacao Imobiliaria SPE LTDA" at bounding box center [402, 25] width 322 height 34
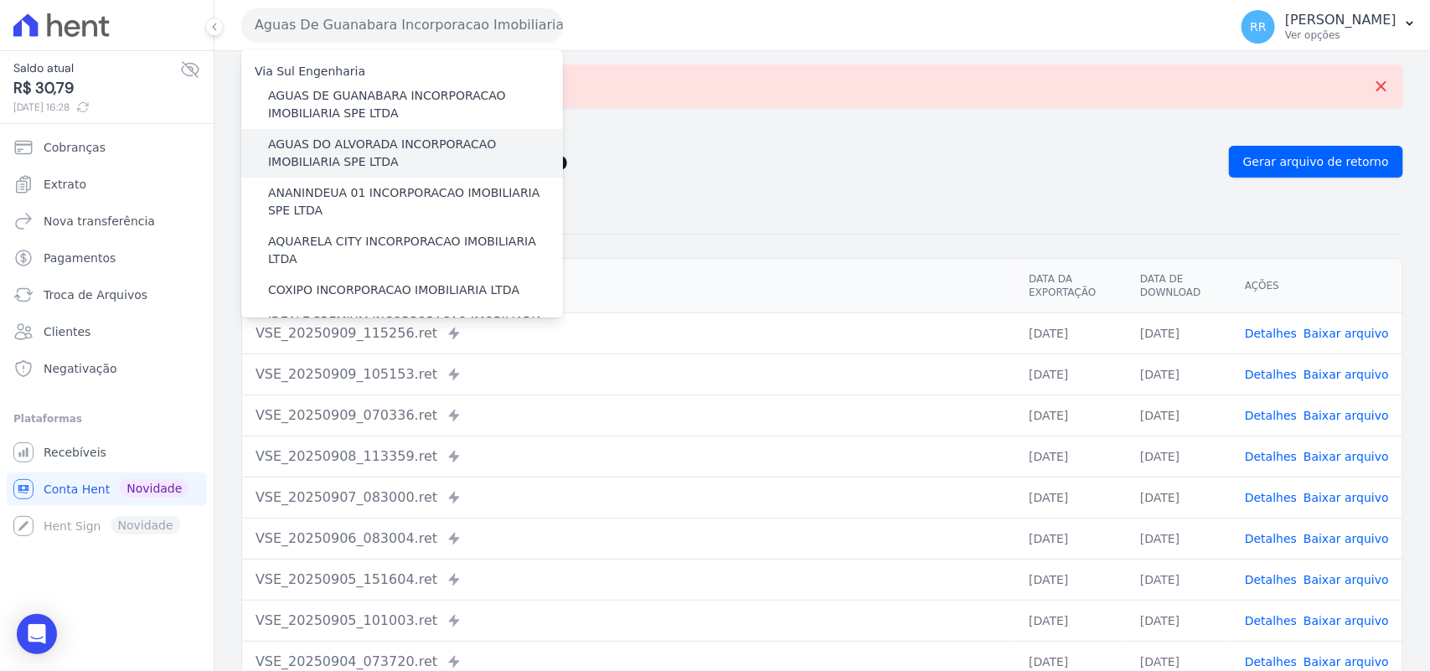
click at [405, 143] on label "AGUAS DO ALVORADA INCORPORACAO IMOBILIARIA SPE LTDA" at bounding box center [415, 153] width 295 height 35
click at [0, 0] on input "AGUAS DO ALVORADA INCORPORACAO IMOBILIARIA SPE LTDA" at bounding box center [0, 0] width 0 height 0
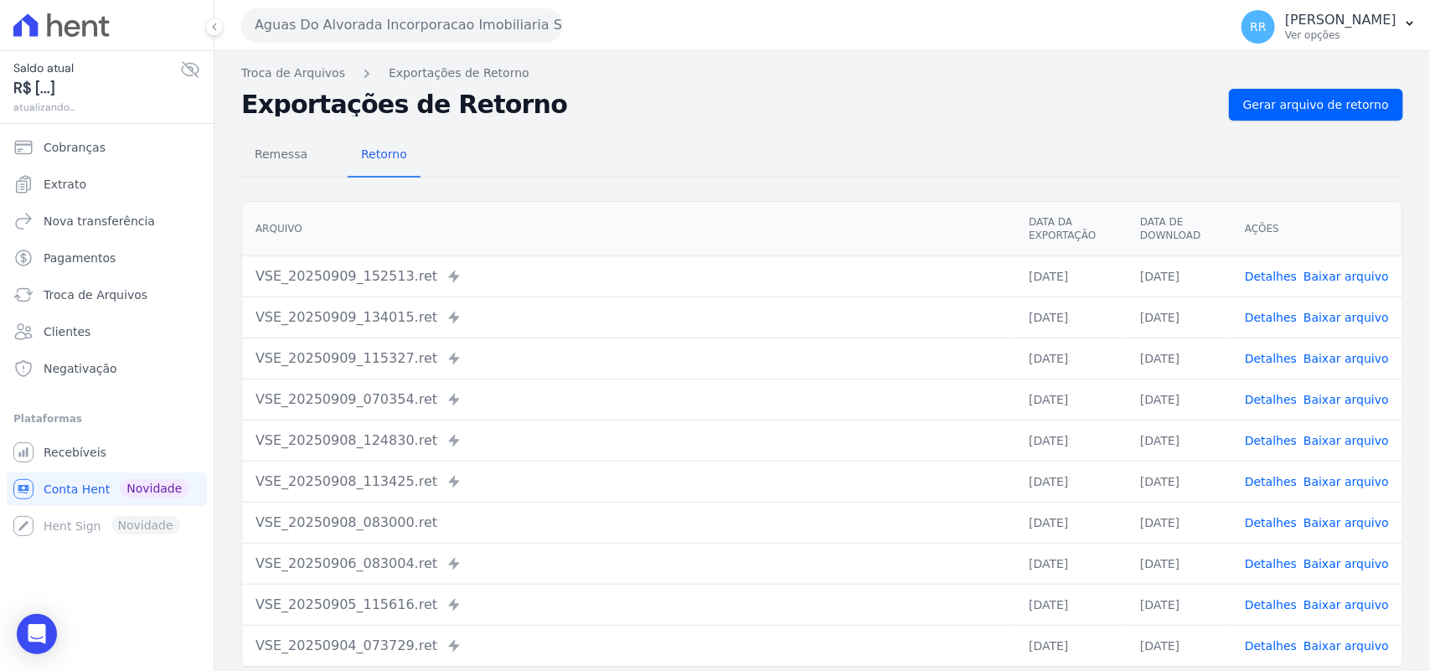
click at [1305, 122] on div "Remessa Retorno [GEOGRAPHIC_DATA] Data da Exportação Data de Download Ações VSE…" at bounding box center [822, 424] width 1162 height 606
drag, startPoint x: 1305, startPoint y: 120, endPoint x: 1308, endPoint y: 111, distance: 9.8
click at [1303, 119] on div "Troca de Arquivos Exportações de Retorno Exportações de Retorno Gerar arquivo d…" at bounding box center [823, 395] width 1216 height 689
click at [1313, 110] on span "Gerar arquivo de retorno" at bounding box center [1316, 104] width 146 height 17
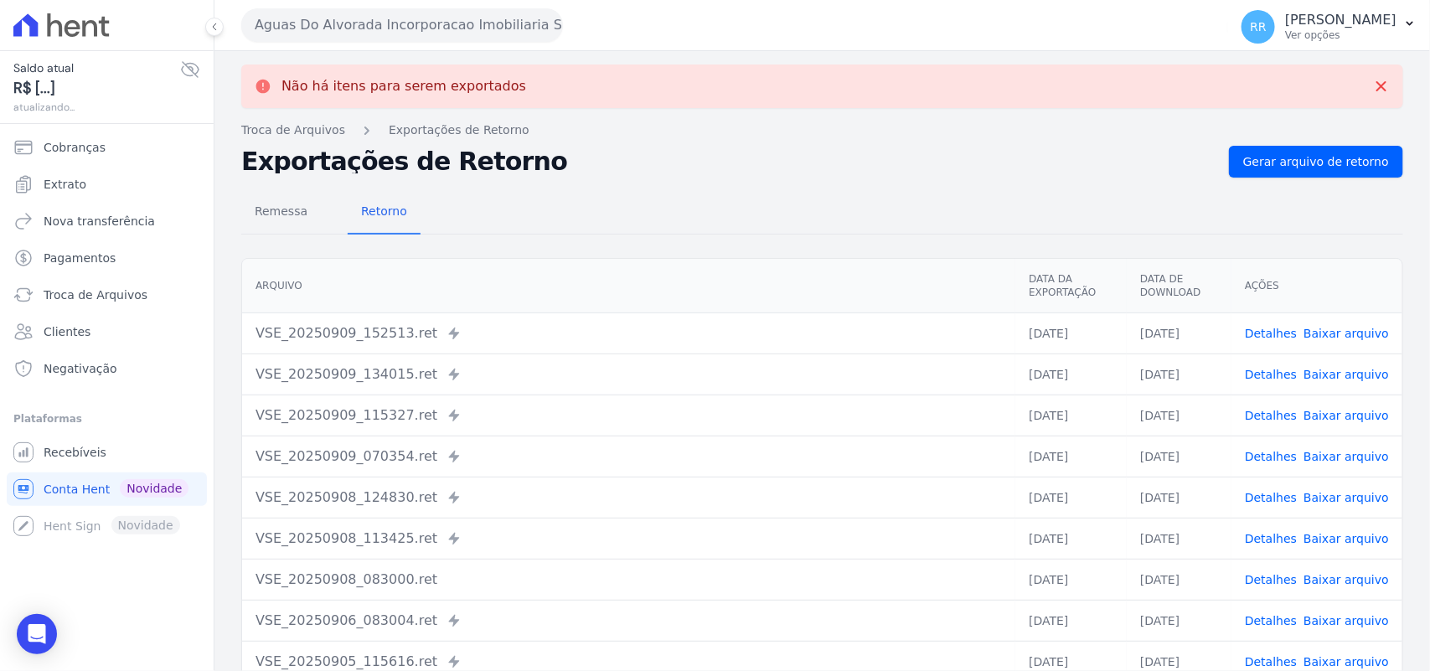
click at [459, 13] on button "Aguas Do Alvorada Incorporacao Imobiliaria SPE LTDA" at bounding box center [402, 25] width 322 height 34
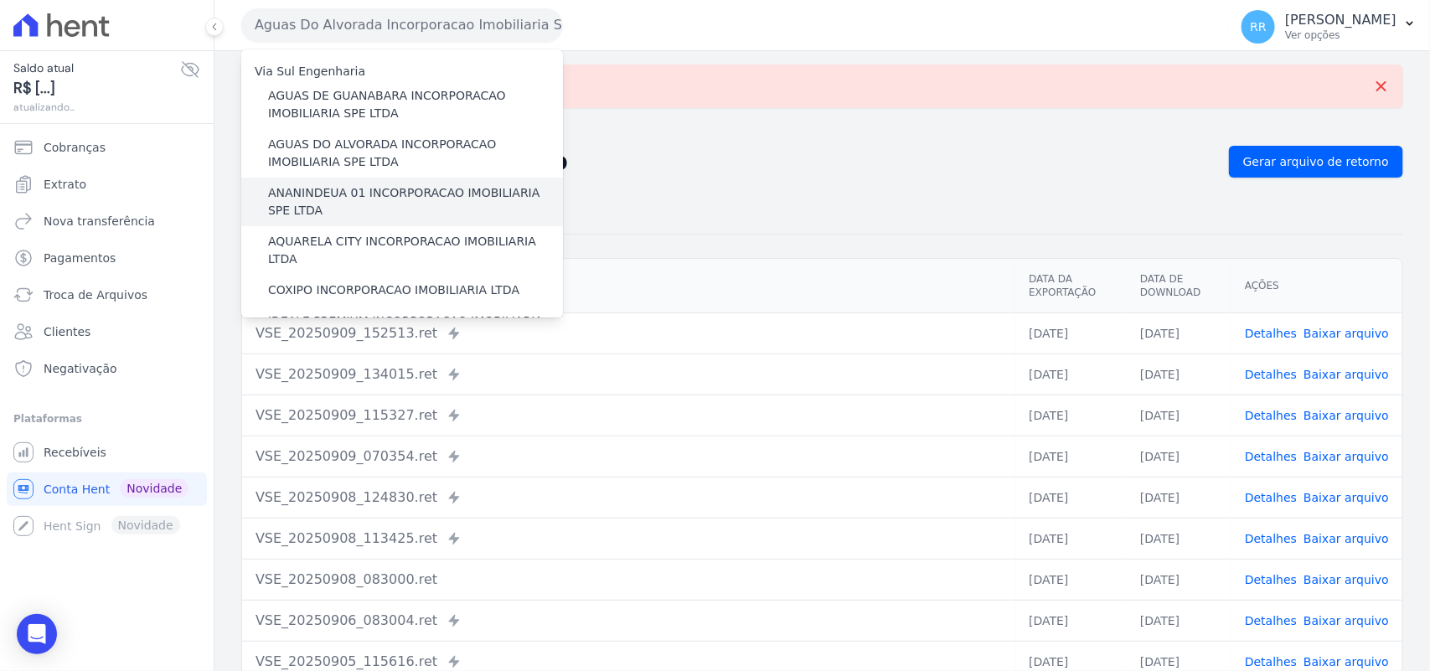
click at [392, 197] on label "ANANINDEUA 01 INCORPORACAO IMOBILIARIA SPE LTDA" at bounding box center [415, 201] width 295 height 35
click at [0, 0] on input "ANANINDEUA 01 INCORPORACAO IMOBILIARIA SPE LTDA" at bounding box center [0, 0] width 0 height 0
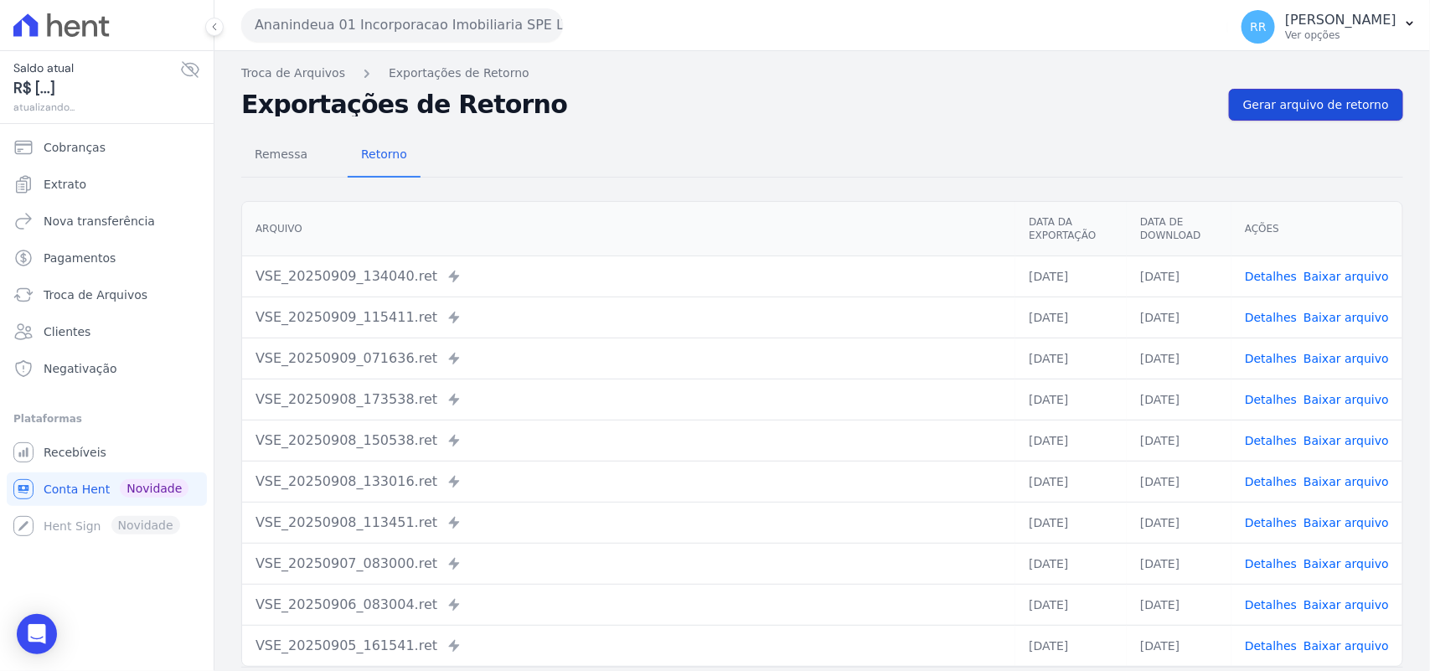
click at [1254, 106] on span "Gerar arquivo de retorno" at bounding box center [1316, 104] width 146 height 17
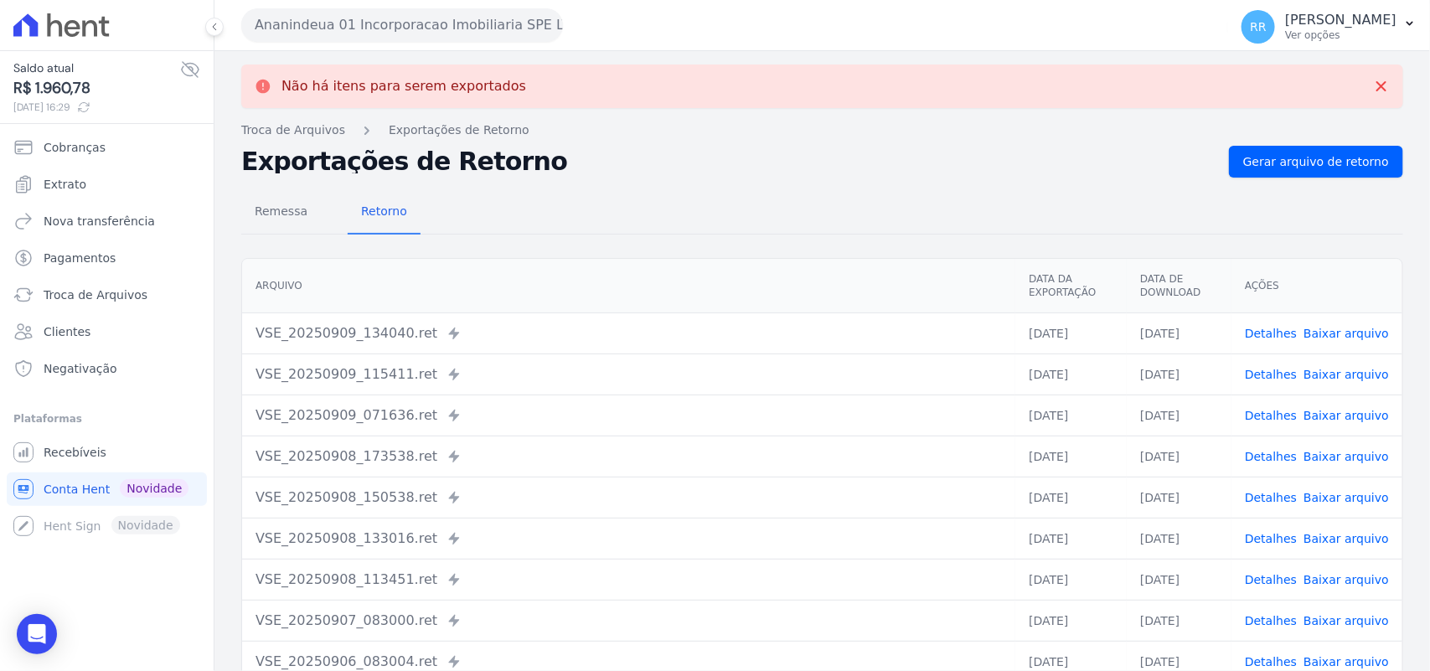
click at [465, 25] on button "Ananindeua 01 Incorporacao Imobiliaria SPE LTDA" at bounding box center [402, 25] width 322 height 34
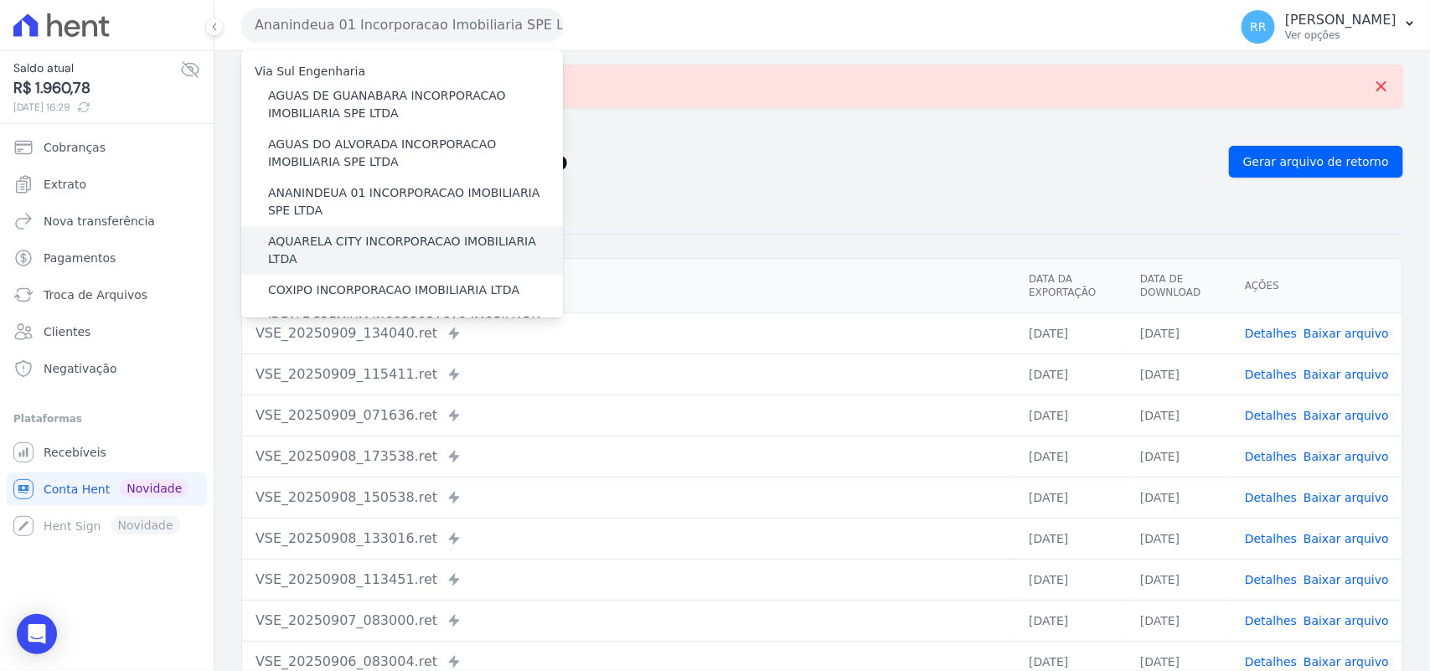
click at [315, 248] on label "AQUARELA CITY INCORPORACAO IMOBILIARIA LTDA" at bounding box center [415, 250] width 295 height 35
click at [0, 0] on input "AQUARELA CITY INCORPORACAO IMOBILIARIA LTDA" at bounding box center [0, 0] width 0 height 0
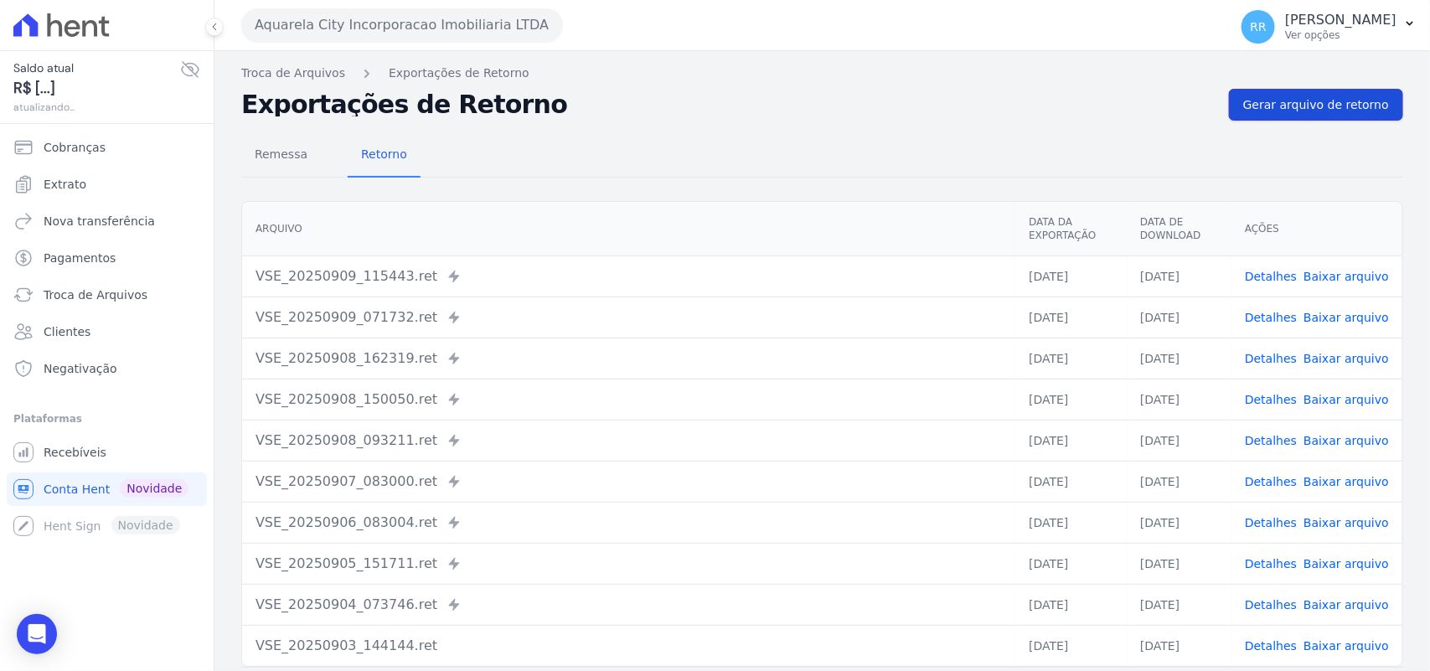
click at [1283, 116] on link "Gerar arquivo de retorno" at bounding box center [1316, 105] width 174 height 32
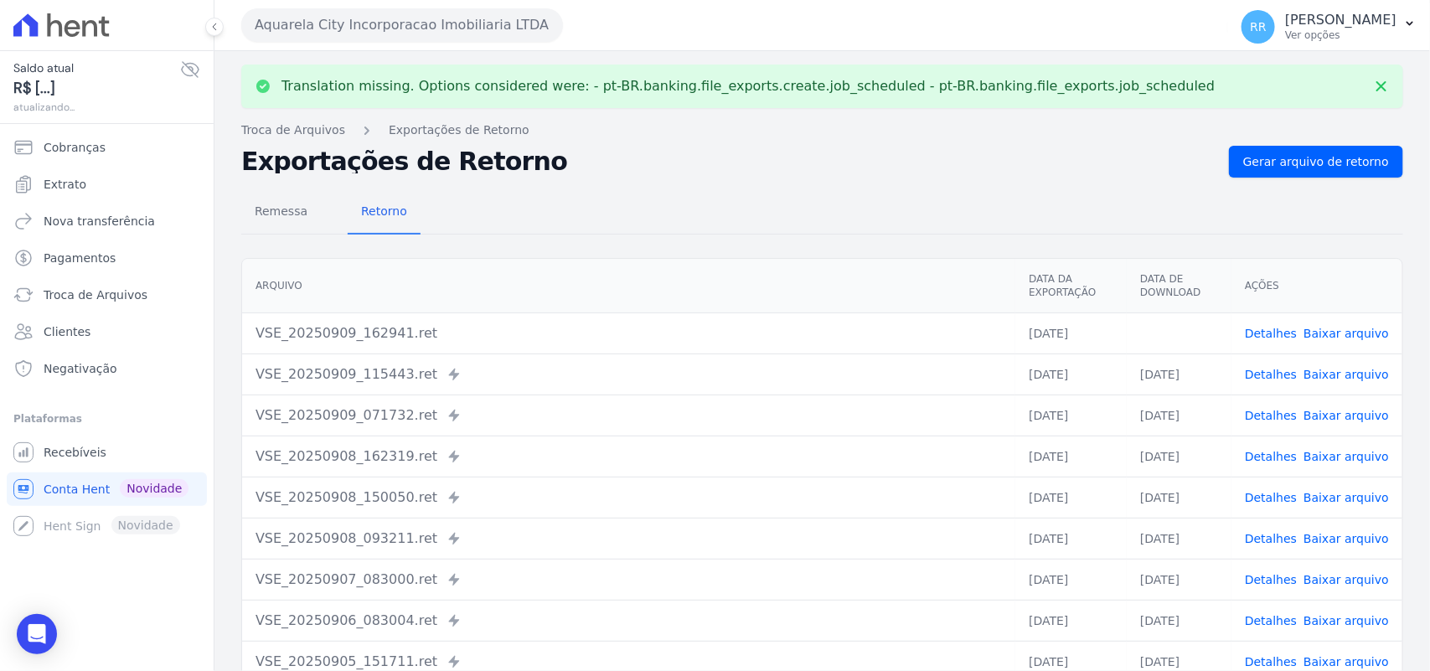
click at [1341, 328] on link "Baixar arquivo" at bounding box center [1346, 333] width 85 height 13
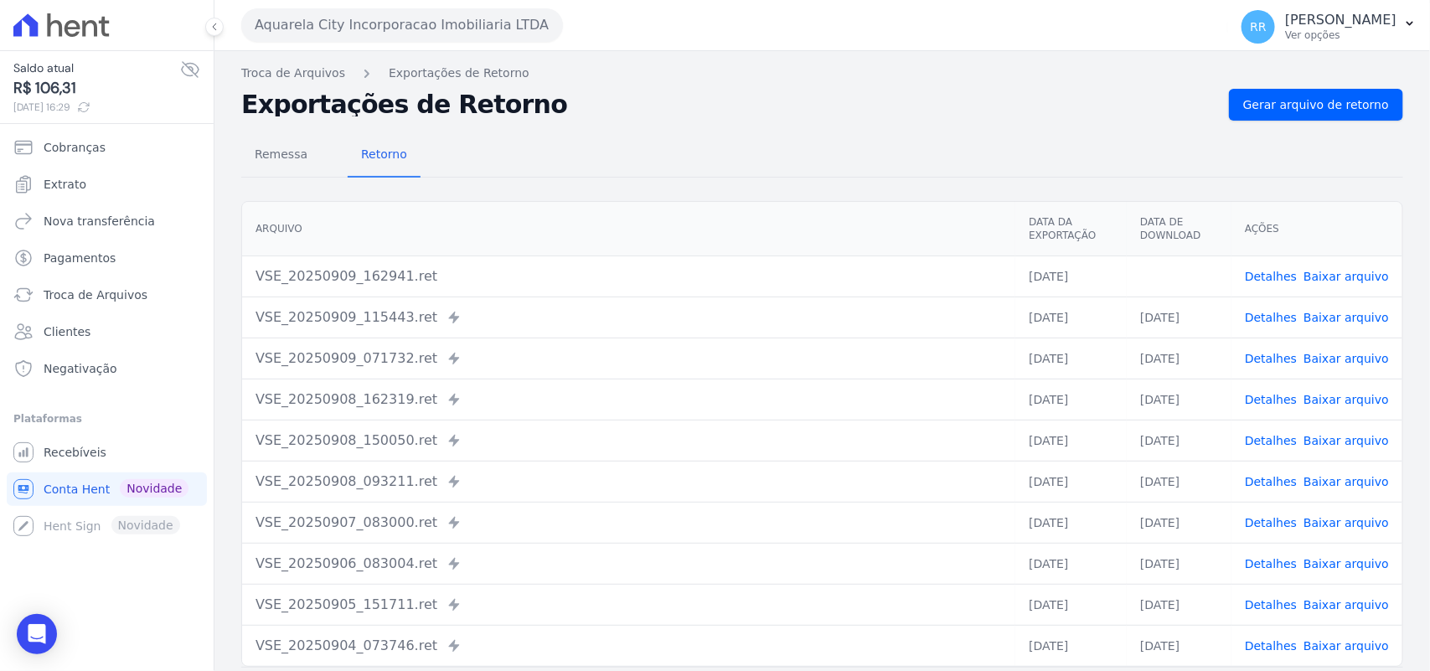
click at [827, 178] on div "Remessa Retorno [GEOGRAPHIC_DATA] Data da Exportação Data de Download Ações VSE…" at bounding box center [822, 424] width 1162 height 606
click at [396, 54] on div "Translation missing. Options considered were: - pt-BR.banking.file_exports.crea…" at bounding box center [823, 395] width 1216 height 689
click at [395, 18] on button "Aquarela City Incorporacao Imobiliaria LTDA" at bounding box center [402, 25] width 322 height 34
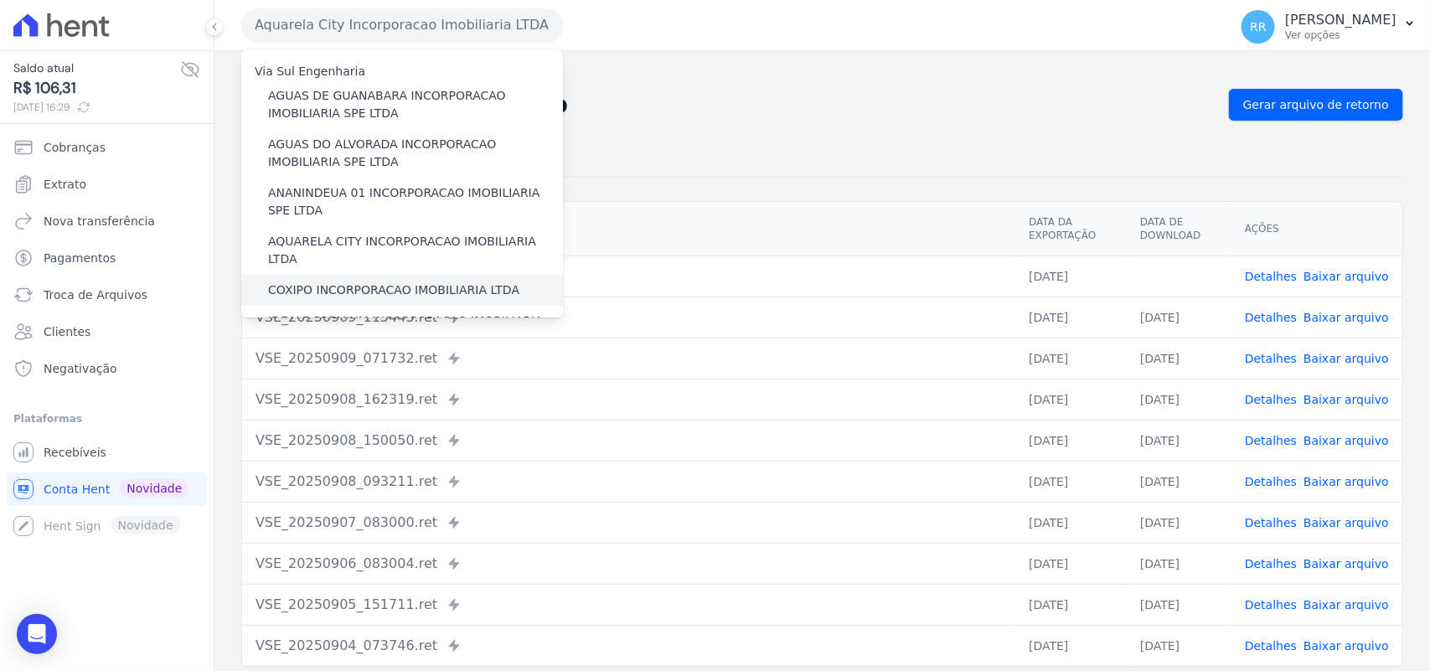
click at [342, 282] on label "COXIPO INCORPORACAO IMOBILIARIA LTDA" at bounding box center [393, 291] width 251 height 18
click at [0, 0] on input "COXIPO INCORPORACAO IMOBILIARIA LTDA" at bounding box center [0, 0] width 0 height 0
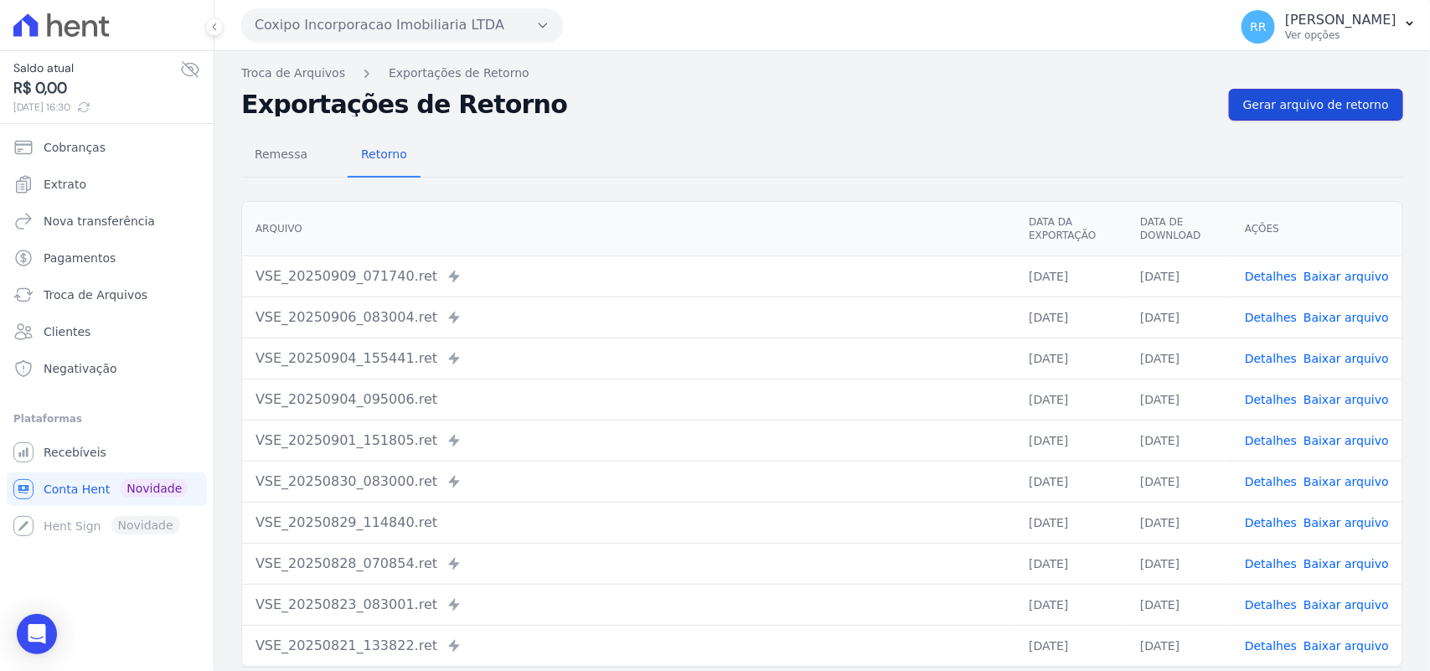
click at [1325, 106] on span "Gerar arquivo de retorno" at bounding box center [1316, 104] width 146 height 17
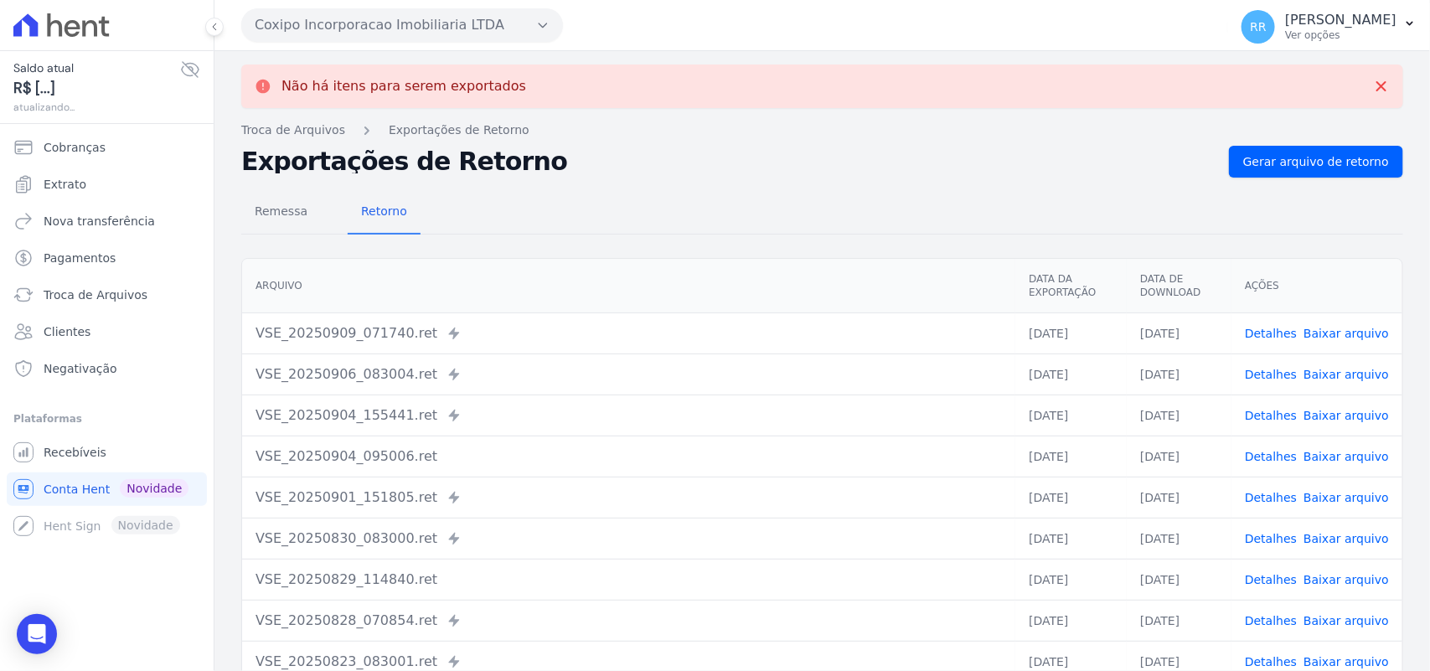
click at [313, 23] on button "Coxipo Incorporacao Imobiliaria LTDA" at bounding box center [402, 25] width 322 height 34
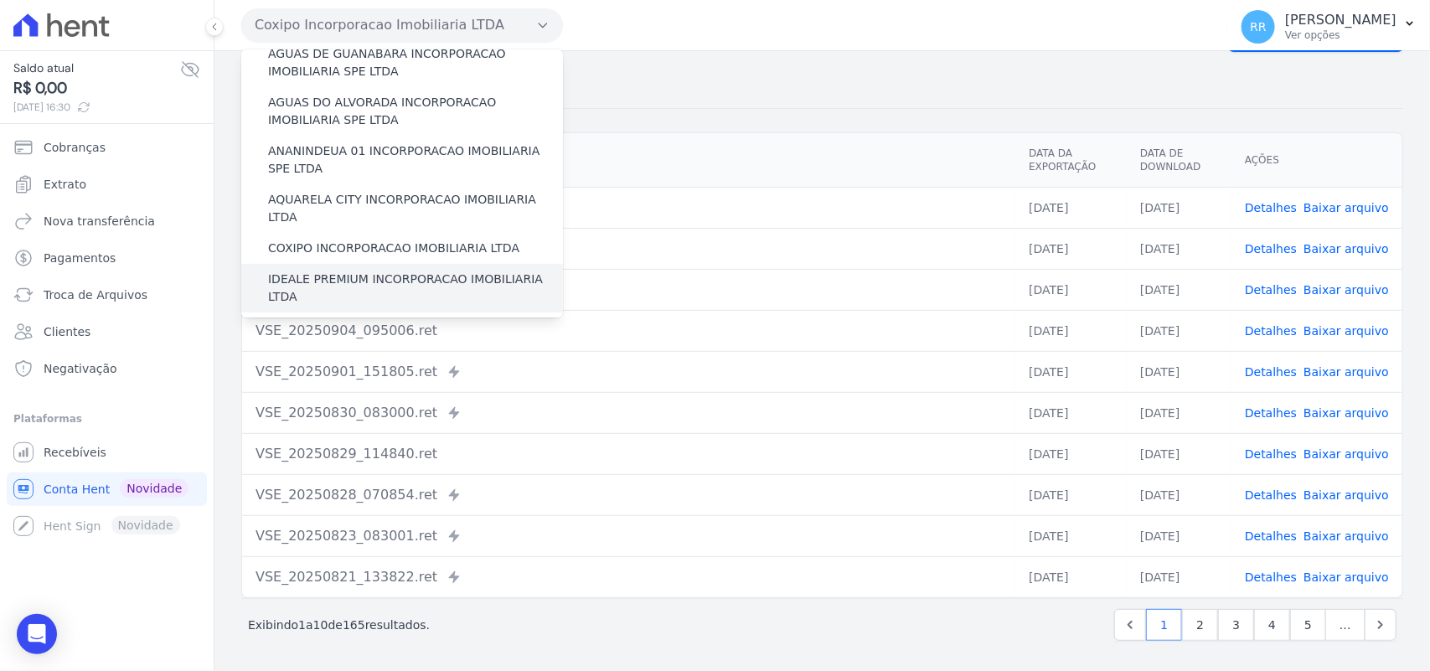
scroll to position [70, 0]
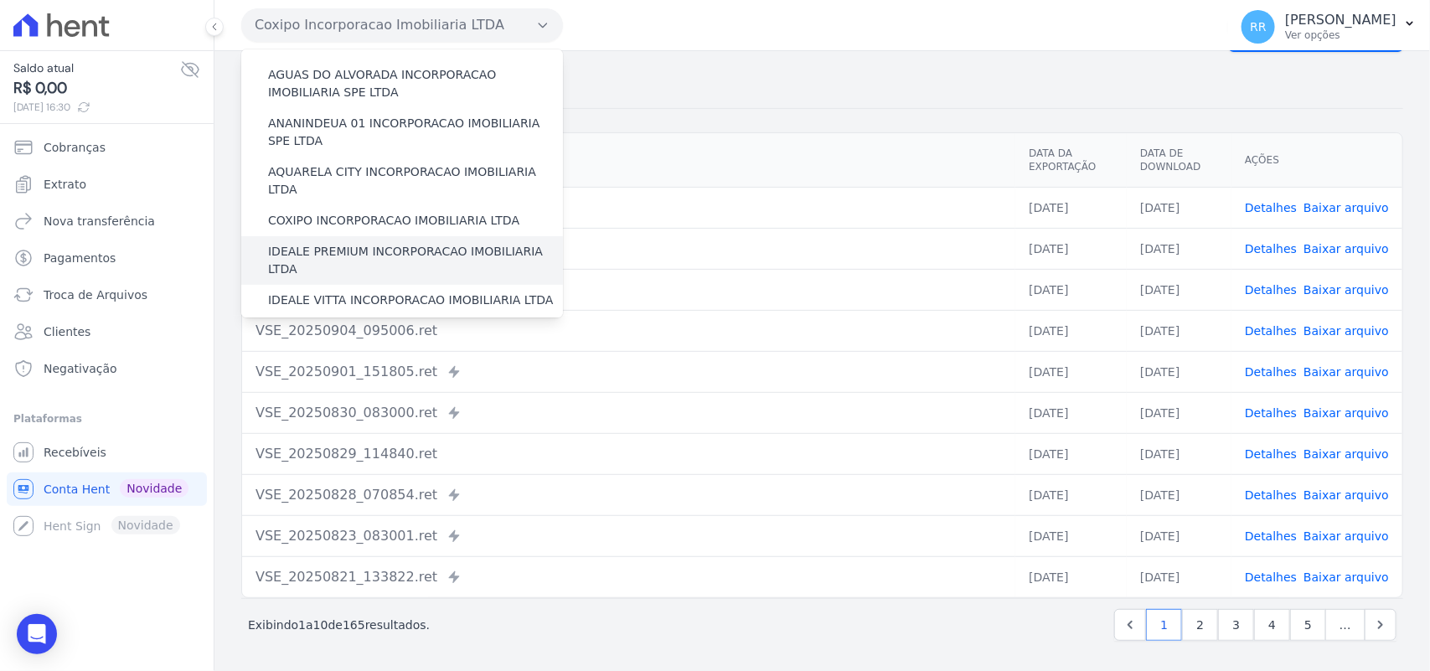
click at [333, 243] on label "IDEALE PREMIUM INCORPORACAO IMOBILIARIA LTDA" at bounding box center [415, 260] width 295 height 35
click at [0, 0] on input "IDEALE PREMIUM INCORPORACAO IMOBILIARIA LTDA" at bounding box center [0, 0] width 0 height 0
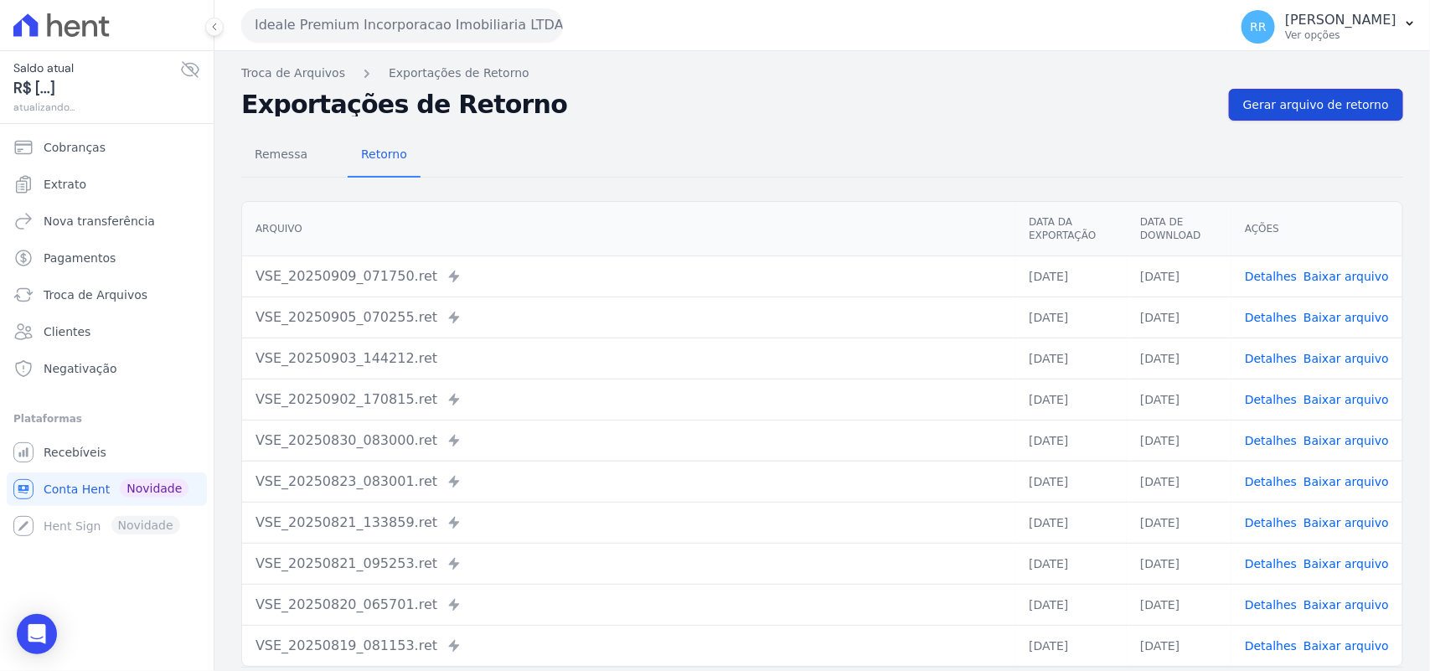
click at [1293, 102] on span "Gerar arquivo de retorno" at bounding box center [1316, 104] width 146 height 17
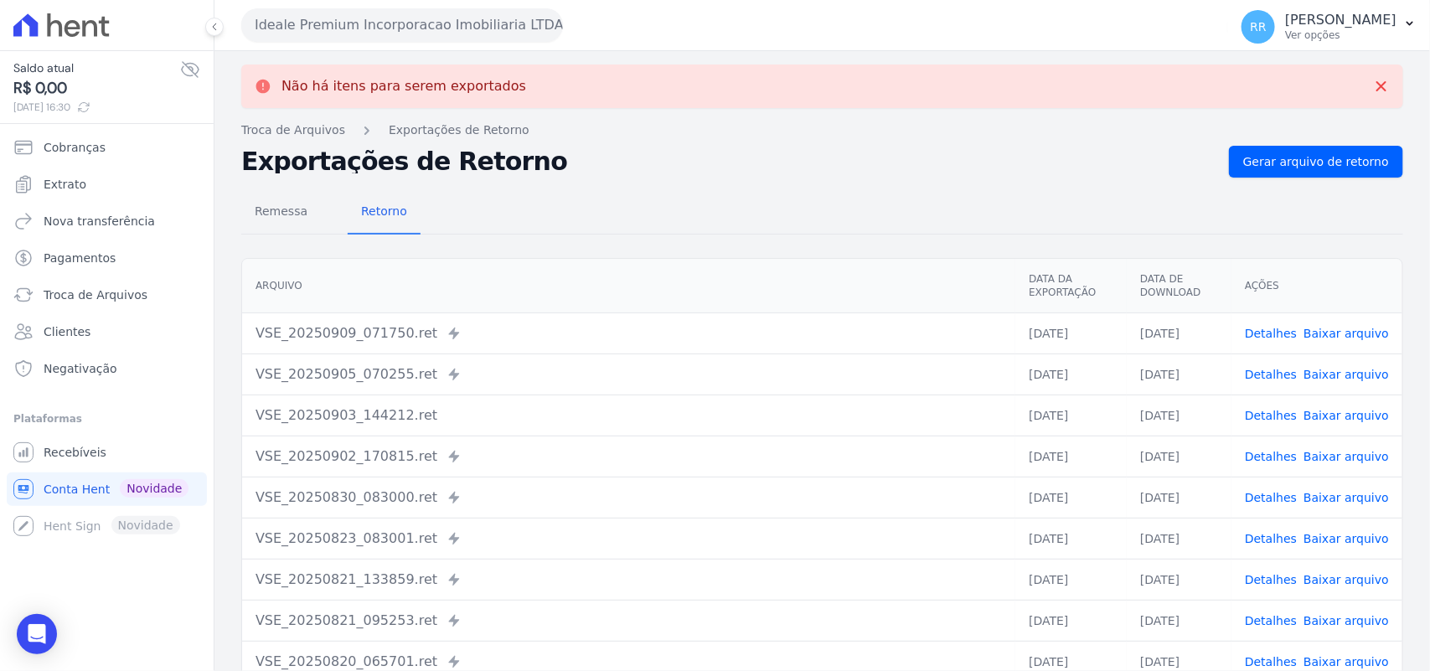
click at [294, 34] on button "Ideale Premium Incorporacao Imobiliaria LTDA" at bounding box center [402, 25] width 322 height 34
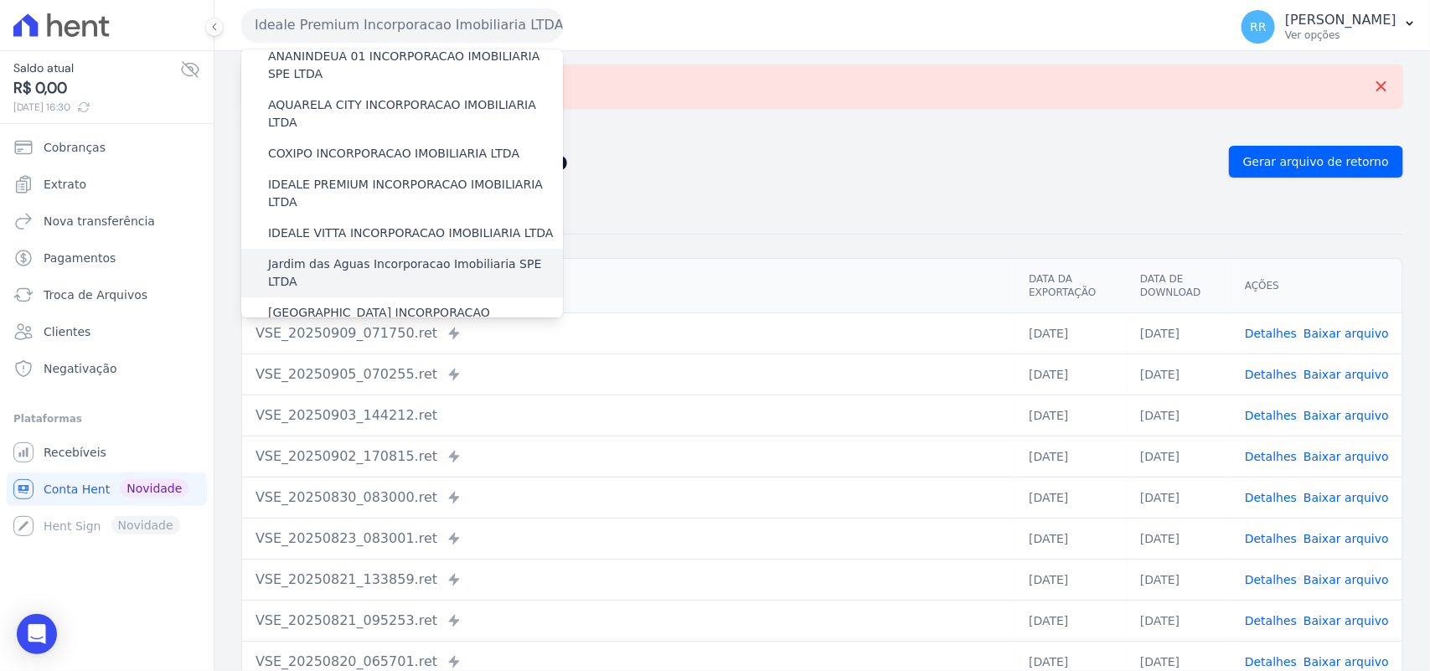
scroll to position [139, 0]
click at [349, 253] on label "Jardim das Aguas Incorporacao Imobiliaria SPE LTDA" at bounding box center [415, 270] width 295 height 35
click at [0, 0] on input "Jardim das Aguas Incorporacao Imobiliaria SPE LTDA" at bounding box center [0, 0] width 0 height 0
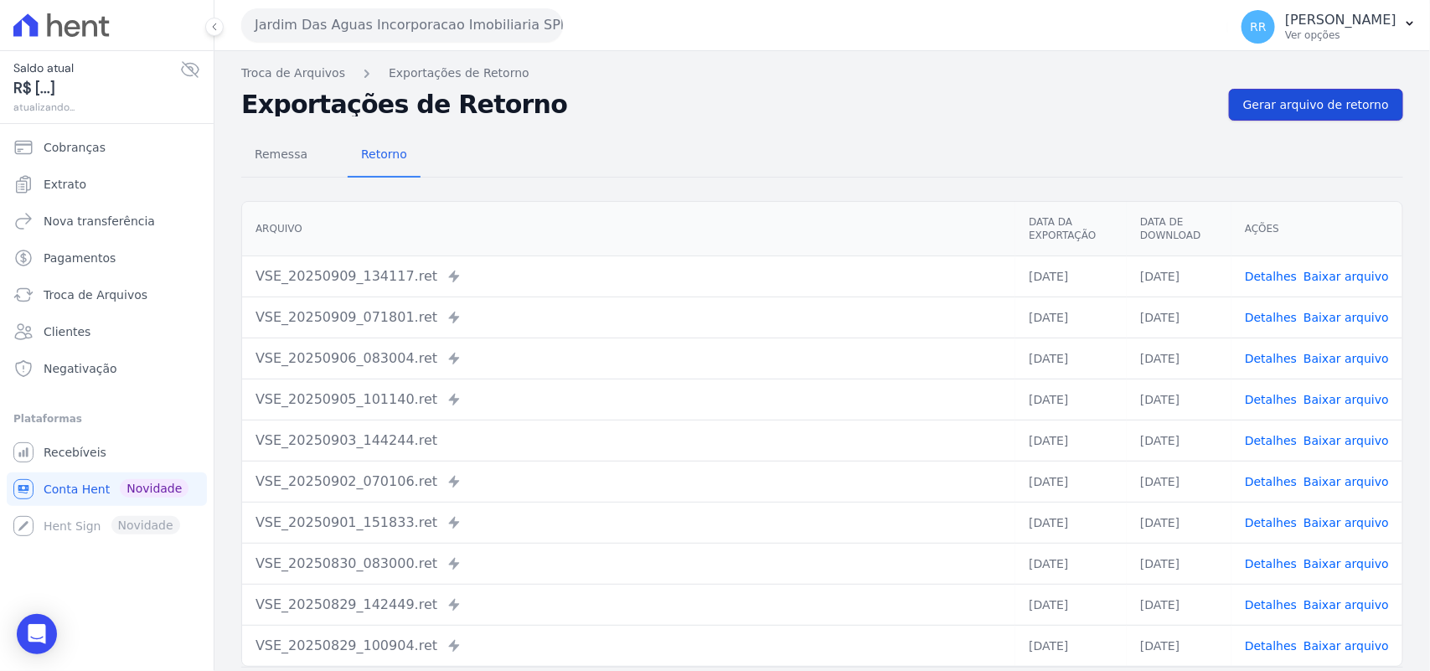
click at [1267, 106] on span "Gerar arquivo de retorno" at bounding box center [1316, 104] width 146 height 17
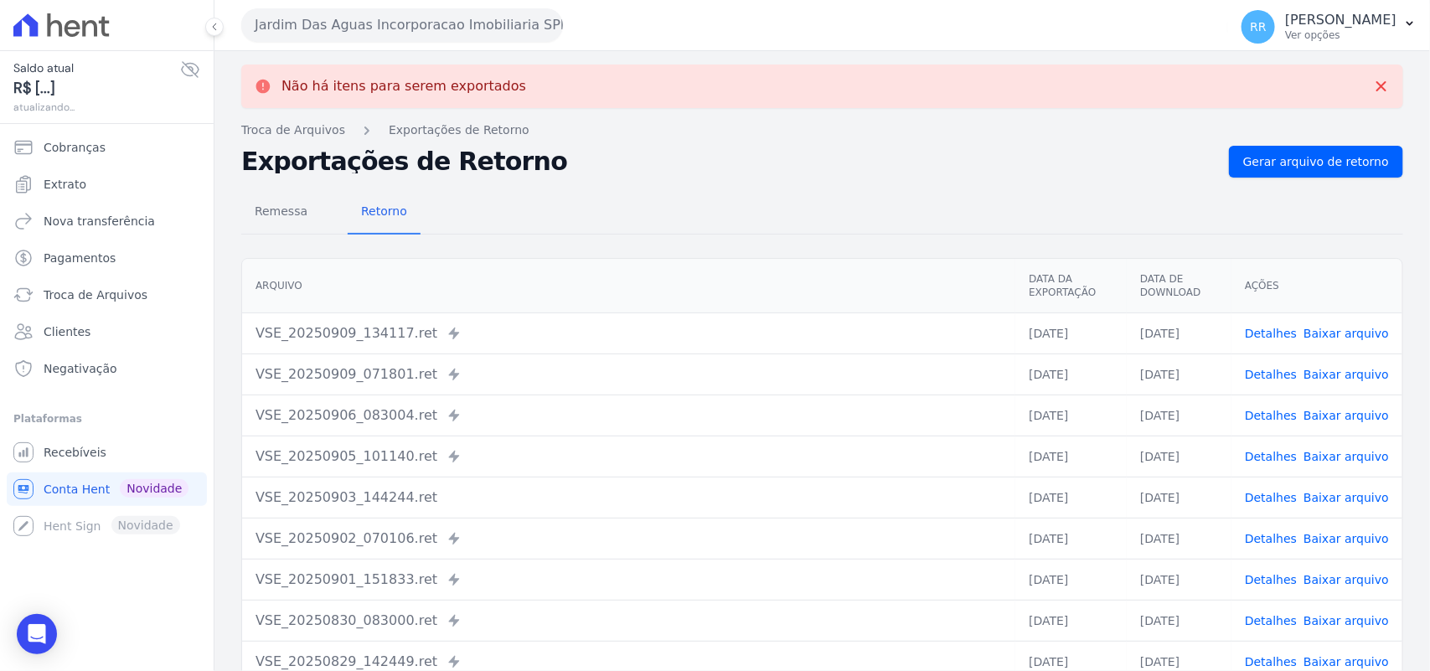
click at [375, 47] on div "Jardim Das Aguas Incorporacao Imobiliaria SPE LTDA Via Sul Engenharia AGUAS DE …" at bounding box center [731, 25] width 980 height 52
click at [377, 42] on div "Jardim Das Aguas Incorporacao Imobiliaria SPE LTDA Via Sul Engenharia AGUAS DE …" at bounding box center [731, 25] width 980 height 52
click at [424, 27] on button "Jardim Das Aguas Incorporacao Imobiliaria SPE LTDA" at bounding box center [402, 25] width 322 height 34
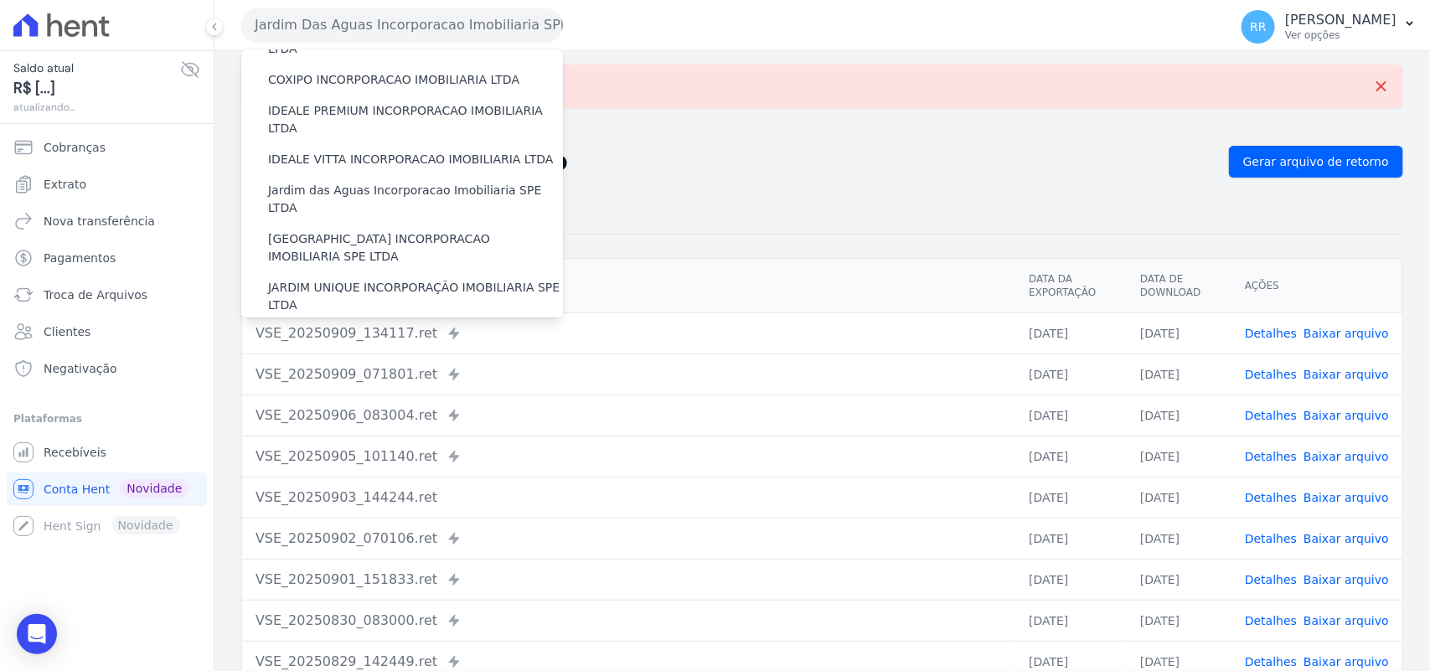
scroll to position [279, 0]
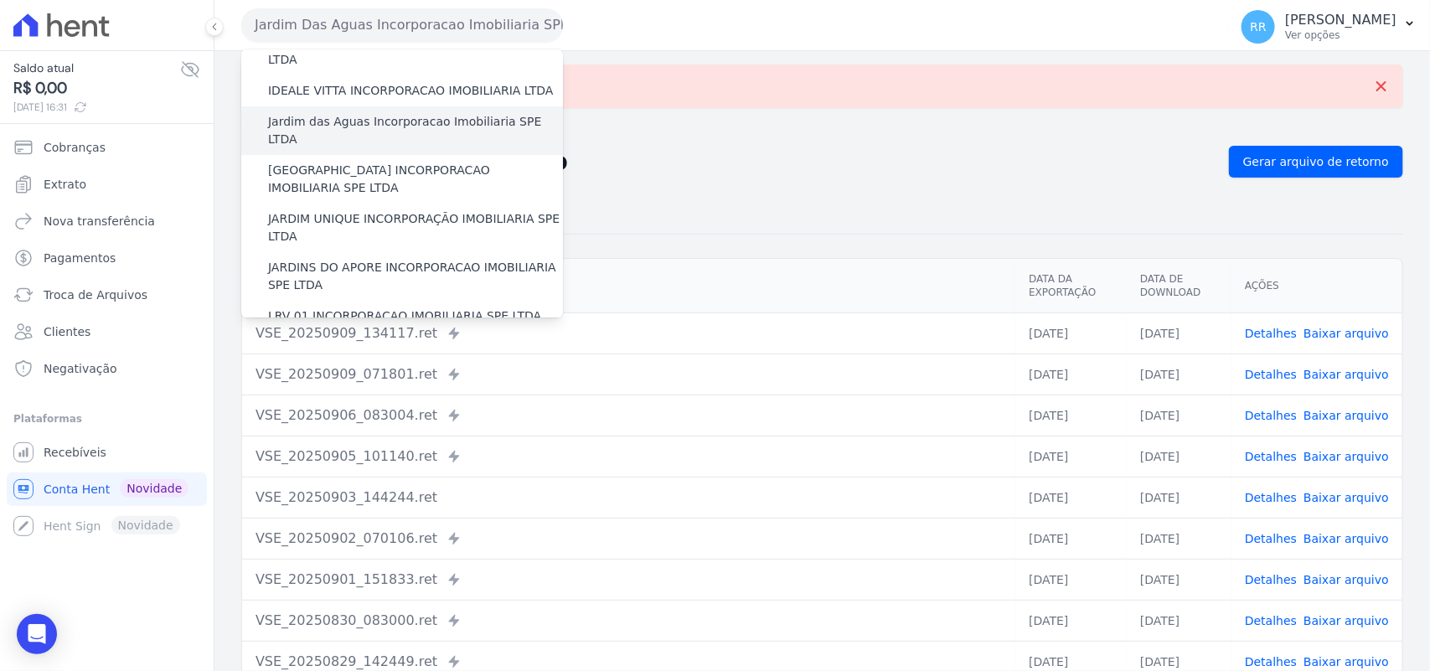
click at [350, 116] on div "Jardim das Aguas Incorporacao Imobiliaria SPE LTDA" at bounding box center [402, 130] width 322 height 49
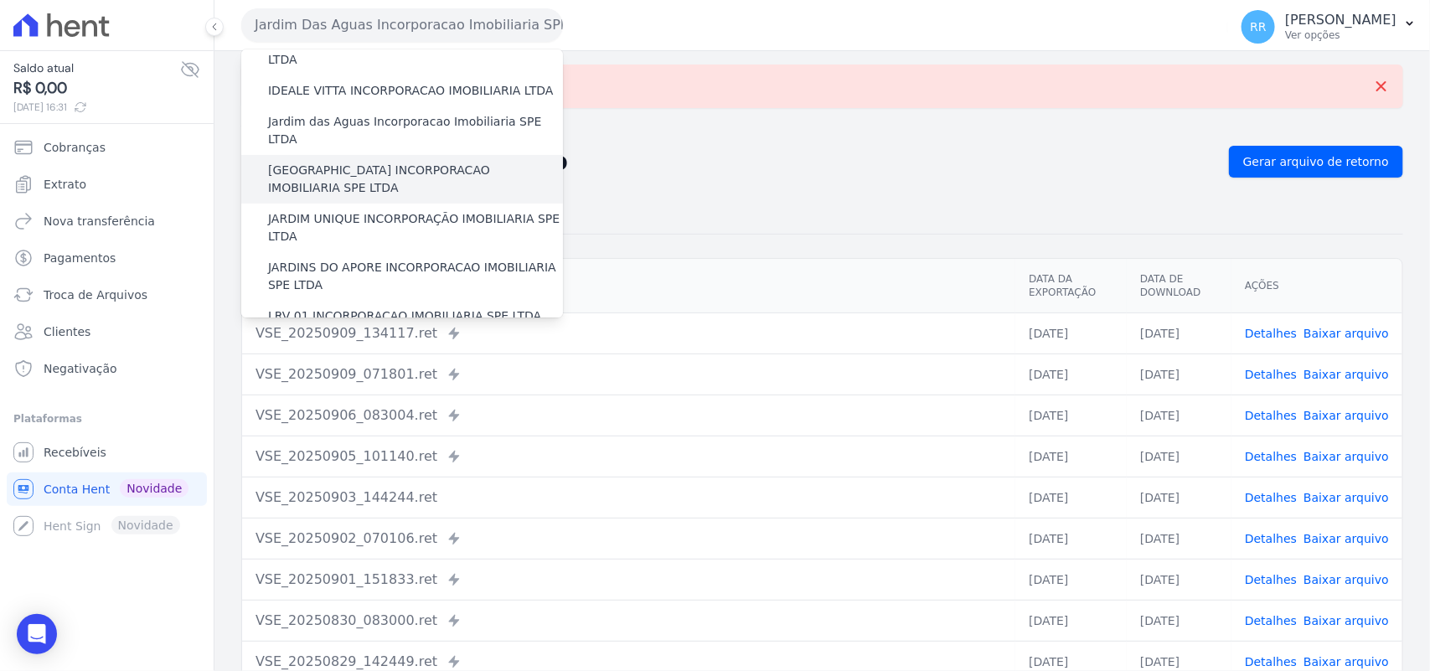
click at [349, 162] on label "[GEOGRAPHIC_DATA] INCORPORACAO IMOBILIARIA SPE LTDA" at bounding box center [415, 179] width 295 height 35
click at [0, 0] on input "[GEOGRAPHIC_DATA] INCORPORACAO IMOBILIARIA SPE LTDA" at bounding box center [0, 0] width 0 height 0
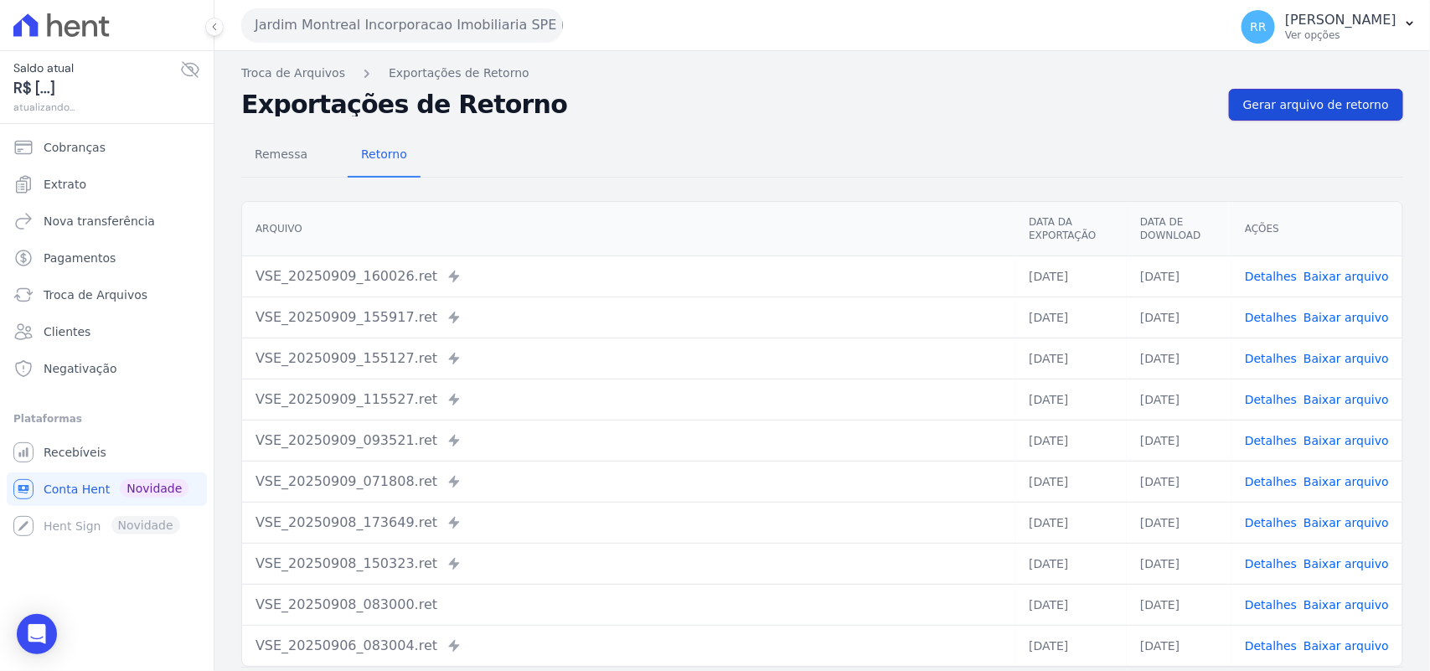
click at [1289, 114] on link "Gerar arquivo de retorno" at bounding box center [1316, 105] width 174 height 32
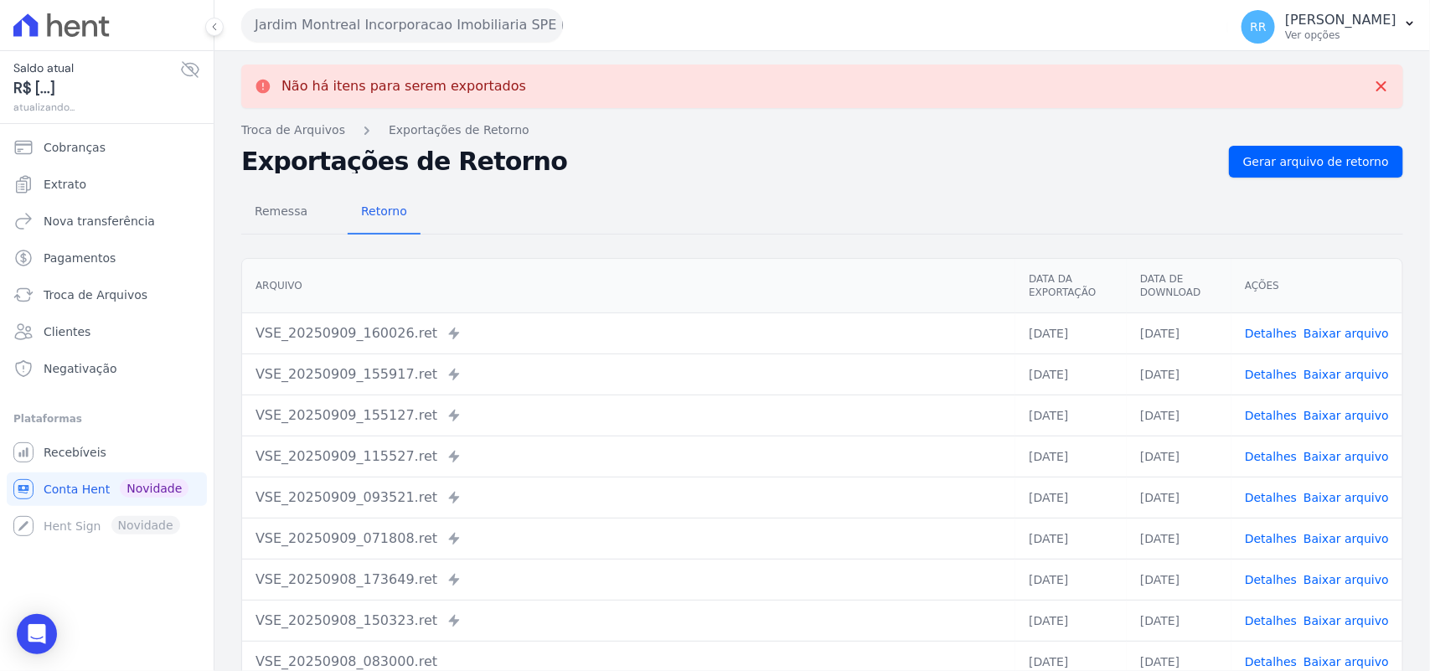
click at [377, 40] on button "Jardim Montreal Incorporacao Imobiliaria SPE LTDA" at bounding box center [402, 25] width 322 height 34
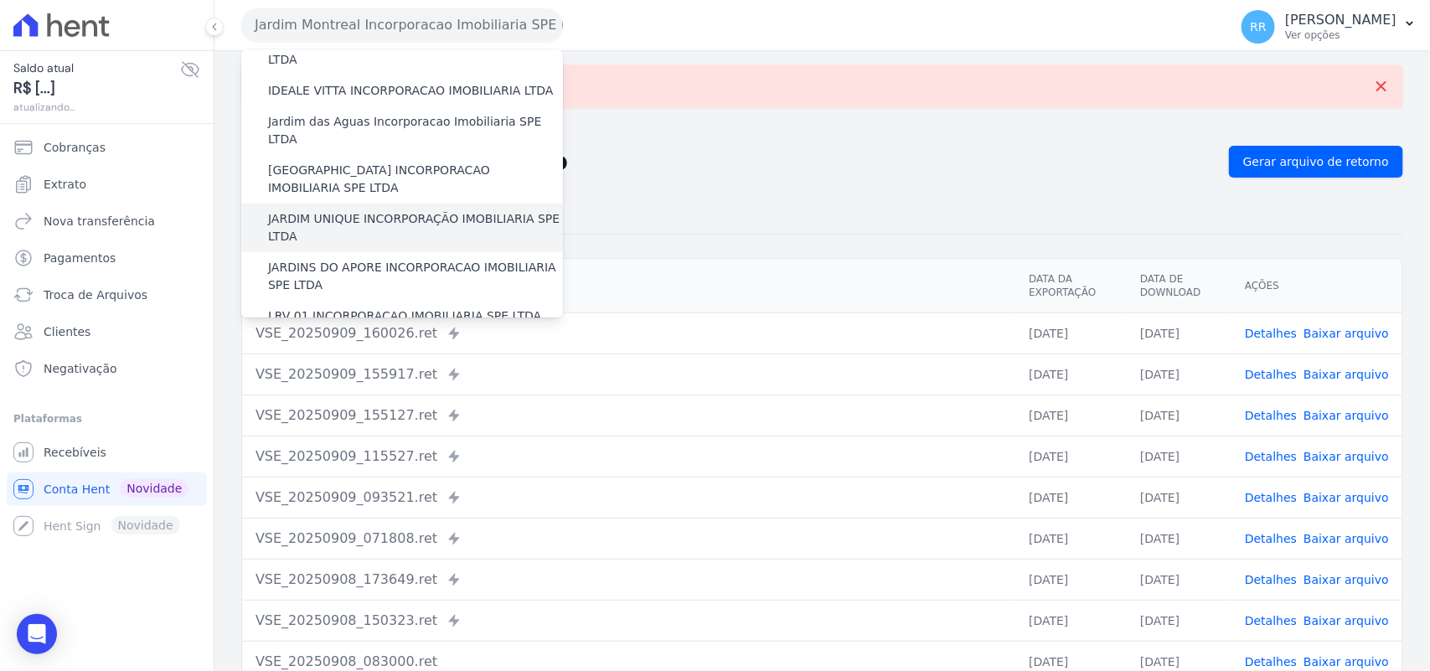
click at [354, 210] on label "JARDIM UNIQUE INCORPORAÇÃO IMOBILIARIA SPE LTDA" at bounding box center [415, 227] width 295 height 35
click at [0, 0] on input "JARDIM UNIQUE INCORPORAÇÃO IMOBILIARIA SPE LTDA" at bounding box center [0, 0] width 0 height 0
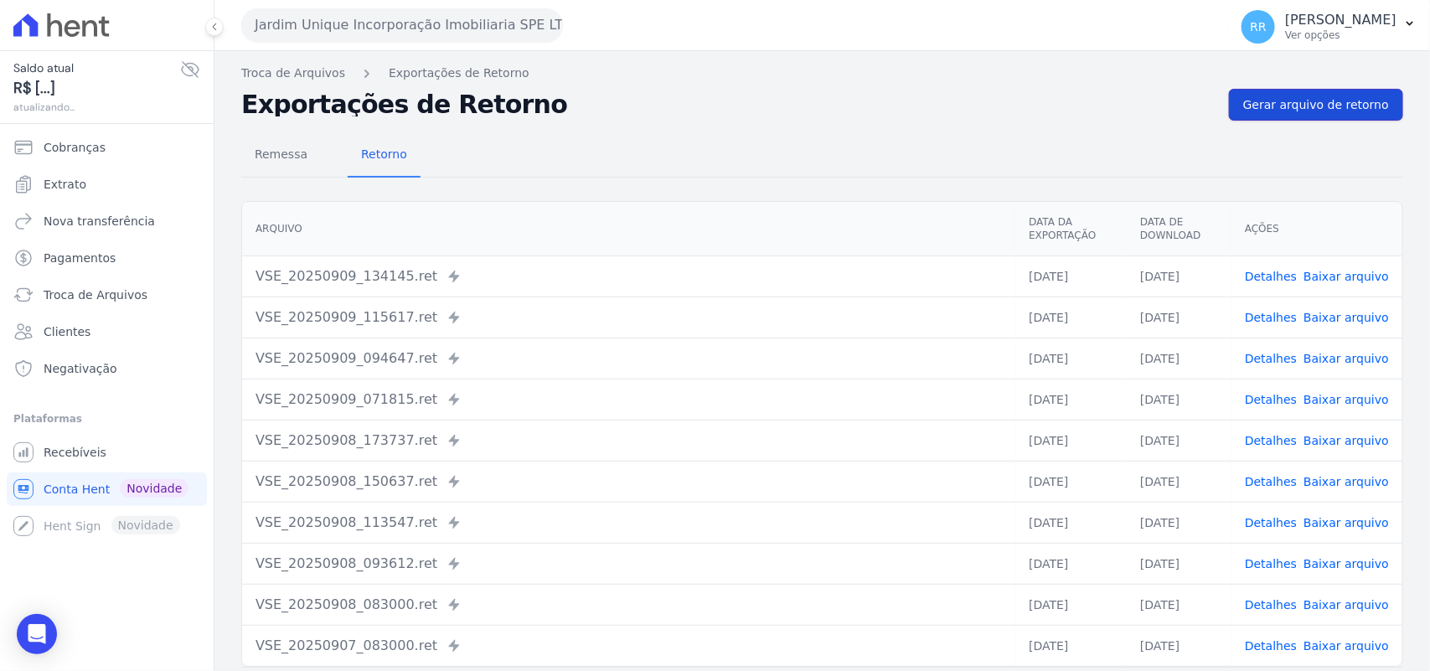
click at [1285, 119] on link "Gerar arquivo de retorno" at bounding box center [1316, 105] width 174 height 32
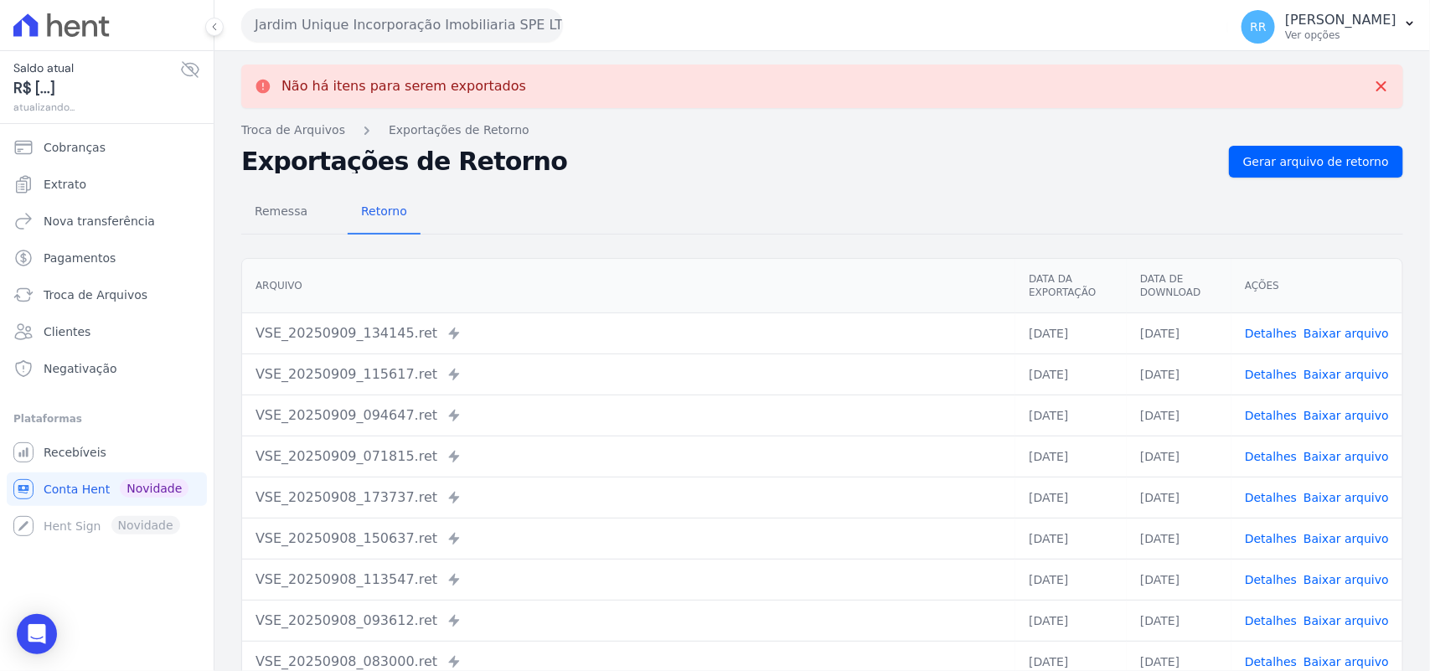
click at [286, 30] on button "Jardim Unique Incorporação Imobiliaria SPE LTDA" at bounding box center [402, 25] width 322 height 34
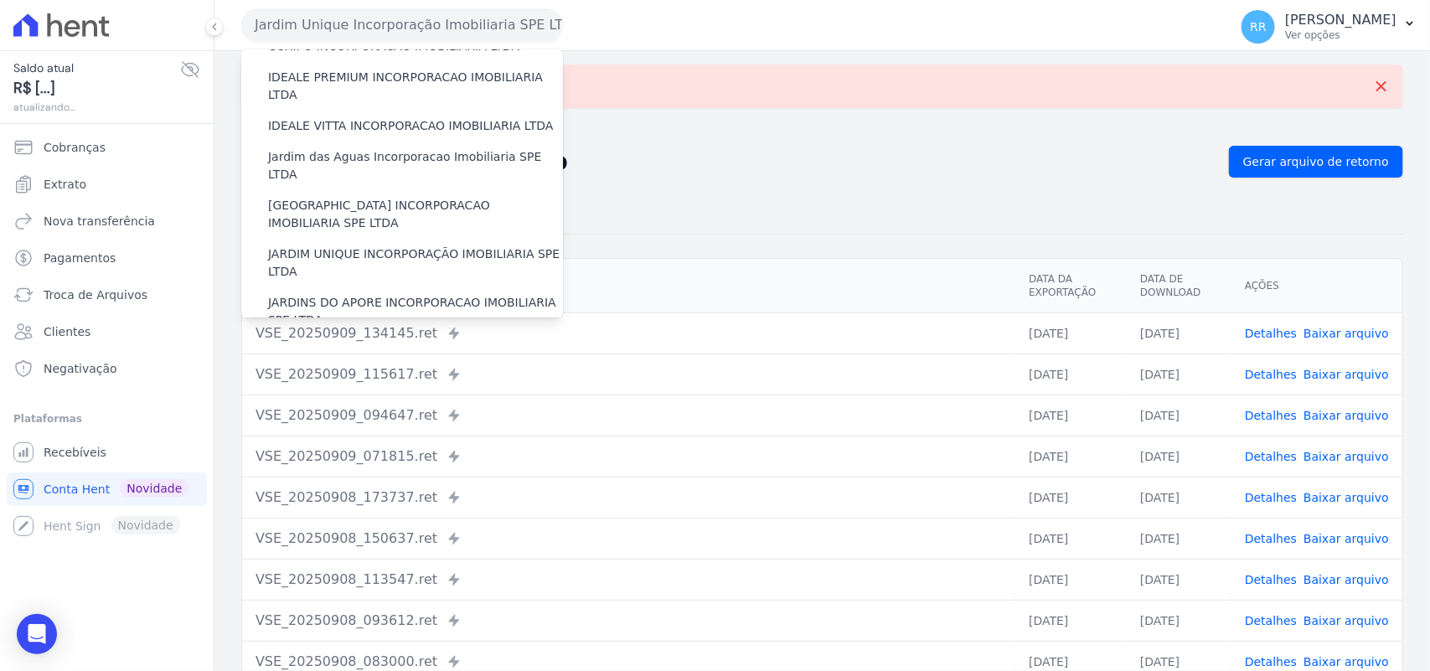
scroll to position [314, 0]
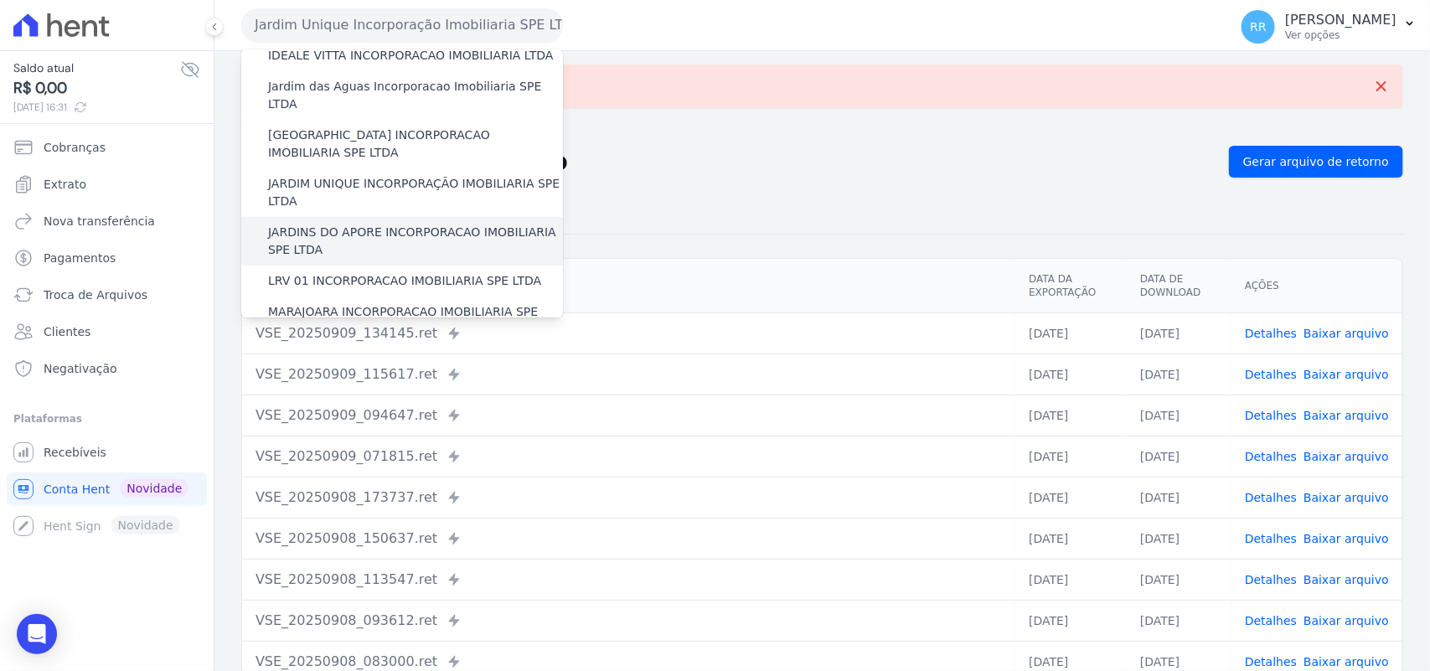
click at [367, 224] on label "JARDINS DO APORE INCORPORACAO IMOBILIARIA SPE LTDA" at bounding box center [415, 241] width 295 height 35
click at [0, 0] on input "JARDINS DO APORE INCORPORACAO IMOBILIARIA SPE LTDA" at bounding box center [0, 0] width 0 height 0
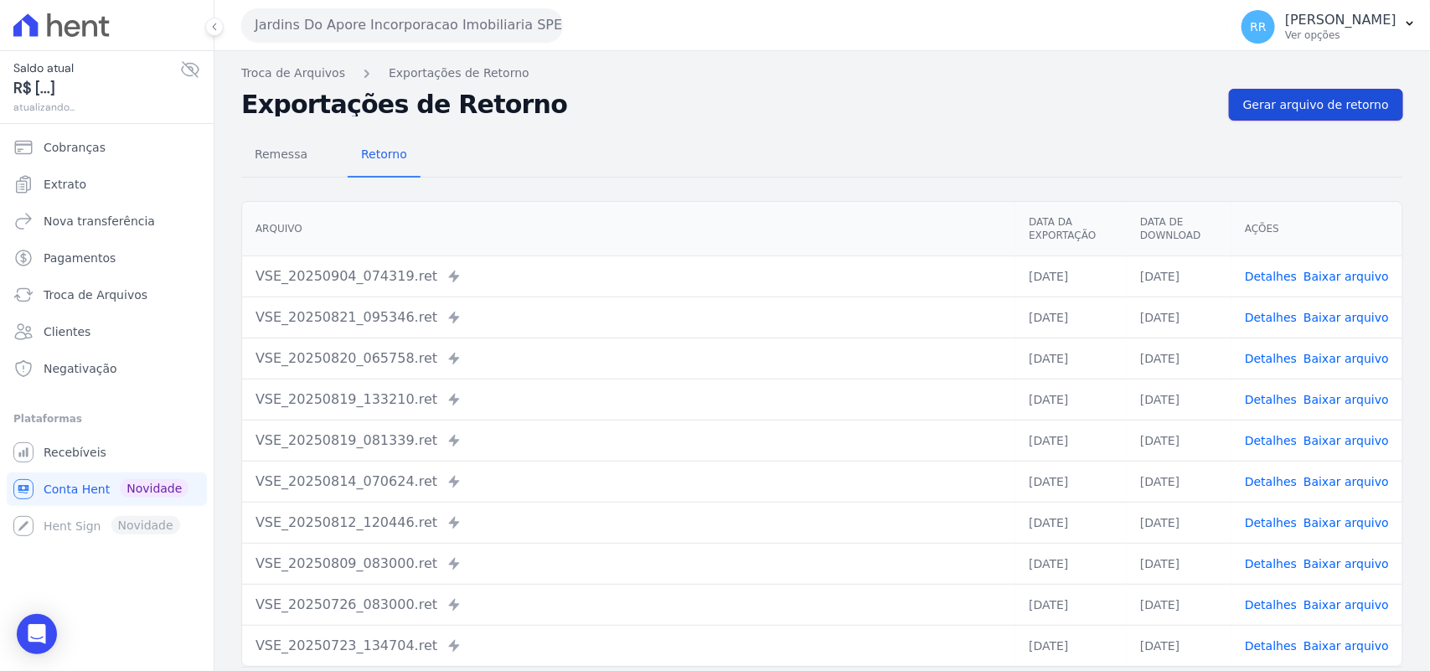
click at [1295, 111] on span "Gerar arquivo de retorno" at bounding box center [1316, 104] width 146 height 17
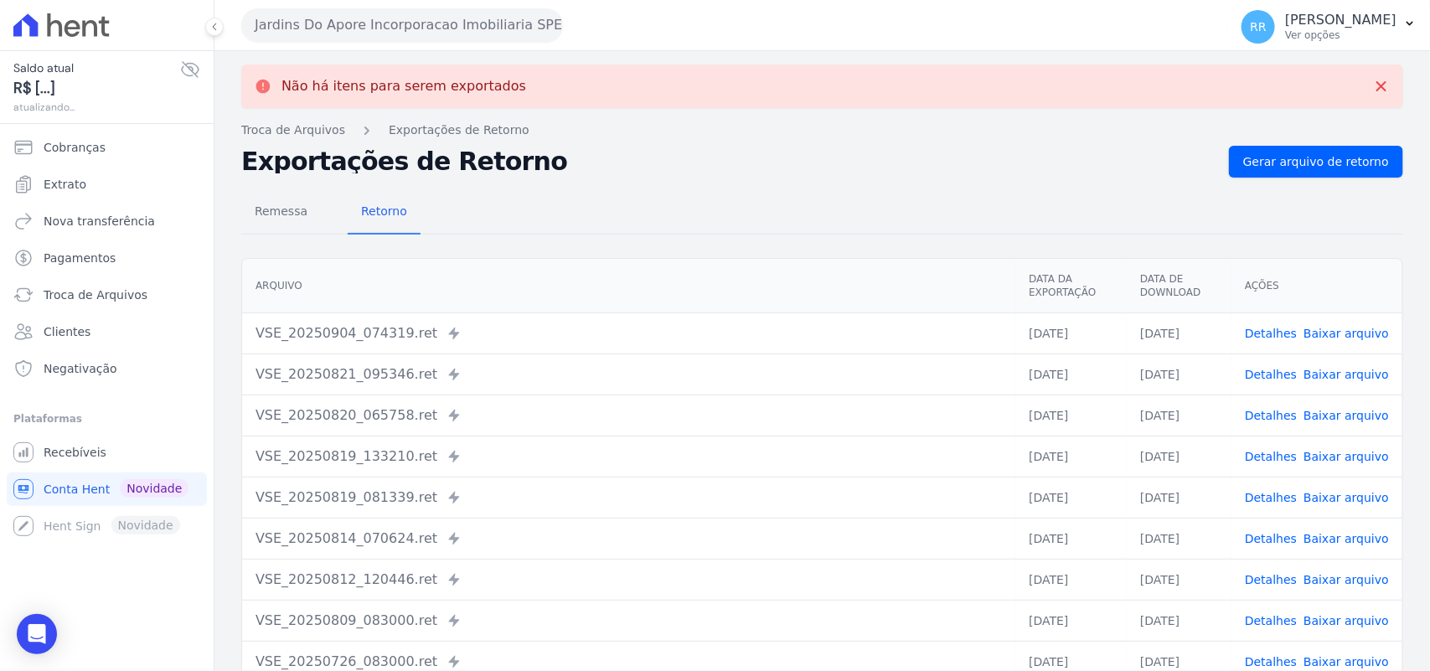
click at [342, 28] on button "Jardins Do Apore Incorporacao Imobiliaria SPE LTDA" at bounding box center [402, 25] width 322 height 34
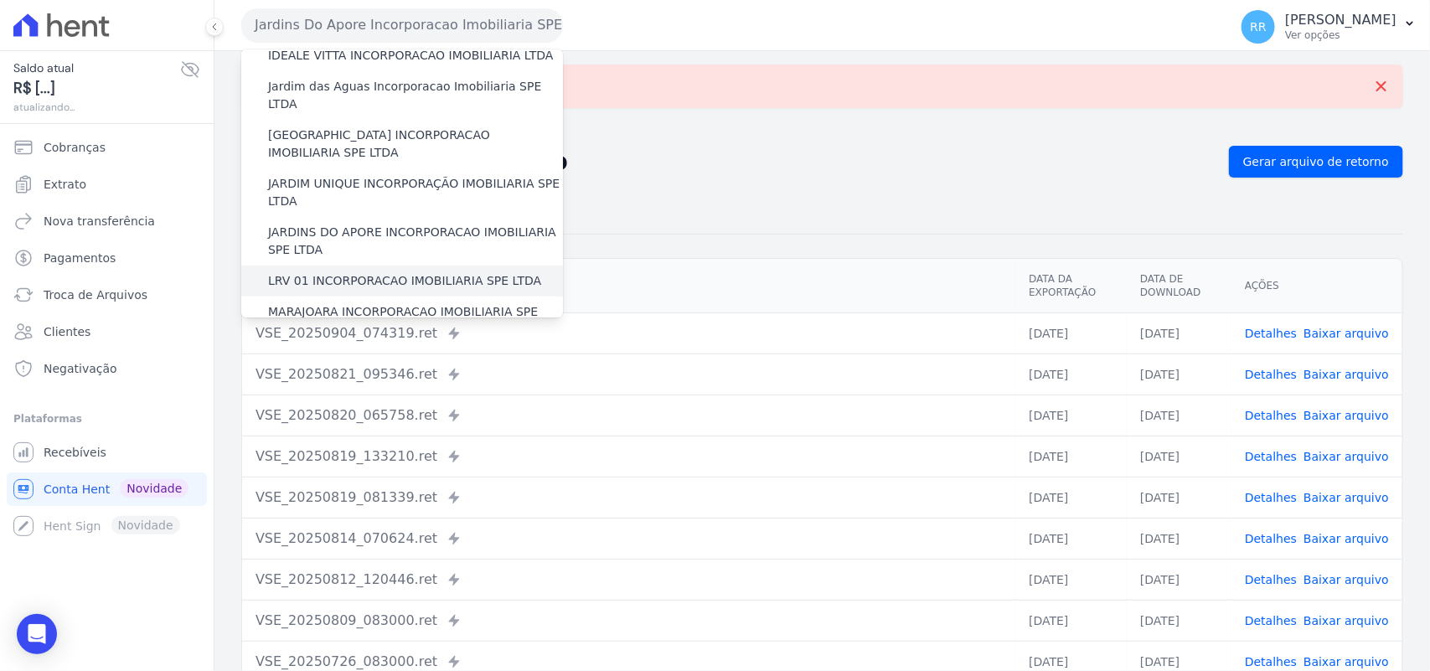
click at [361, 272] on label "LRV 01 INCORPORACAO IMOBILIARIA SPE LTDA" at bounding box center [404, 281] width 273 height 18
click at [0, 0] on input "LRV 01 INCORPORACAO IMOBILIARIA SPE LTDA" at bounding box center [0, 0] width 0 height 0
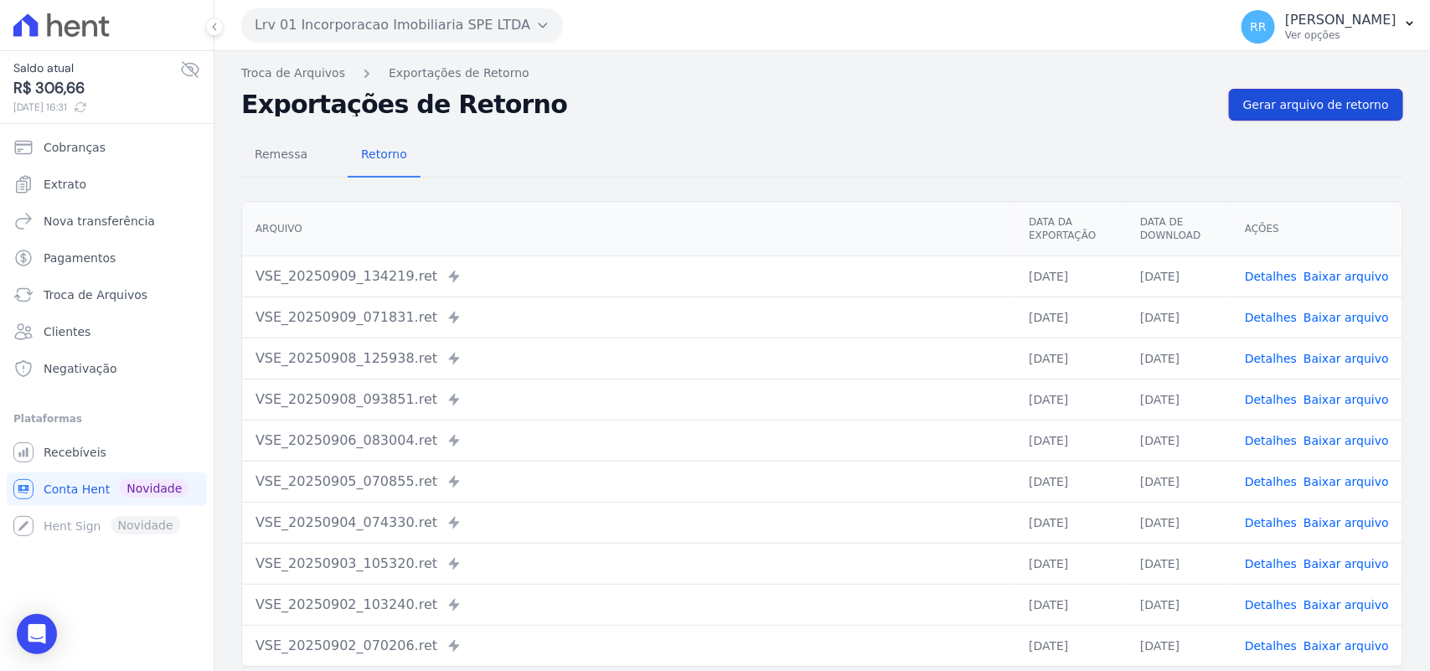
click at [1288, 92] on link "Gerar arquivo de retorno" at bounding box center [1316, 105] width 174 height 32
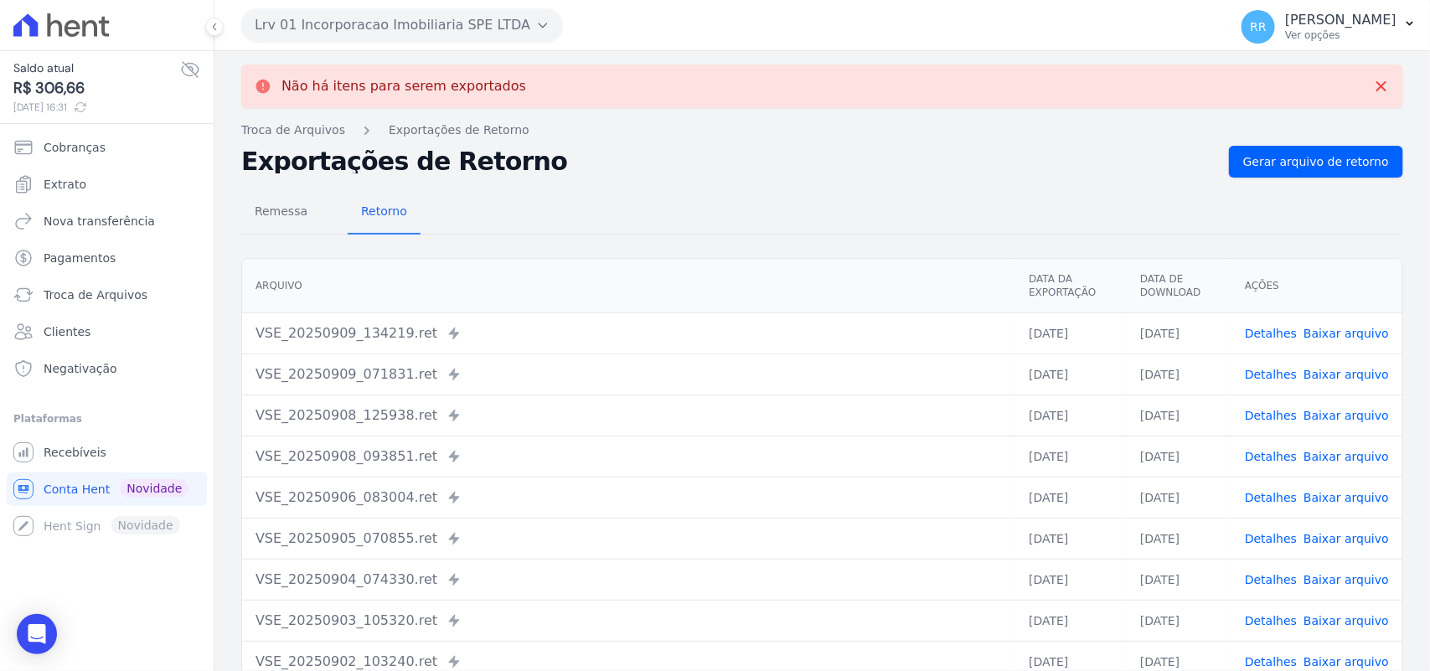
click at [427, 9] on button "Lrv 01 Incorporacao Imobiliaria SPE LTDA" at bounding box center [402, 25] width 322 height 34
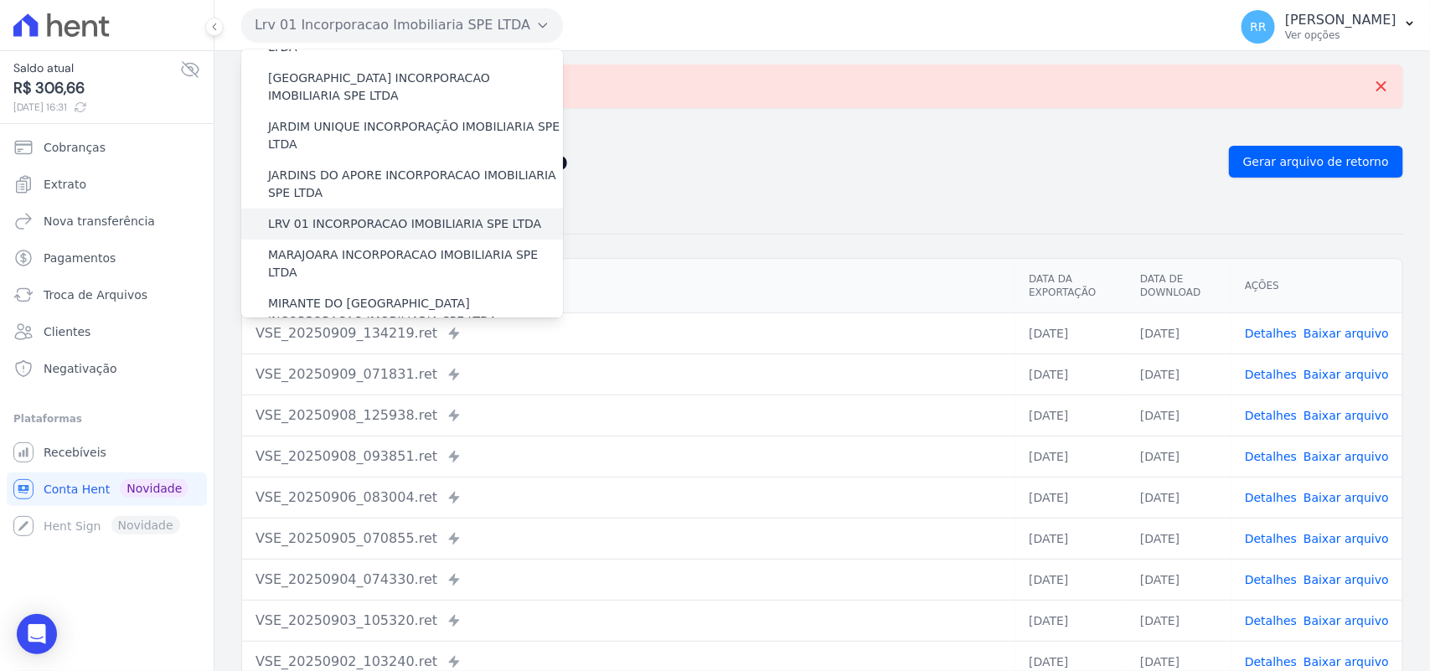
scroll to position [384, 0]
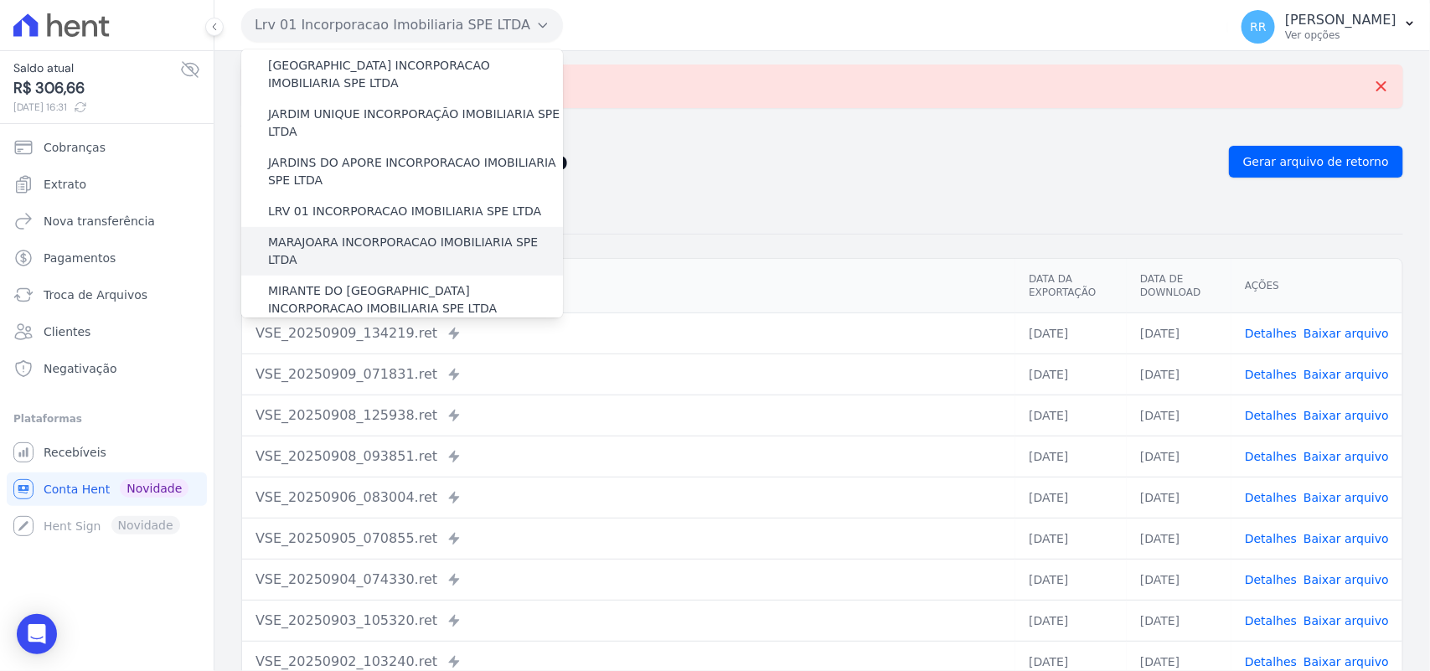
click at [365, 234] on label "MARAJOARA INCORPORACAO IMOBILIARIA SPE LTDA" at bounding box center [415, 251] width 295 height 35
click at [0, 0] on input "MARAJOARA INCORPORACAO IMOBILIARIA SPE LTDA" at bounding box center [0, 0] width 0 height 0
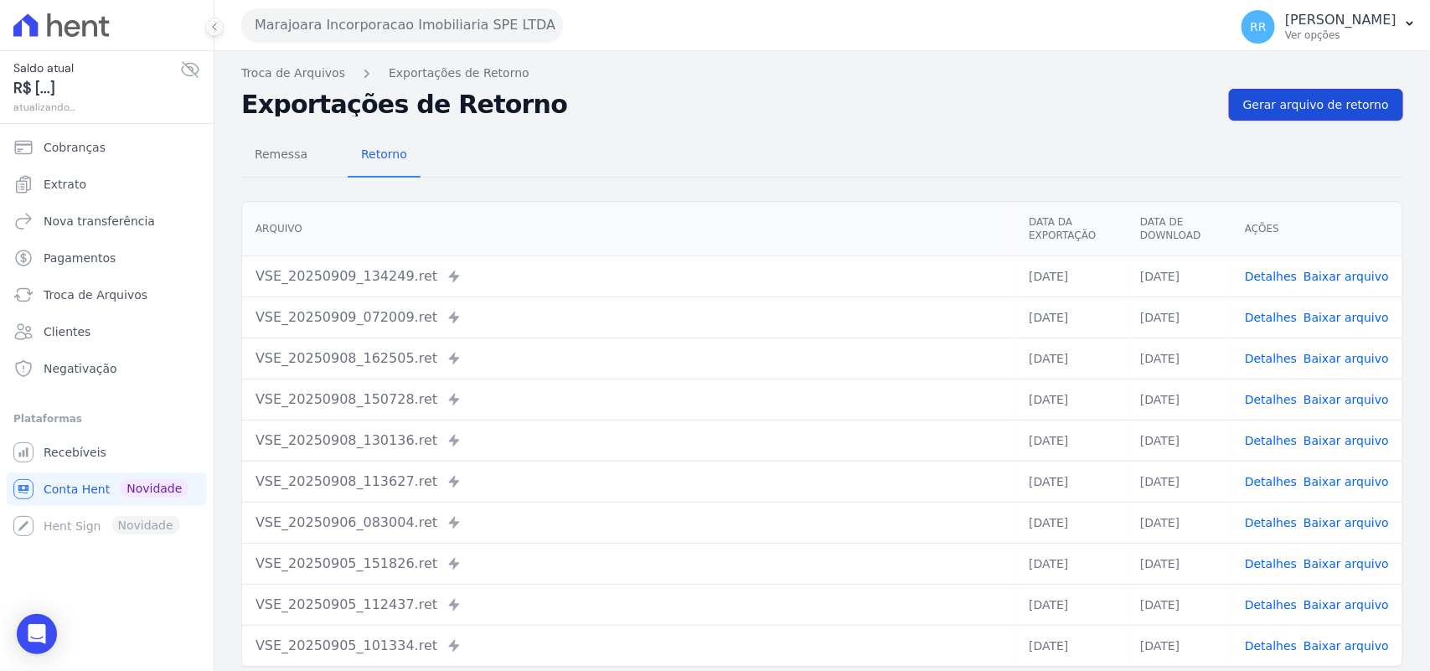
click at [1295, 107] on span "Gerar arquivo de retorno" at bounding box center [1316, 104] width 146 height 17
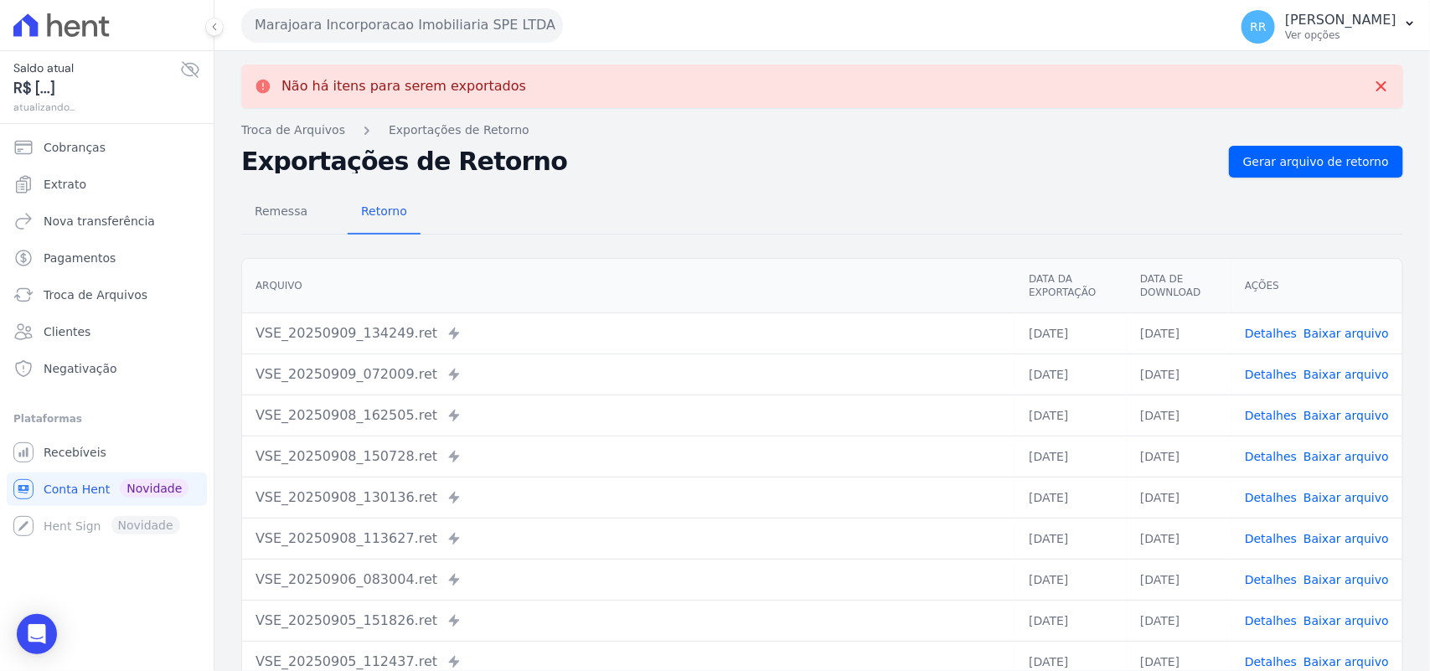
click at [317, 21] on button "Marajoara Incorporacao Imobiliaria SPE LTDA" at bounding box center [402, 25] width 322 height 34
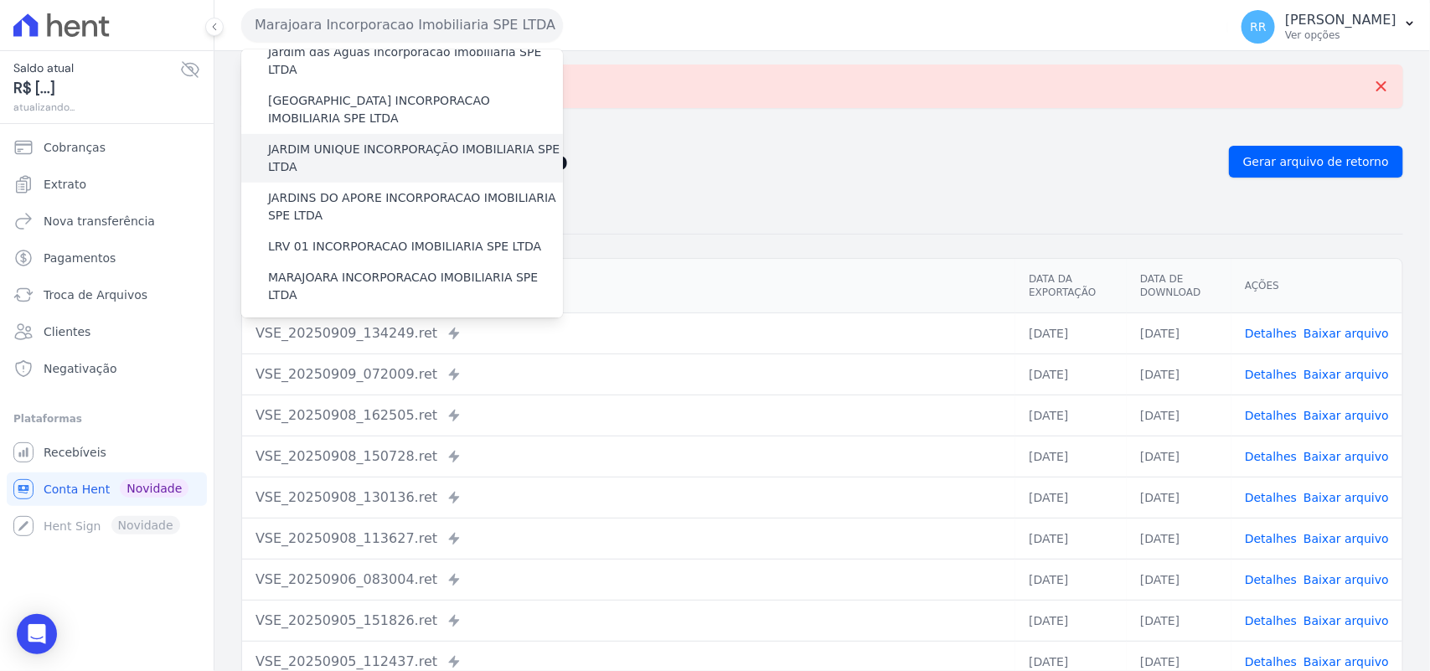
scroll to position [419, 0]
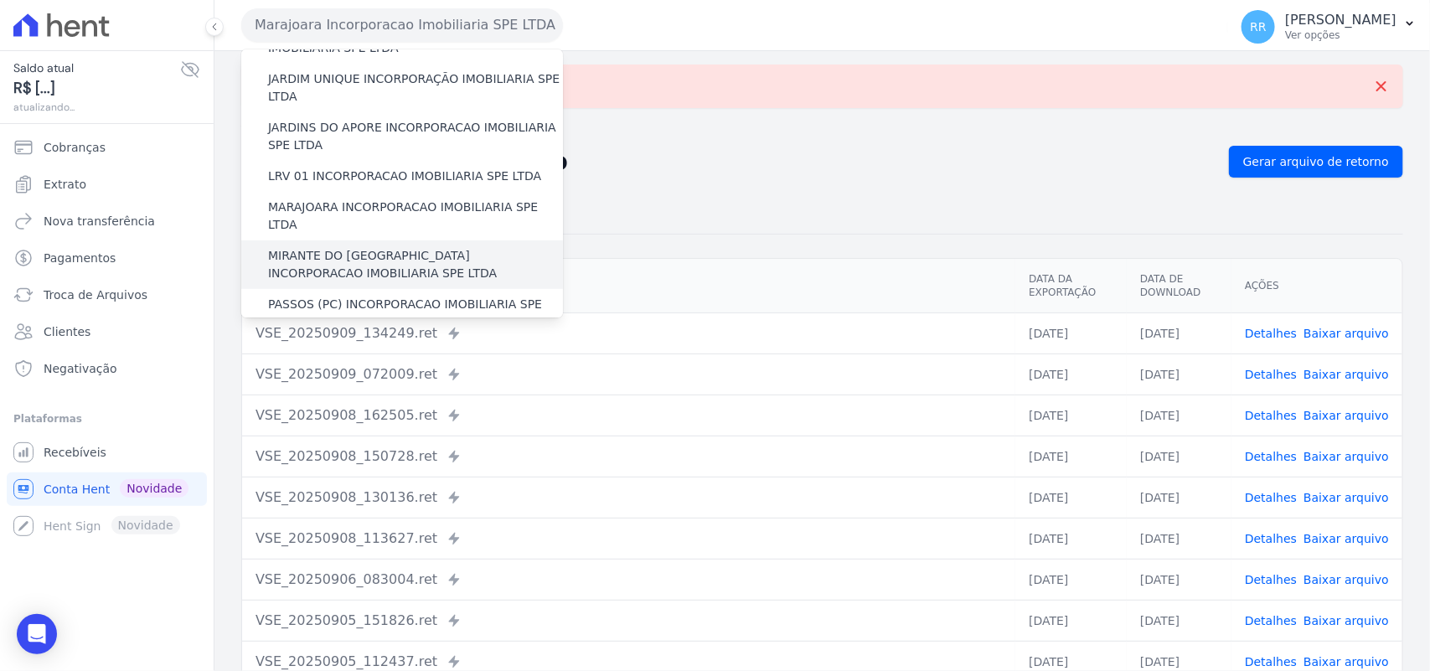
click at [342, 247] on label "MIRANTE DO [GEOGRAPHIC_DATA] INCORPORACAO IMOBILIARIA SPE LTDA" at bounding box center [415, 264] width 295 height 35
click at [0, 0] on input "MIRANTE DO [GEOGRAPHIC_DATA] INCORPORACAO IMOBILIARIA SPE LTDA" at bounding box center [0, 0] width 0 height 0
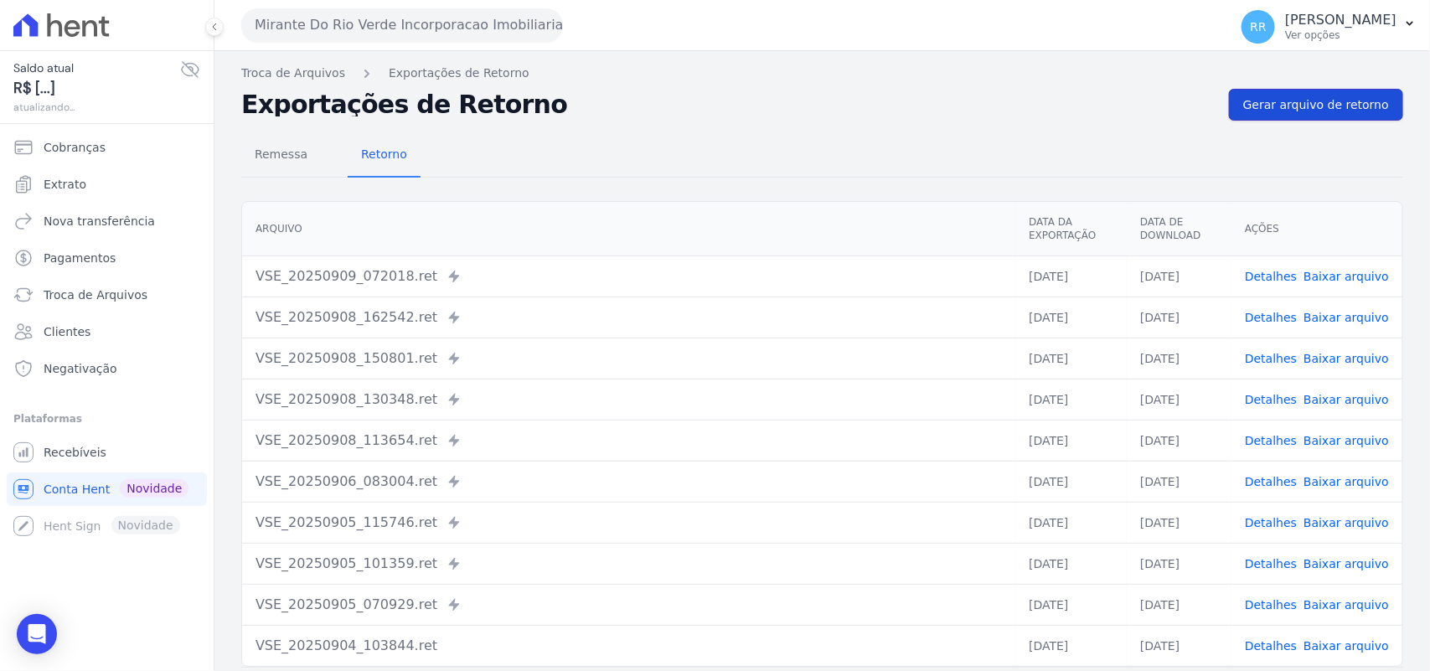
click at [1282, 111] on span "Gerar arquivo de retorno" at bounding box center [1316, 104] width 146 height 17
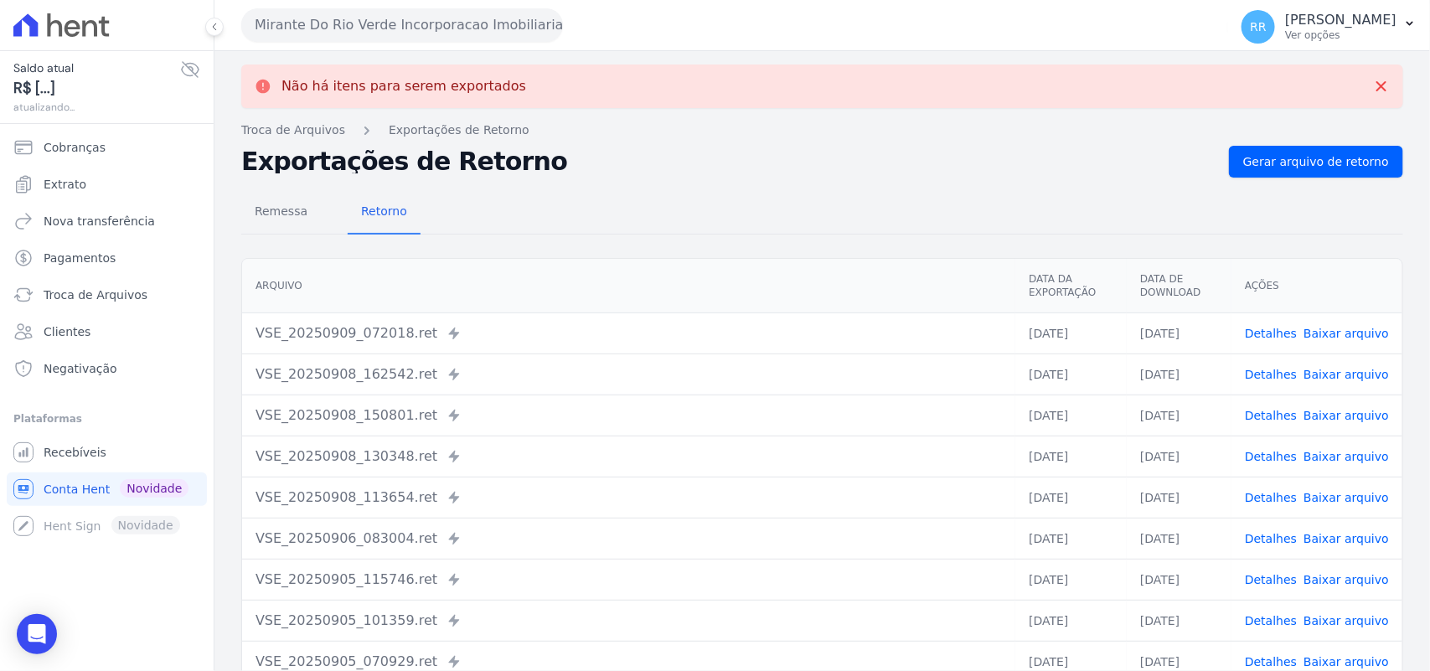
click at [419, 29] on button "Mirante Do Rio Verde Incorporacao Imobiliaria SPE LTDA" at bounding box center [402, 25] width 322 height 34
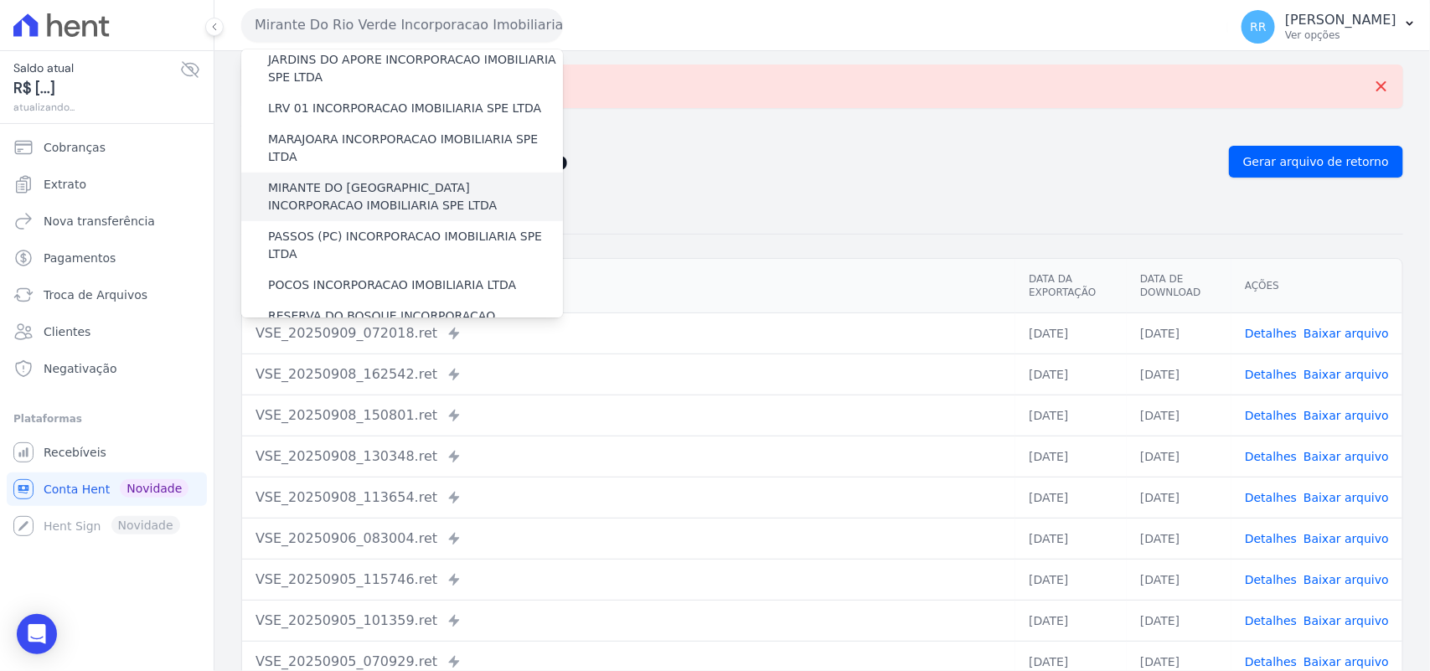
scroll to position [489, 0]
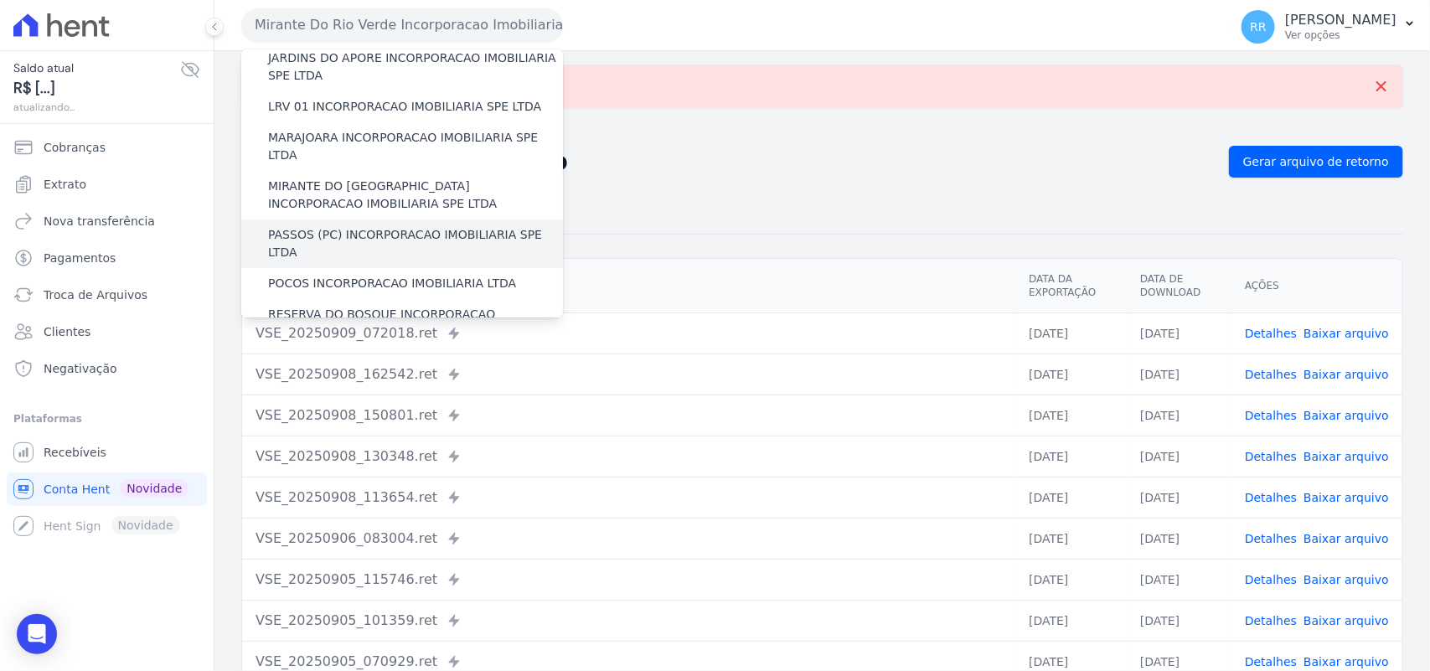
click at [358, 226] on label "PASSOS (PC) INCORPORACAO IMOBILIARIA SPE LTDA" at bounding box center [415, 243] width 295 height 35
click at [0, 0] on input "PASSOS (PC) INCORPORACAO IMOBILIARIA SPE LTDA" at bounding box center [0, 0] width 0 height 0
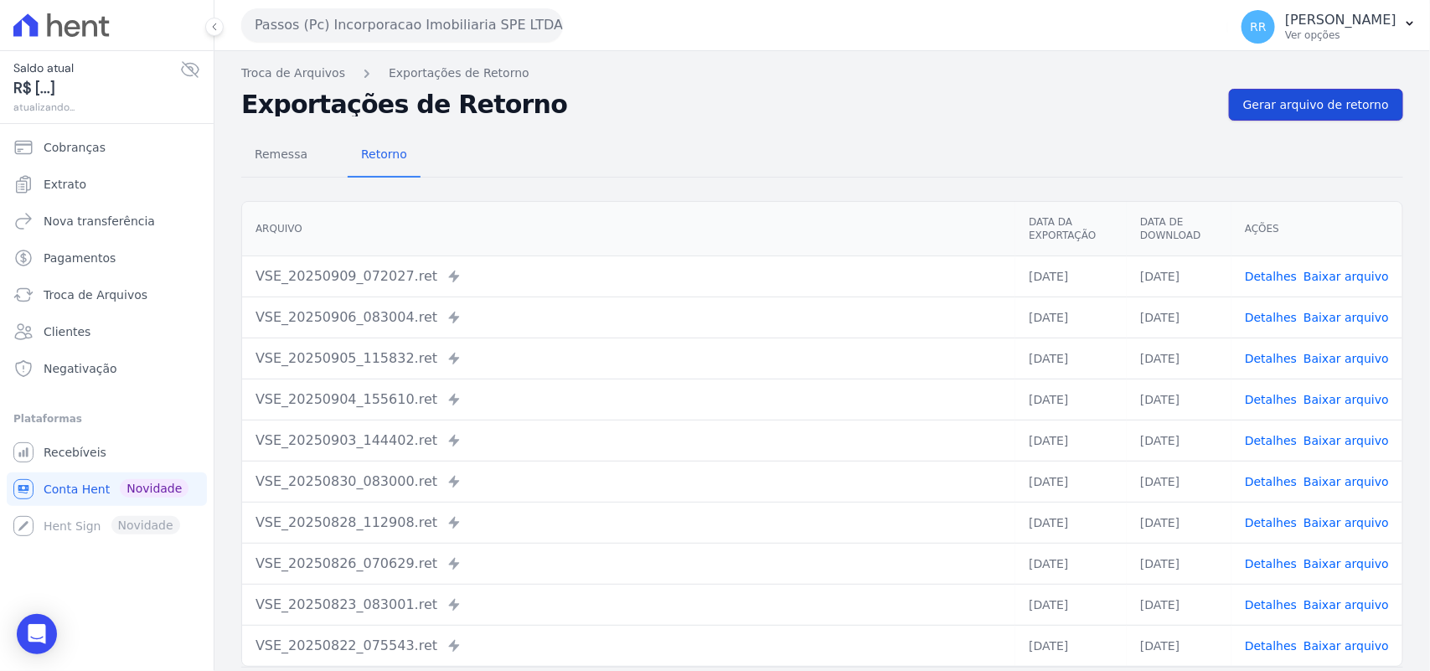
click at [1297, 111] on span "Gerar arquivo de retorno" at bounding box center [1316, 104] width 146 height 17
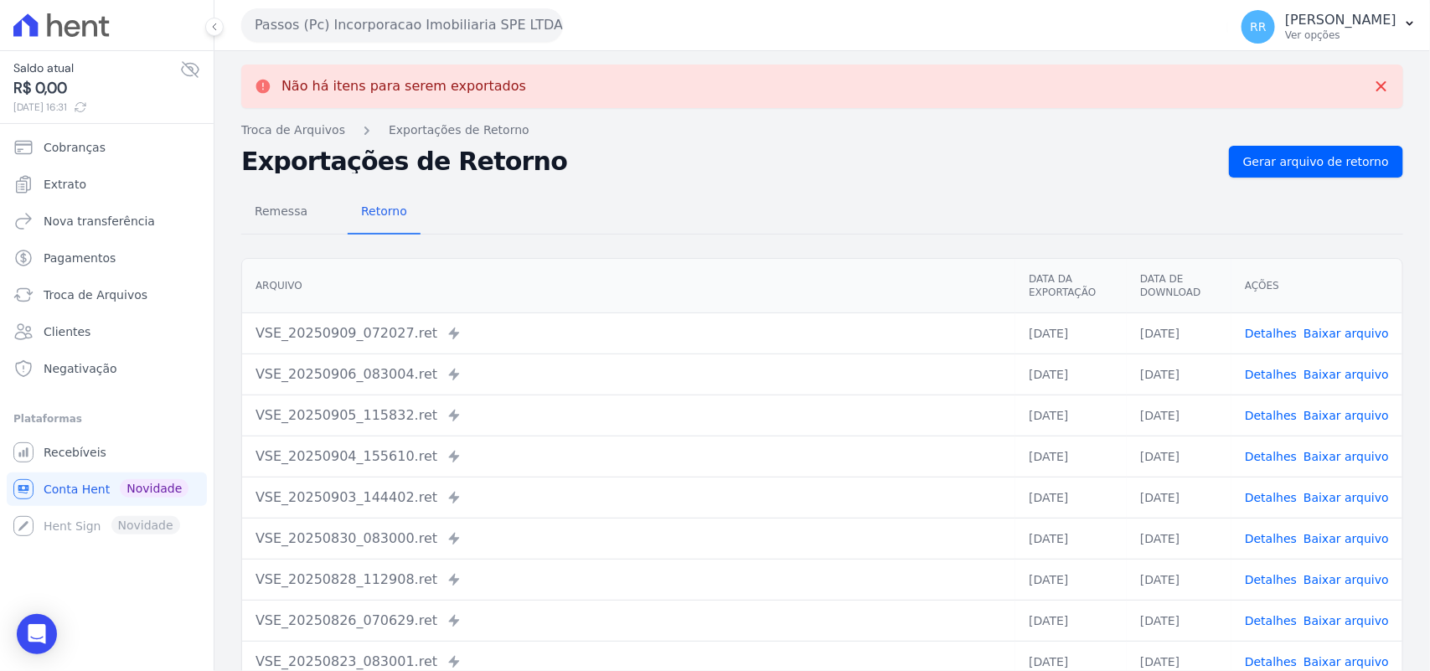
click at [375, 23] on button "Passos (Pc) Incorporacao Imobiliaria SPE LTDA" at bounding box center [402, 25] width 322 height 34
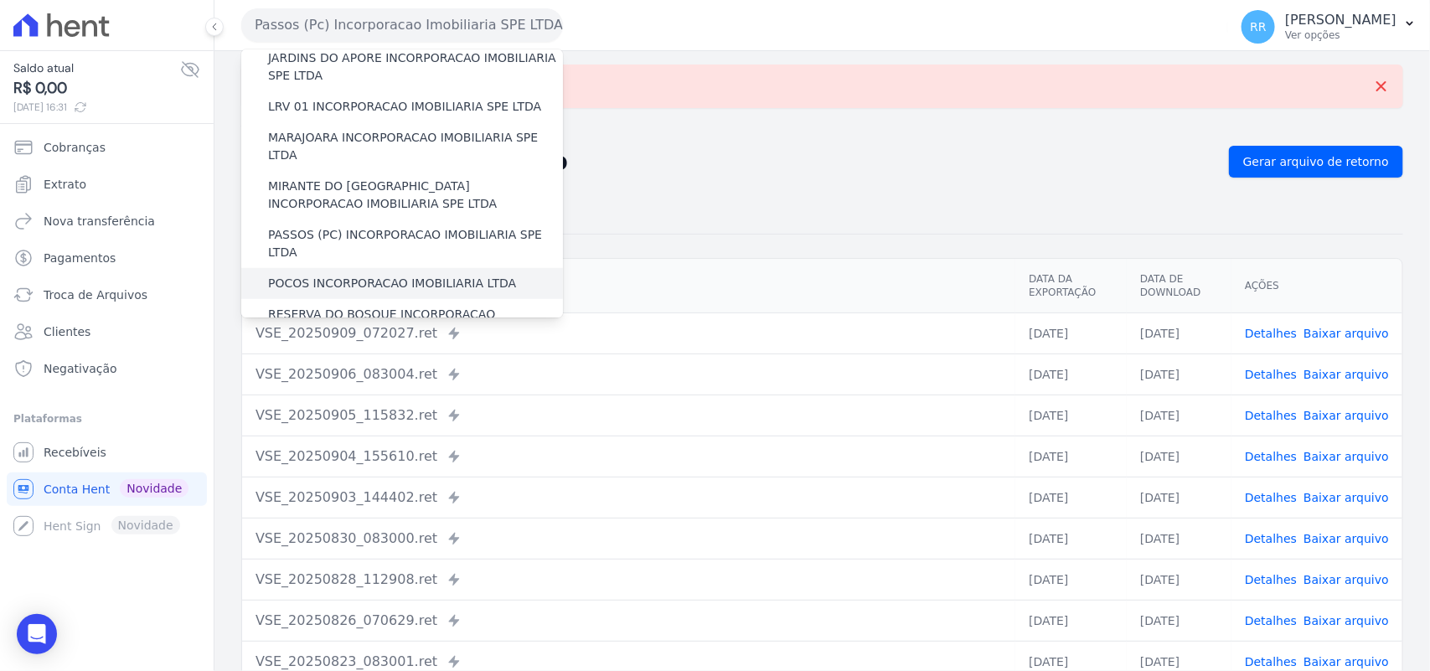
click at [349, 275] on label "POCOS INCORPORACAO IMOBILIARIA LTDA" at bounding box center [392, 284] width 248 height 18
click at [0, 0] on input "POCOS INCORPORACAO IMOBILIARIA LTDA" at bounding box center [0, 0] width 0 height 0
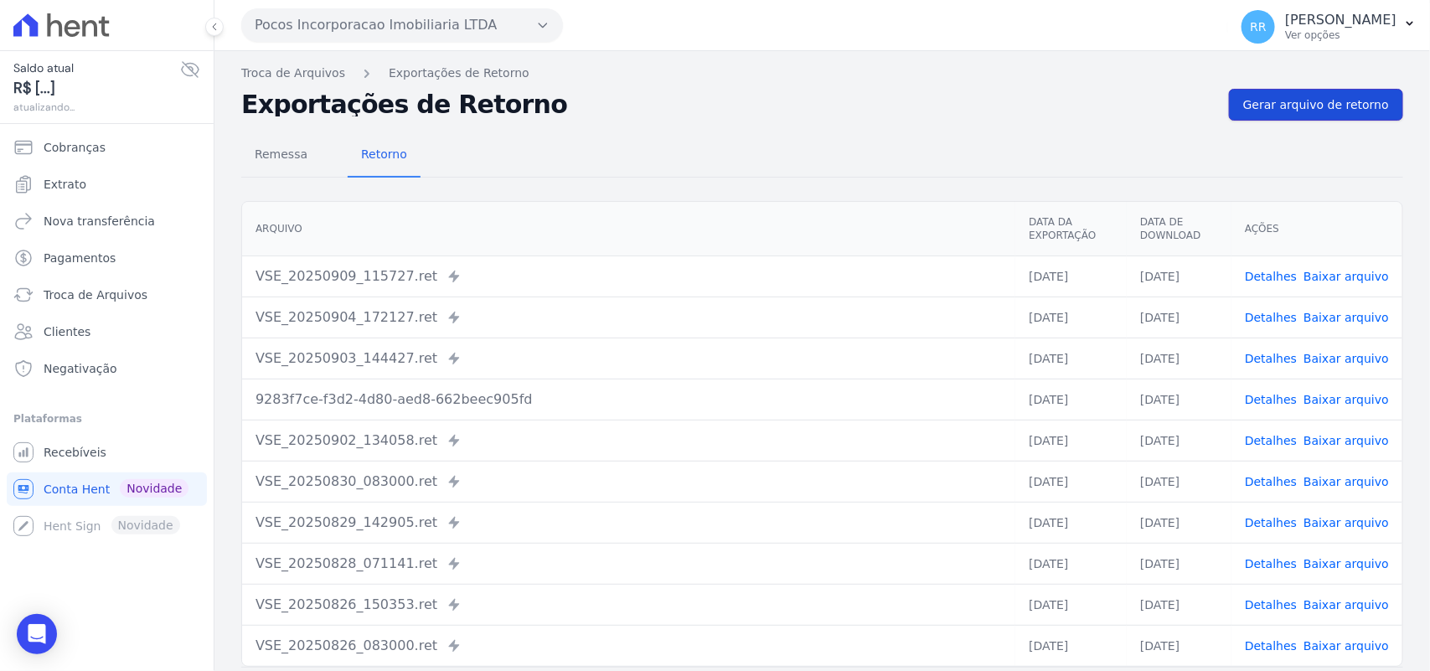
click at [1305, 96] on span "Gerar arquivo de retorno" at bounding box center [1316, 104] width 146 height 17
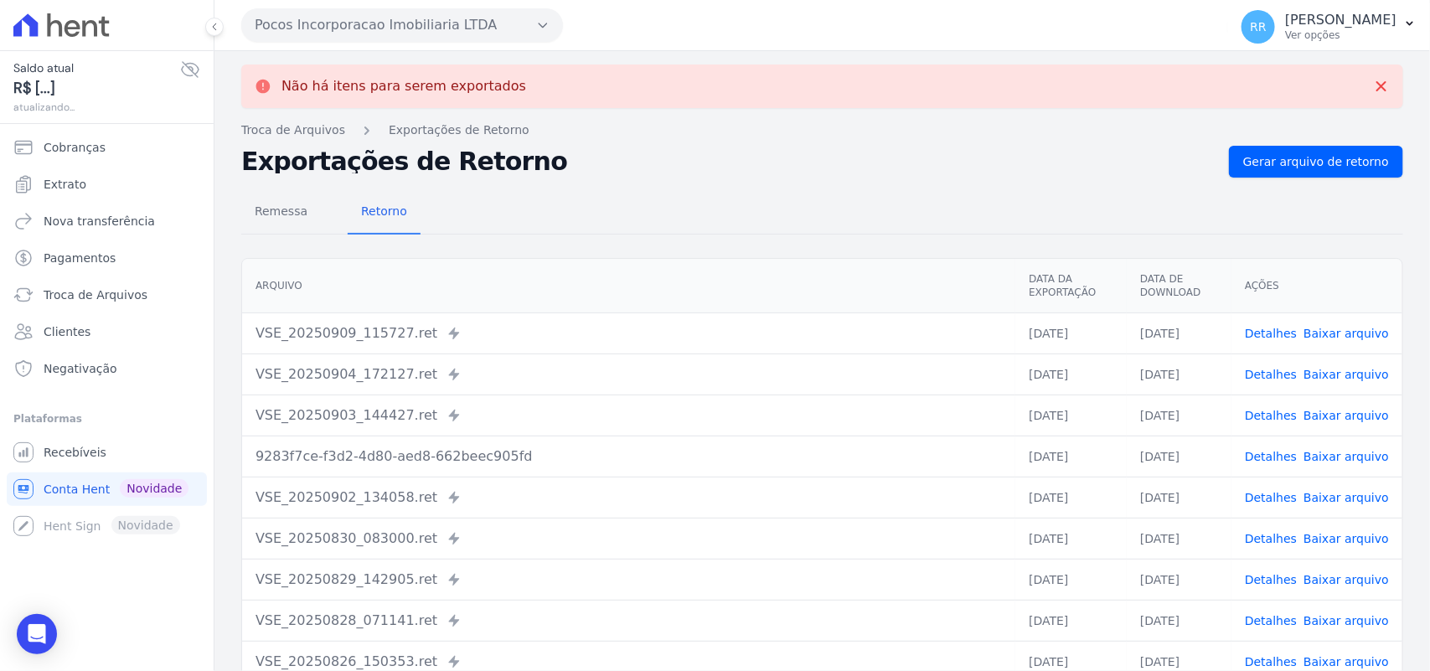
click at [340, 26] on button "Pocos Incorporacao Imobiliaria LTDA" at bounding box center [402, 25] width 322 height 34
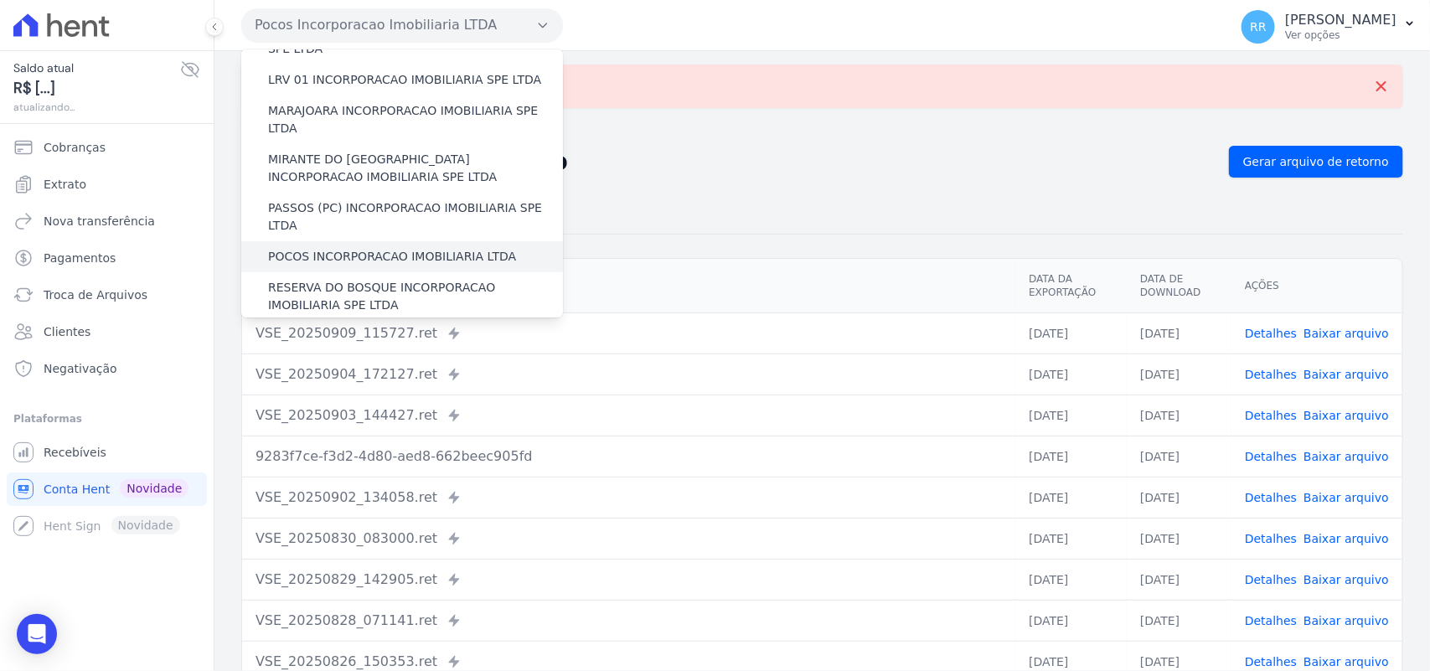
scroll to position [524, 0]
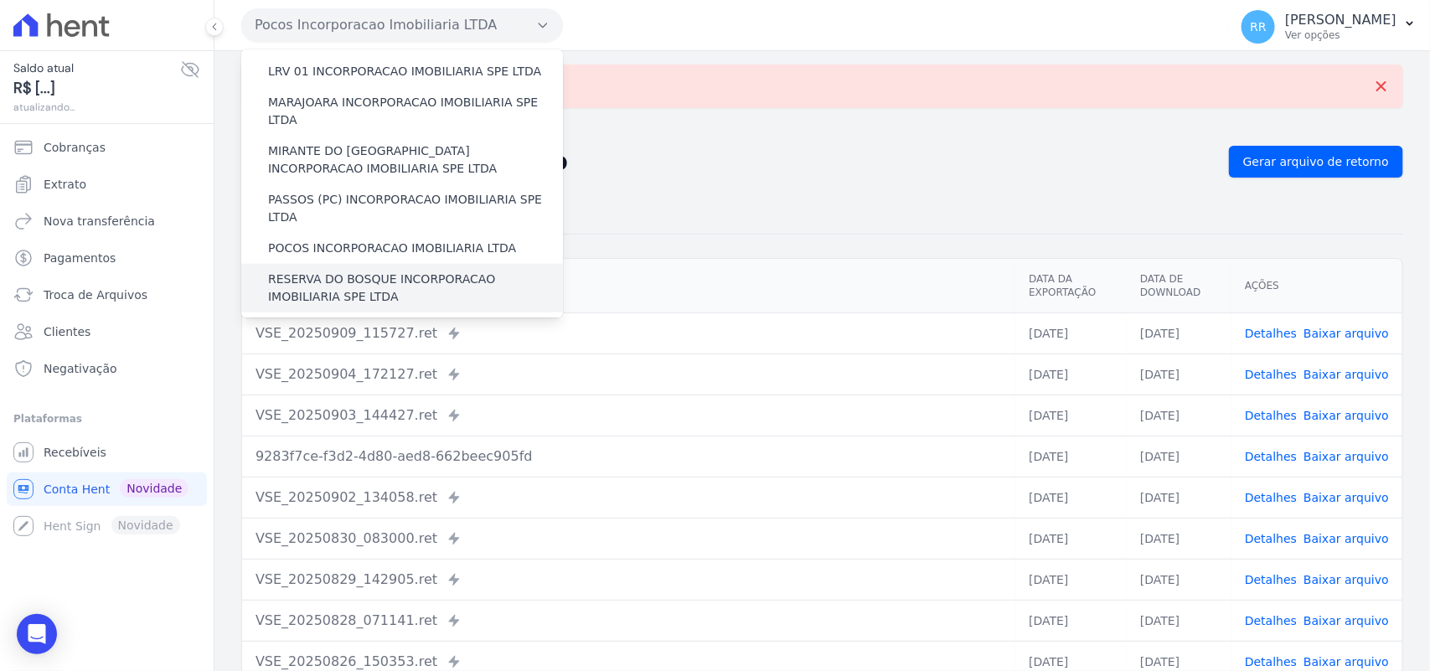
click at [341, 271] on label "RESERVA DO BOSQUE INCORPORACAO IMOBILIARIA SPE LTDA" at bounding box center [415, 288] width 295 height 35
click at [0, 0] on input "RESERVA DO BOSQUE INCORPORACAO IMOBILIARIA SPE LTDA" at bounding box center [0, 0] width 0 height 0
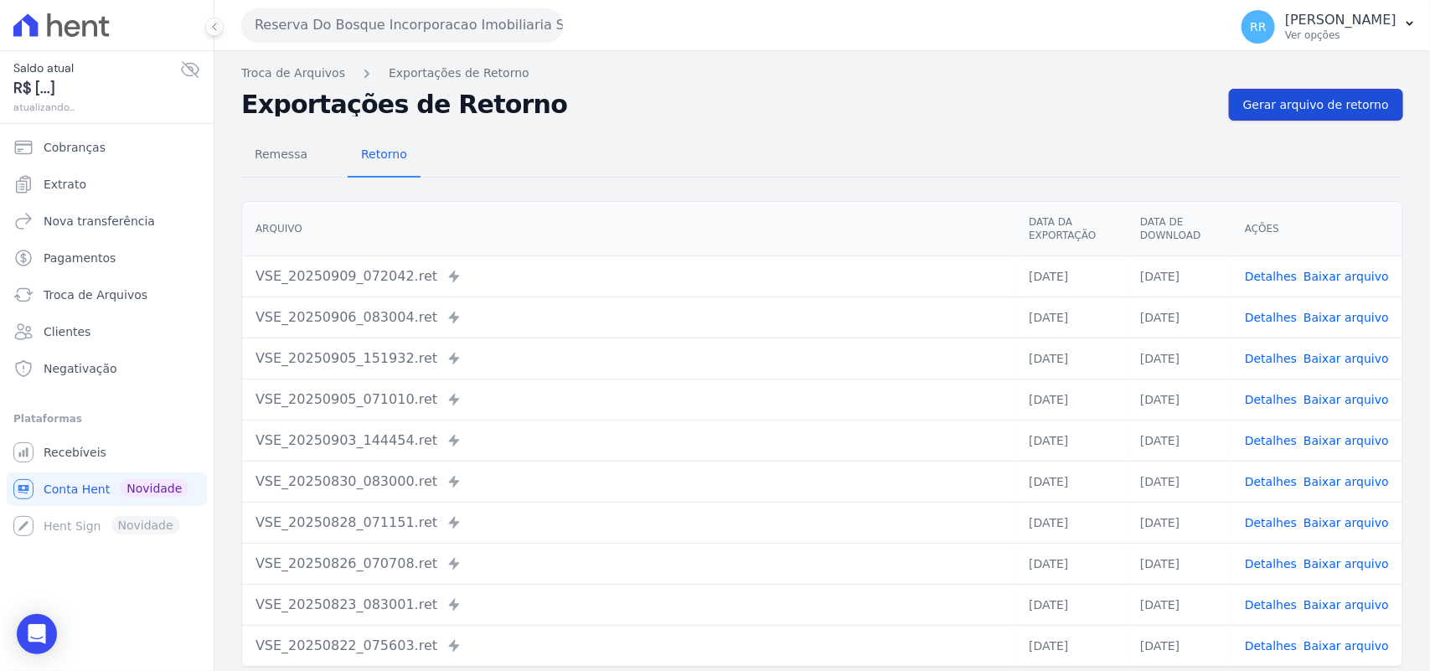
click at [1295, 103] on span "Gerar arquivo de retorno" at bounding box center [1316, 104] width 146 height 17
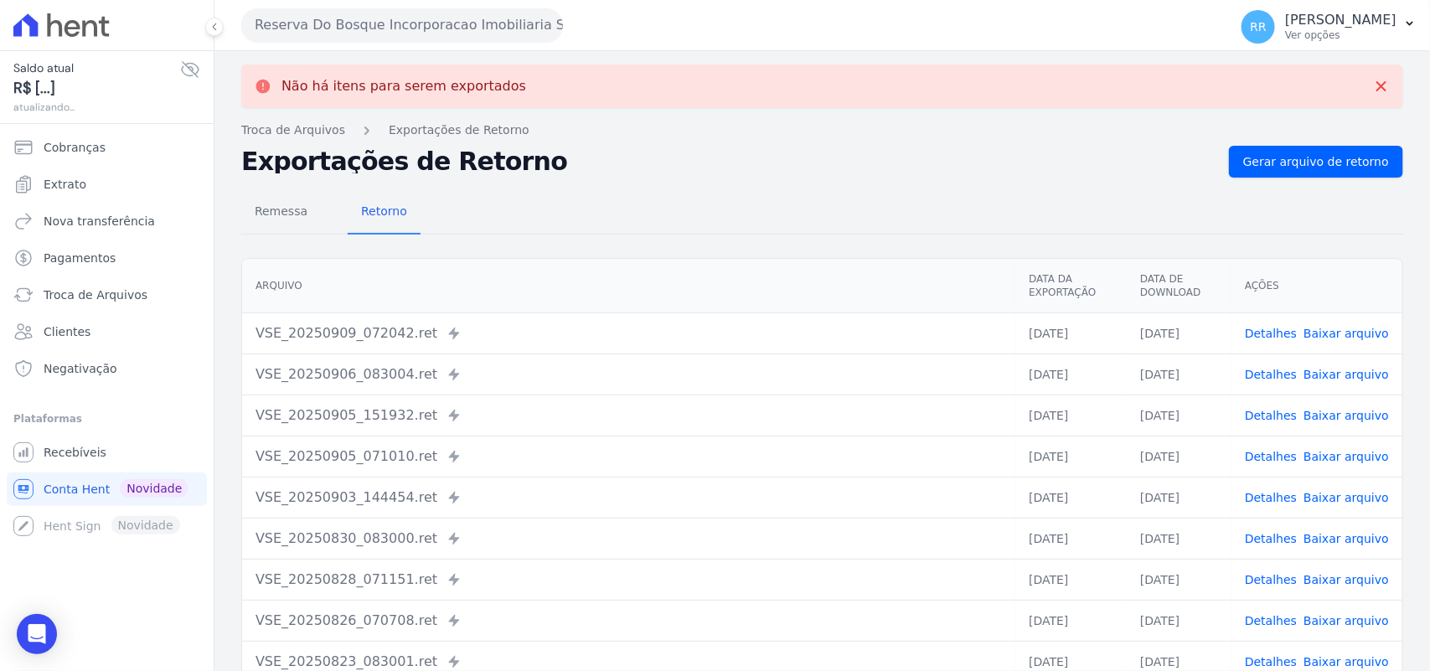
click at [324, 23] on button "Reserva Do Bosque Incorporacao Imobiliaria SPE LTDA" at bounding box center [402, 25] width 322 height 34
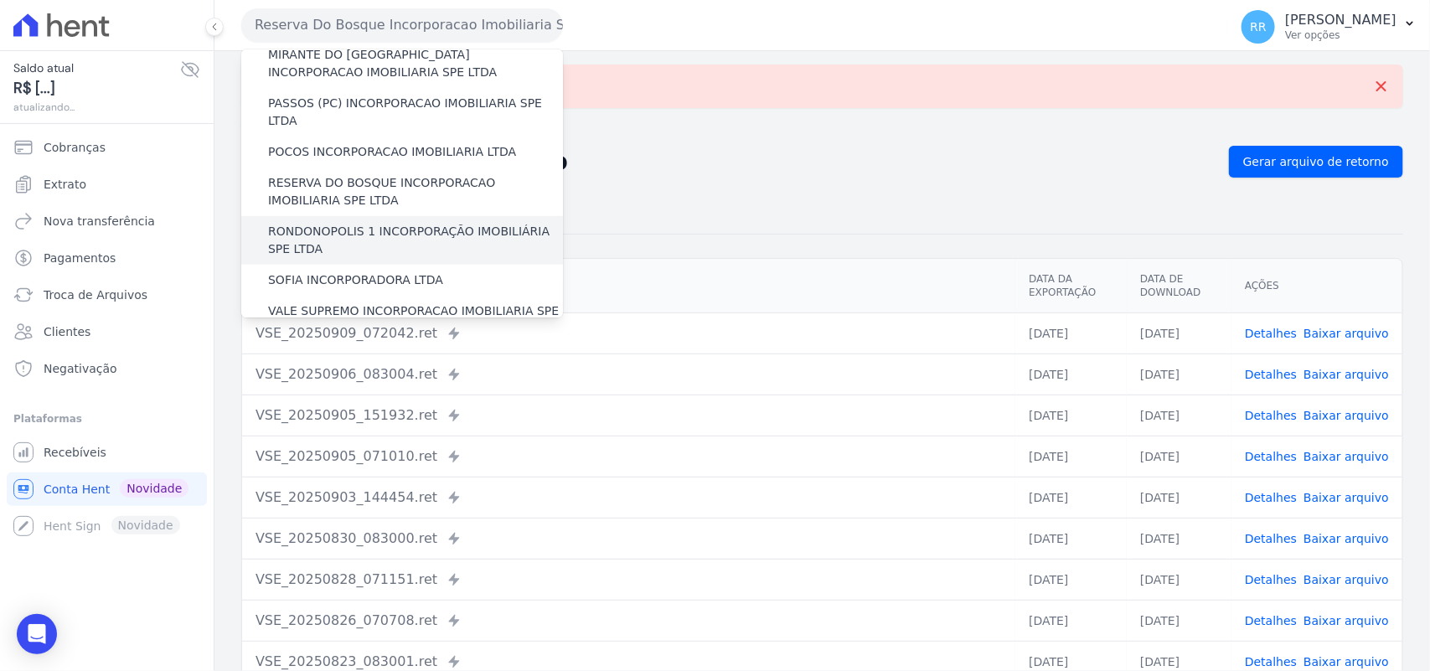
scroll to position [628, 0]
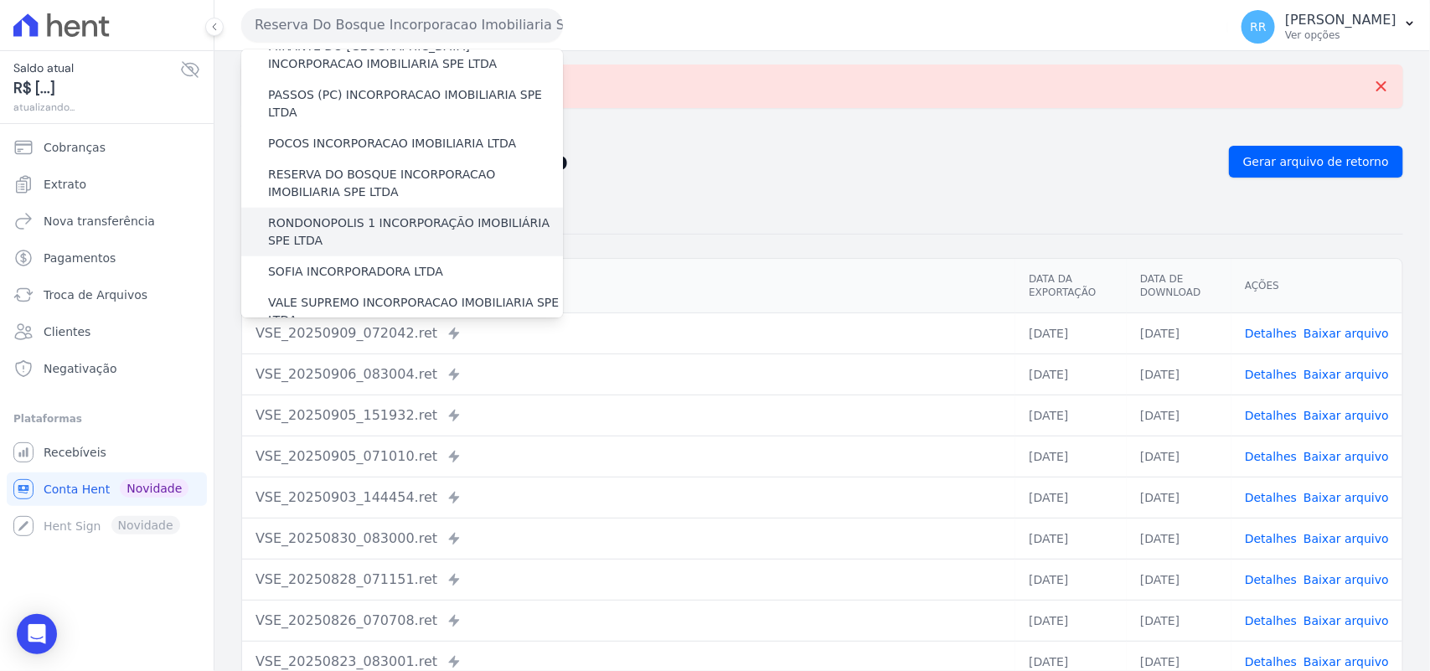
click at [369, 215] on label "RONDONOPOLIS 1 INCORPORAÇÃO IMOBILIÁRIA SPE LTDA" at bounding box center [415, 232] width 295 height 35
click at [0, 0] on input "RONDONOPOLIS 1 INCORPORAÇÃO IMOBILIÁRIA SPE LTDA" at bounding box center [0, 0] width 0 height 0
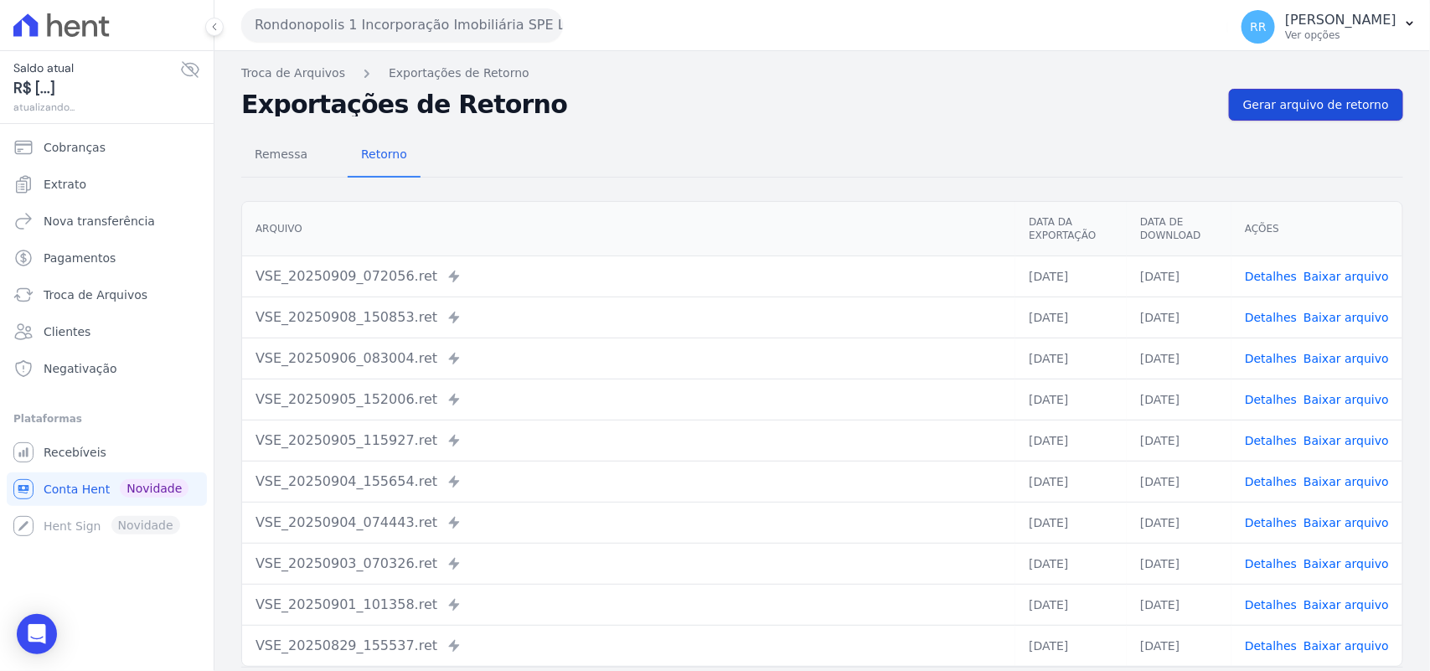
click at [1314, 115] on link "Gerar arquivo de retorno" at bounding box center [1316, 105] width 174 height 32
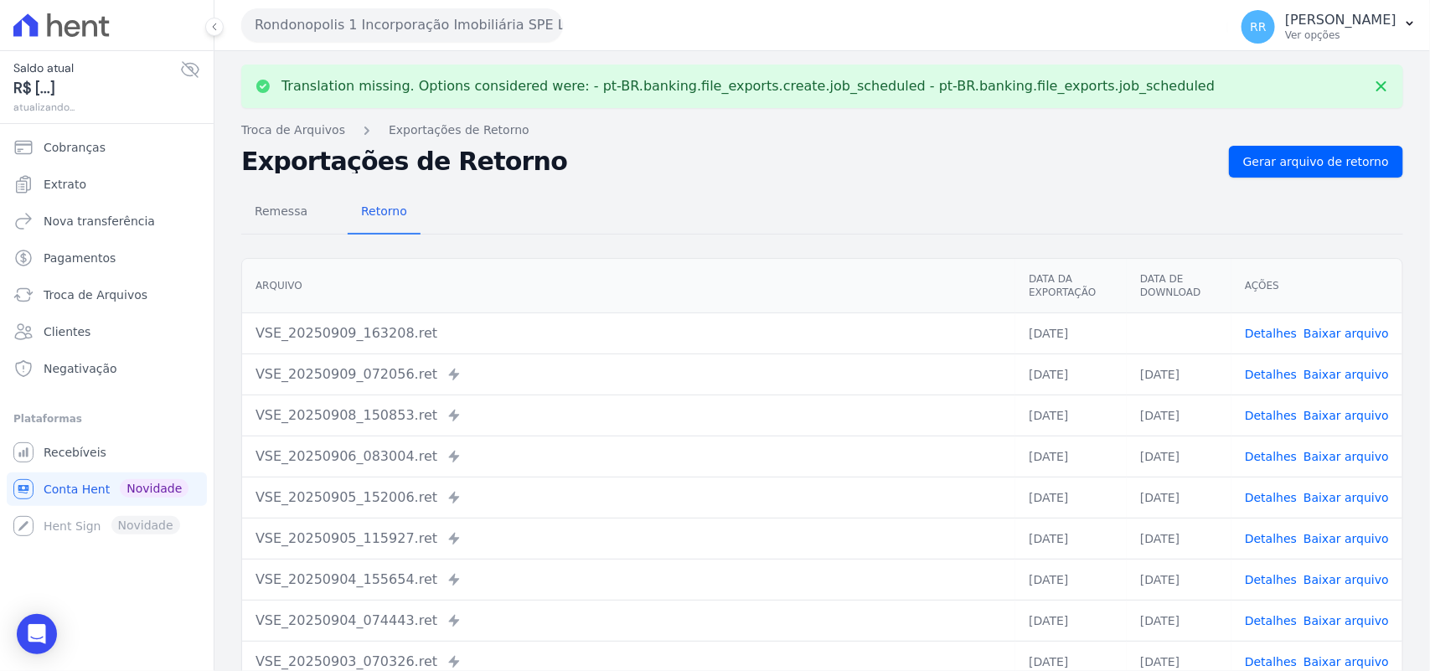
click at [1347, 329] on link "Baixar arquivo" at bounding box center [1346, 333] width 85 height 13
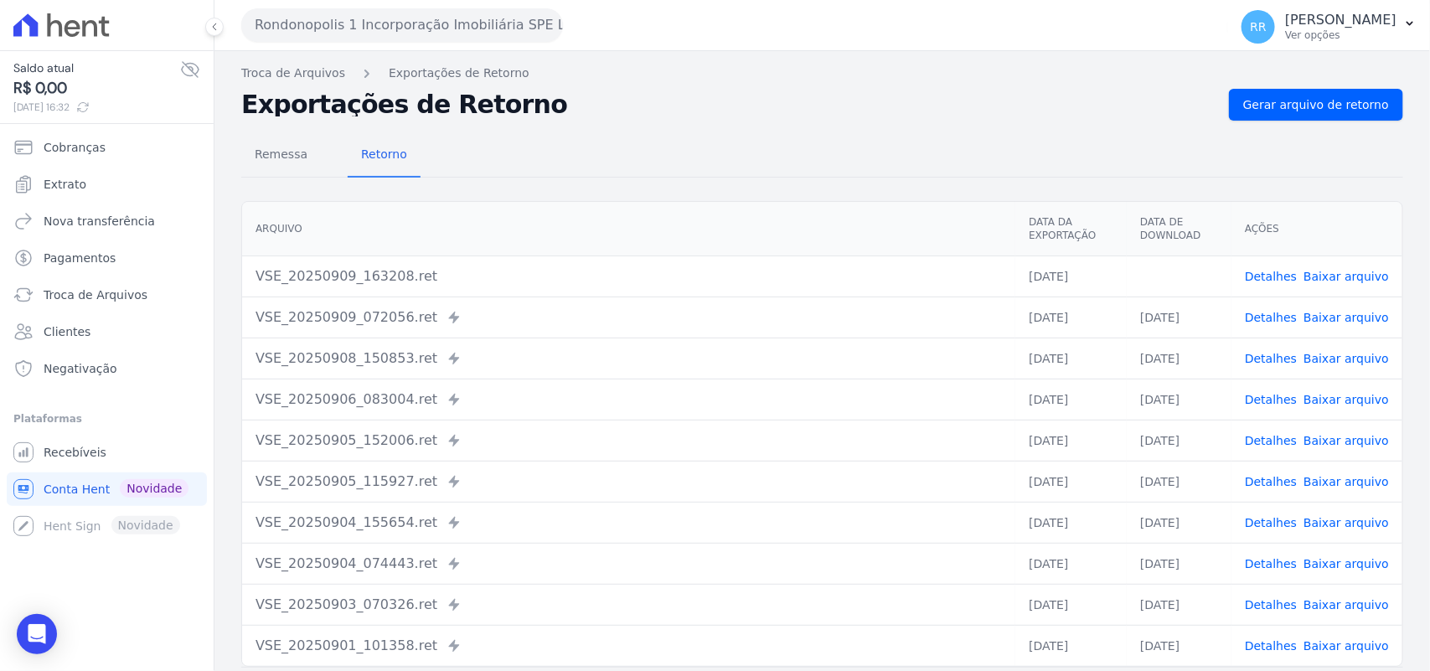
click at [587, 76] on nav "Troca de Arquivos Exportações de Retorno" at bounding box center [822, 74] width 1162 height 18
click at [404, 19] on button "Rondonopolis 1 Incorporação Imobiliária SPE LTDA" at bounding box center [402, 25] width 322 height 34
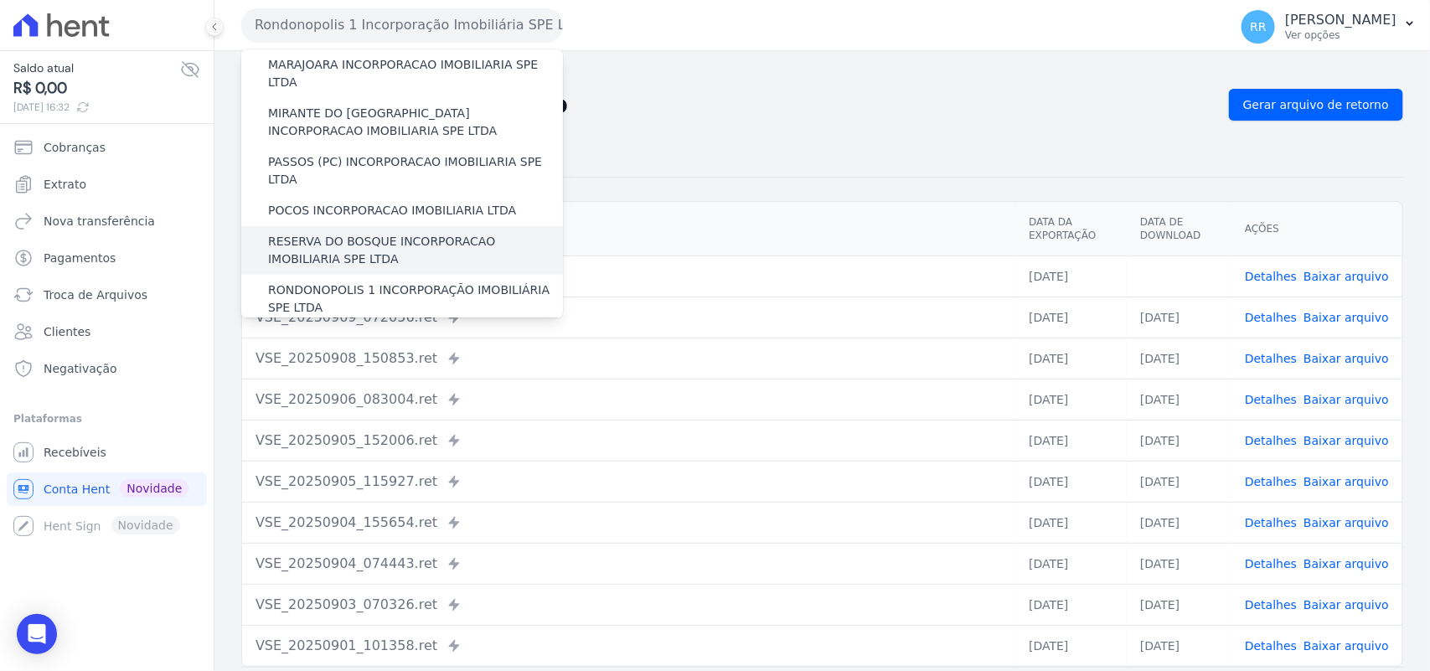
scroll to position [593, 0]
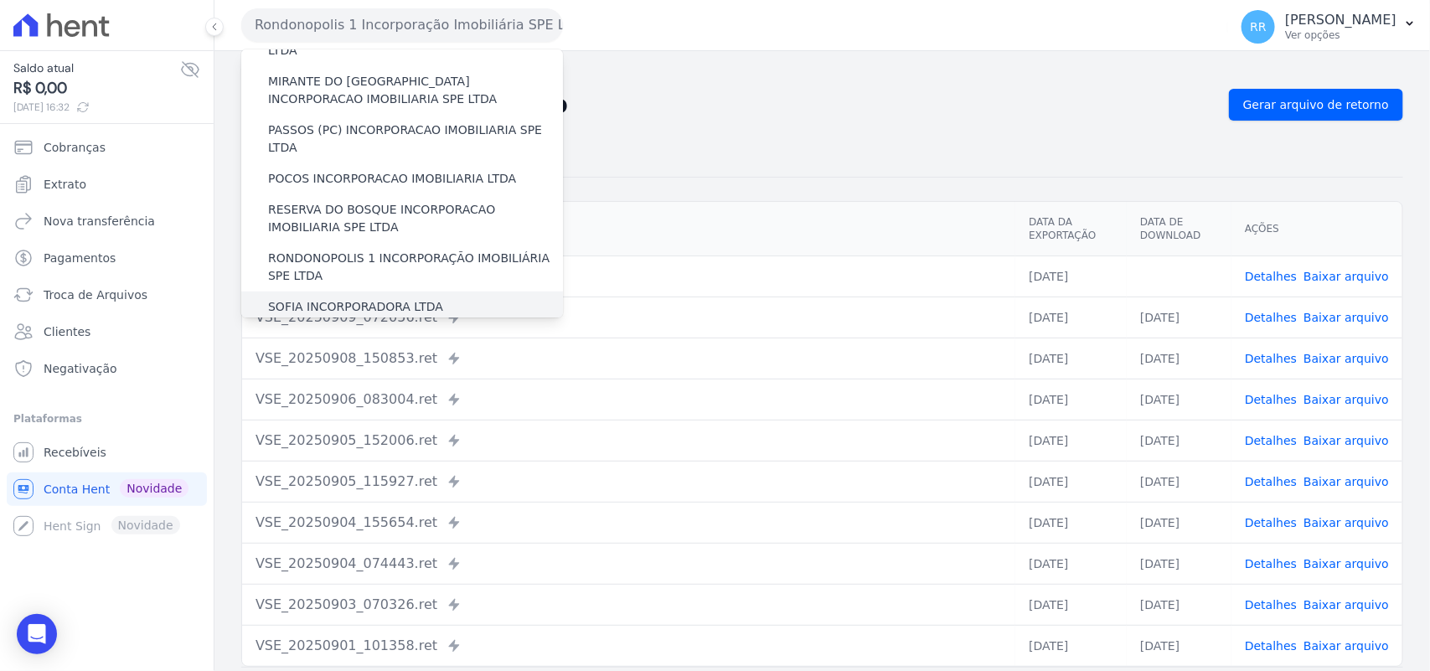
click at [332, 298] on label "SOFIA INCORPORADORA LTDA" at bounding box center [355, 307] width 175 height 18
click at [0, 0] on input "SOFIA INCORPORADORA LTDA" at bounding box center [0, 0] width 0 height 0
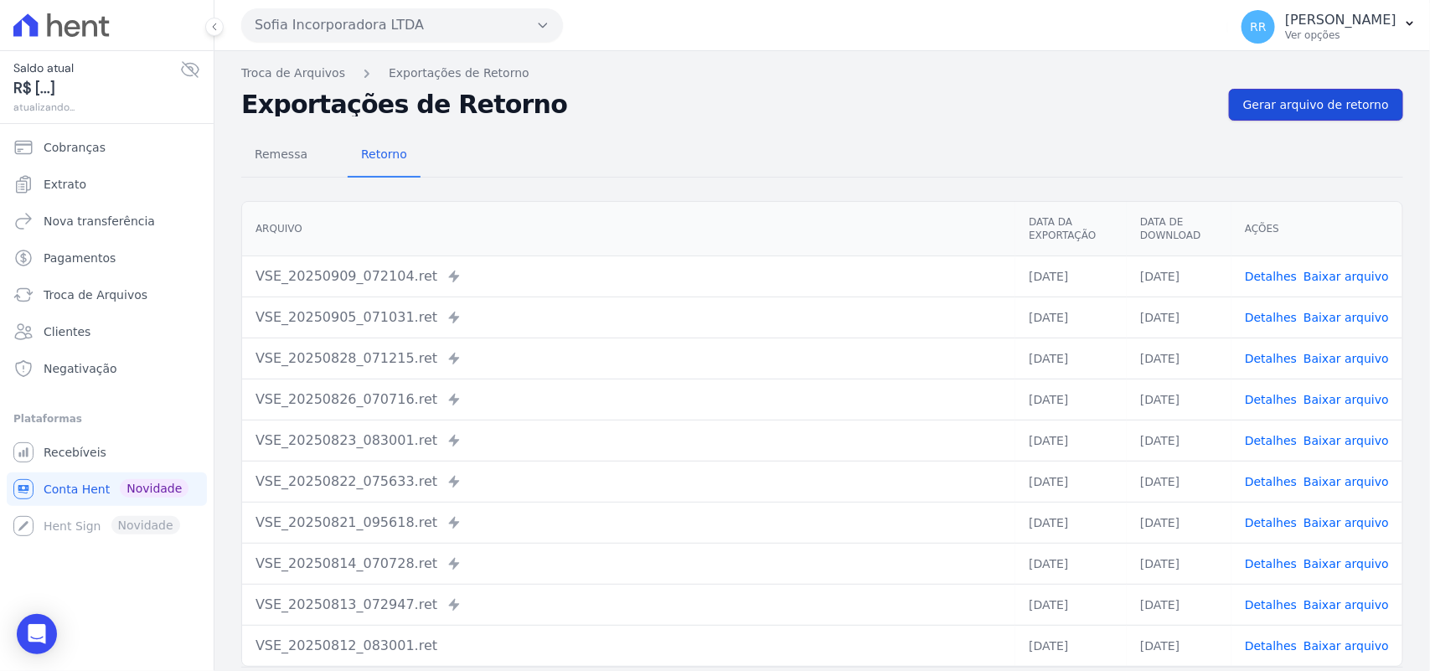
click at [1292, 96] on span "Gerar arquivo de retorno" at bounding box center [1316, 104] width 146 height 17
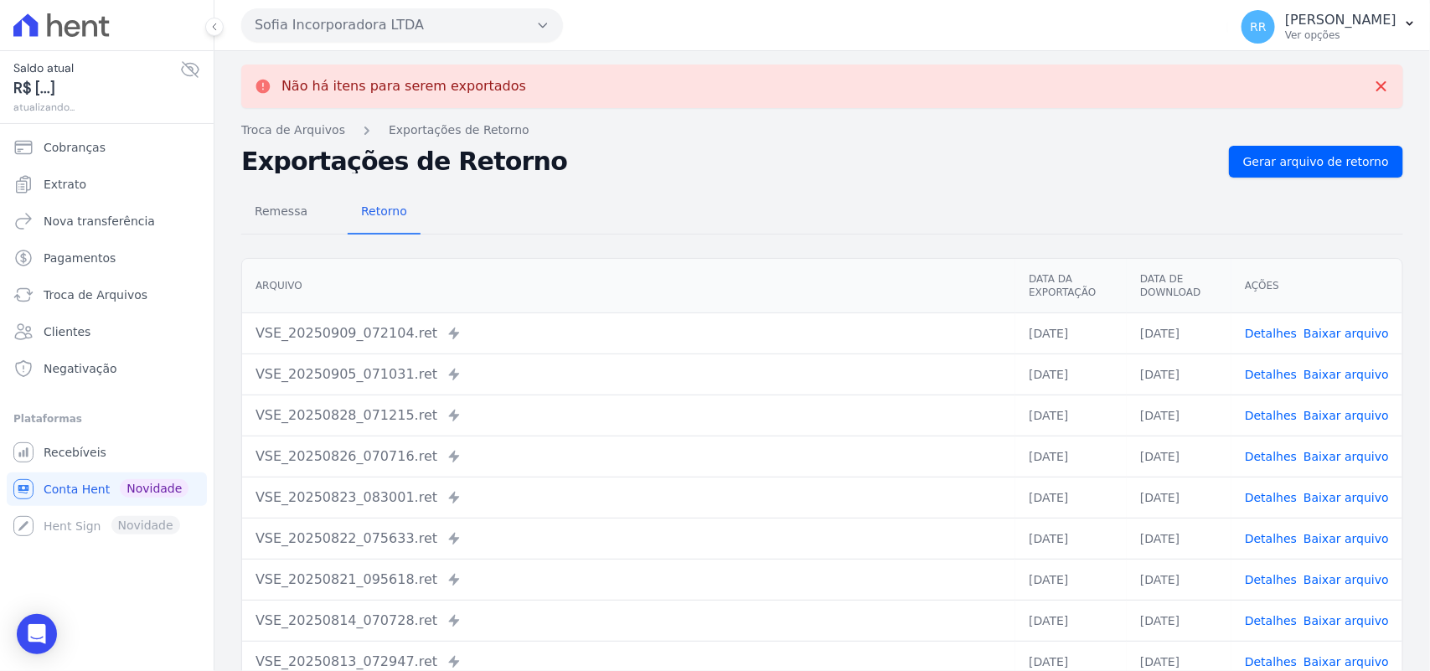
click at [328, 15] on button "Sofia Incorporadora LTDA" at bounding box center [402, 25] width 322 height 34
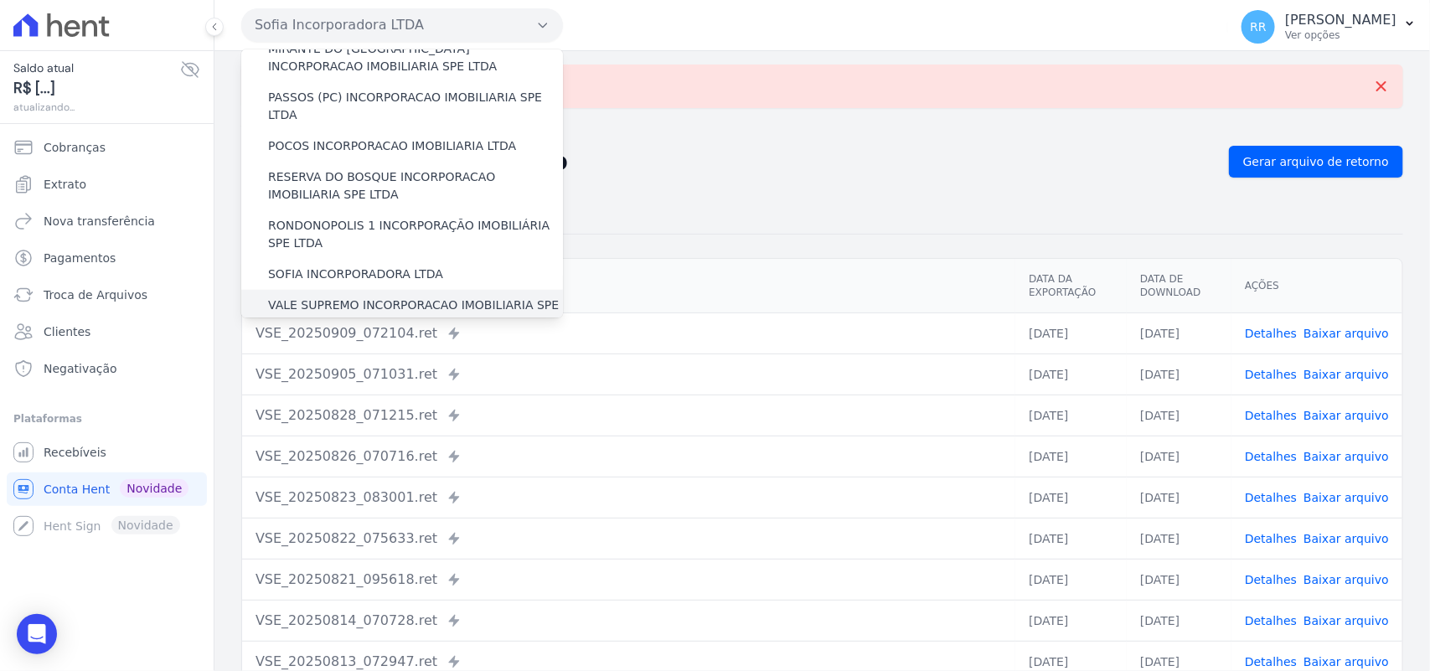
scroll to position [628, 0]
click at [333, 294] on label "VALE SUPREMO INCORPORACAO IMOBILIARIA SPE LTDA" at bounding box center [415, 311] width 295 height 35
click at [0, 0] on input "VALE SUPREMO INCORPORACAO IMOBILIARIA SPE LTDA" at bounding box center [0, 0] width 0 height 0
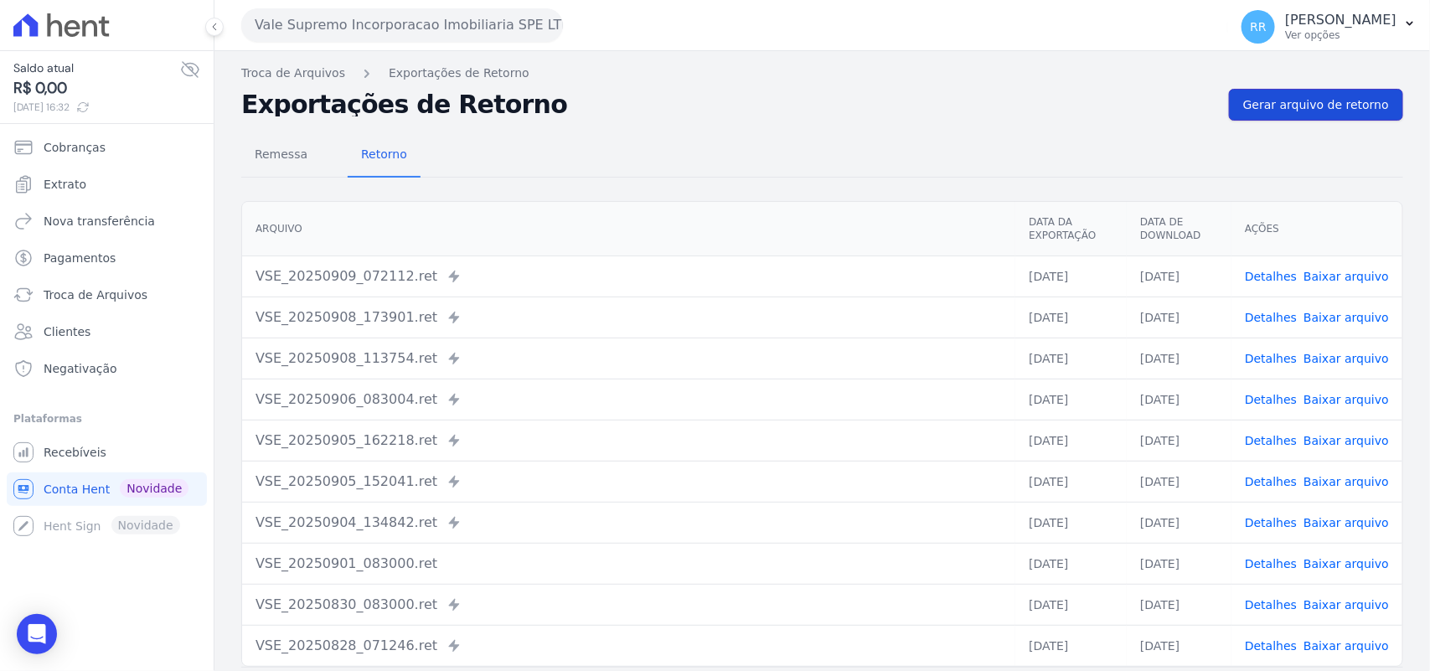
click at [1299, 115] on link "Gerar arquivo de retorno" at bounding box center [1316, 105] width 174 height 32
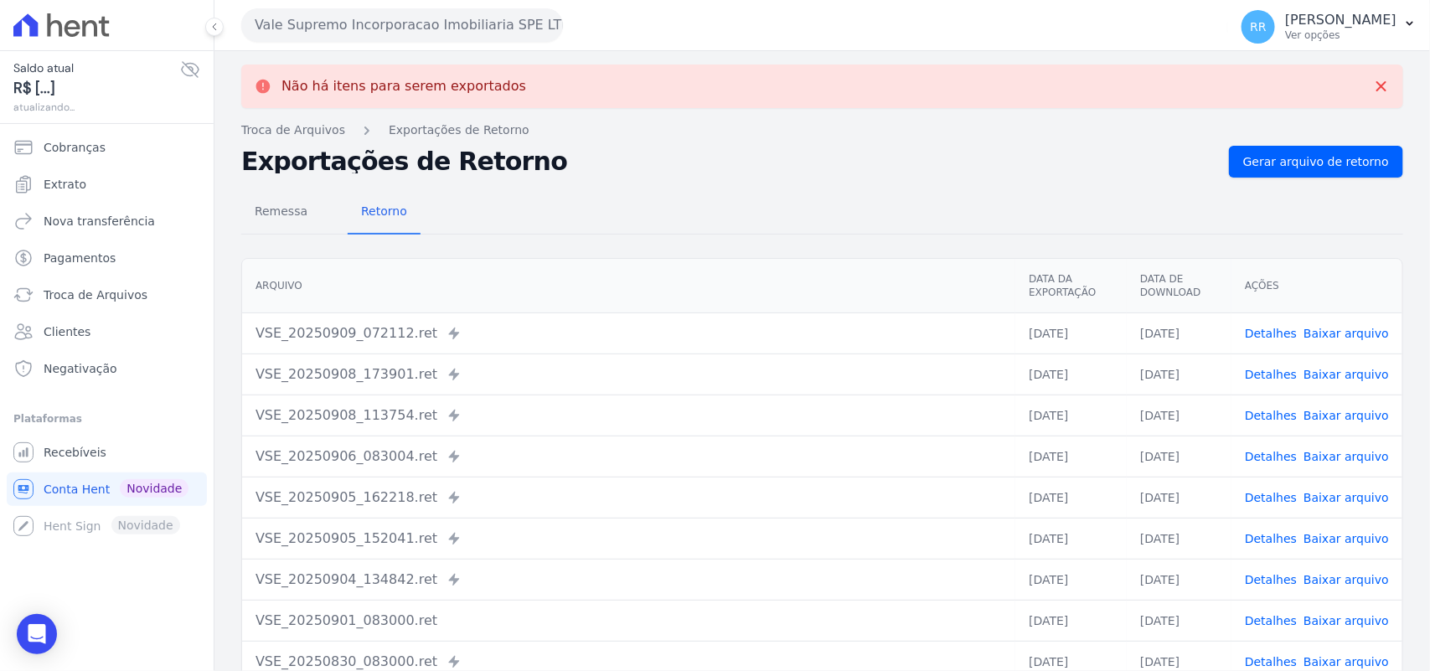
click at [399, 34] on button "Vale Supremo Incorporacao Imobiliaria SPE LTDA" at bounding box center [402, 25] width 322 height 34
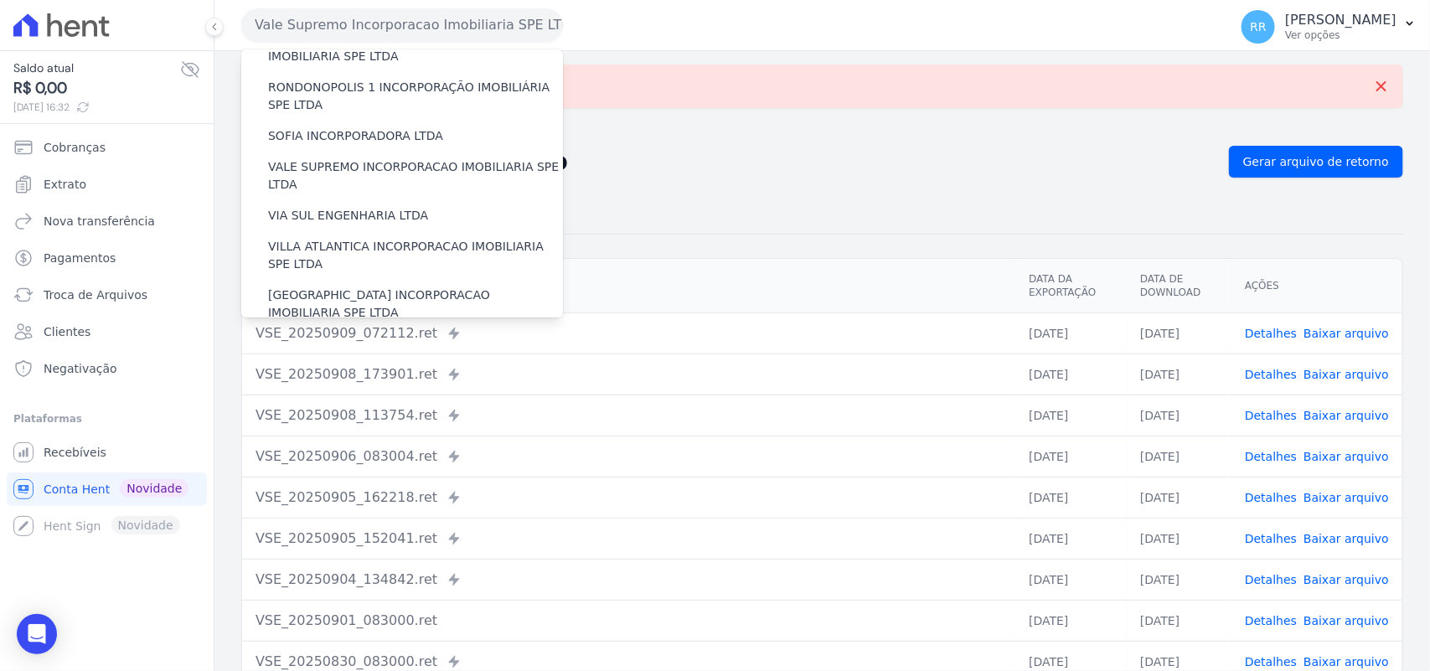
scroll to position [765, 0]
click at [333, 206] on label "VIA SUL ENGENHARIA LTDA" at bounding box center [348, 215] width 160 height 18
click at [0, 0] on input "VIA SUL ENGENHARIA LTDA" at bounding box center [0, 0] width 0 height 0
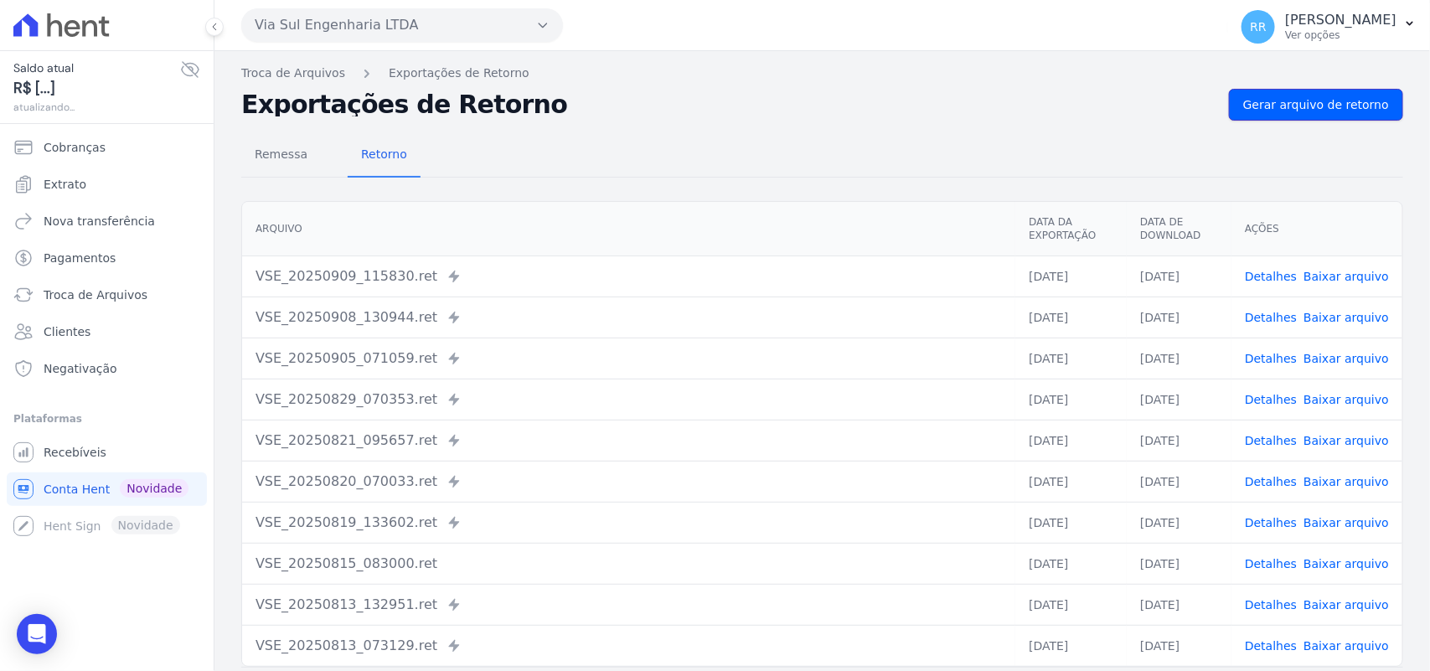
click at [1337, 105] on span "Gerar arquivo de retorno" at bounding box center [1316, 104] width 146 height 17
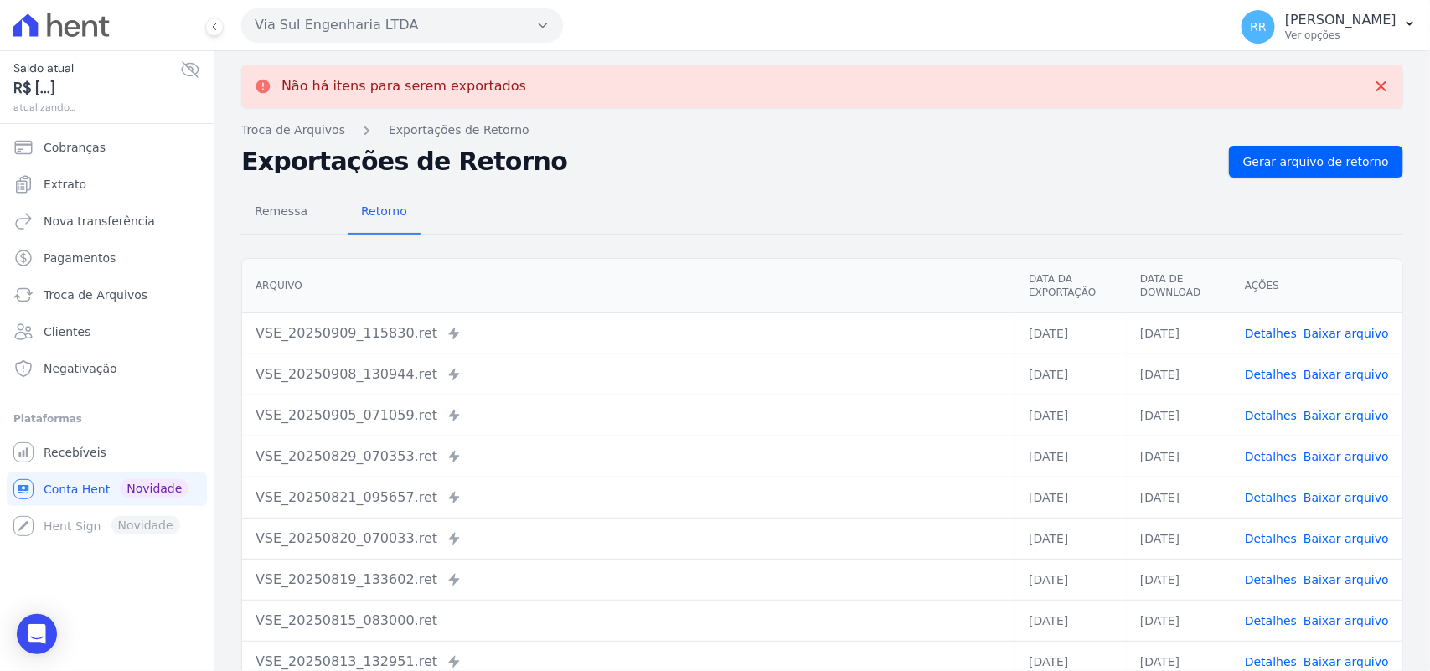
click at [346, 18] on button "Via Sul Engenharia LTDA" at bounding box center [402, 25] width 322 height 34
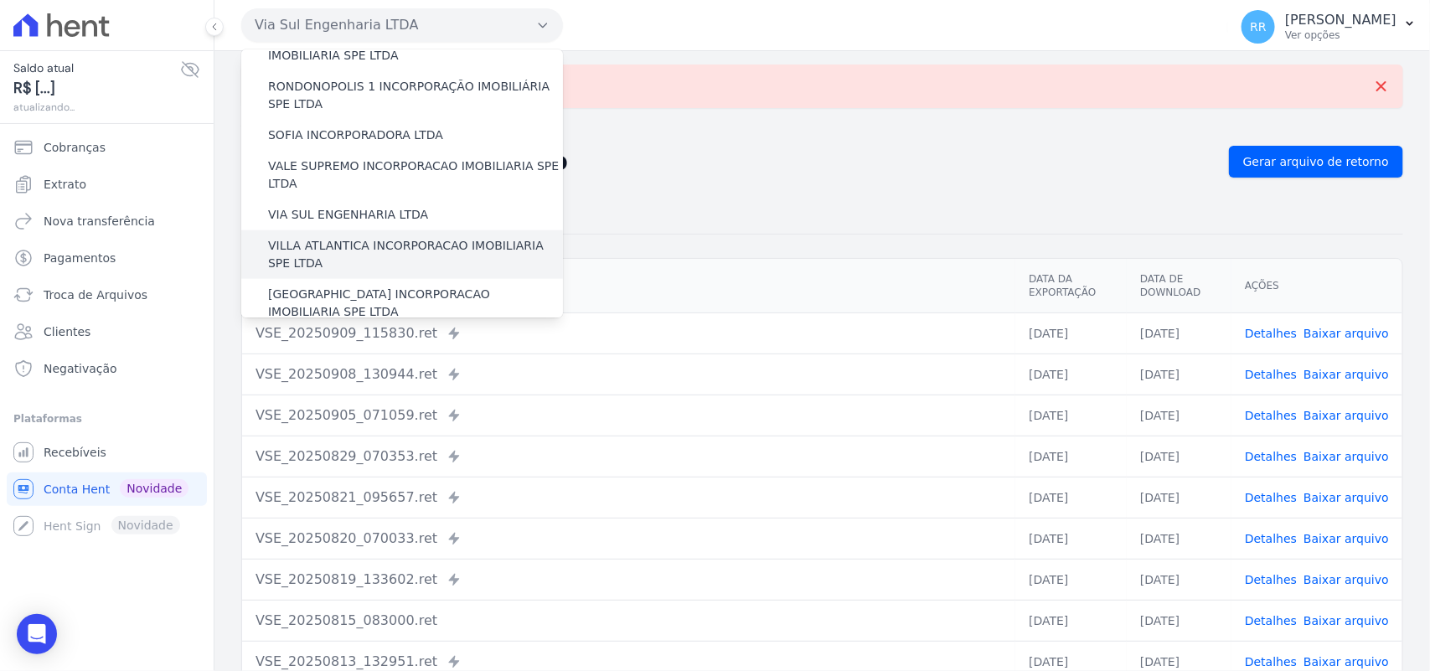
click at [339, 237] on label "VILLA ATLANTICA INCORPORACAO IMOBILIARIA SPE LTDA" at bounding box center [415, 254] width 295 height 35
click at [0, 0] on input "VILLA ATLANTICA INCORPORACAO IMOBILIARIA SPE LTDA" at bounding box center [0, 0] width 0 height 0
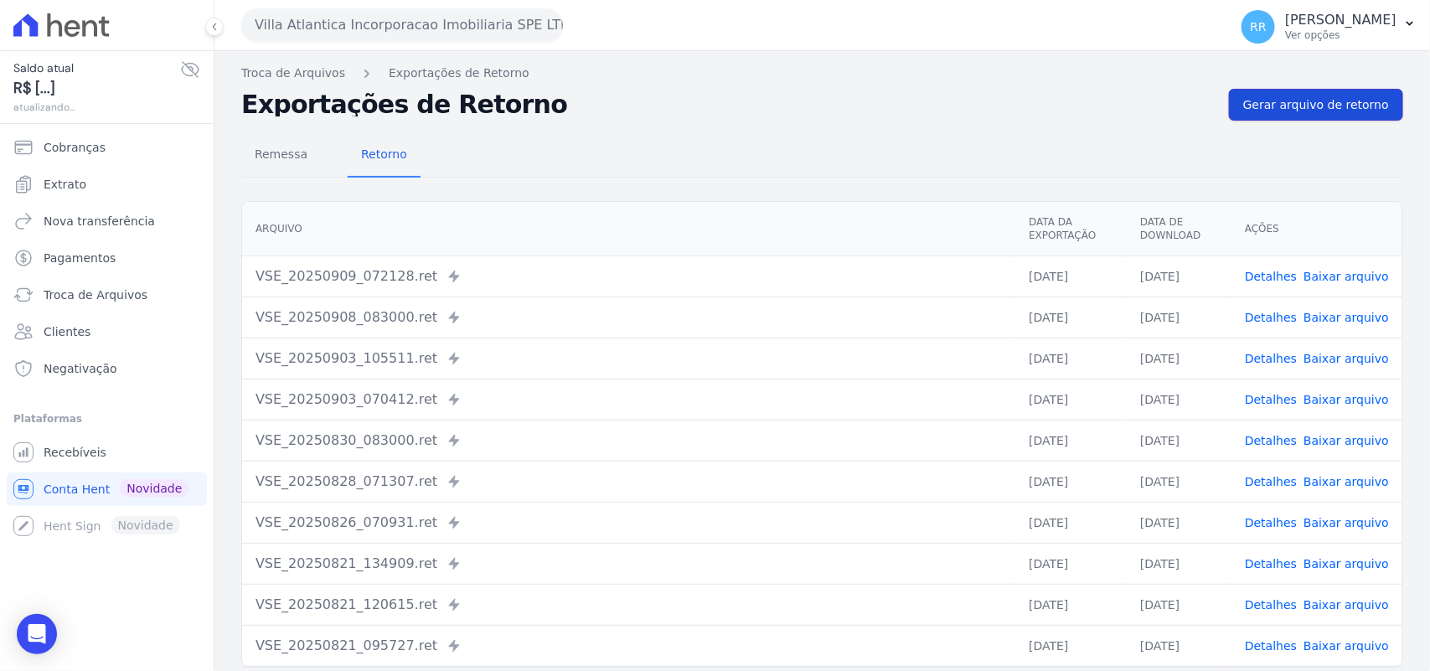
click at [1270, 99] on span "Gerar arquivo de retorno" at bounding box center [1316, 104] width 146 height 17
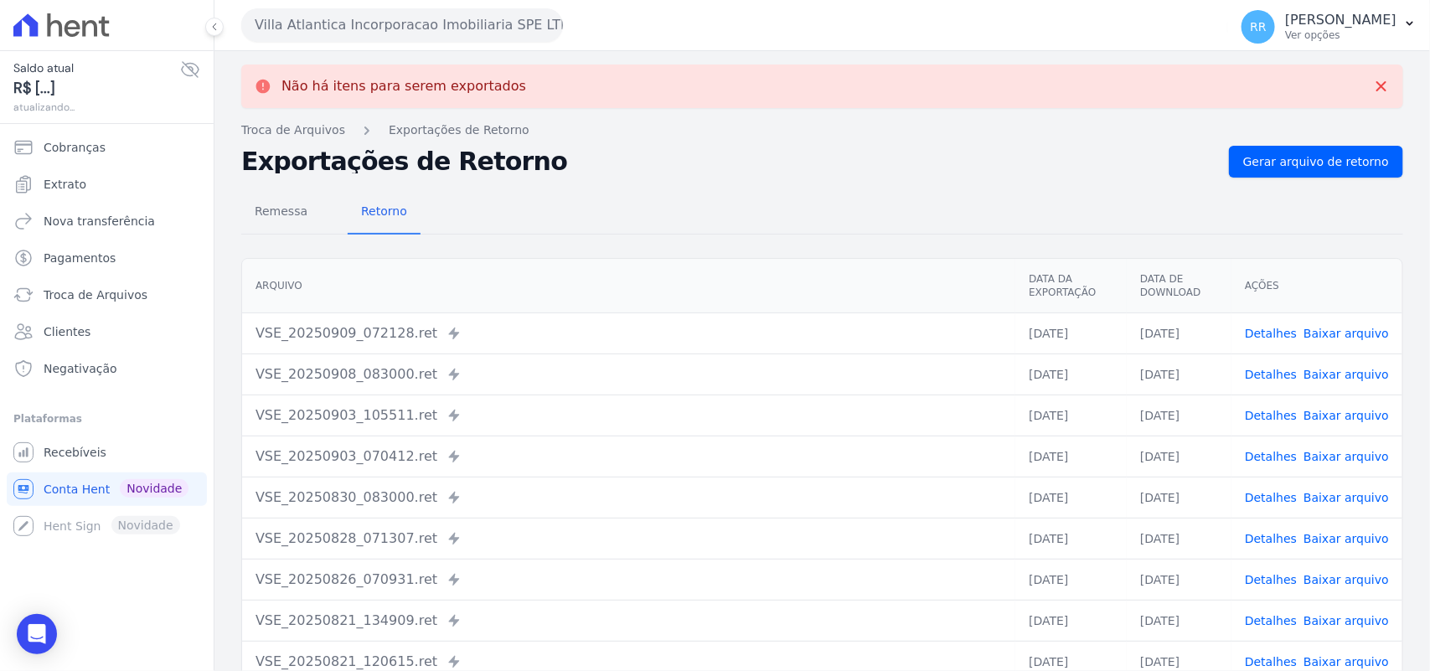
click at [349, 30] on button "Villa Atlantica Incorporacao Imobiliaria SPE LTDA" at bounding box center [402, 25] width 322 height 34
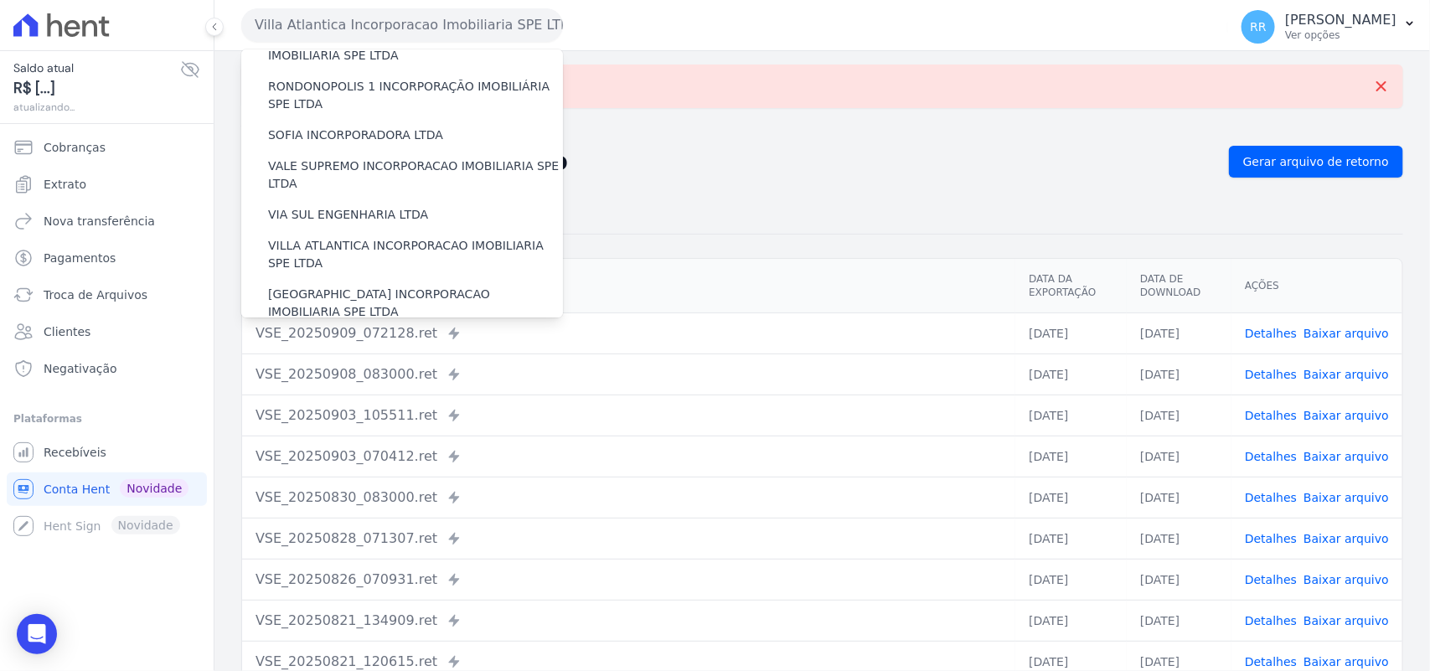
click at [335, 328] on div "VILLA TROPICAL INCORPORAÇÃO IMOBILIÁRIA SPE LTDA" at bounding box center [402, 352] width 322 height 49
click at [340, 286] on label "[GEOGRAPHIC_DATA] INCORPORACAO IMOBILIARIA SPE LTDA" at bounding box center [415, 303] width 295 height 35
click at [0, 0] on input "[GEOGRAPHIC_DATA] INCORPORACAO IMOBILIARIA SPE LTDA" at bounding box center [0, 0] width 0 height 0
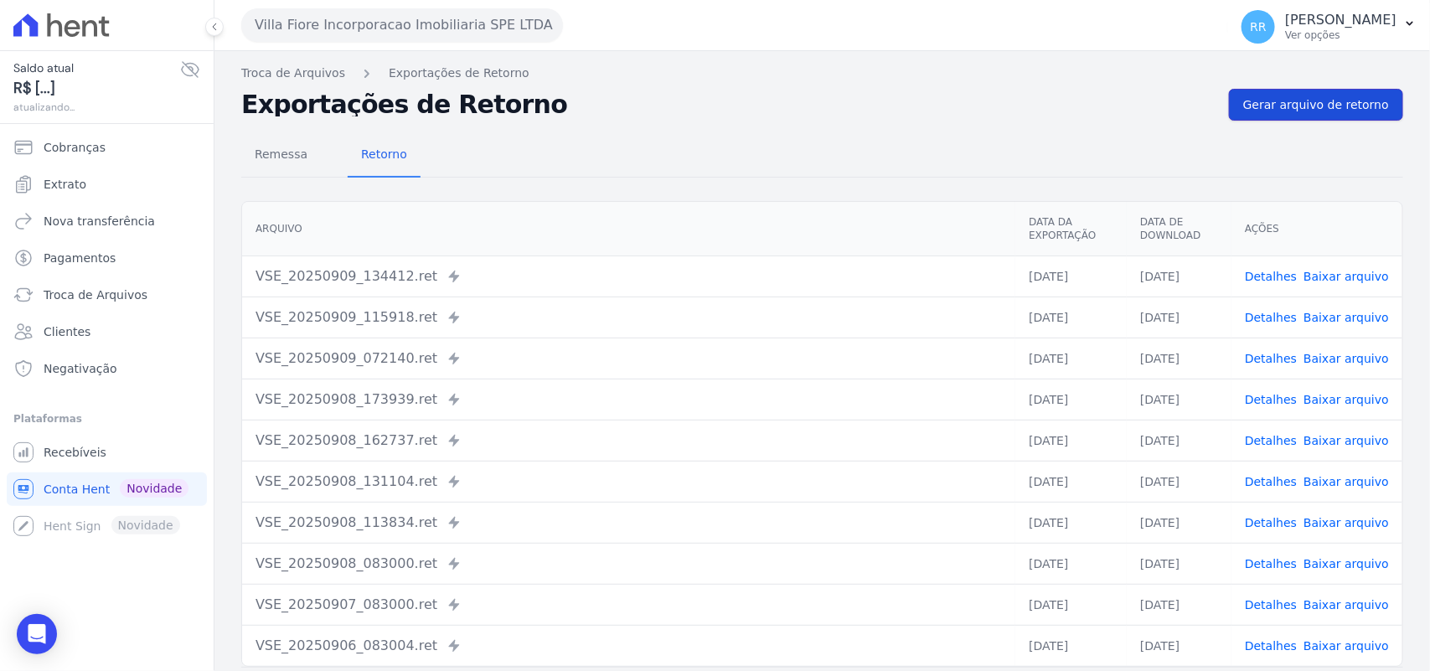
click at [1352, 118] on link "Gerar arquivo de retorno" at bounding box center [1316, 105] width 174 height 32
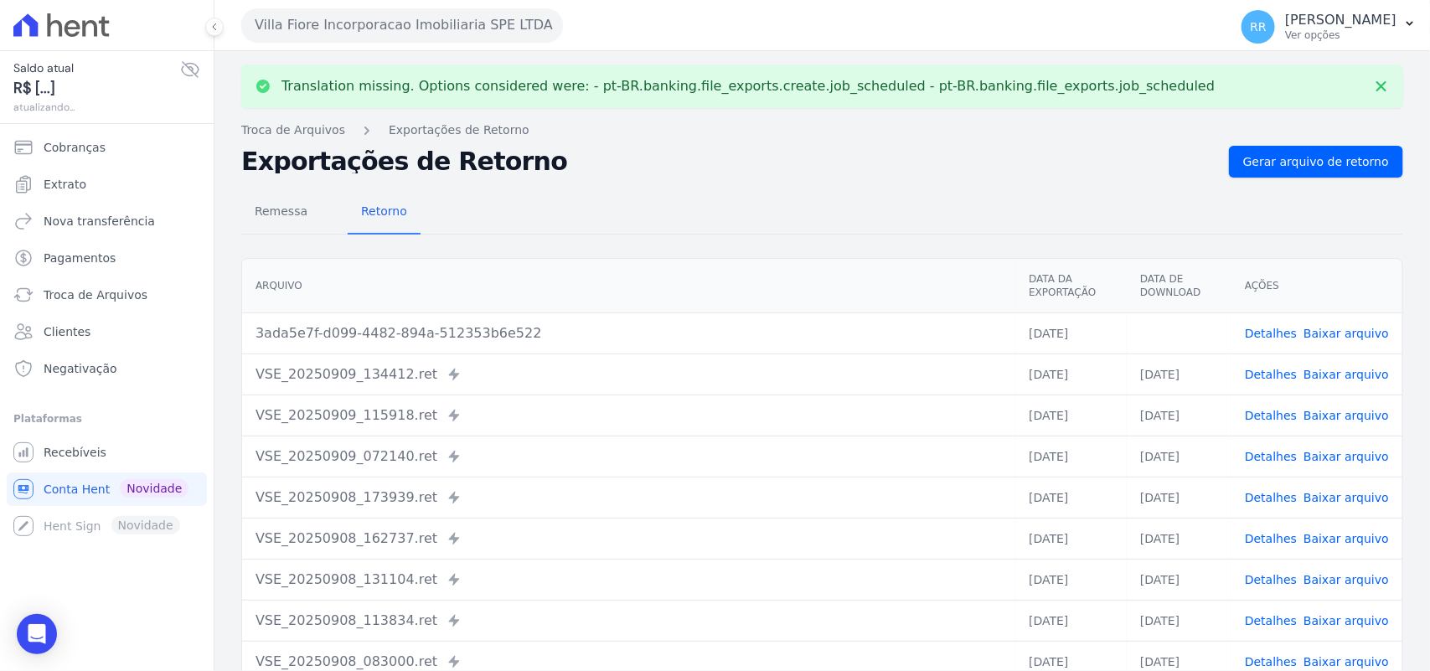
click at [1358, 327] on link "Baixar arquivo" at bounding box center [1346, 333] width 85 height 13
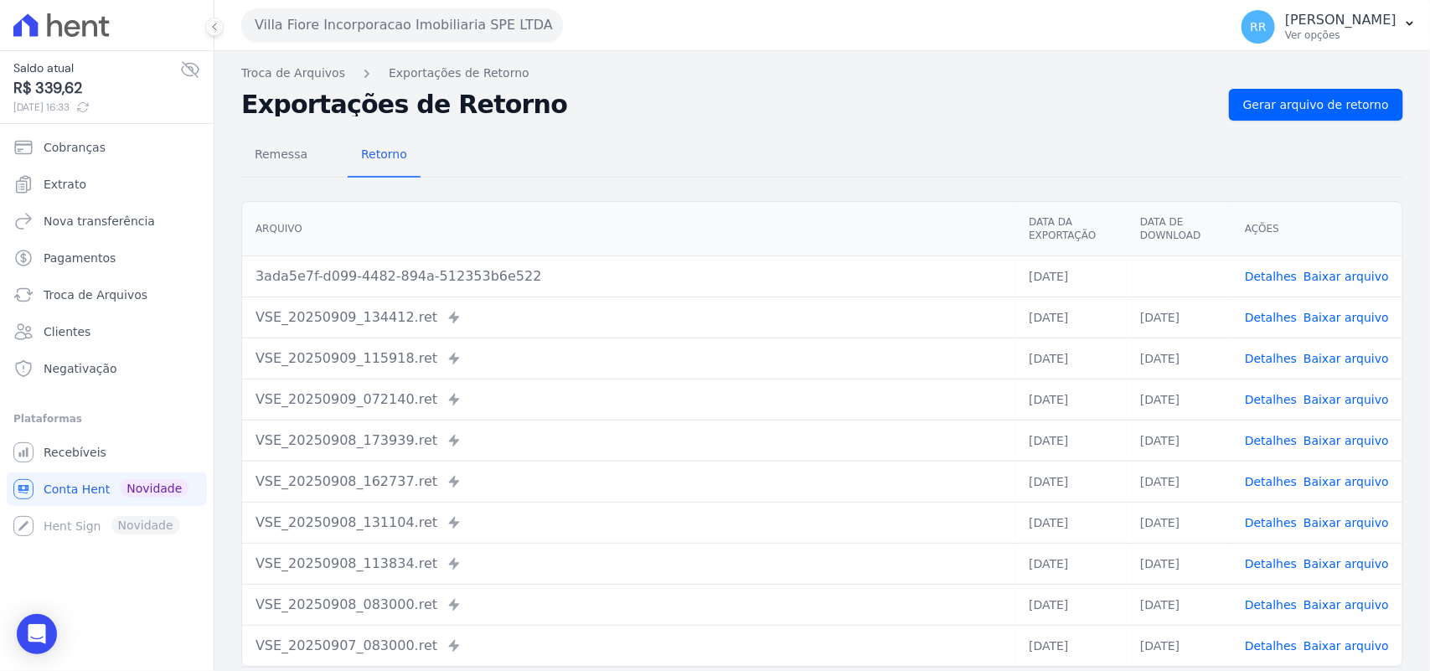
click at [982, 128] on div "Remessa Retorno [GEOGRAPHIC_DATA] Data da Exportação Data de Download Ações 3ad…" at bounding box center [822, 424] width 1162 height 606
click at [370, 28] on button "Villa Fiore Incorporacao Imobiliaria SPE LTDA" at bounding box center [402, 25] width 322 height 34
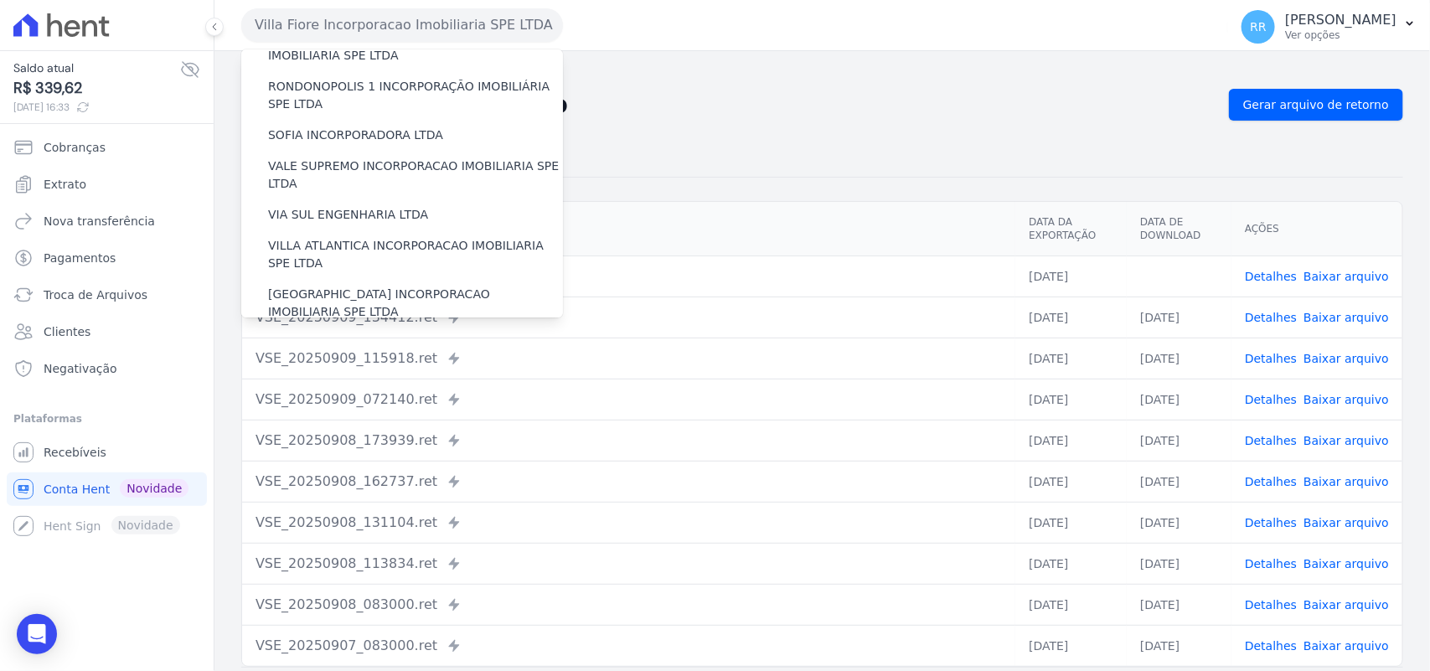
click at [352, 334] on label "VILLA TROPICAL INCORPORAÇÃO IMOBILIÁRIA SPE LTDA" at bounding box center [415, 351] width 295 height 35
click at [0, 0] on input "VILLA TROPICAL INCORPORAÇÃO IMOBILIÁRIA SPE LTDA" at bounding box center [0, 0] width 0 height 0
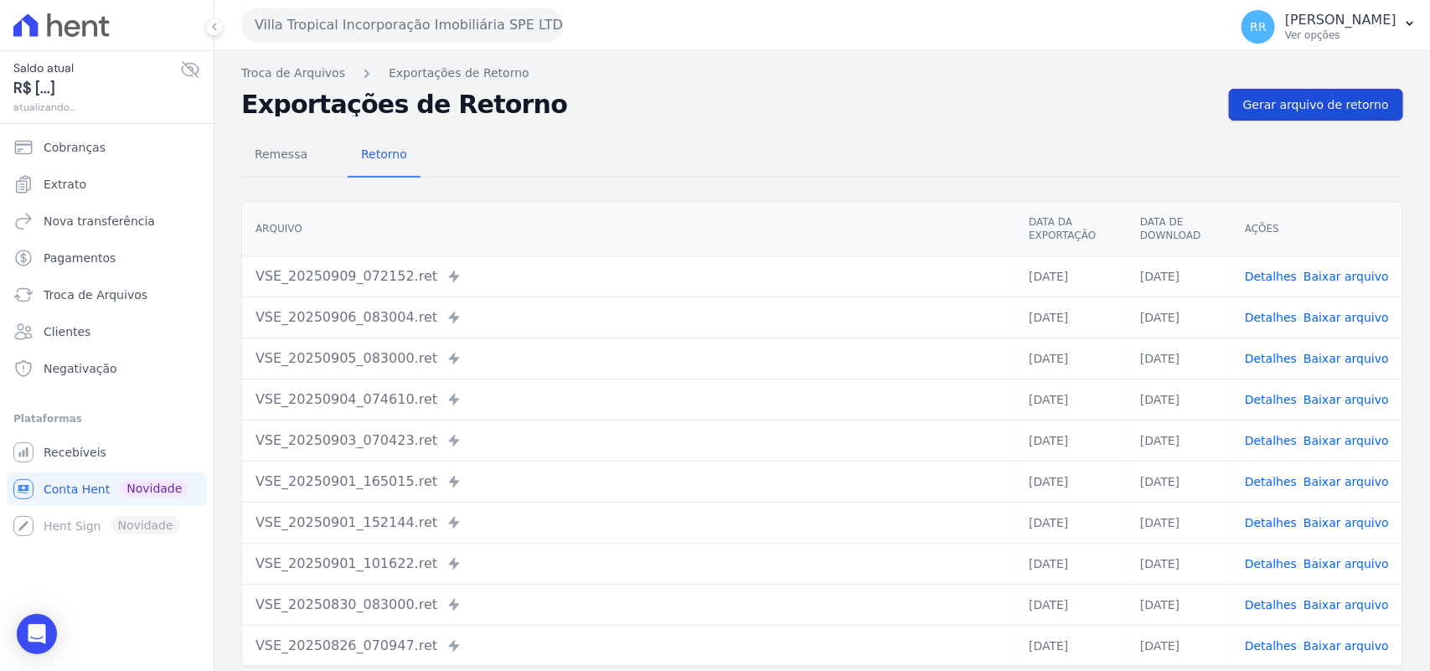
click at [1282, 105] on span "Gerar arquivo de retorno" at bounding box center [1316, 104] width 146 height 17
